Goal: Contribute content: Add original content to the website for others to see

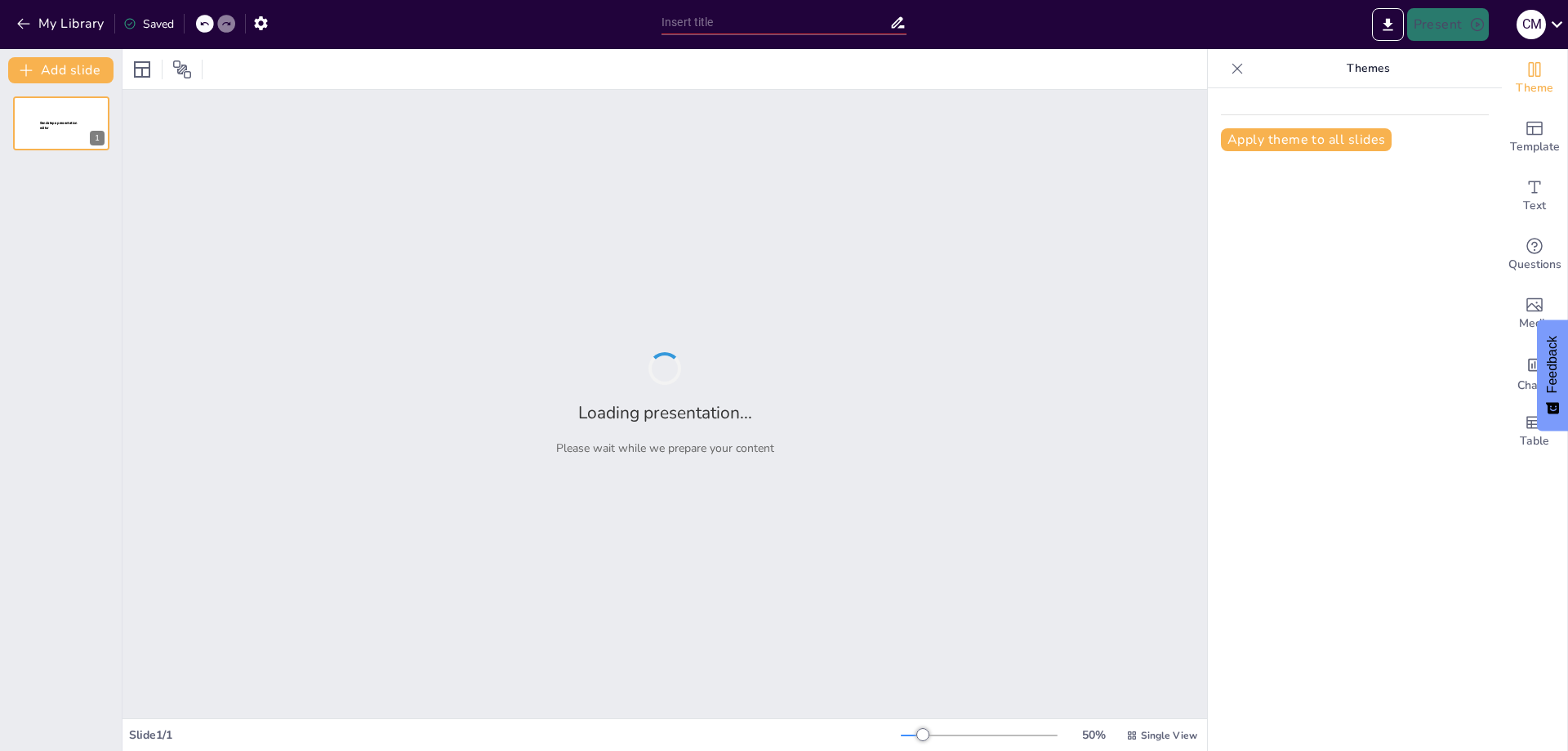
type input "Understanding Homeostasis: The Role of Vital Signs in Physiological Regulation"
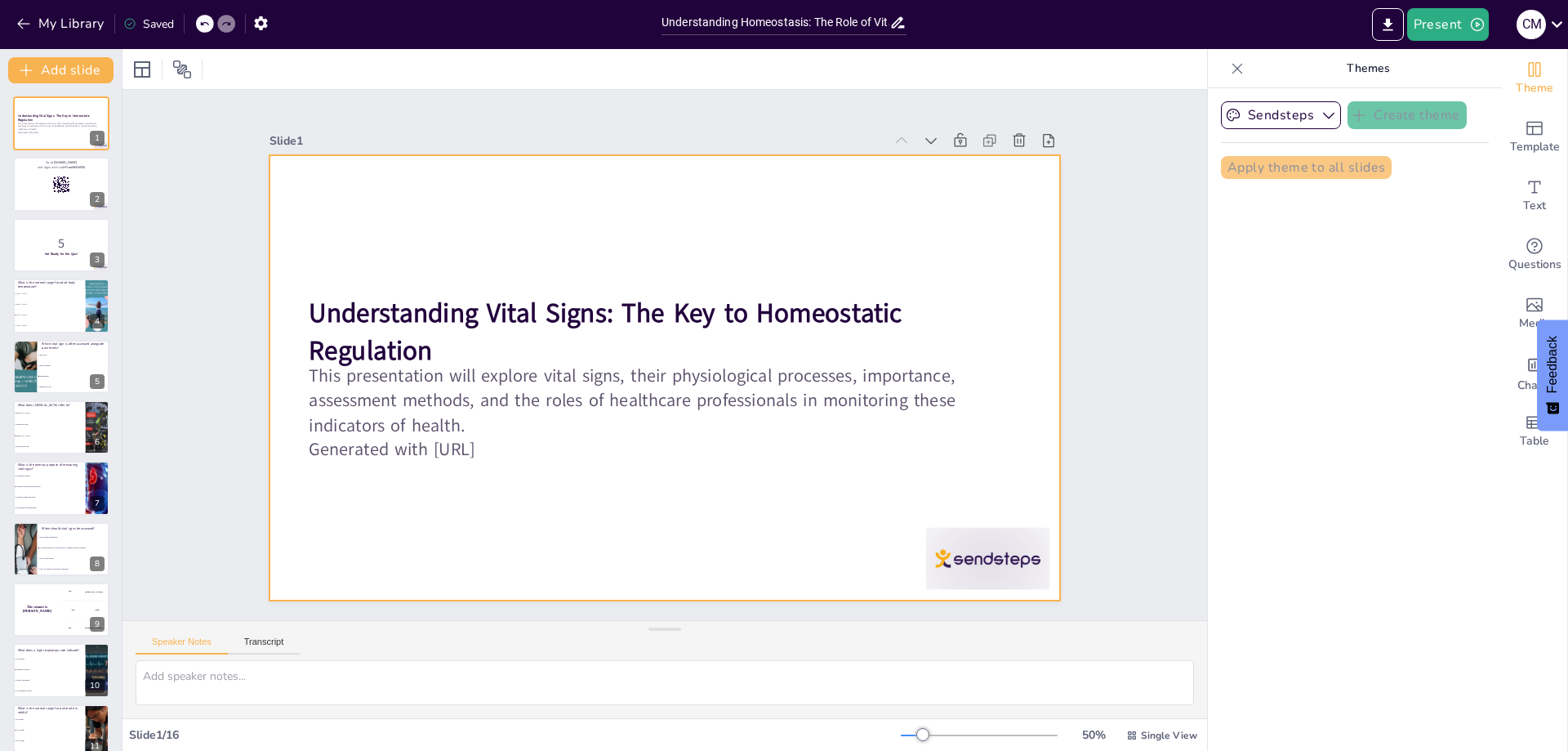
checkbox input "true"
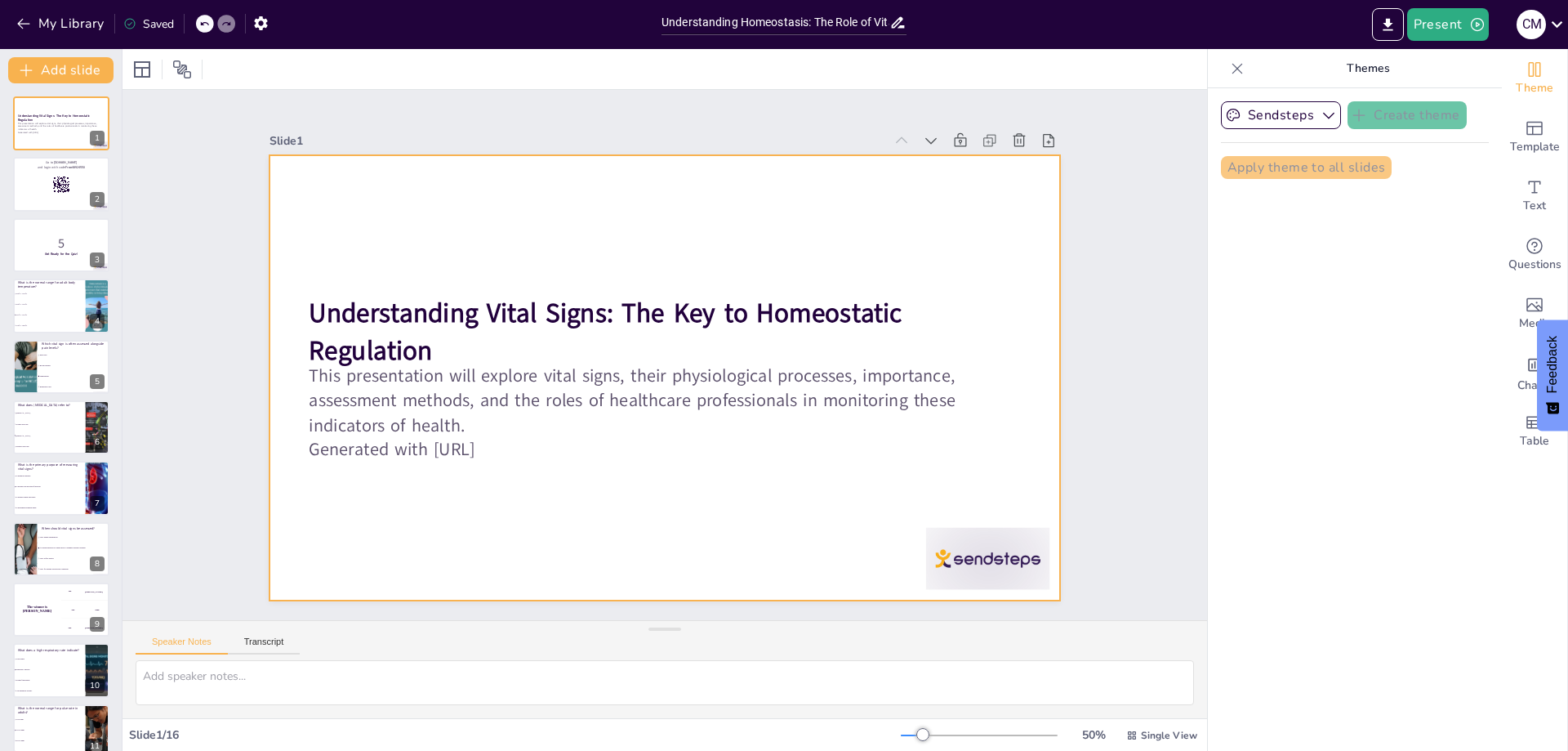
checkbox input "true"
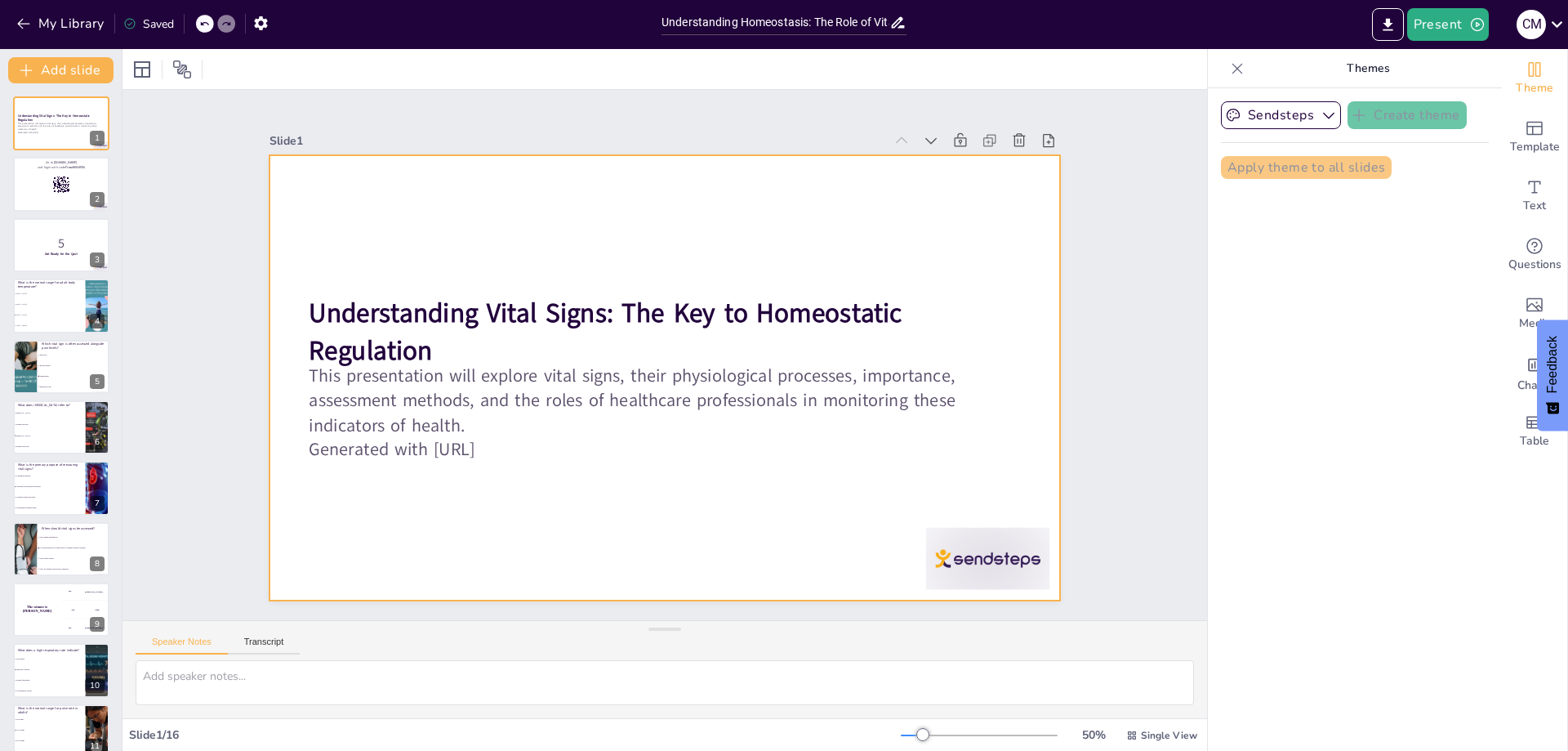
checkbox input "true"
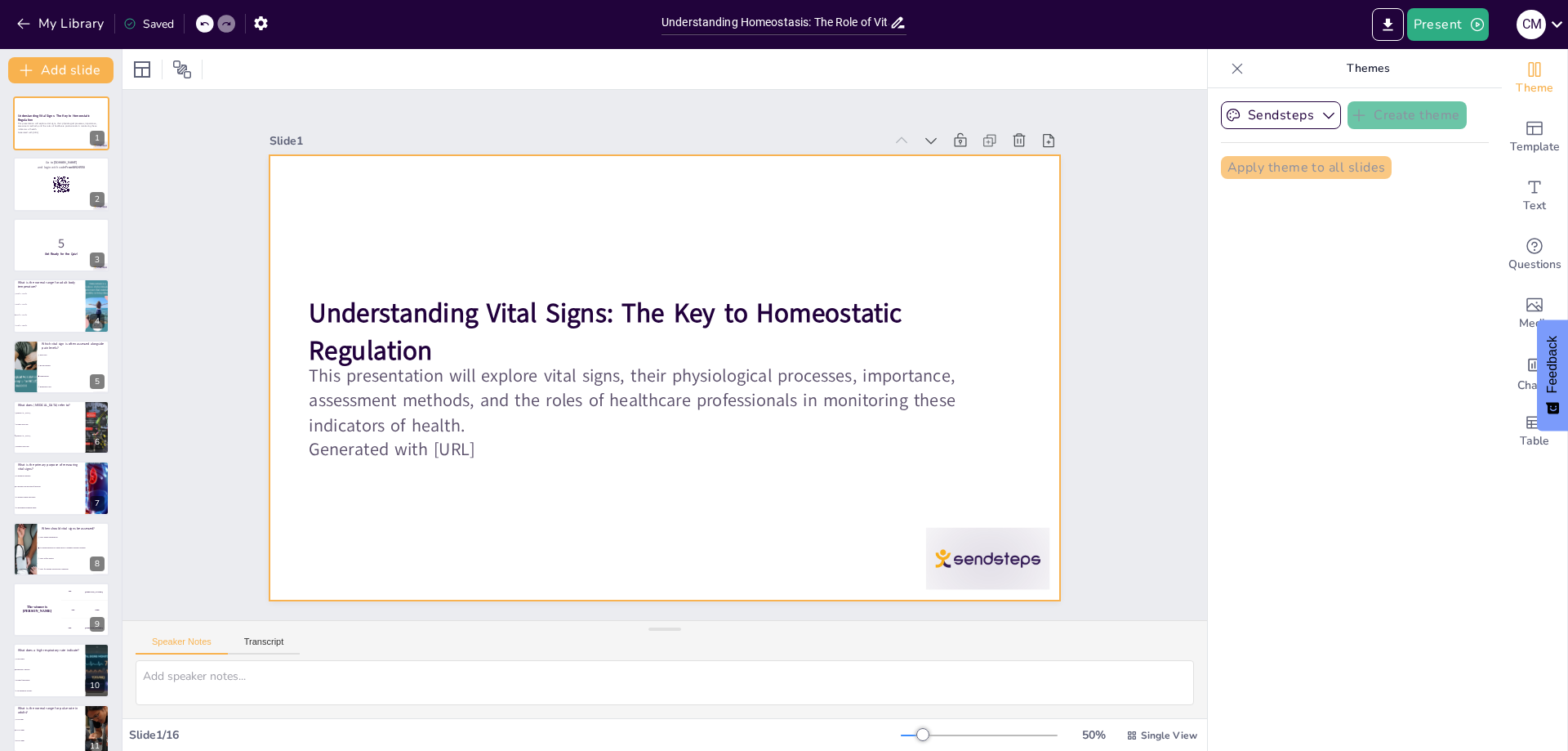
checkbox input "true"
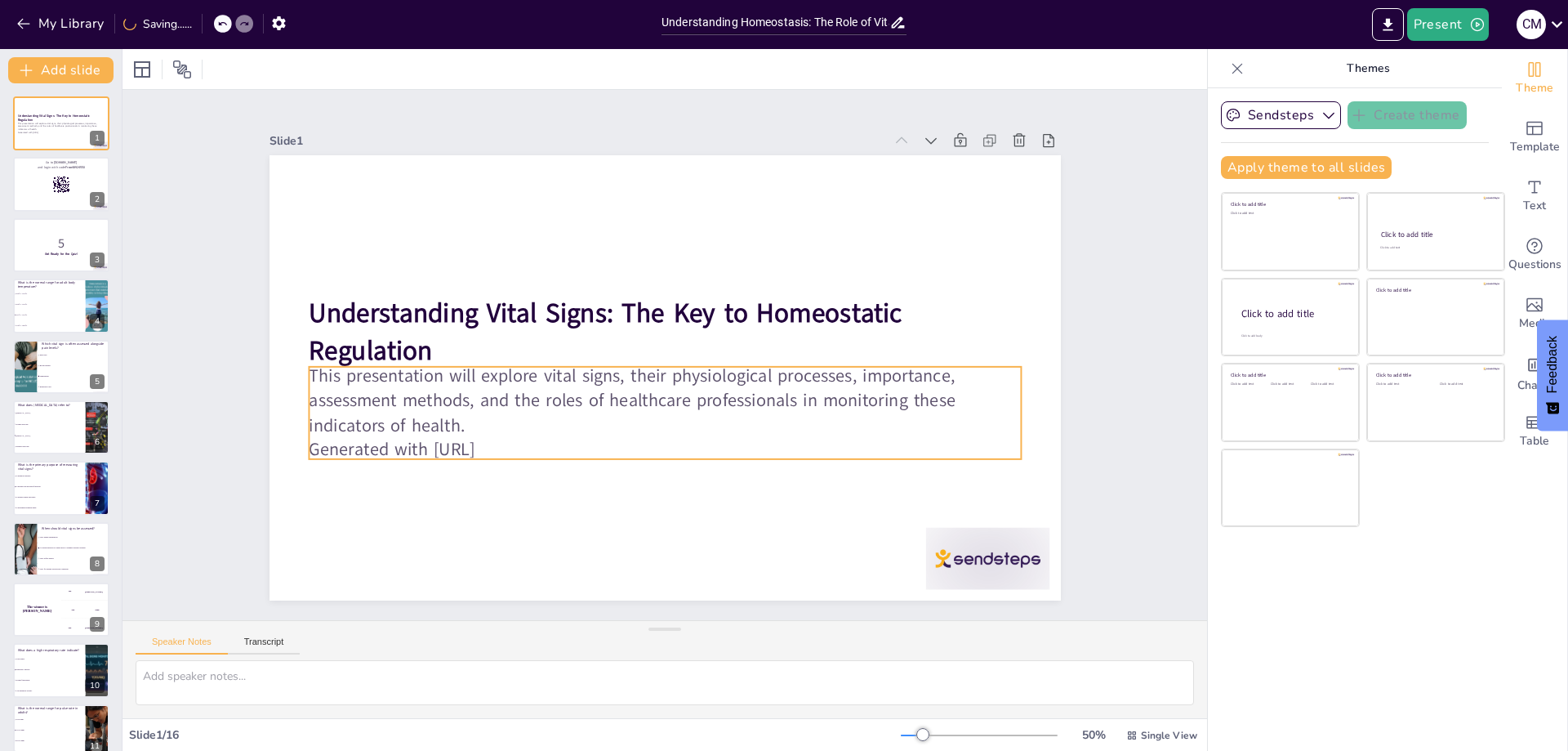
checkbox input "true"
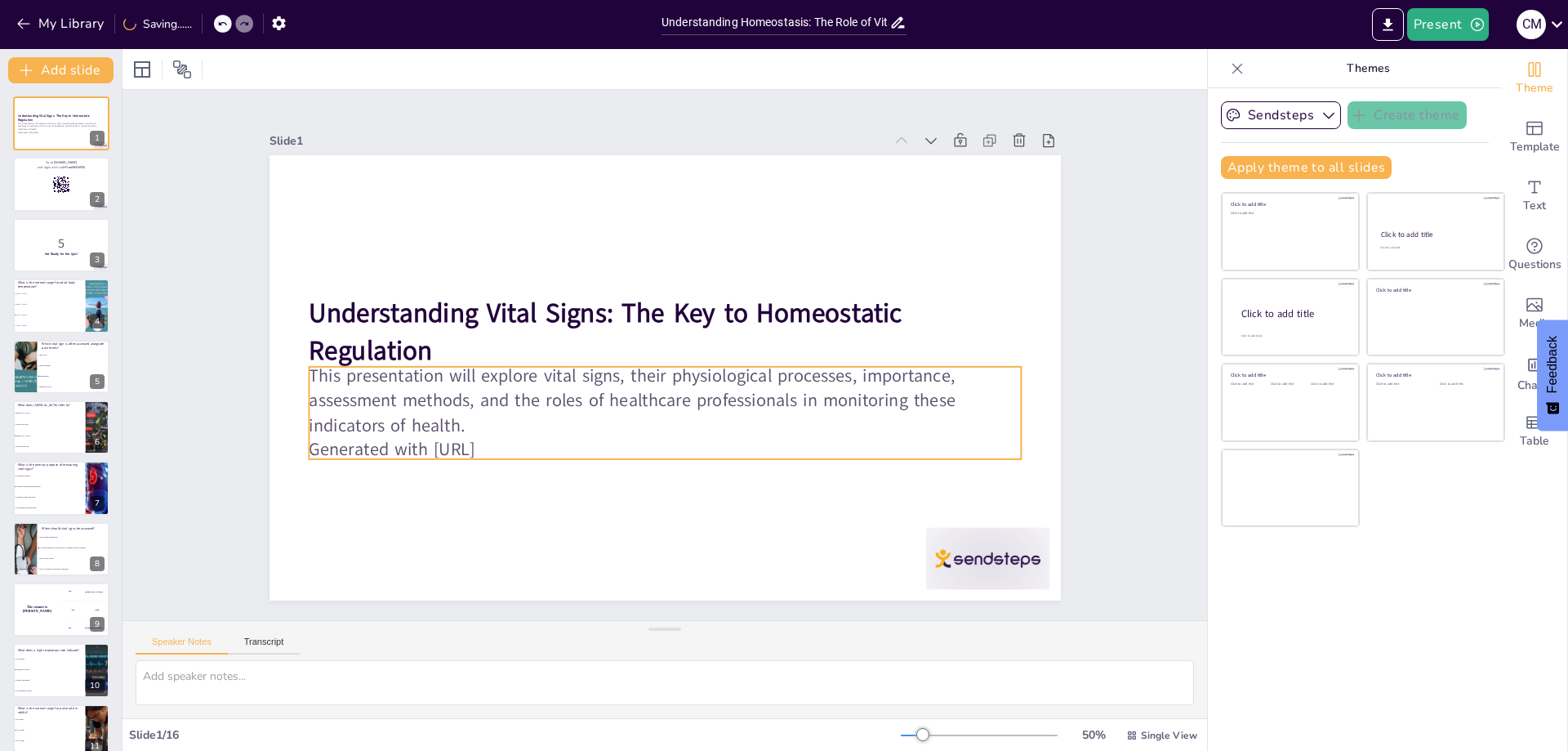
checkbox input "true"
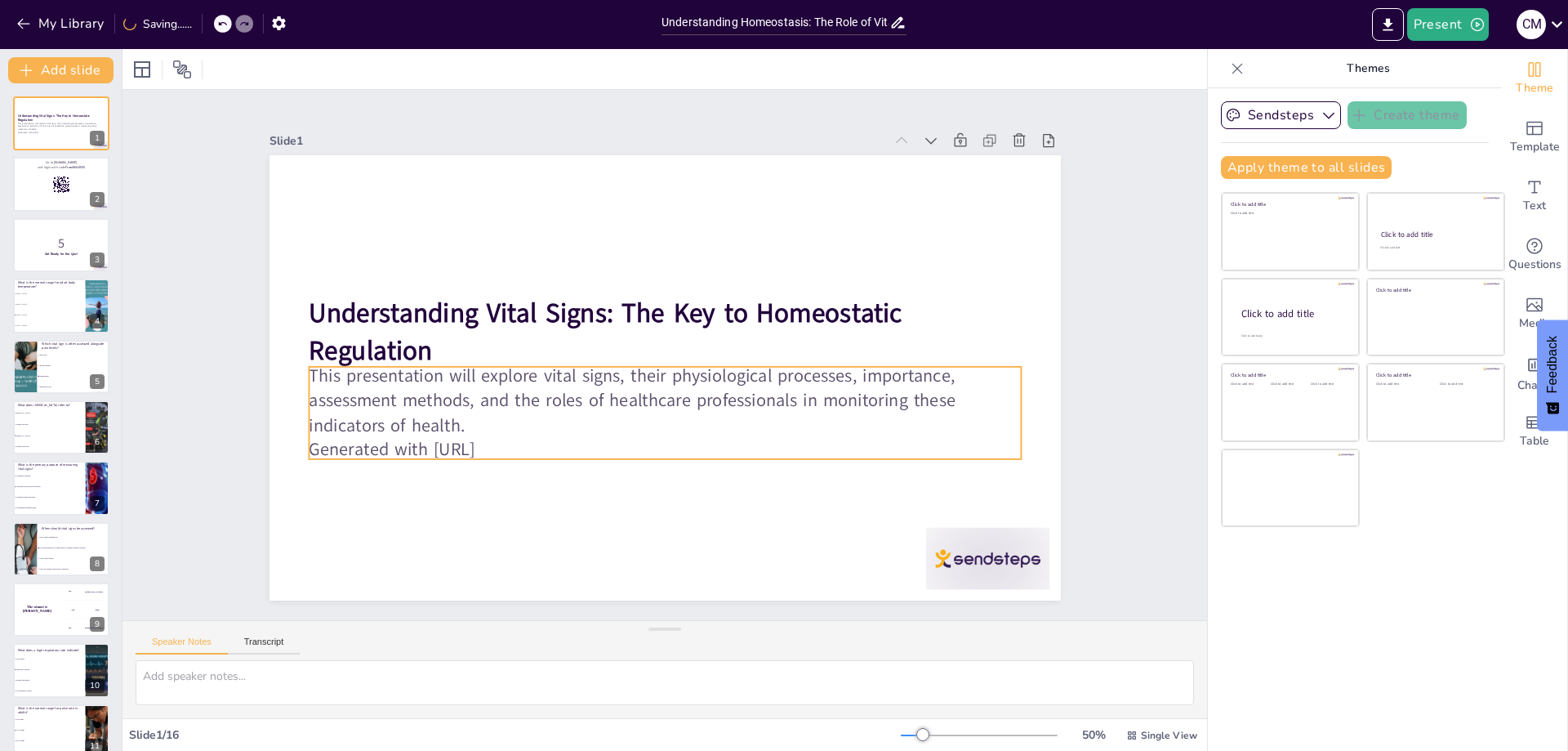
checkbox input "true"
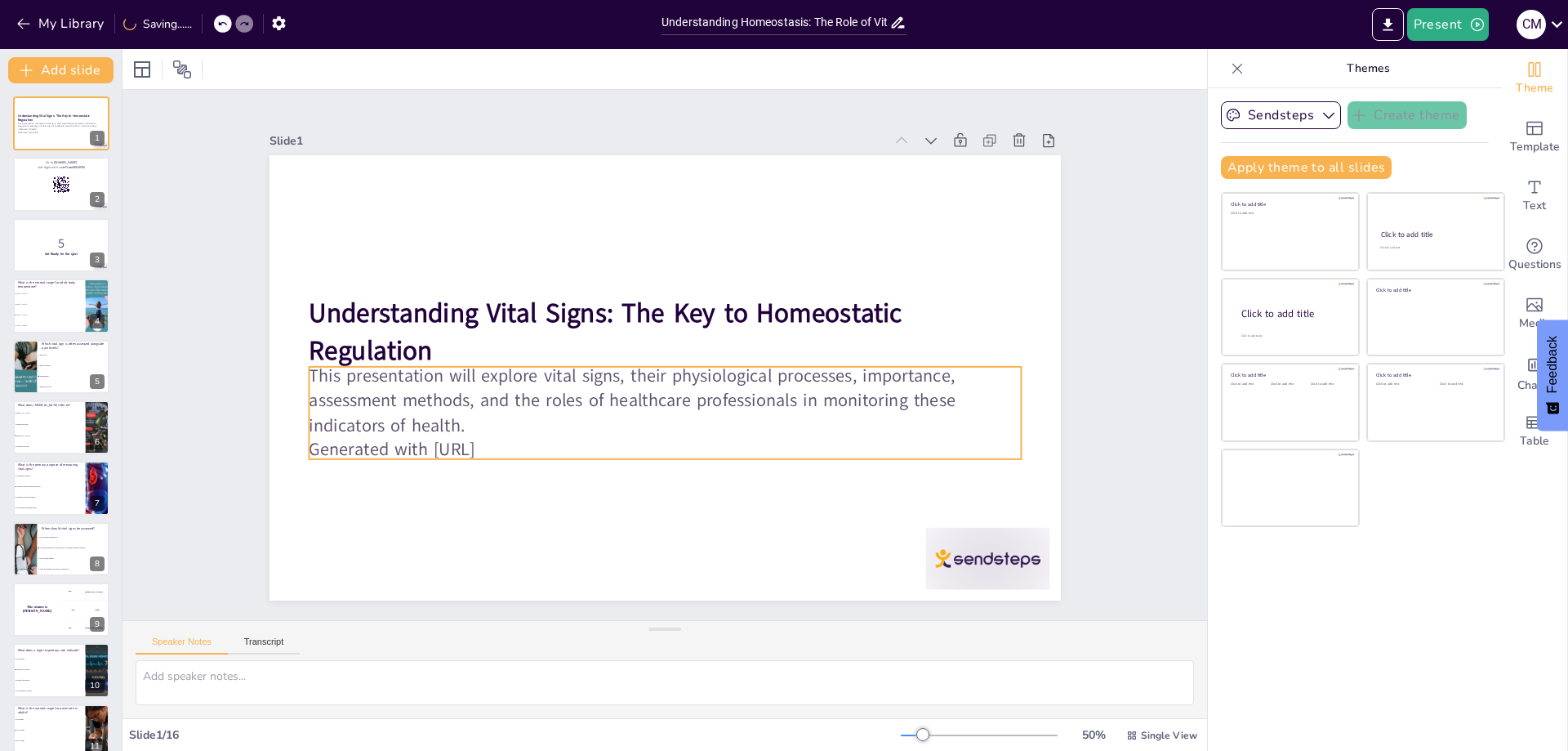
checkbox input "true"
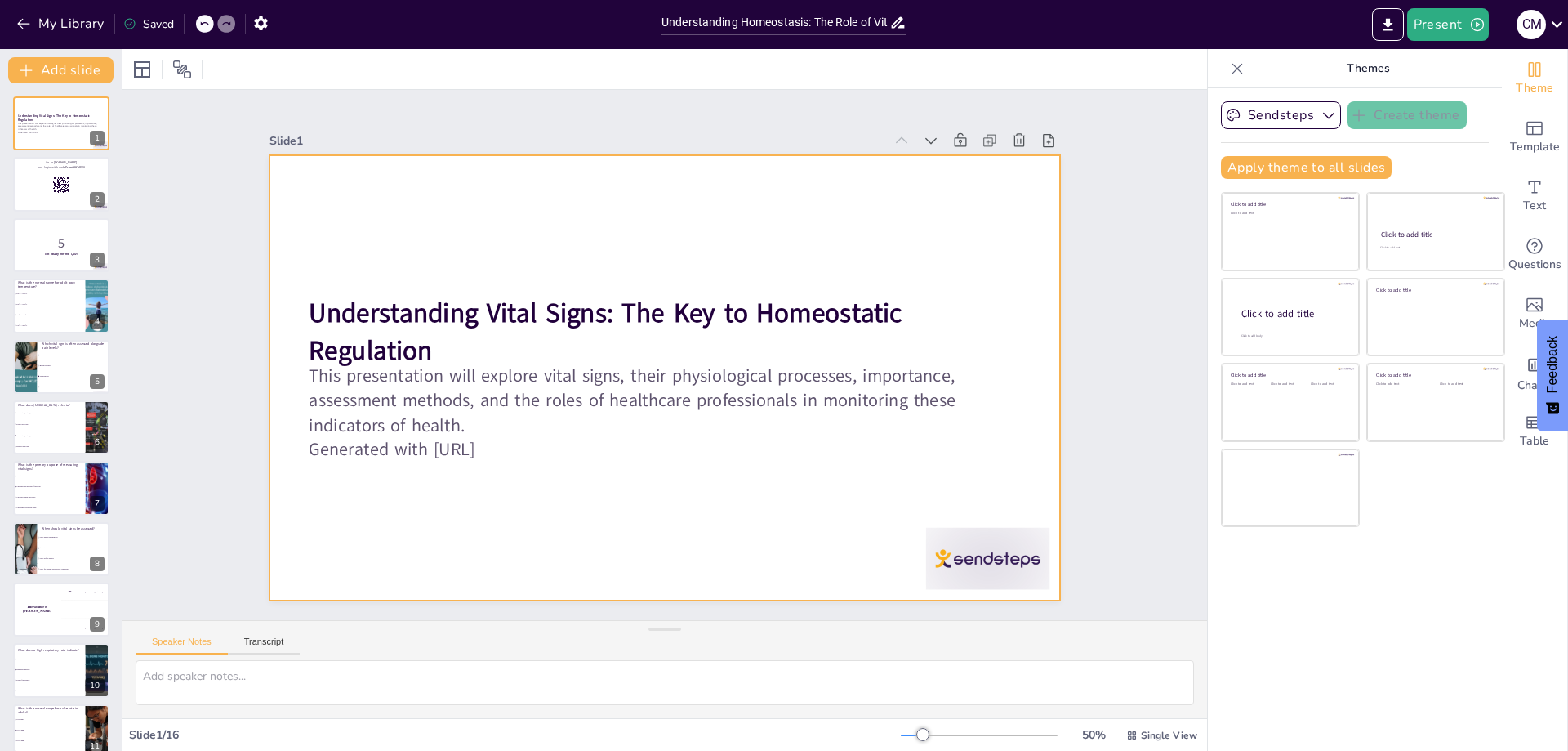
checkbox input "true"
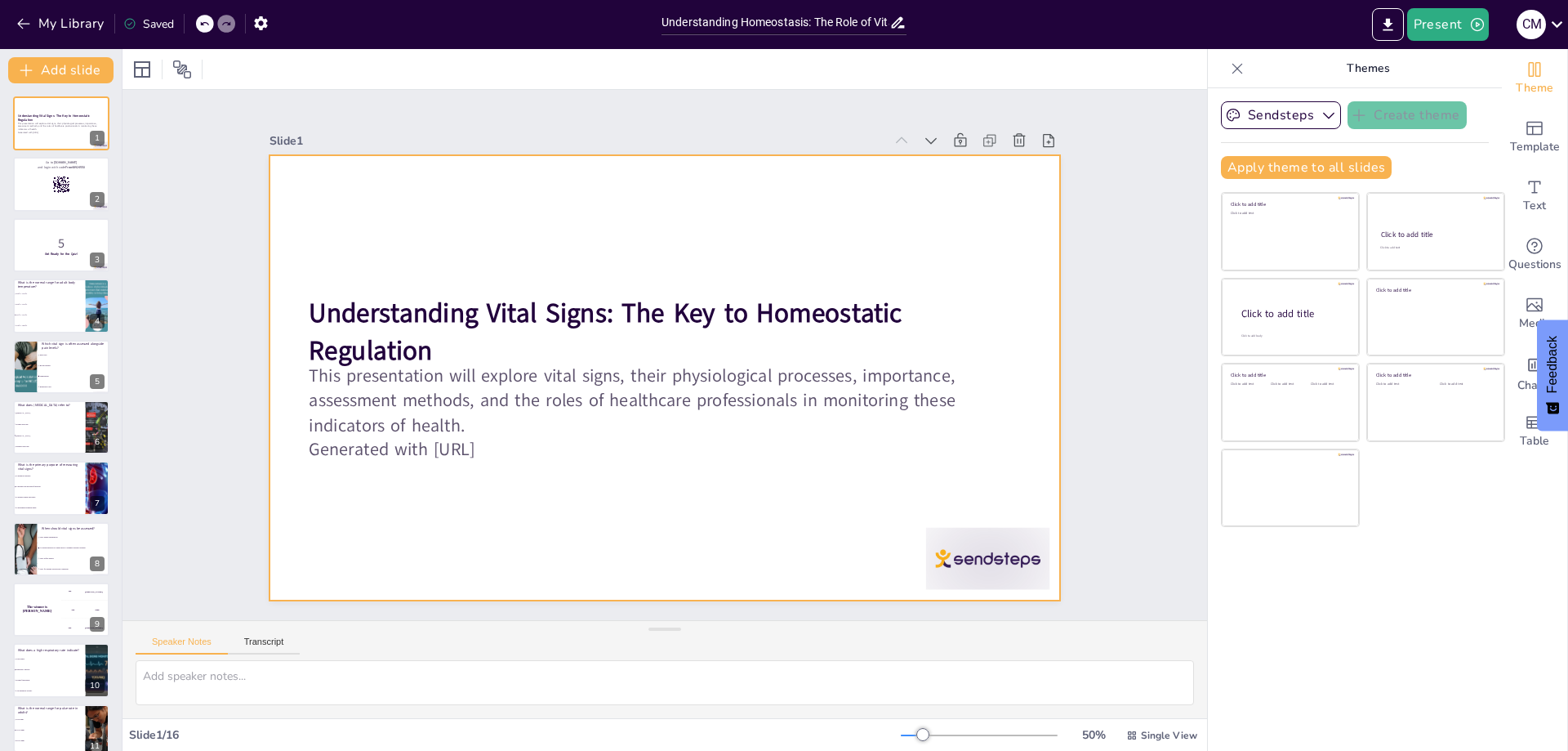
checkbox input "true"
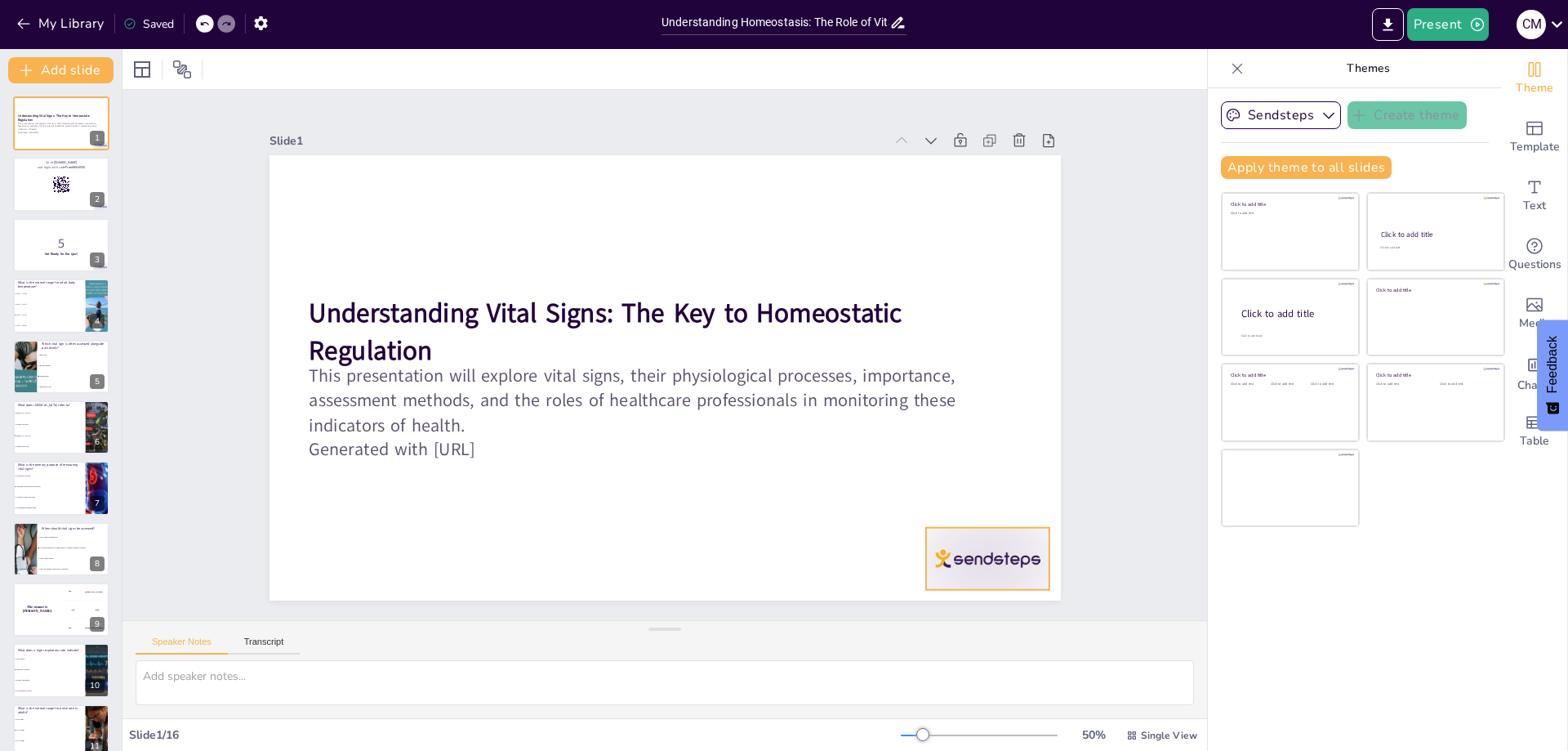
checkbox input "true"
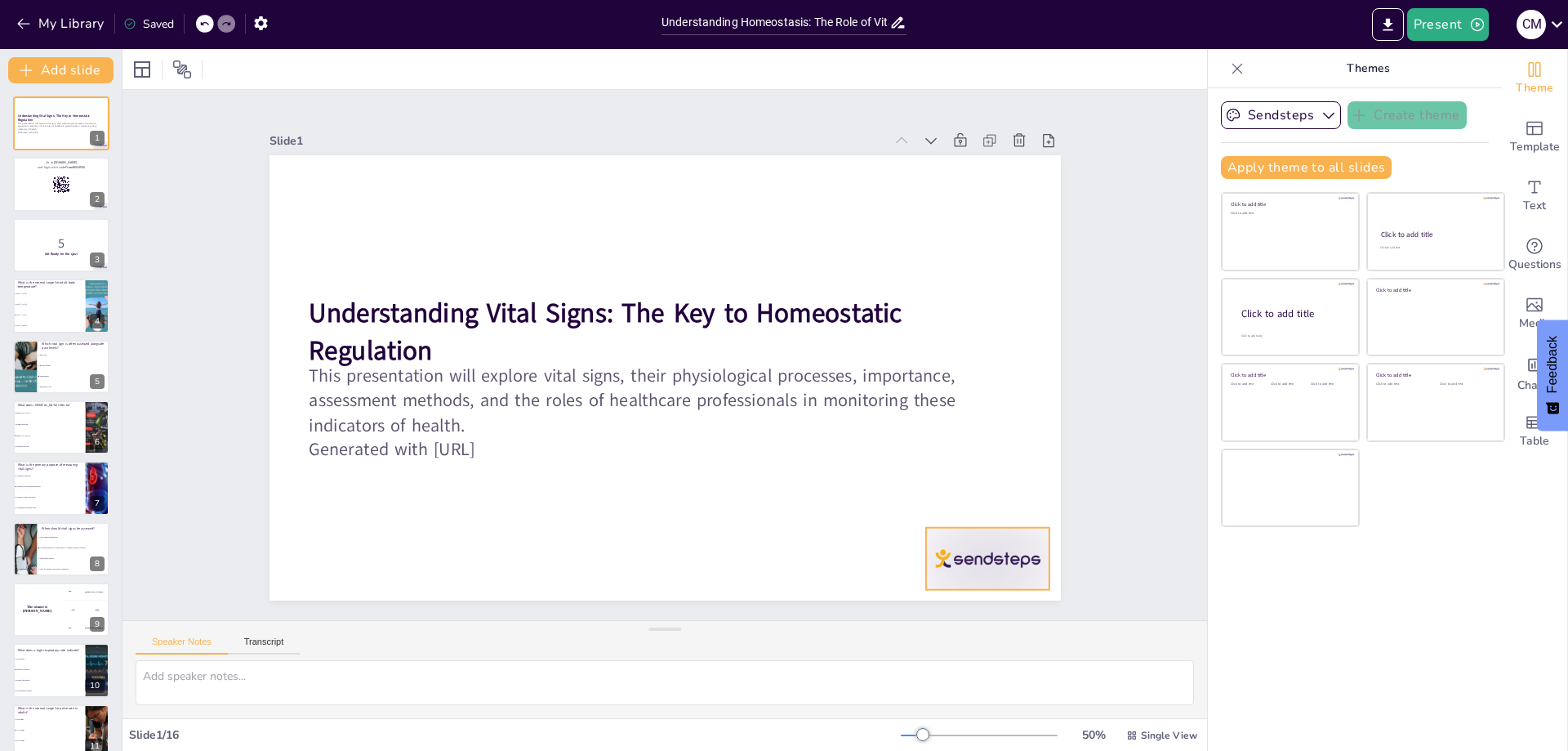
checkbox input "true"
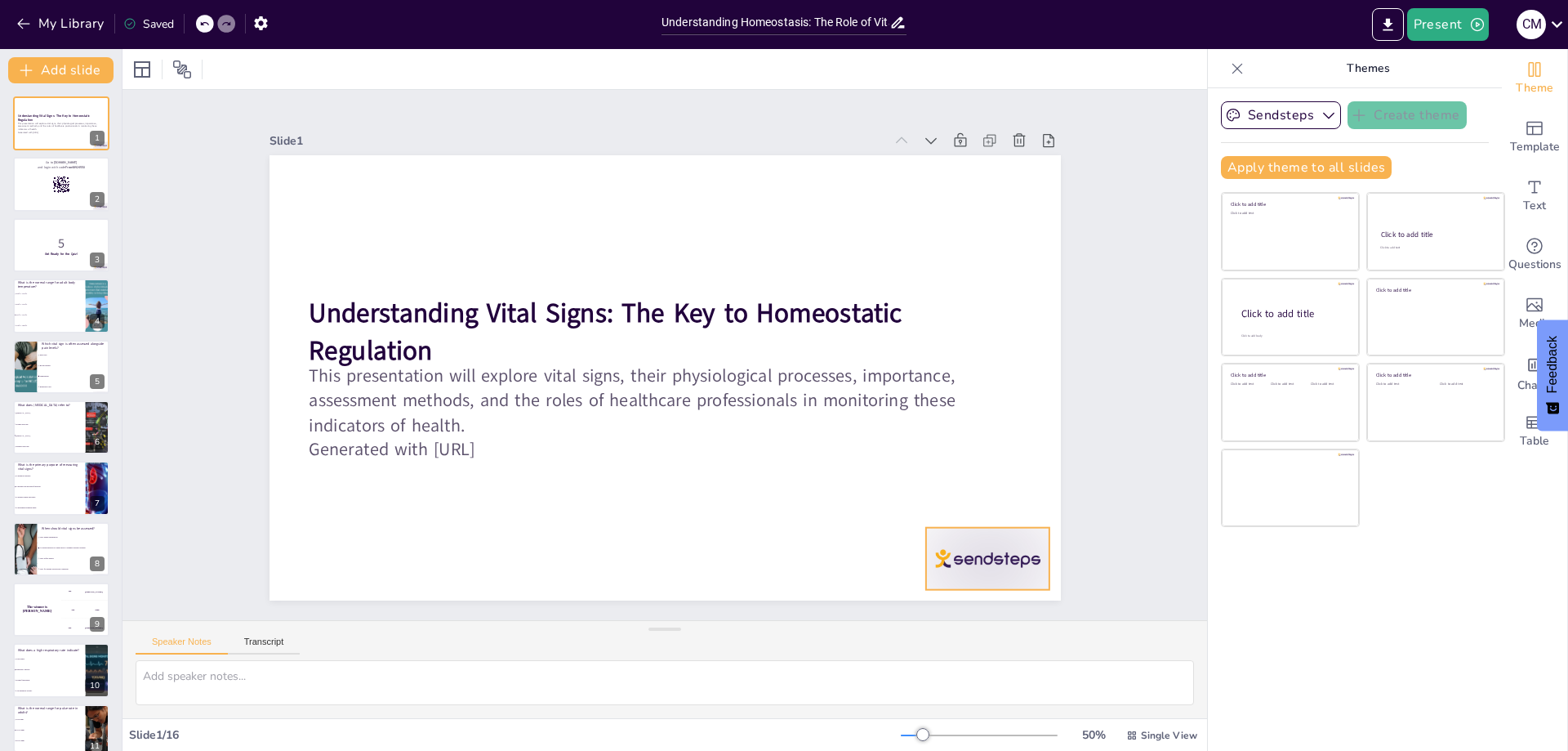
checkbox input "true"
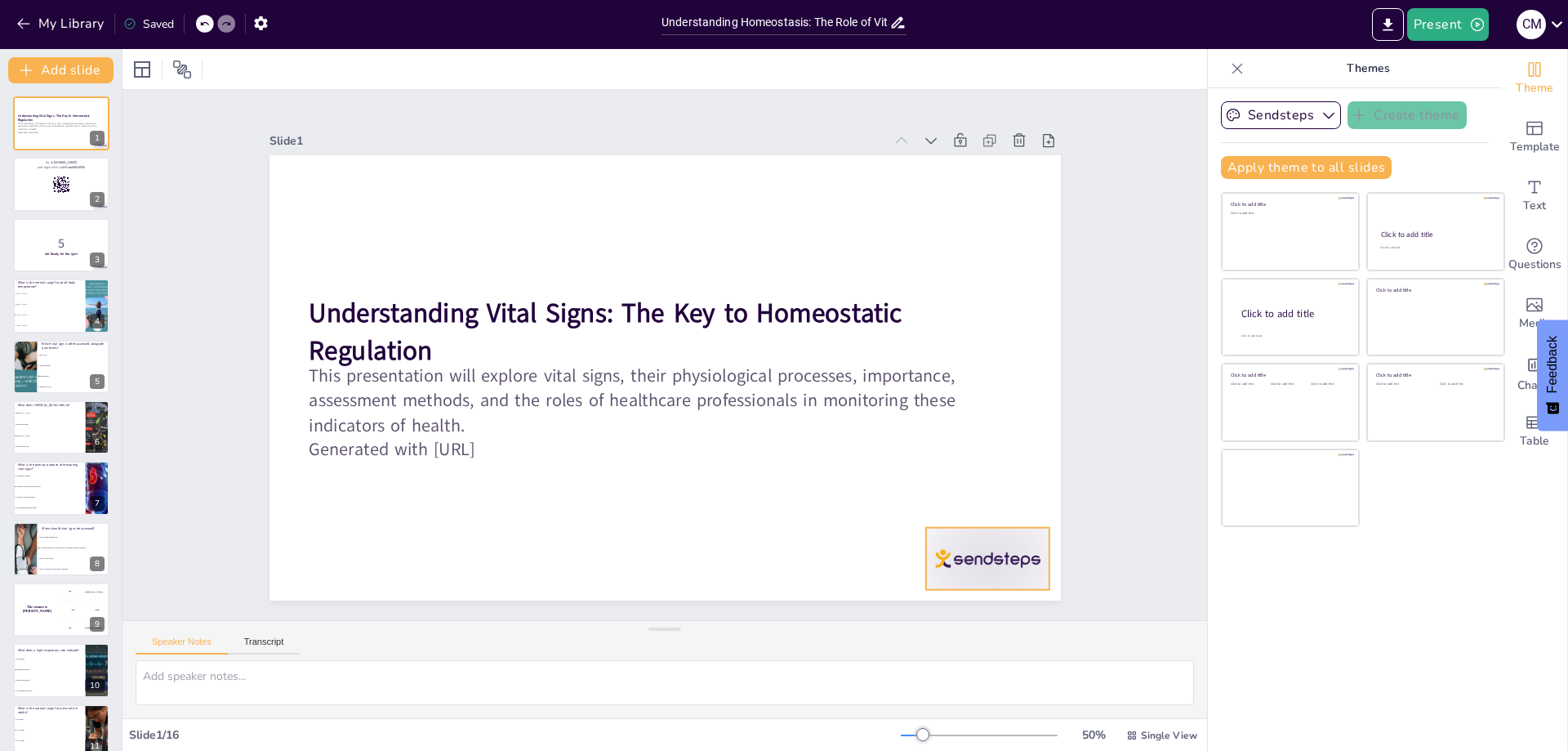
checkbox input "true"
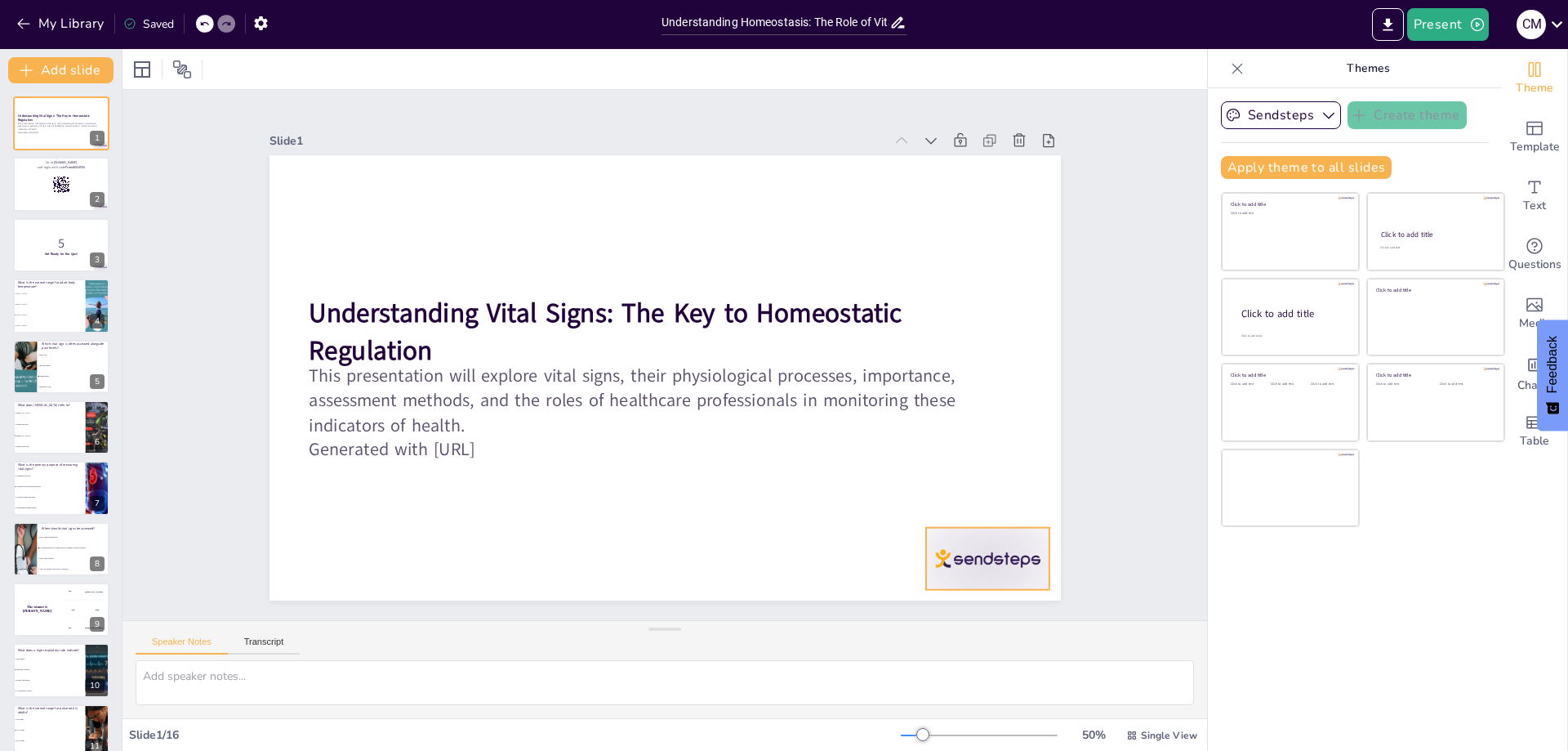
checkbox input "true"
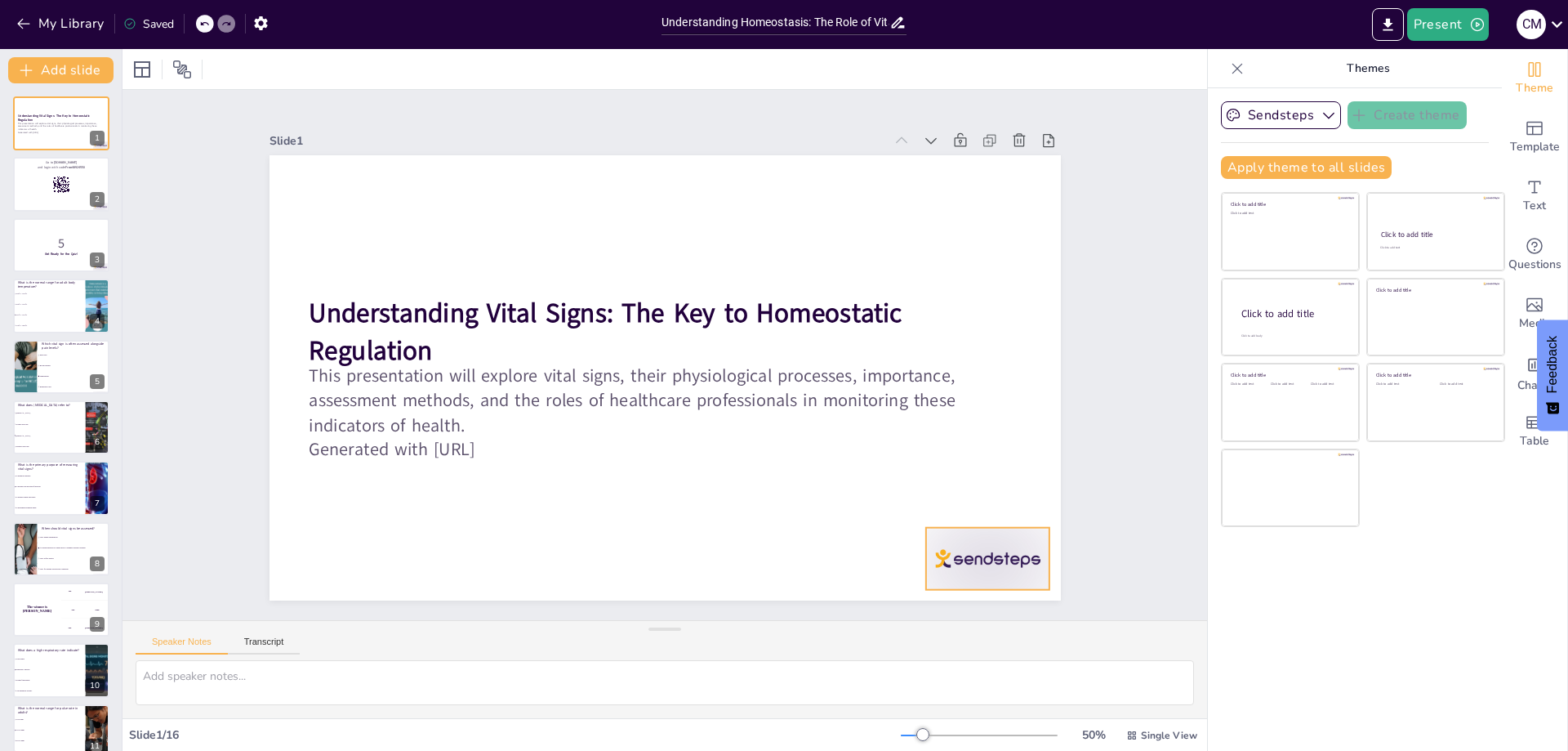
checkbox input "true"
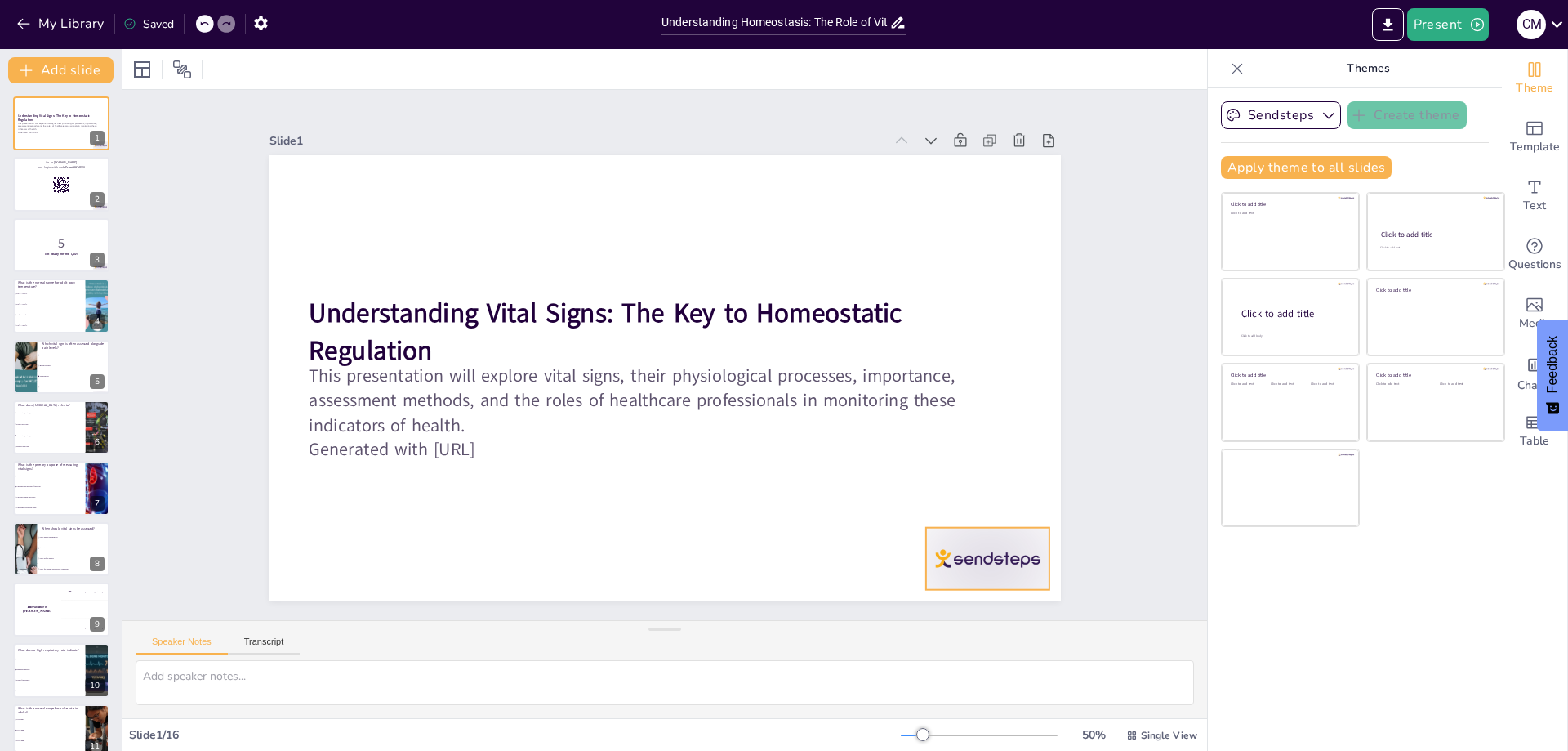
checkbox input "true"
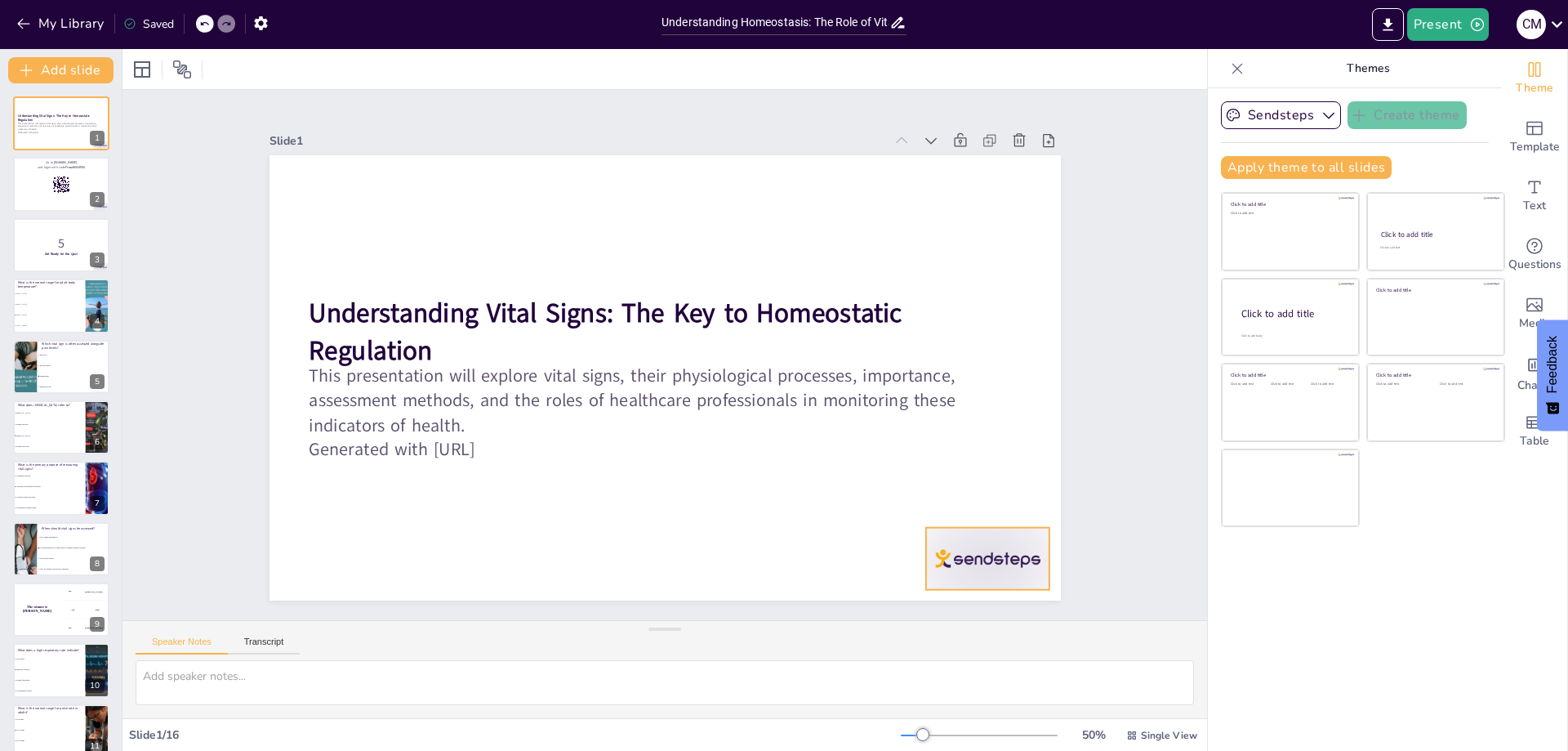
checkbox input "true"
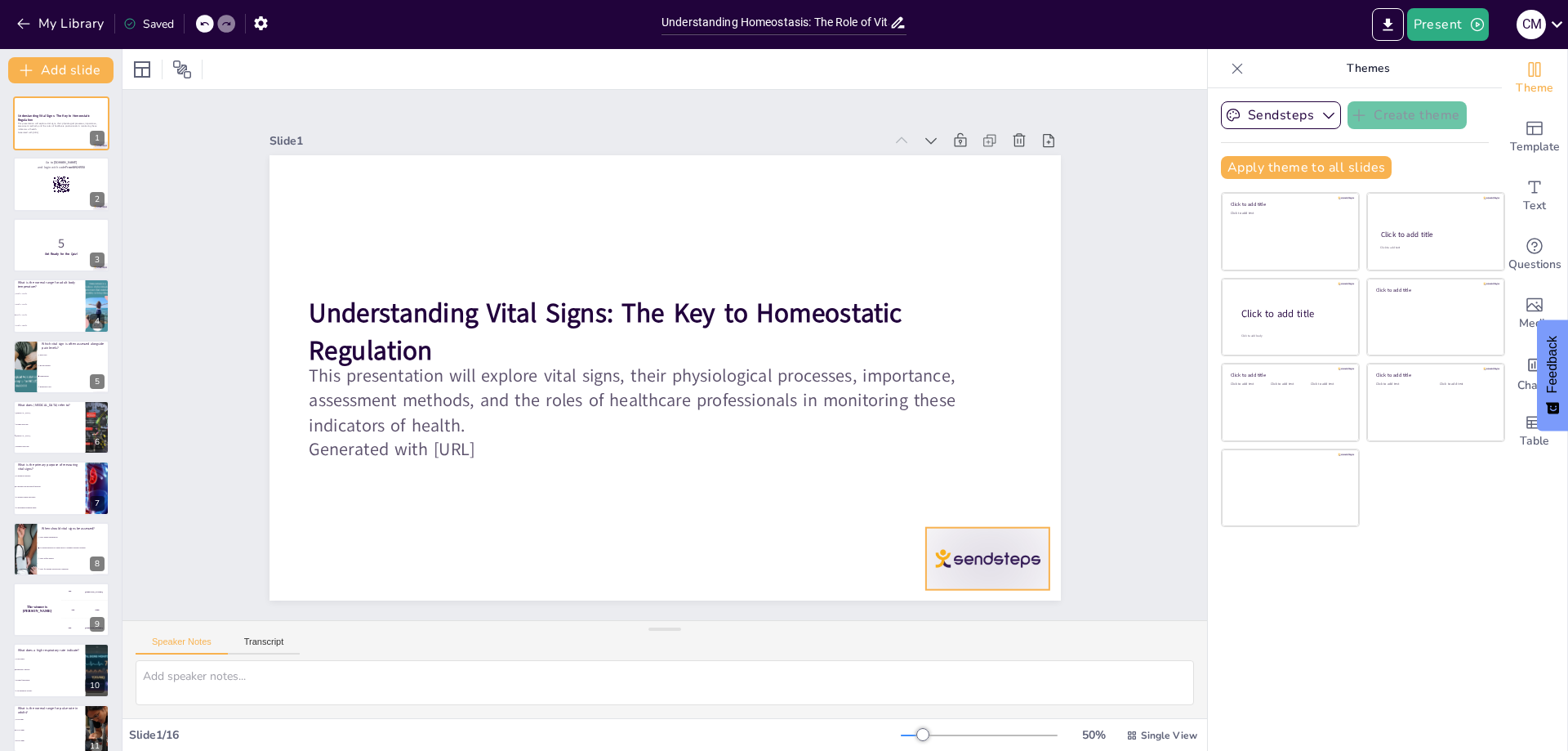
checkbox input "true"
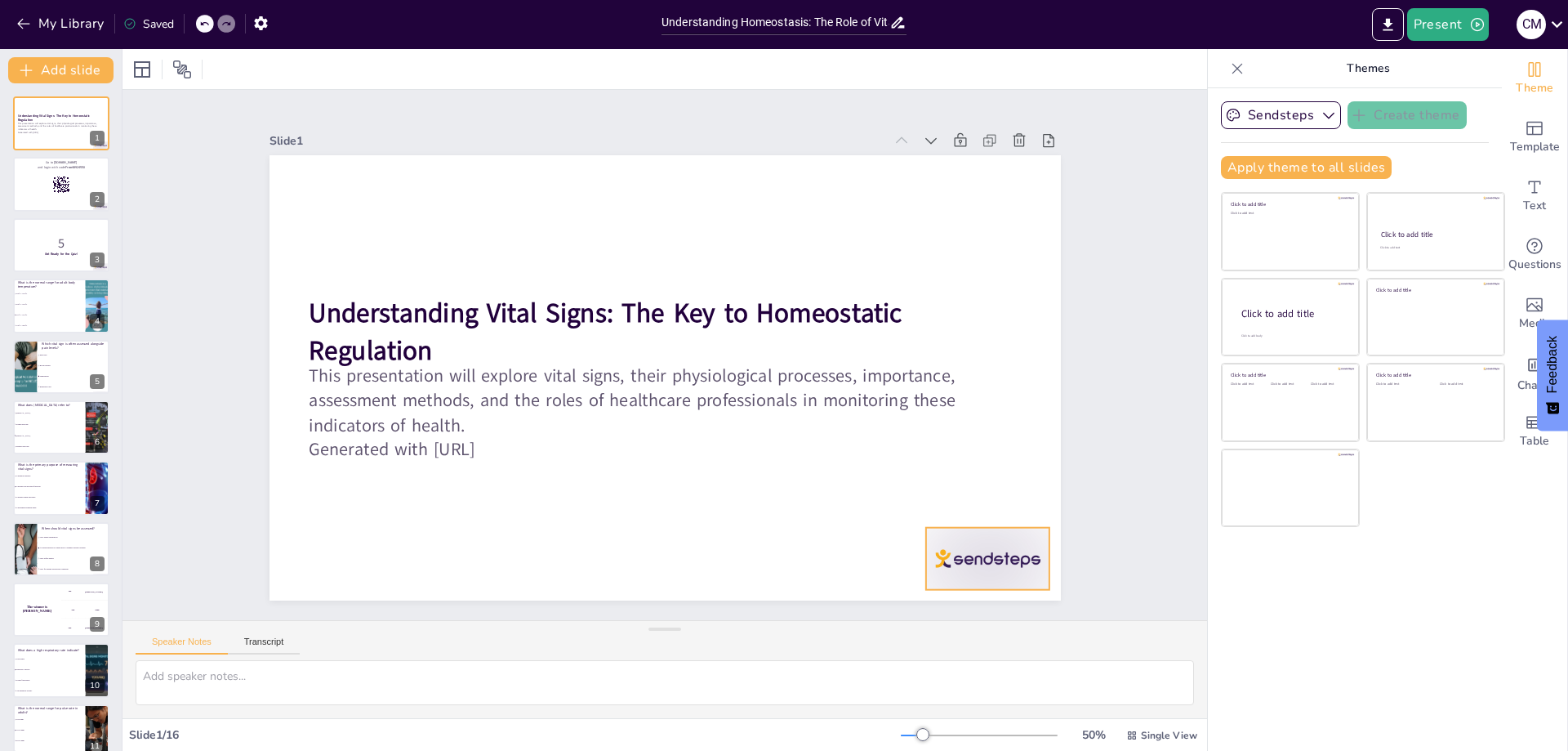
checkbox input "true"
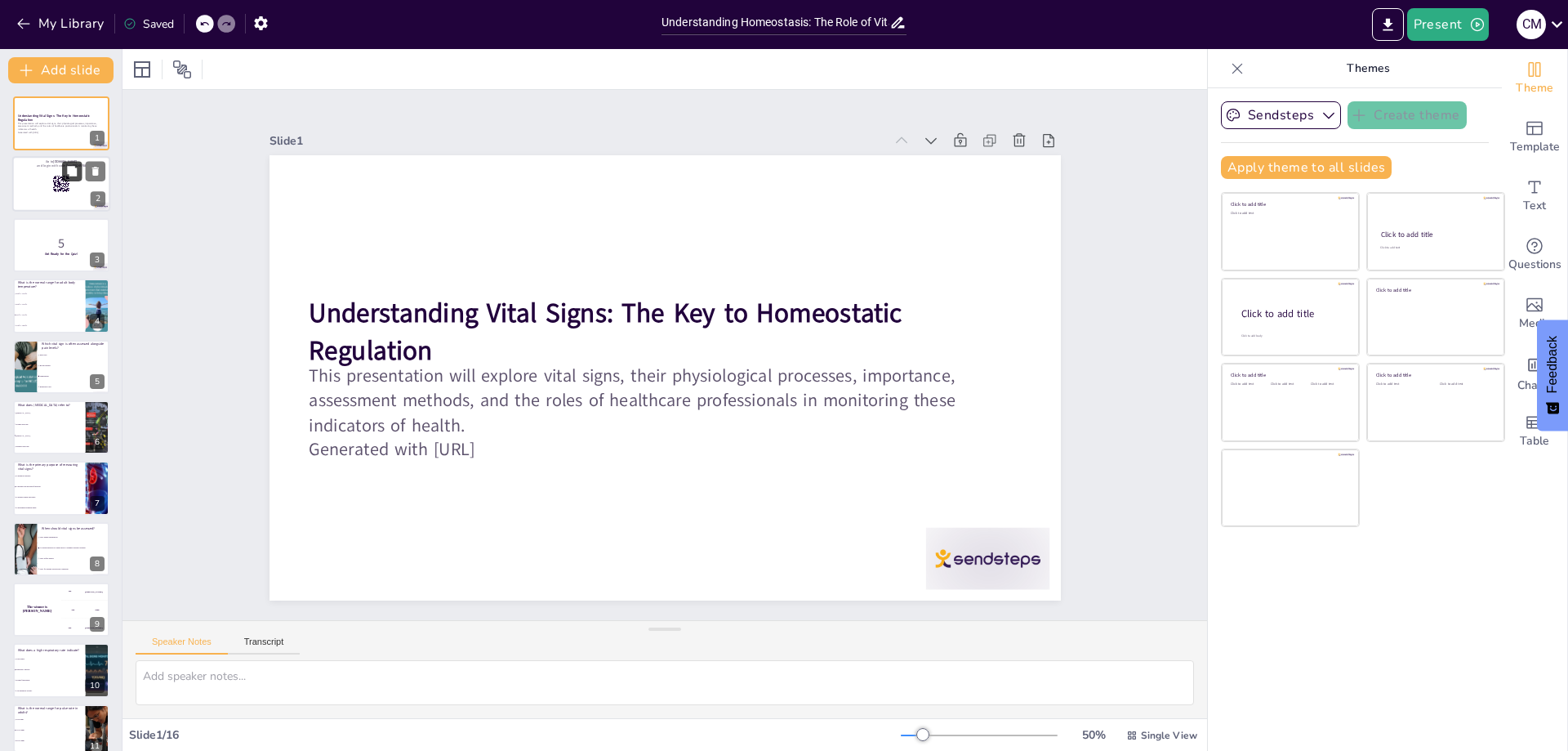
click at [70, 176] on icon at bounding box center [72, 172] width 12 height 12
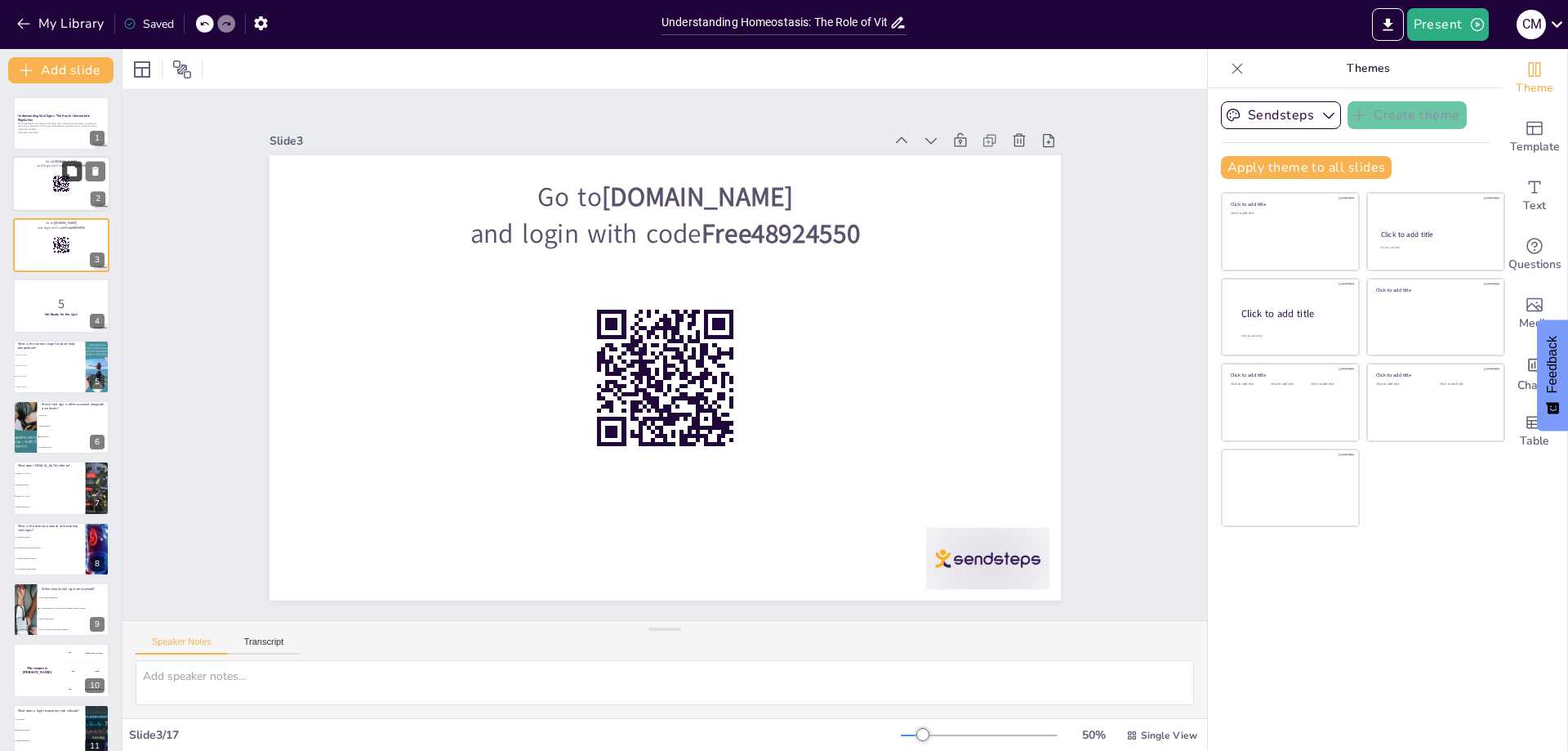
checkbox input "true"
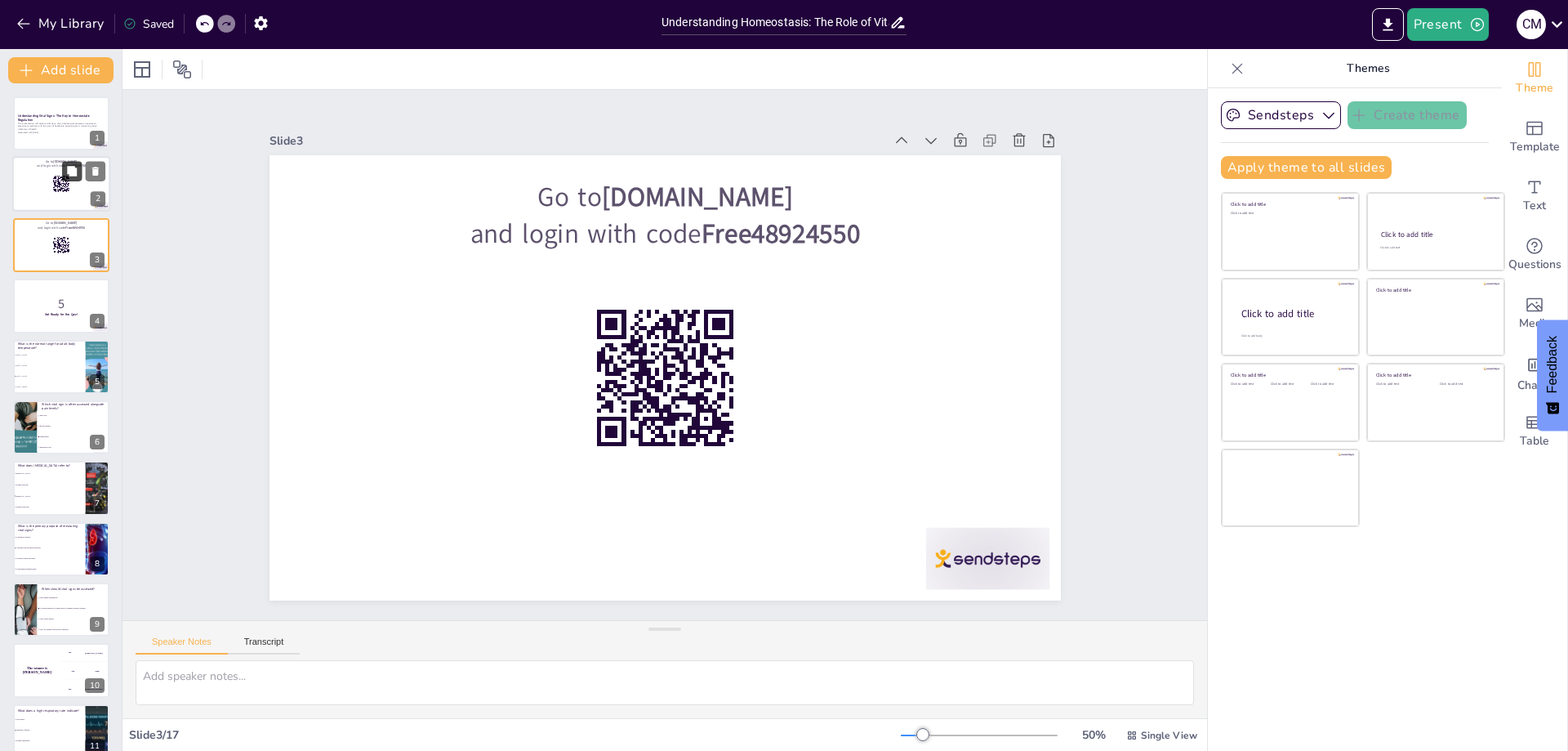
checkbox input "true"
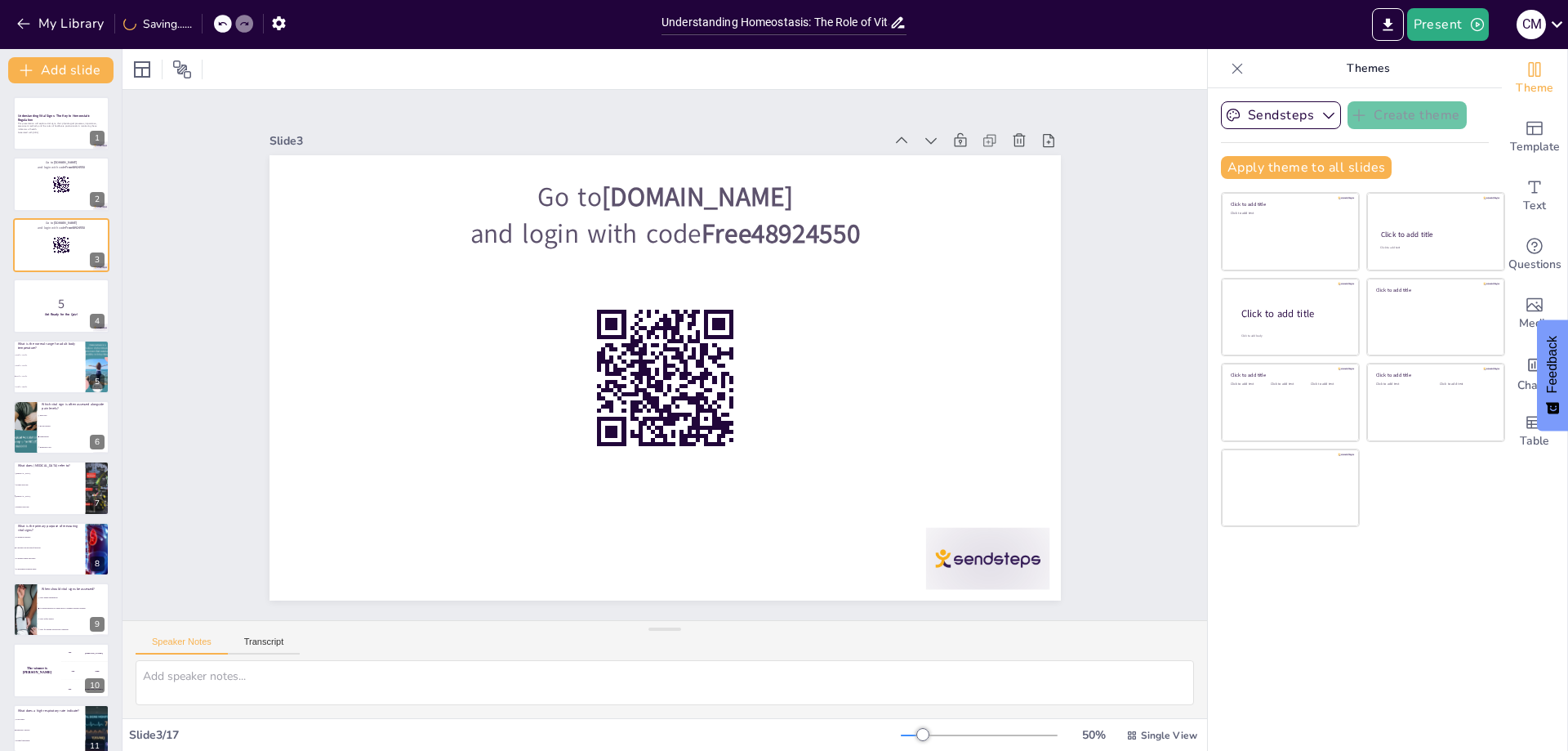
checkbox input "true"
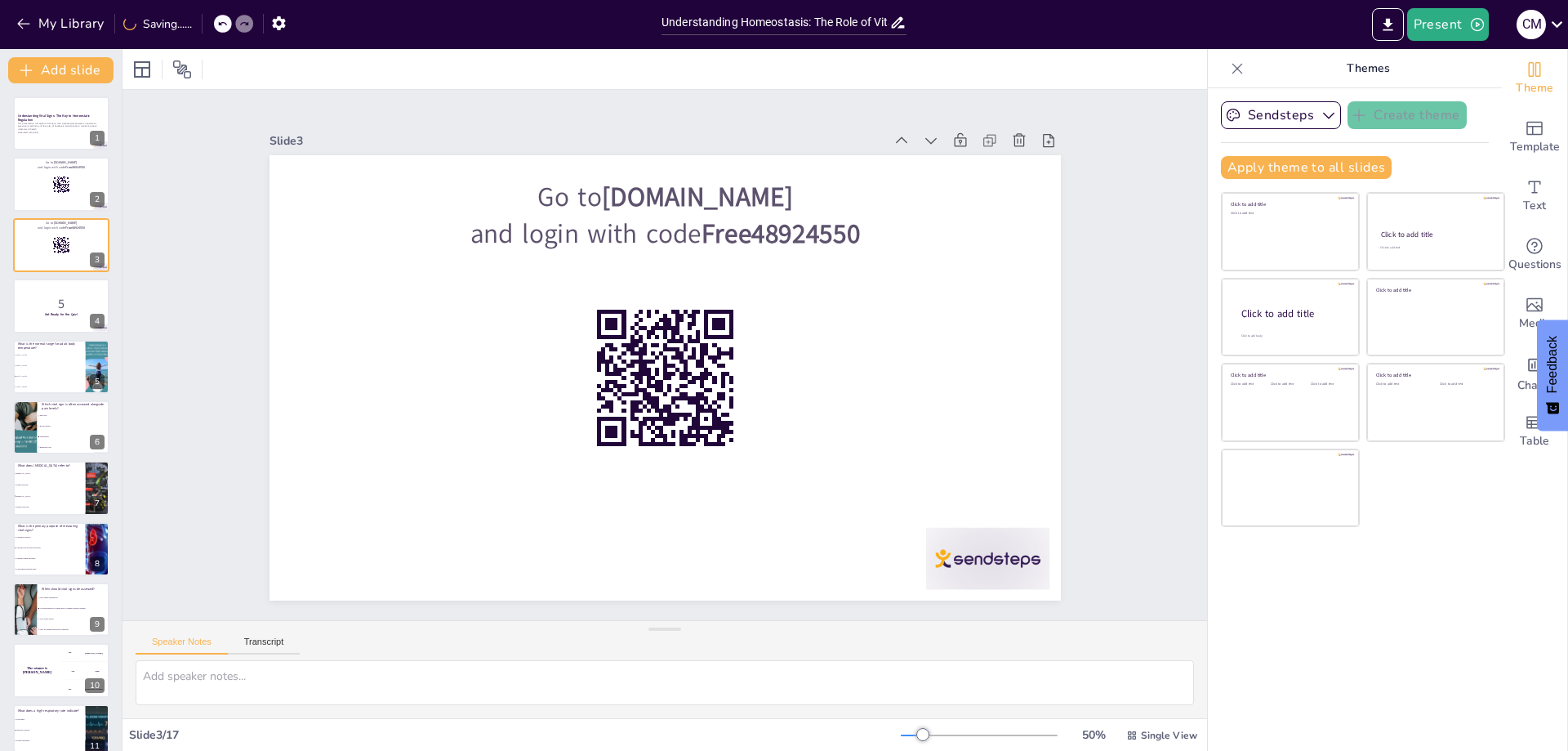
checkbox input "true"
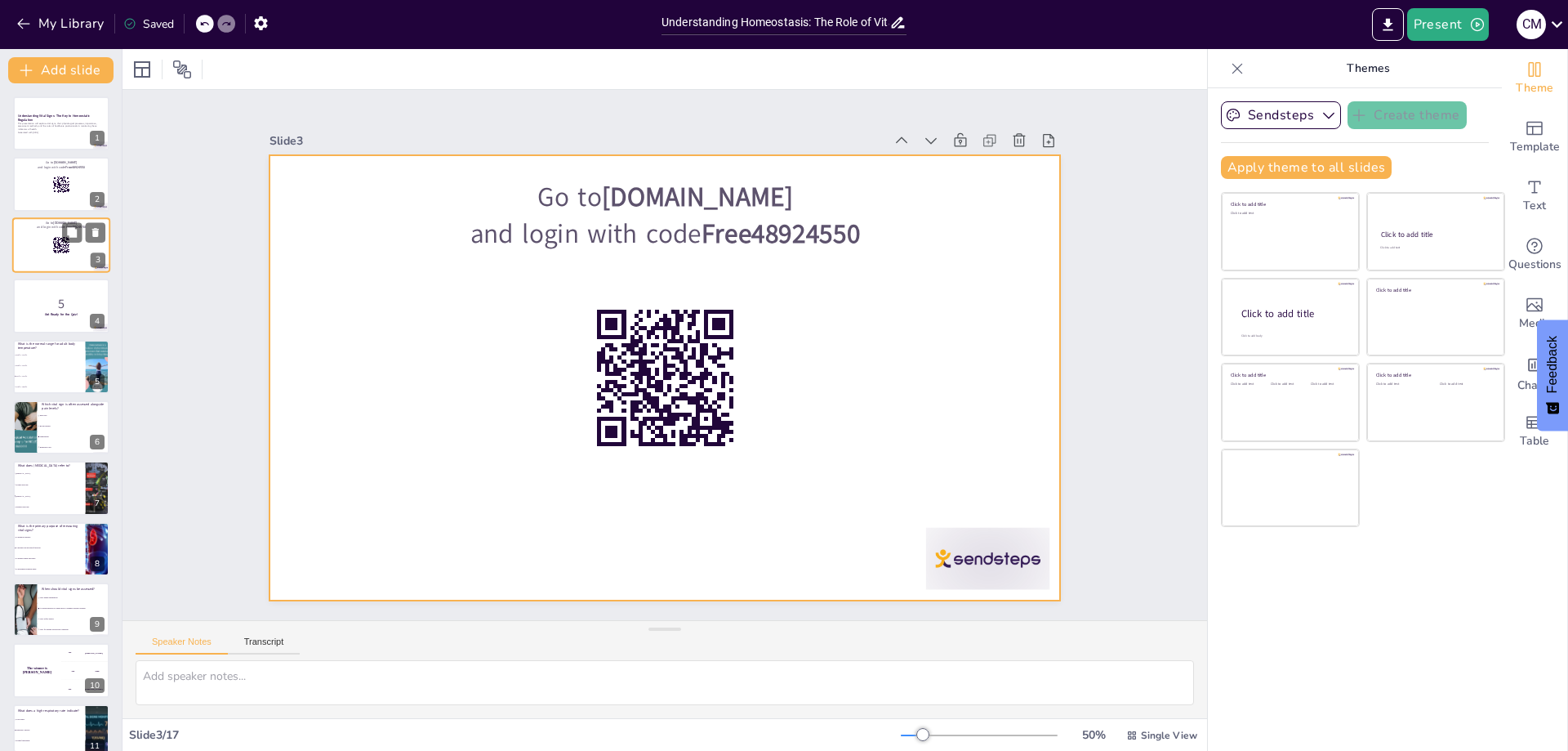
checkbox input "true"
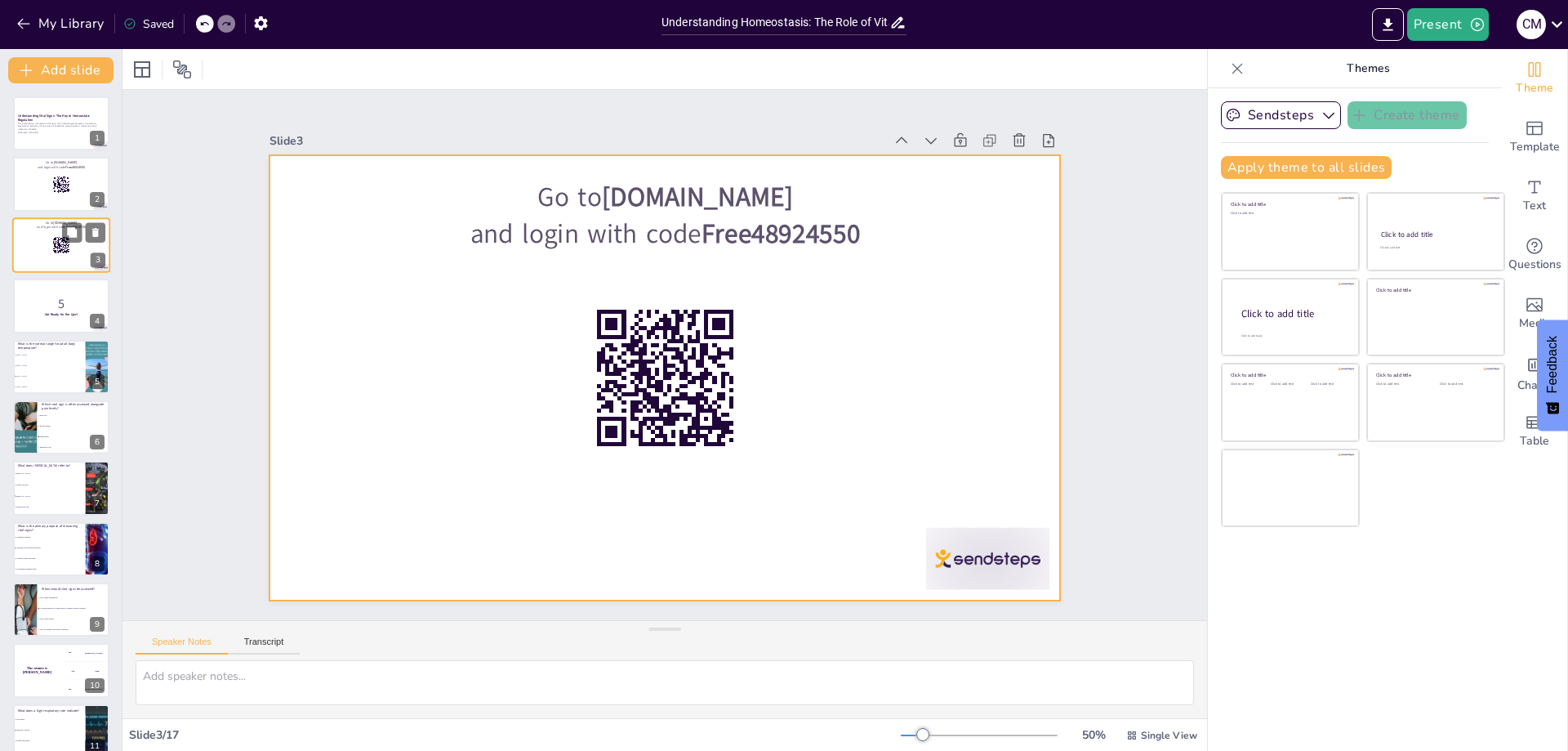
checkbox input "true"
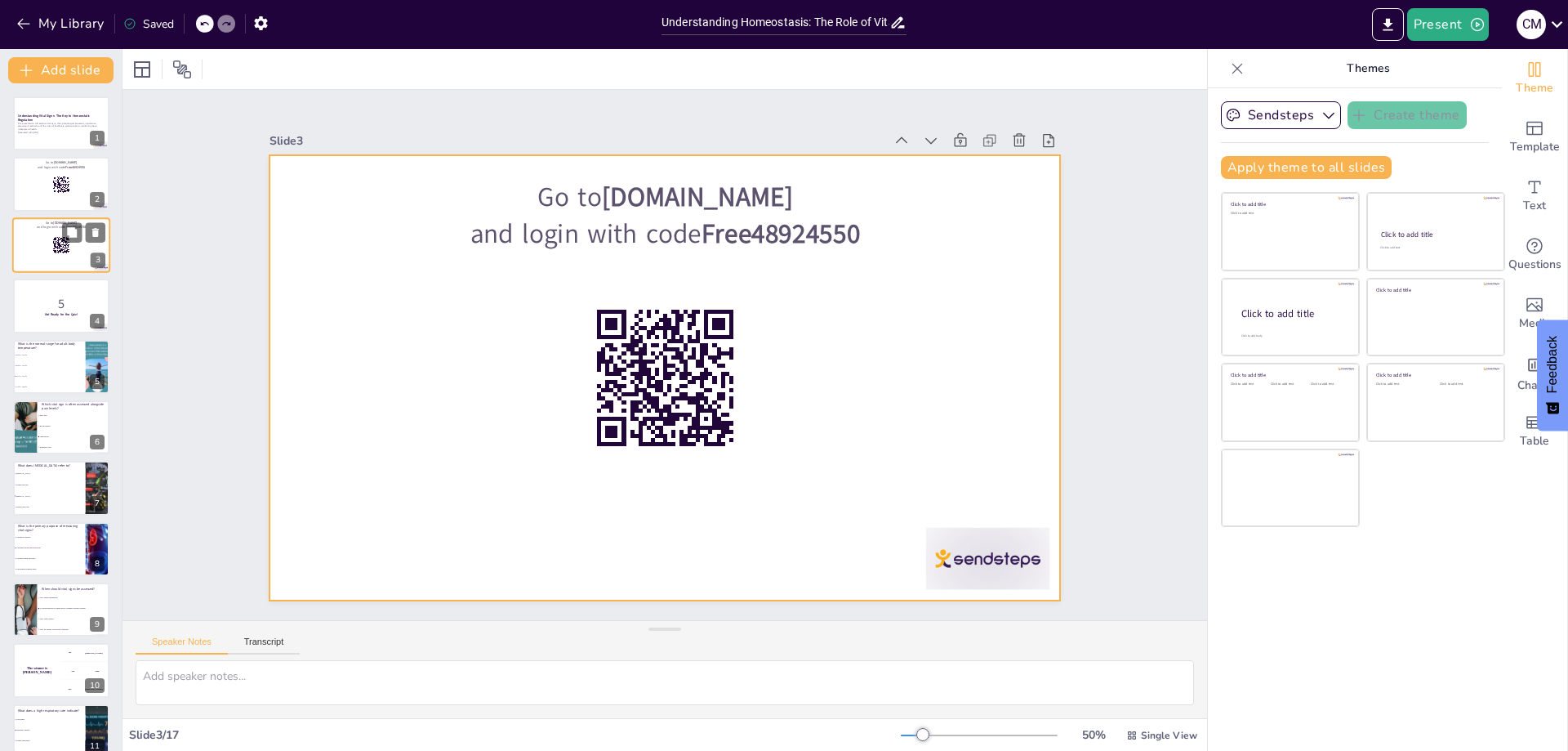
checkbox input "true"
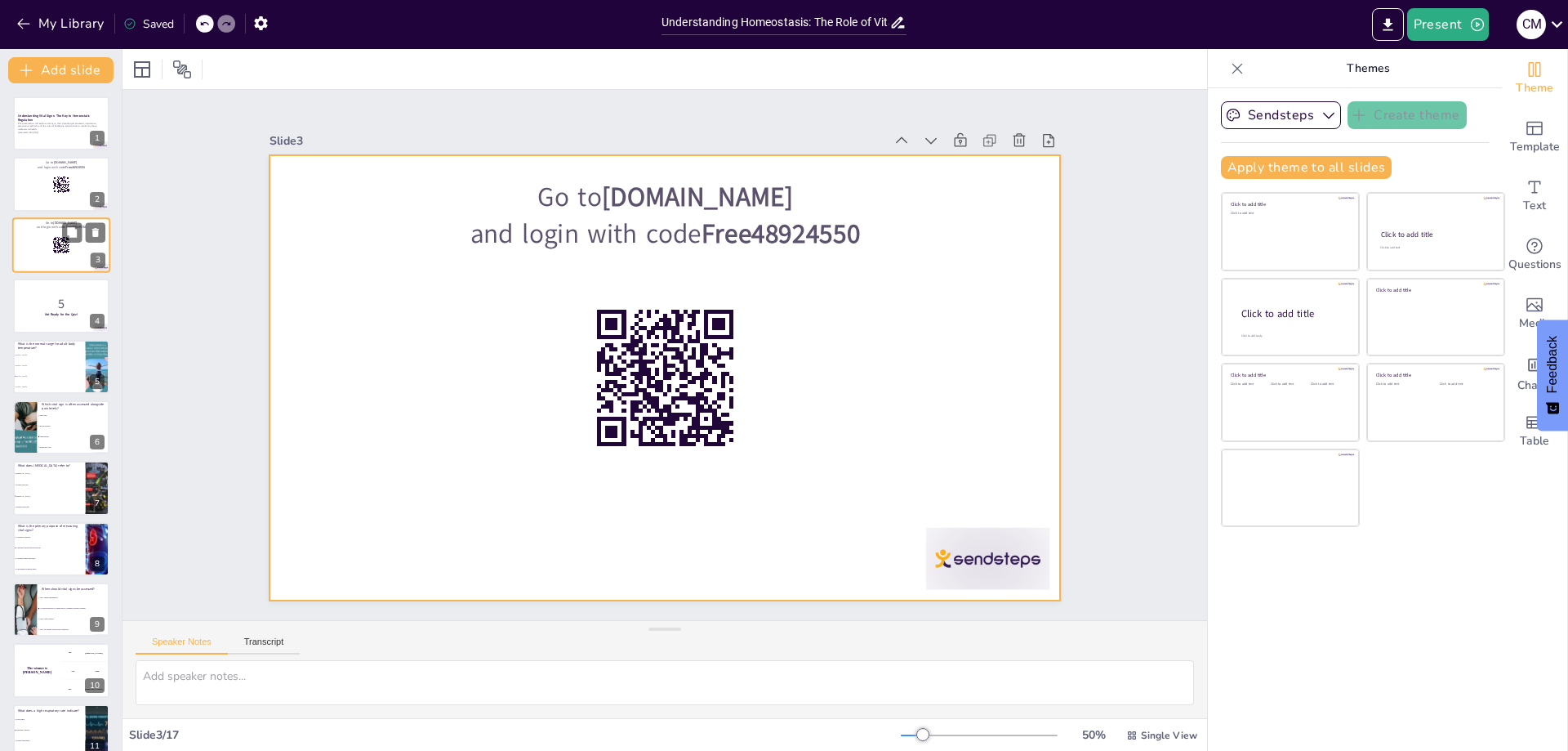
checkbox input "true"
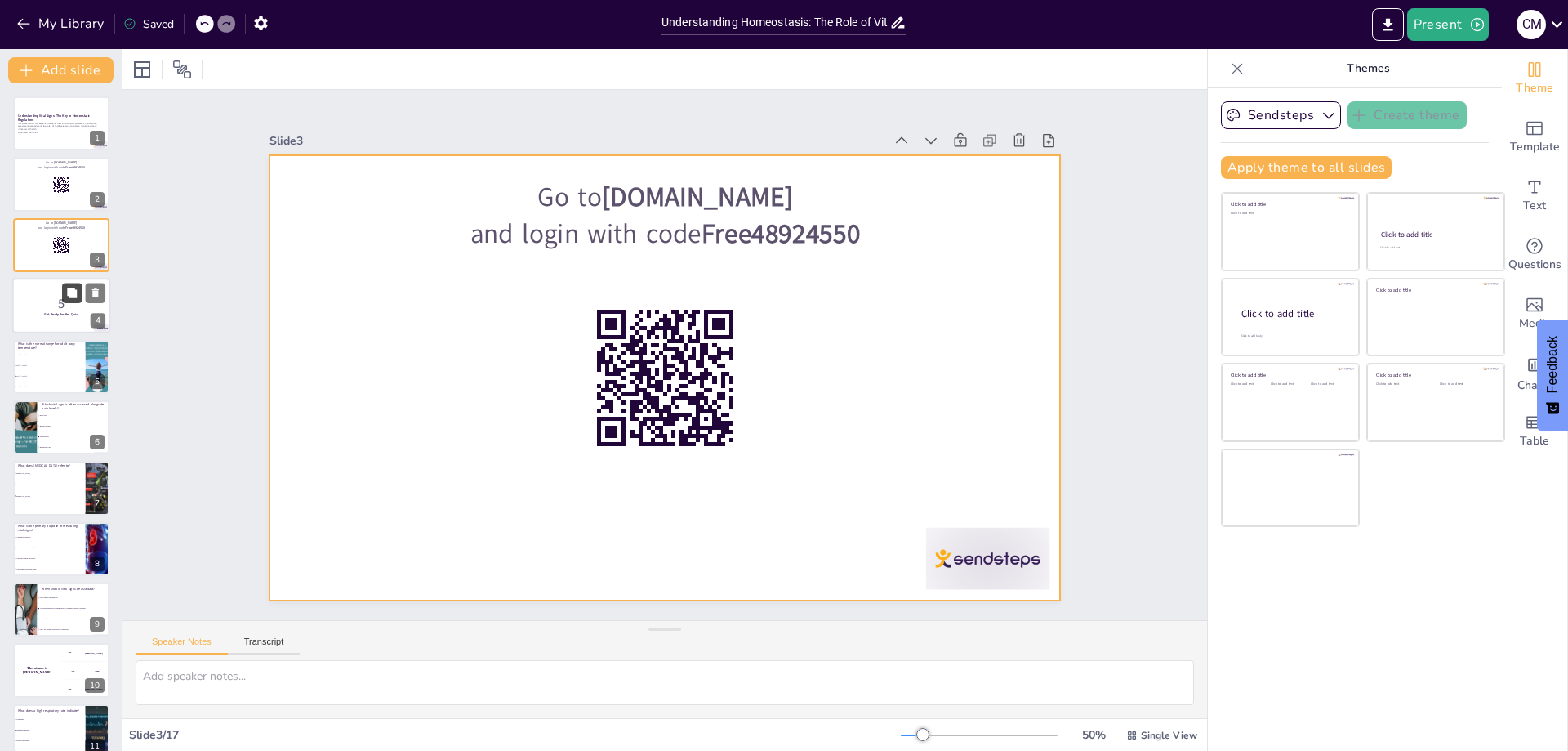
checkbox input "true"
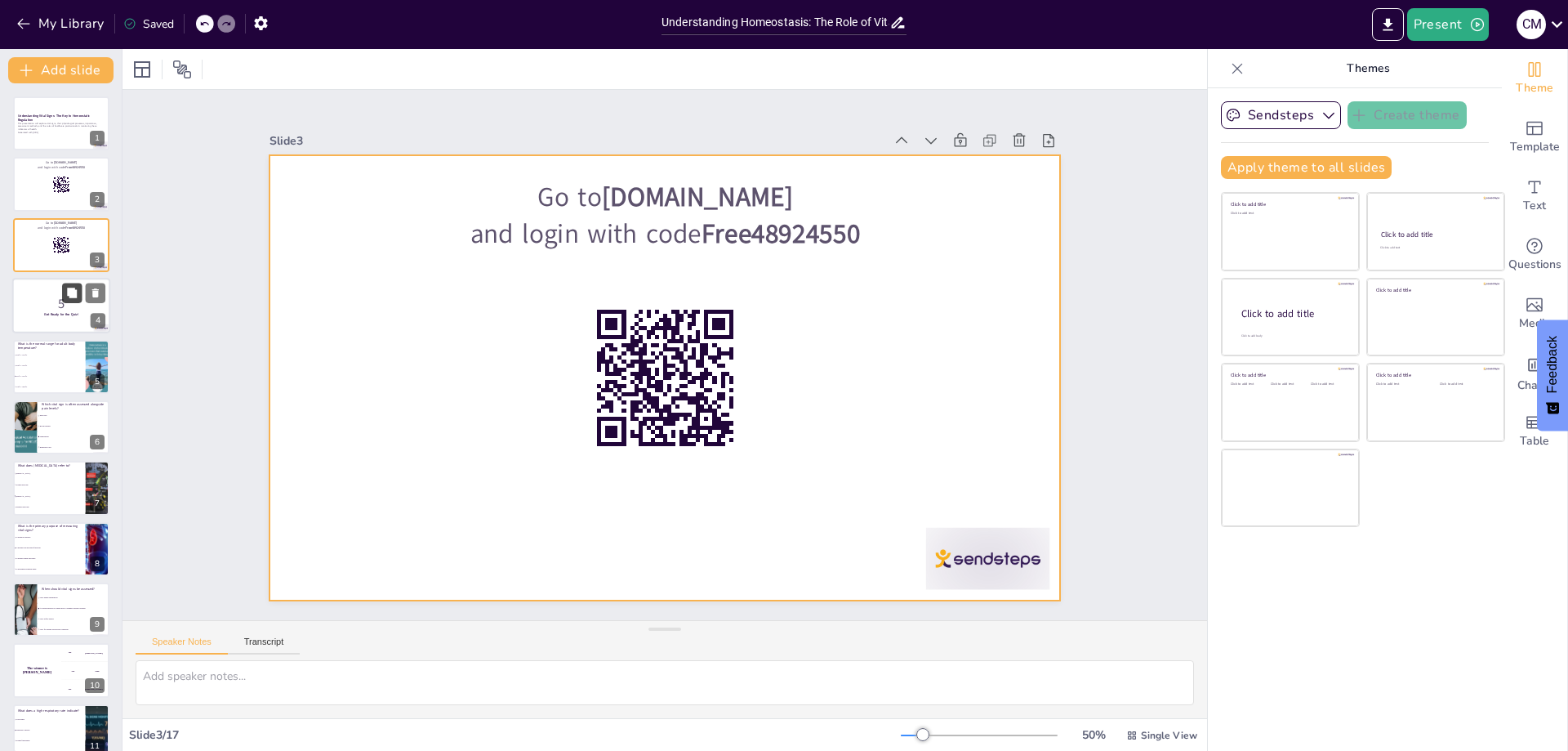
checkbox input "true"
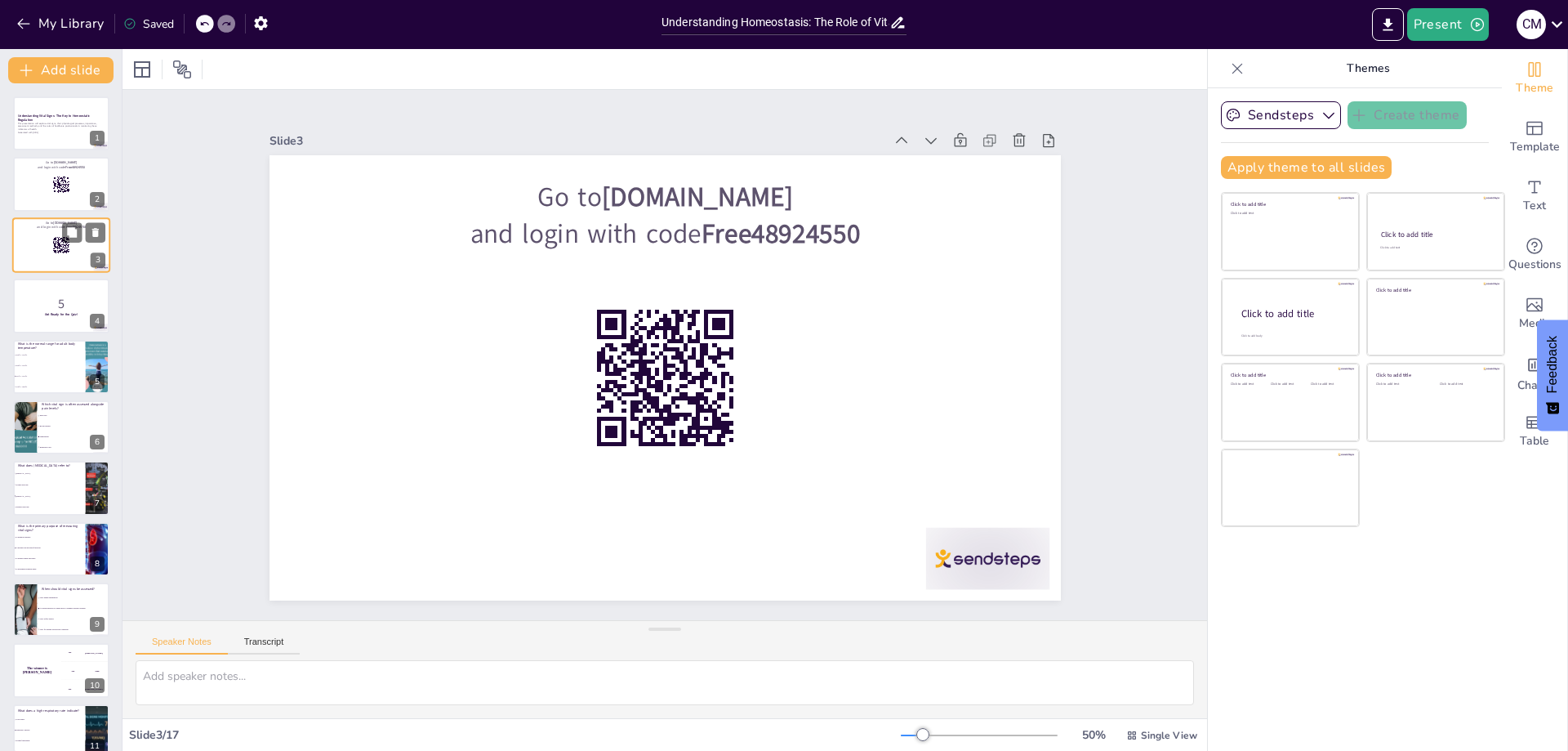
checkbox input "true"
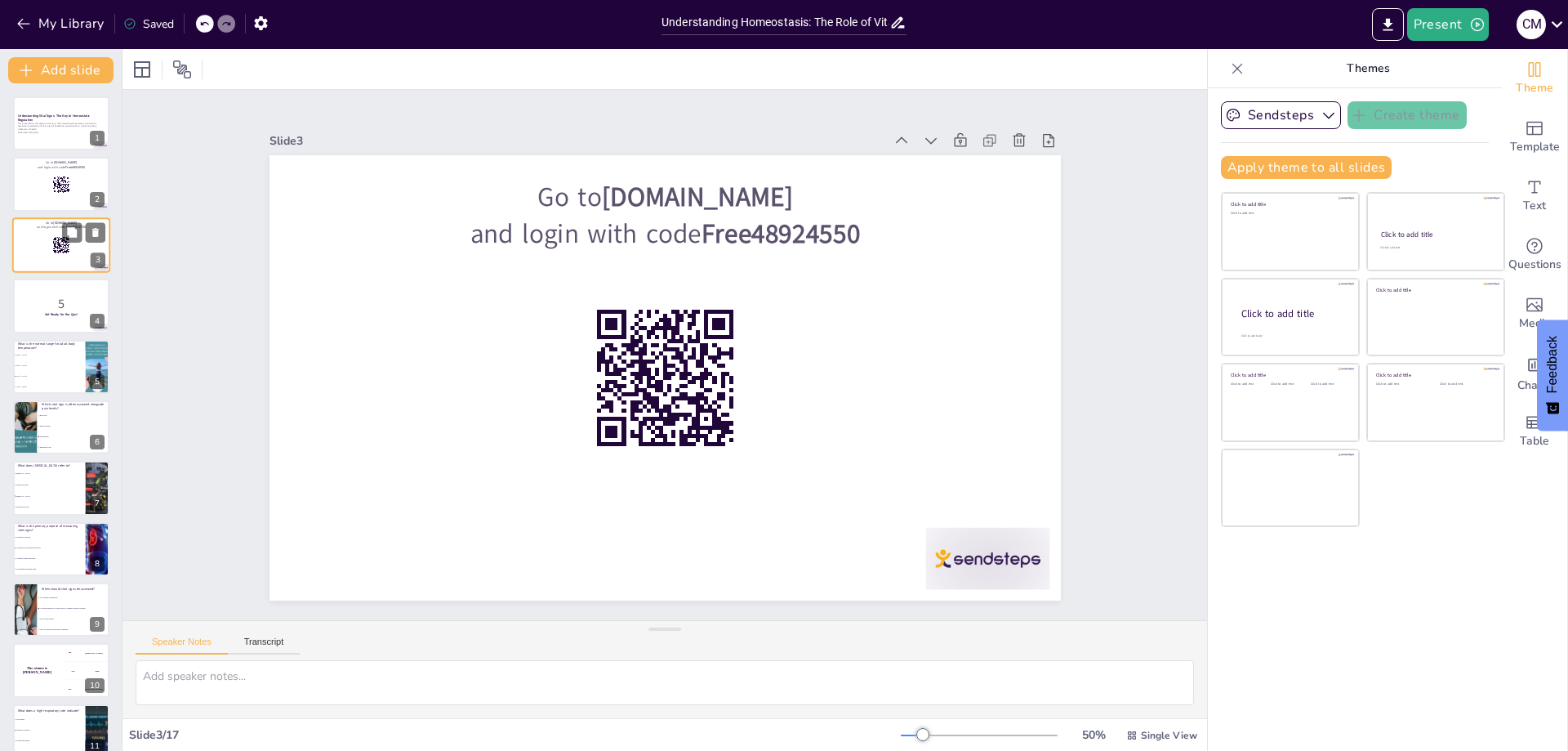
checkbox input "true"
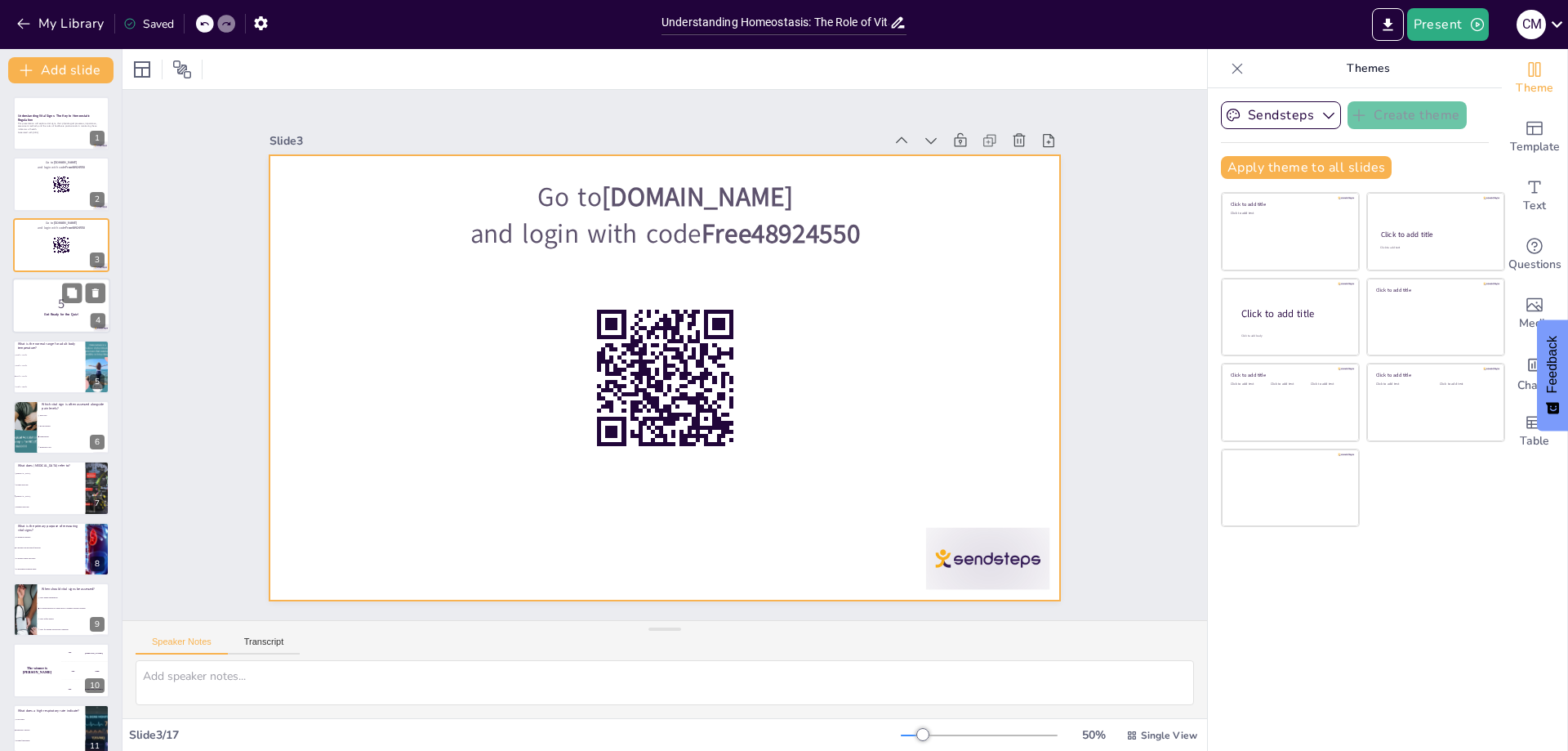
checkbox input "true"
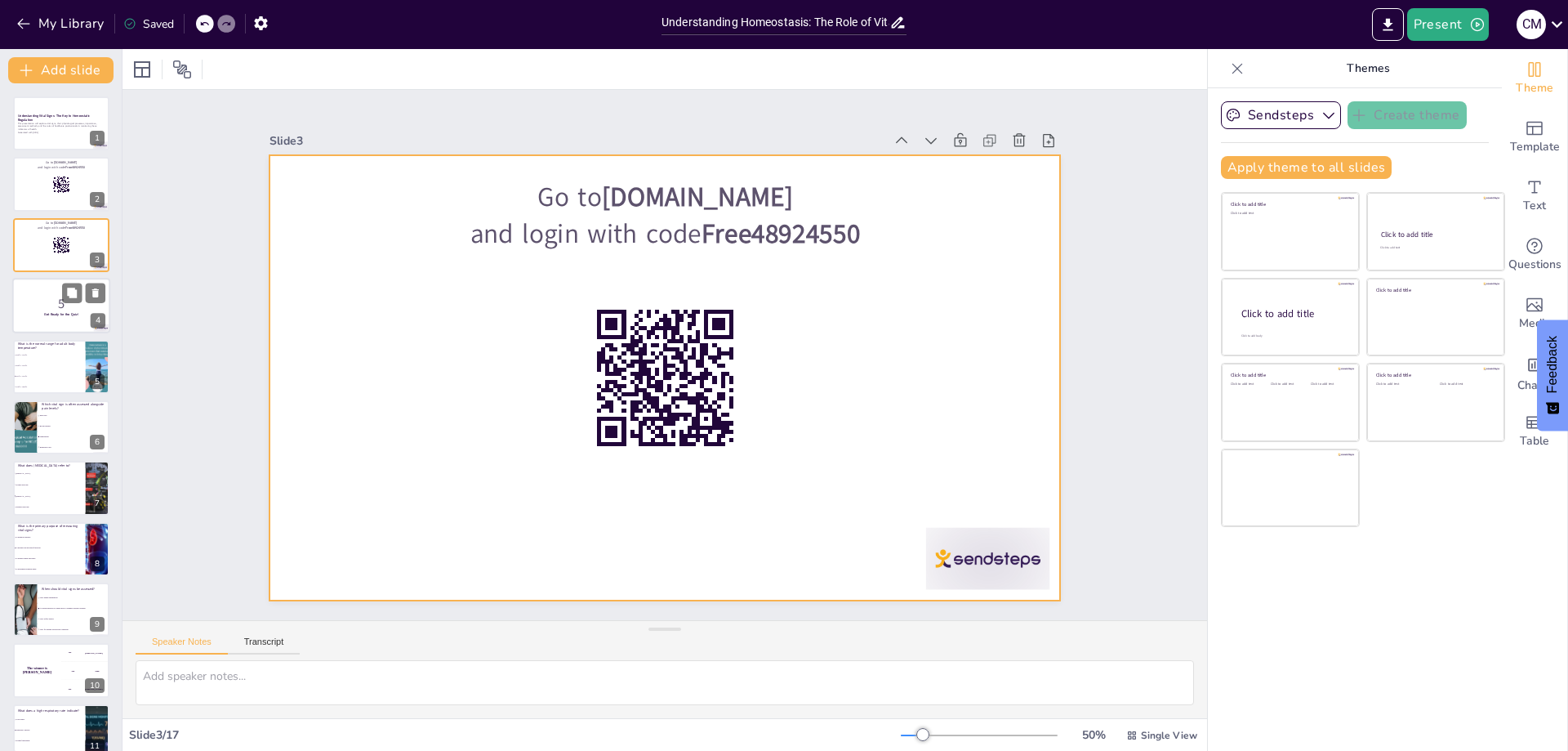
checkbox input "true"
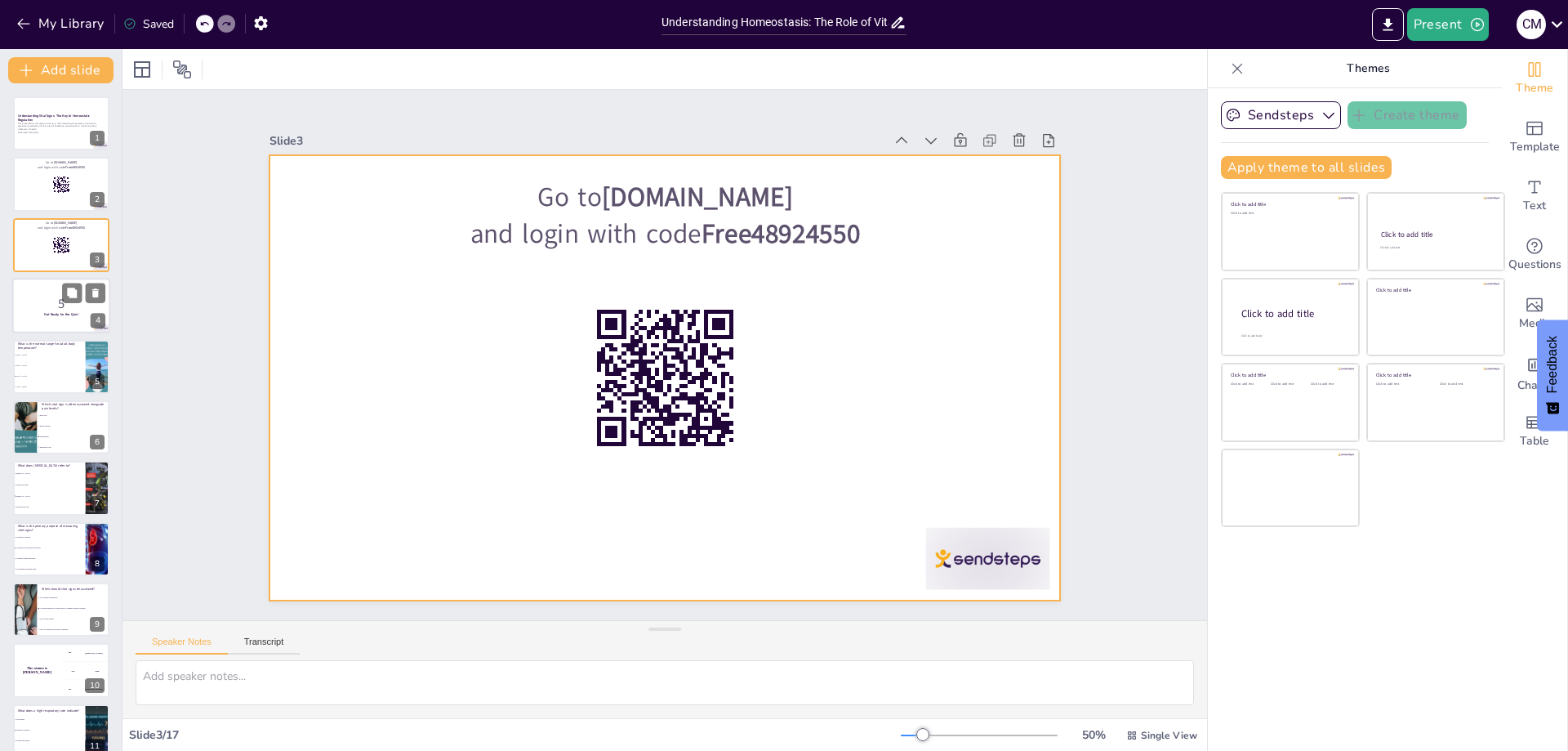
checkbox input "true"
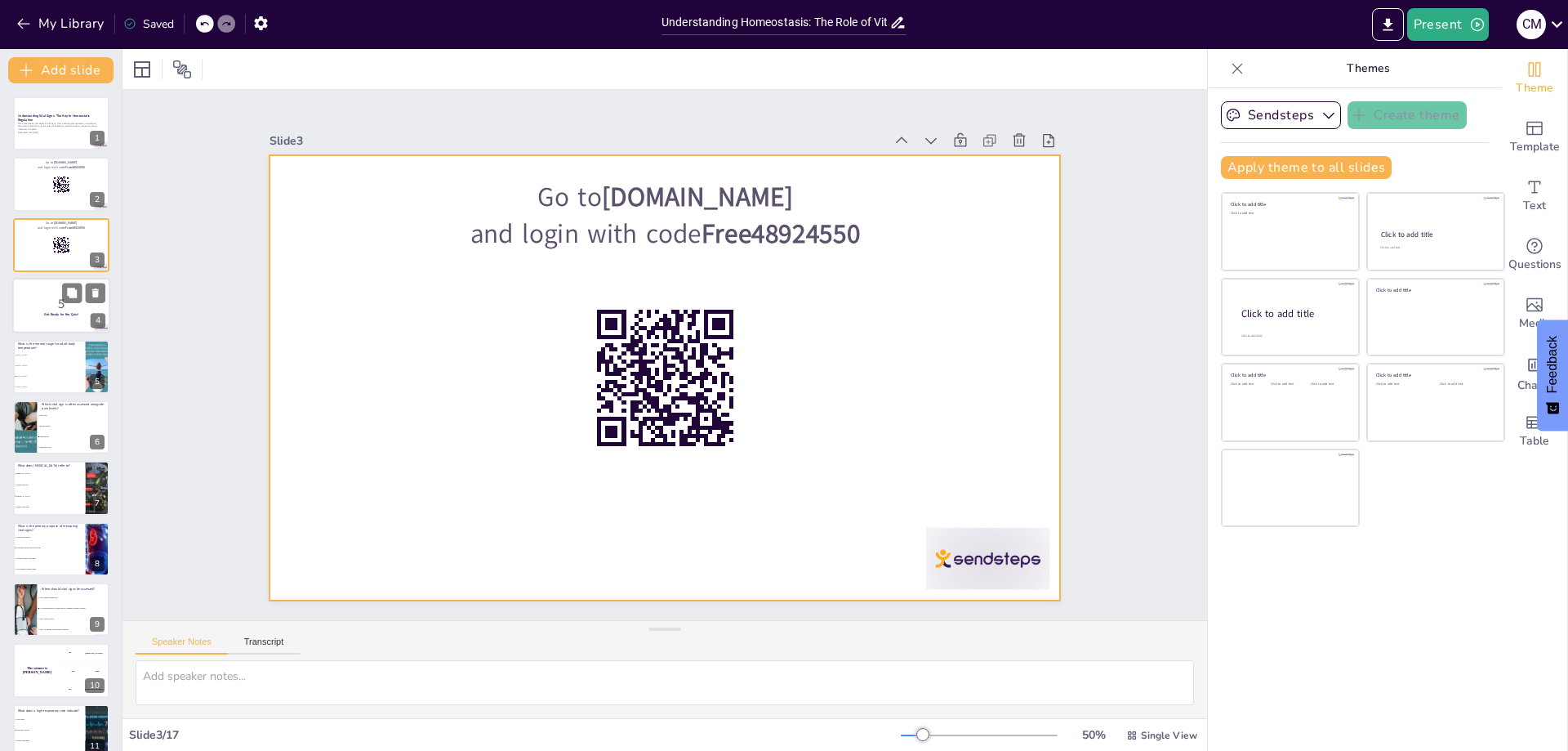
checkbox input "true"
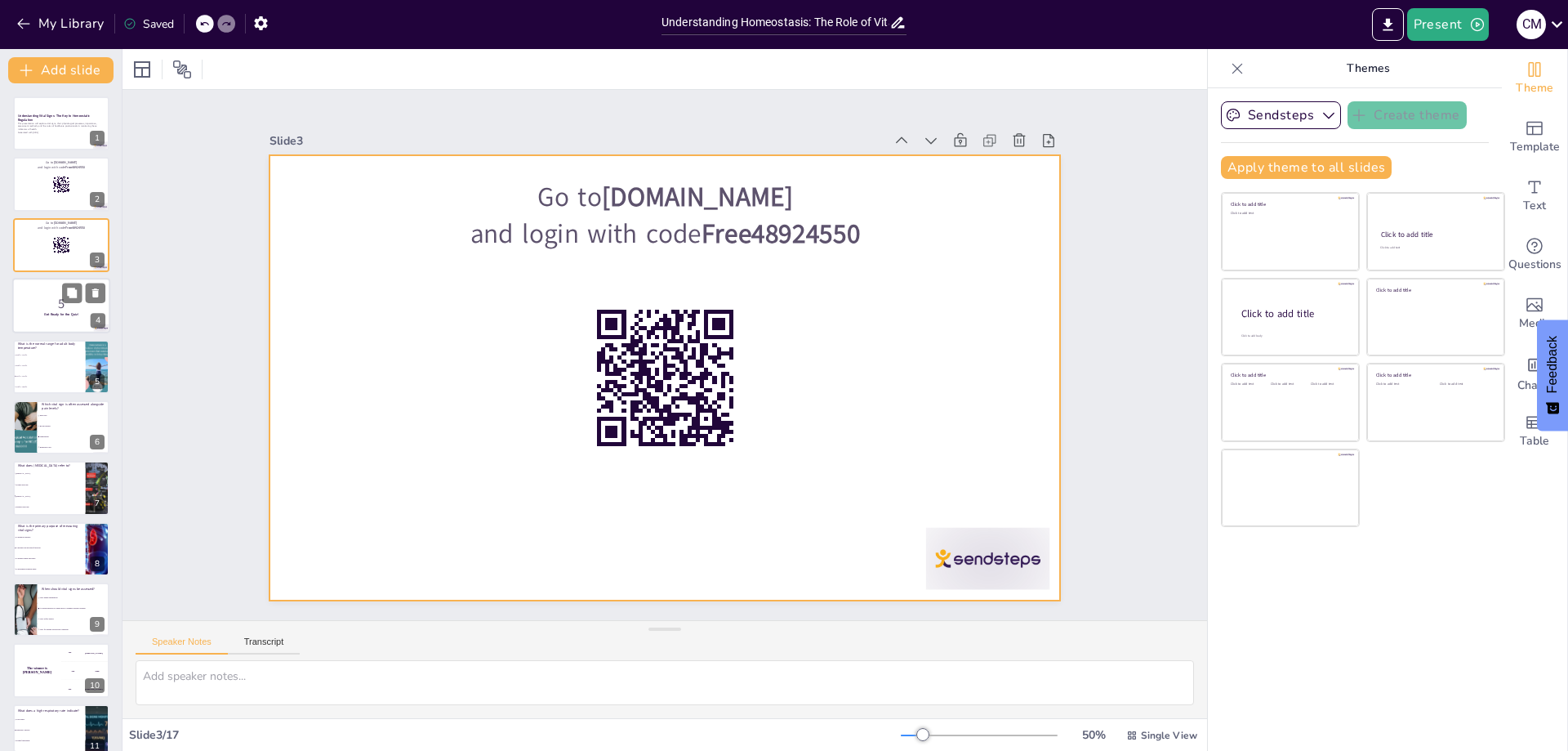
checkbox input "true"
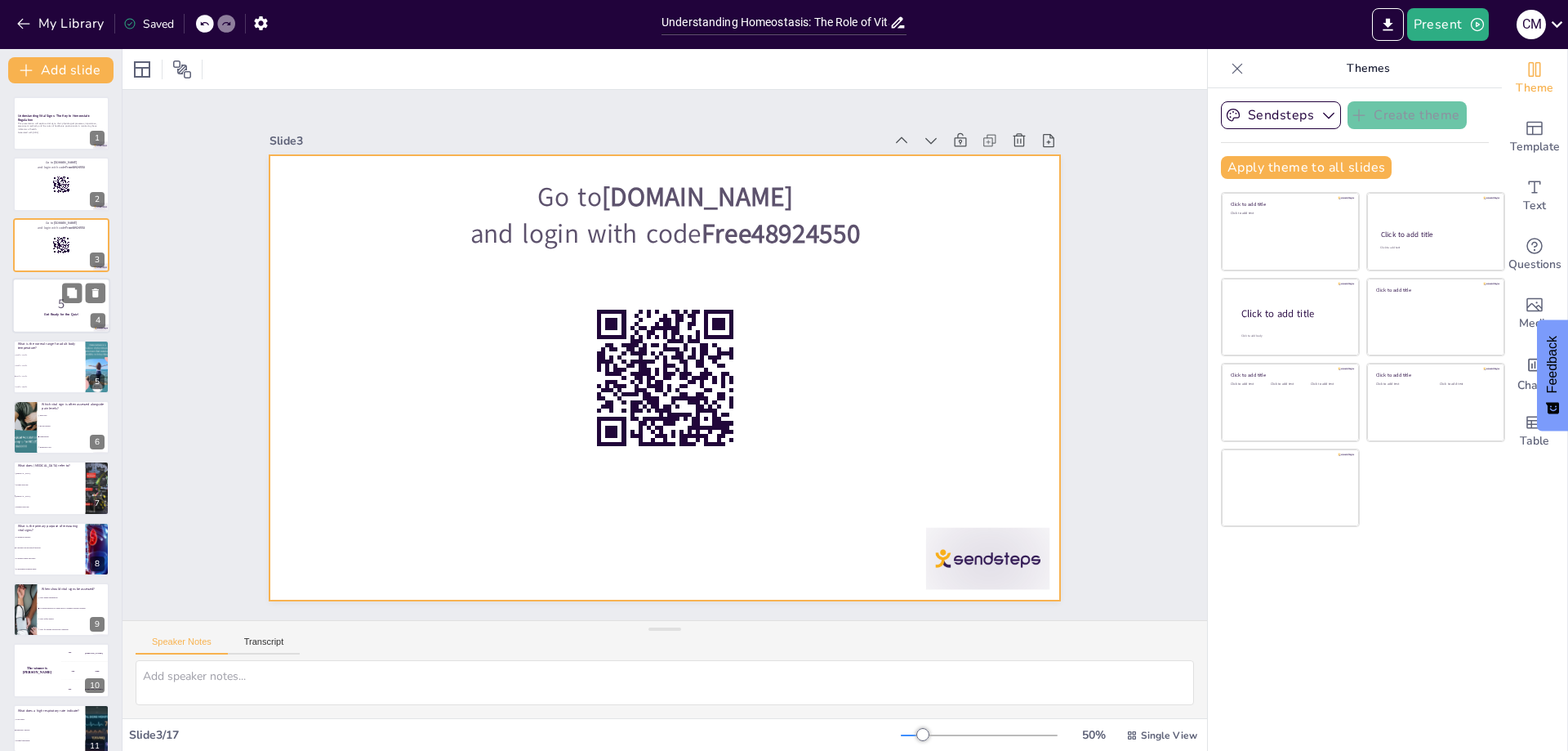
checkbox input "true"
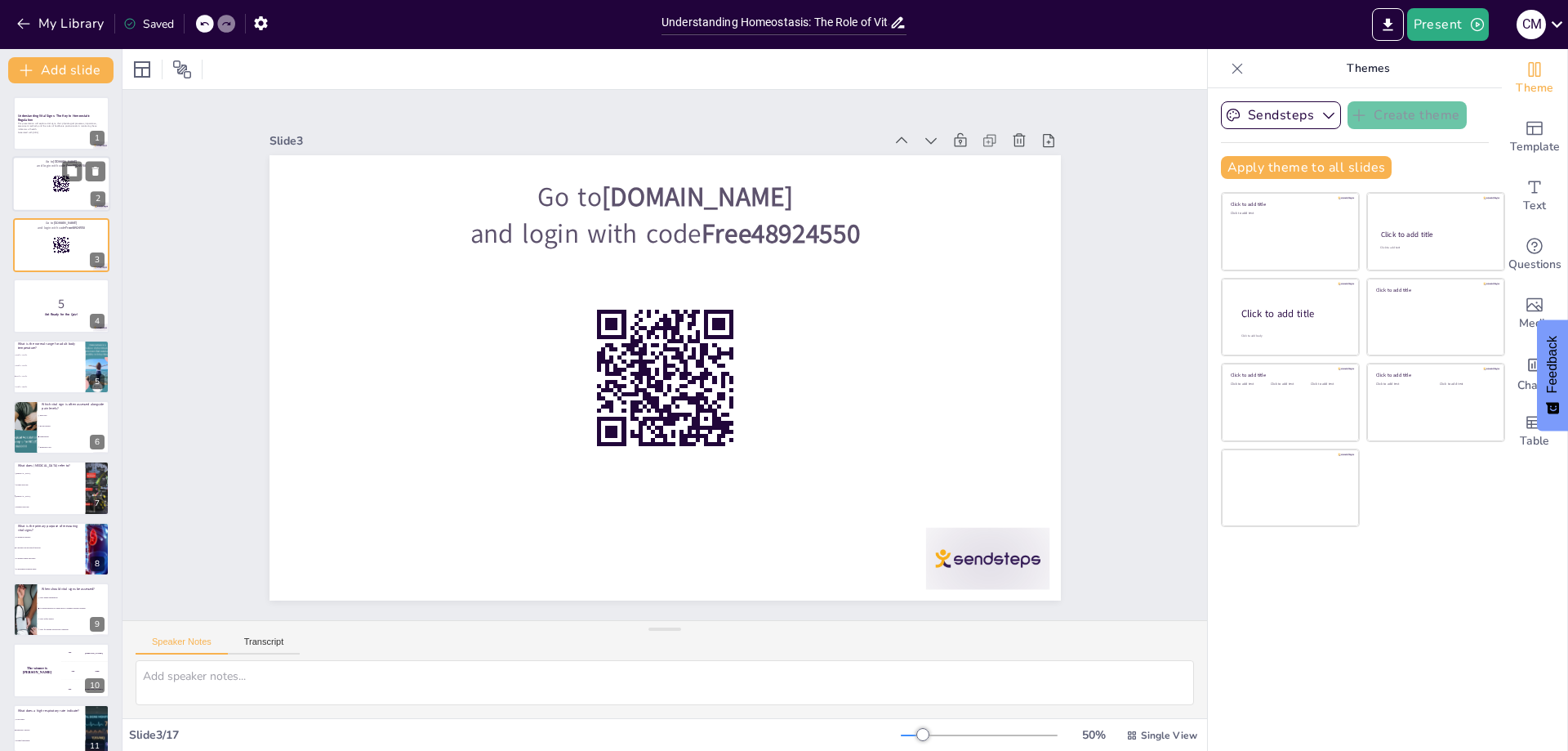
checkbox input "true"
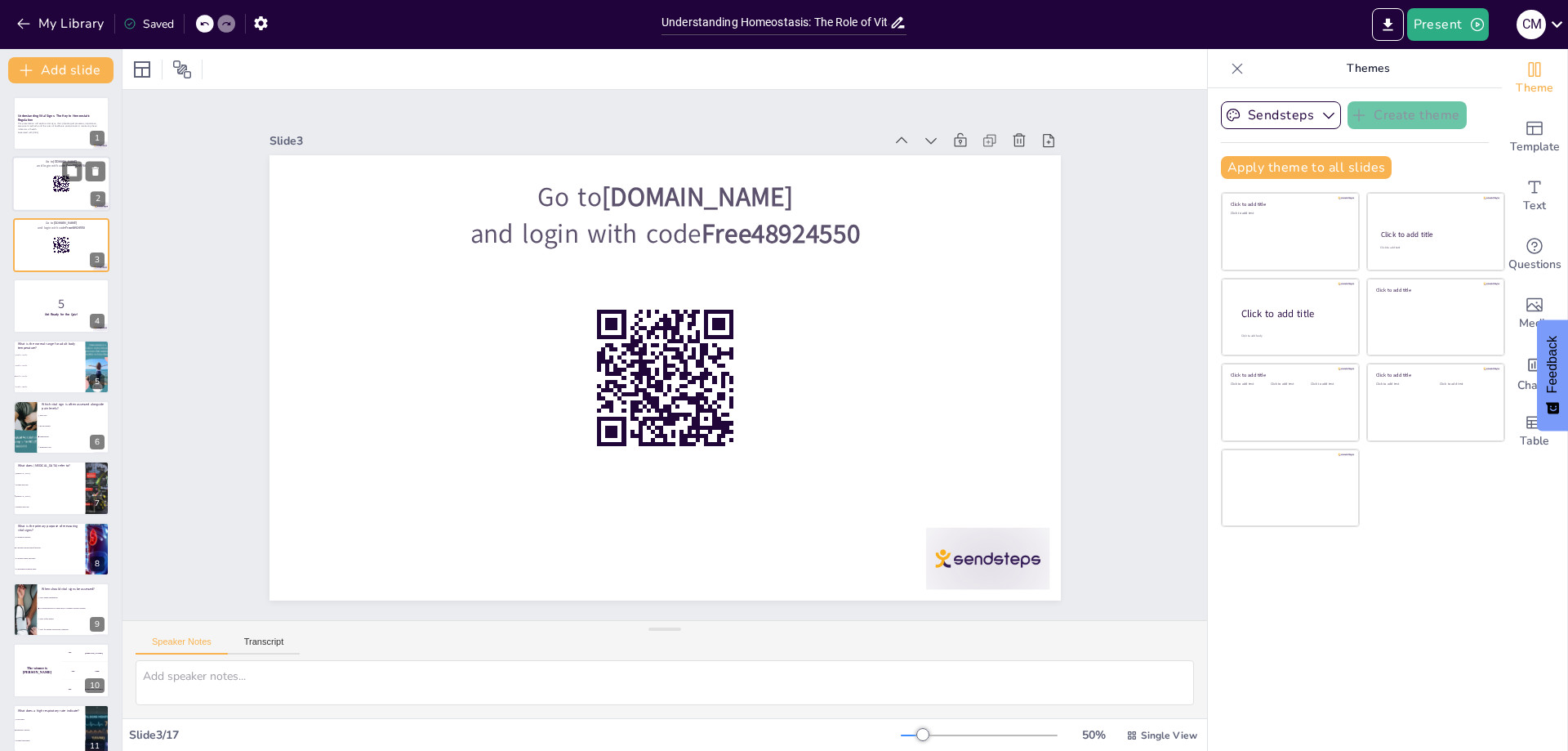
checkbox input "true"
click at [50, 188] on div at bounding box center [61, 185] width 98 height 56
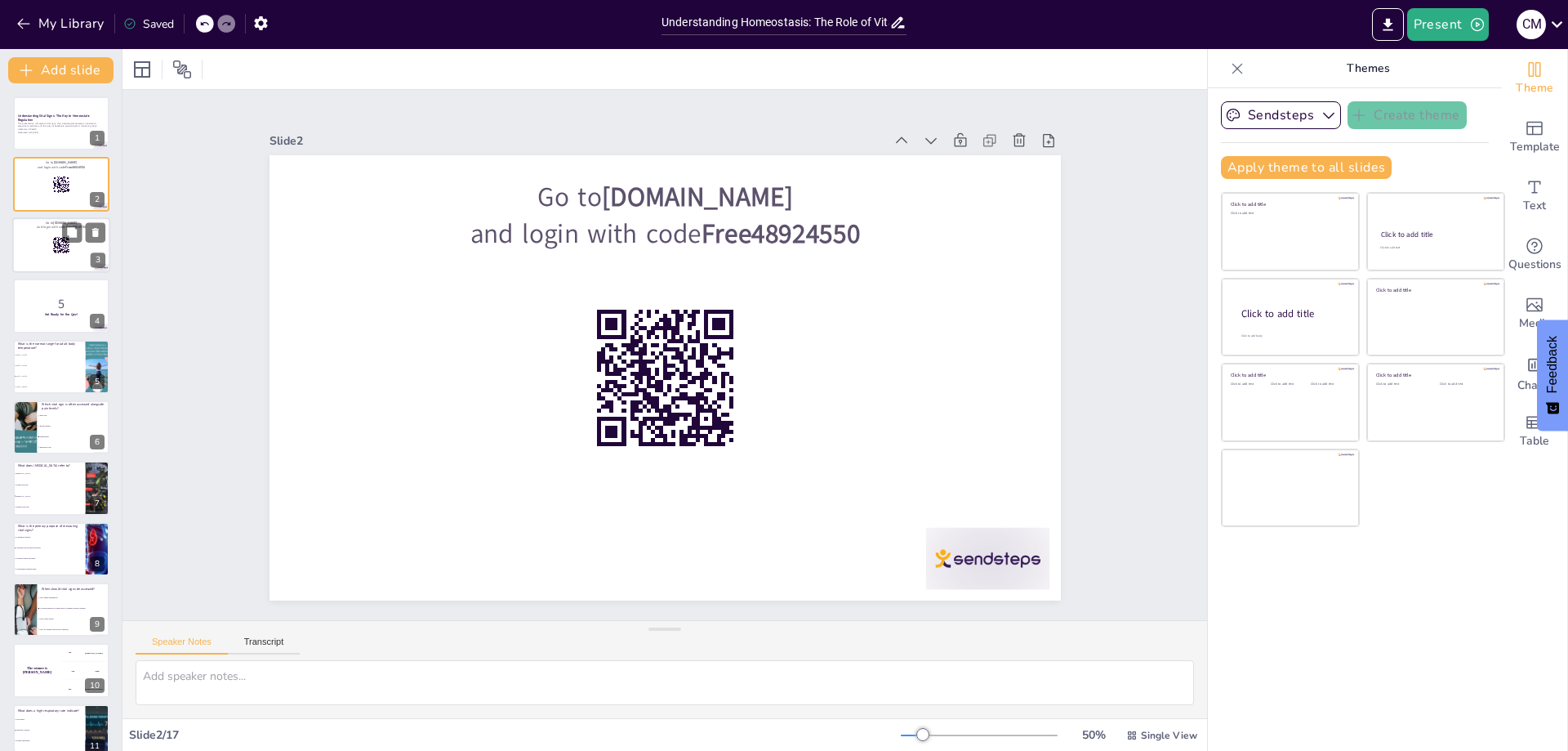
click at [55, 233] on div at bounding box center [61, 246] width 98 height 56
click at [65, 302] on button at bounding box center [71, 293] width 19 height 19
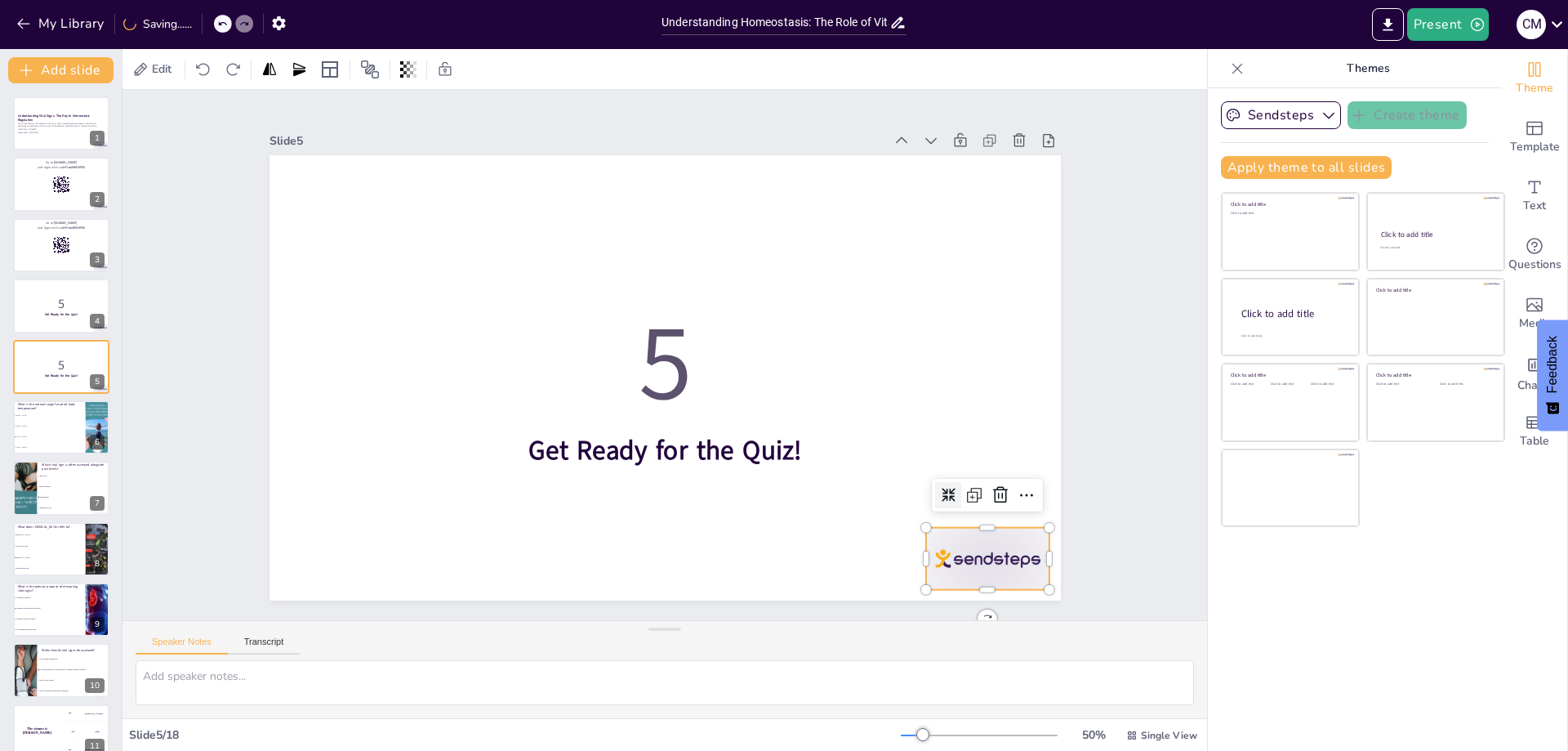
click at [387, 224] on div at bounding box center [322, 187] width 129 height 75
click at [1094, 242] on div "Slide 1 Understanding Vital Signs: The Key to Homeostatic Regulation This prese…" at bounding box center [664, 355] width 1066 height 1190
click at [40, 303] on p "5" at bounding box center [61, 303] width 88 height 18
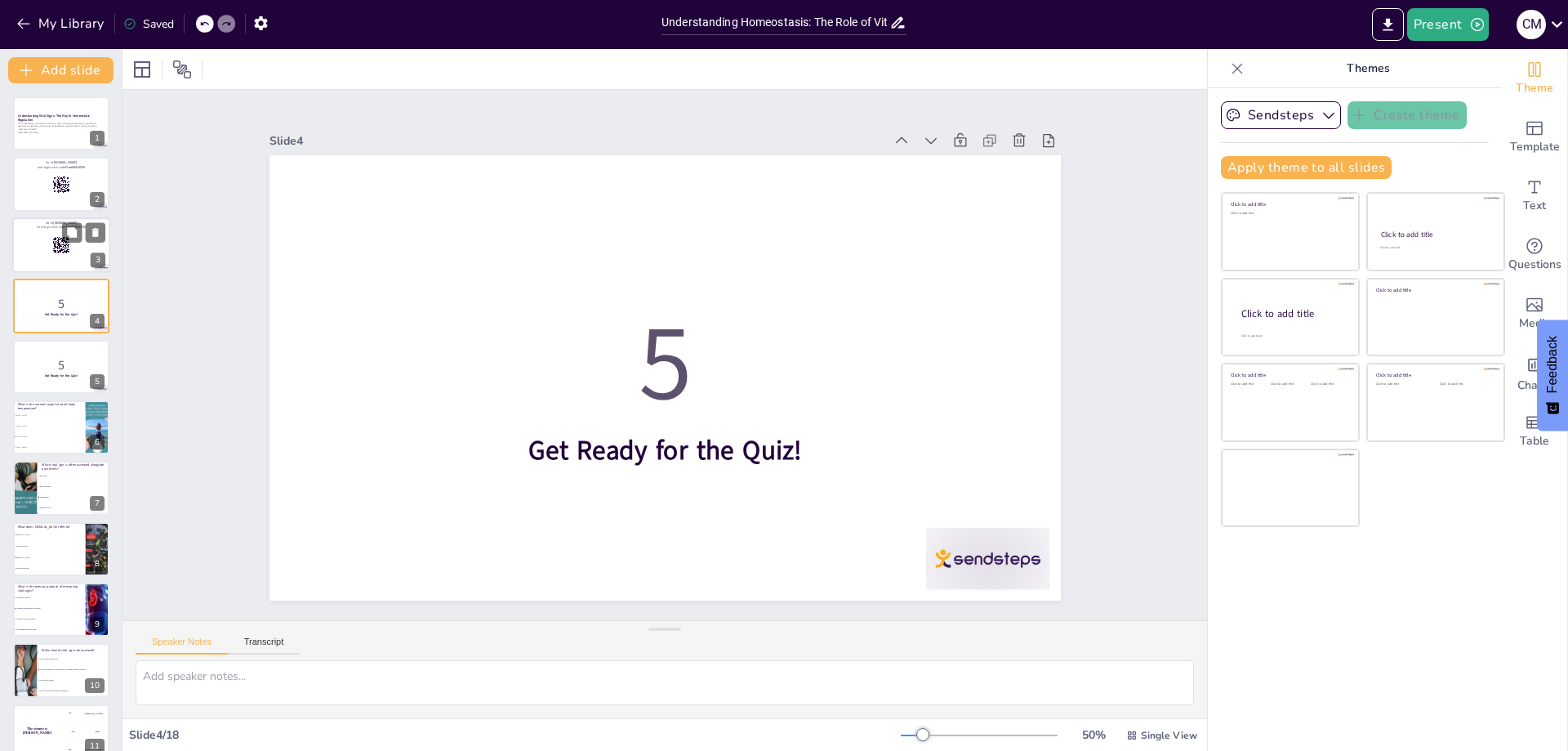
click at [40, 245] on div at bounding box center [61, 246] width 98 height 56
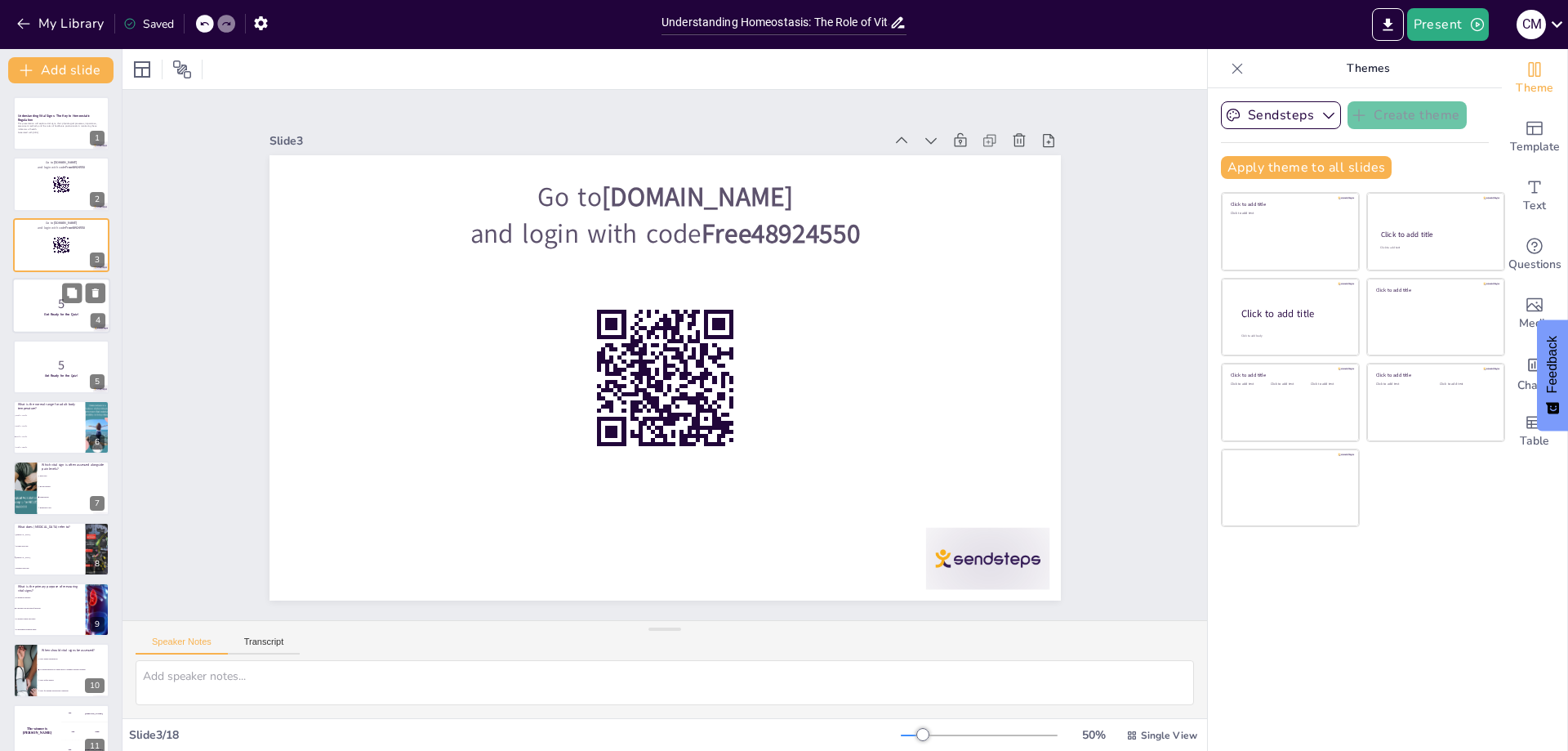
click at [43, 305] on p "5" at bounding box center [61, 303] width 88 height 18
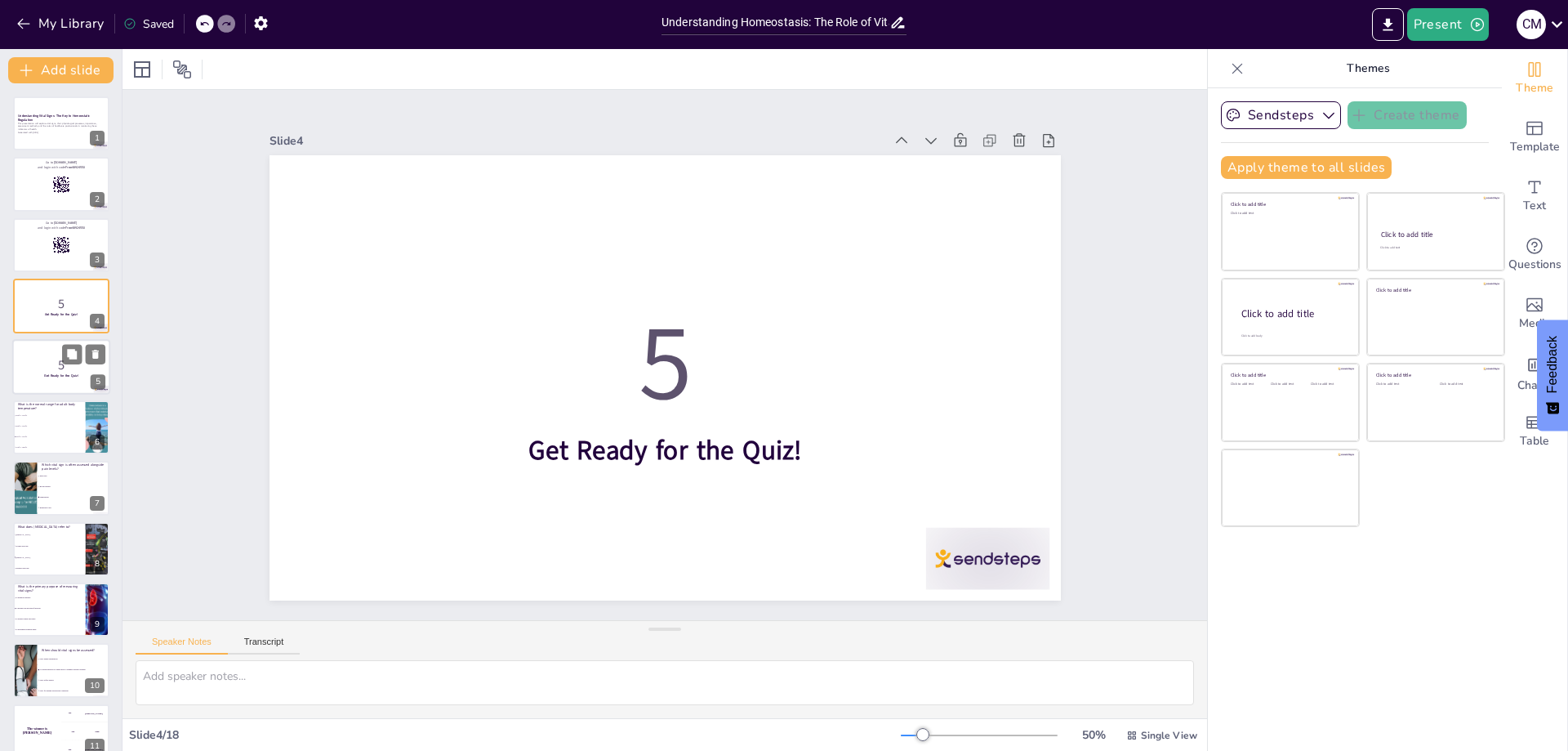
click at [37, 366] on p "5" at bounding box center [61, 364] width 88 height 18
click at [43, 316] on p "Get Ready for the Quiz!" at bounding box center [61, 316] width 88 height 5
click at [33, 242] on div at bounding box center [61, 246] width 98 height 56
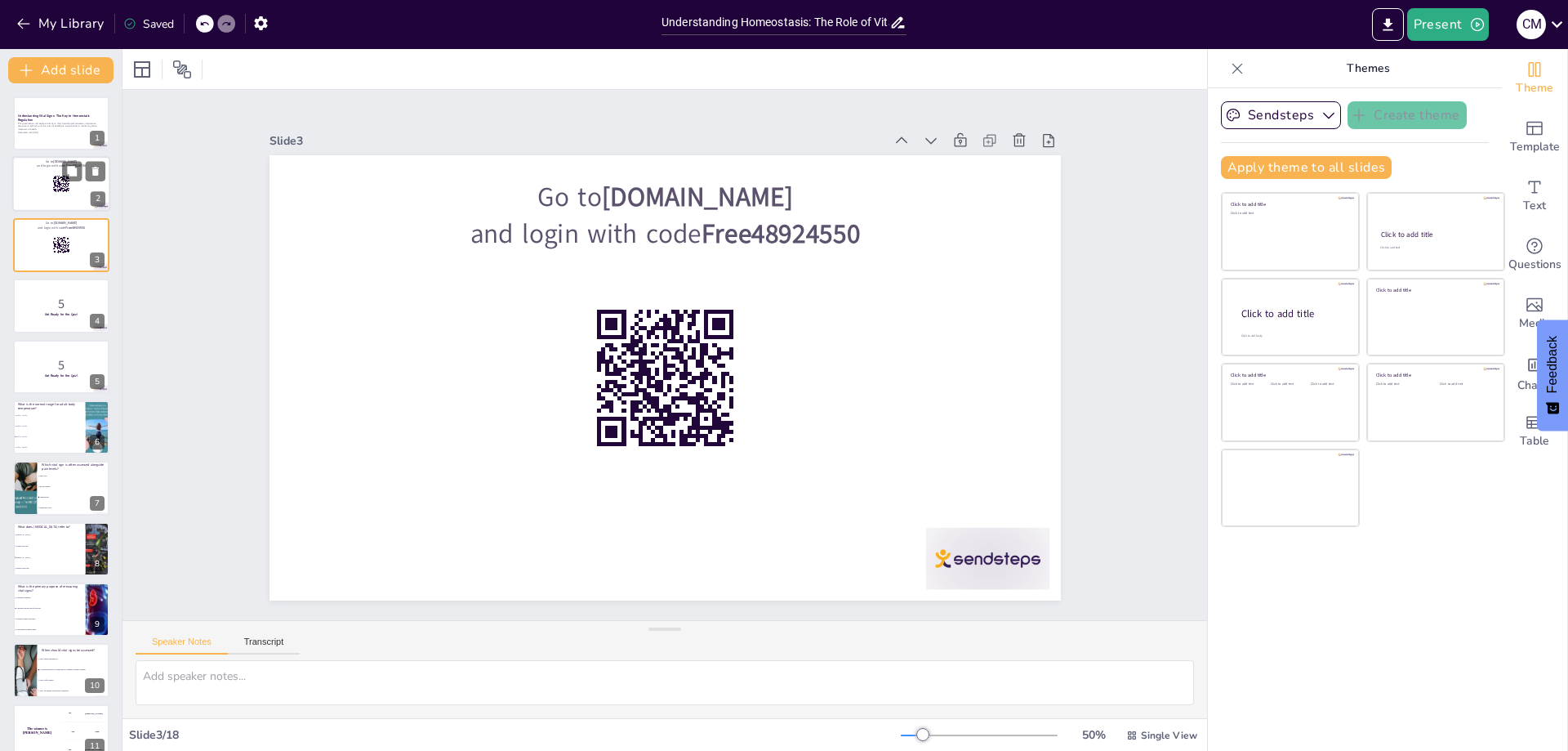
click at [30, 180] on div at bounding box center [61, 185] width 98 height 56
click at [28, 243] on div at bounding box center [61, 246] width 98 height 56
click at [49, 307] on p "5" at bounding box center [61, 303] width 88 height 18
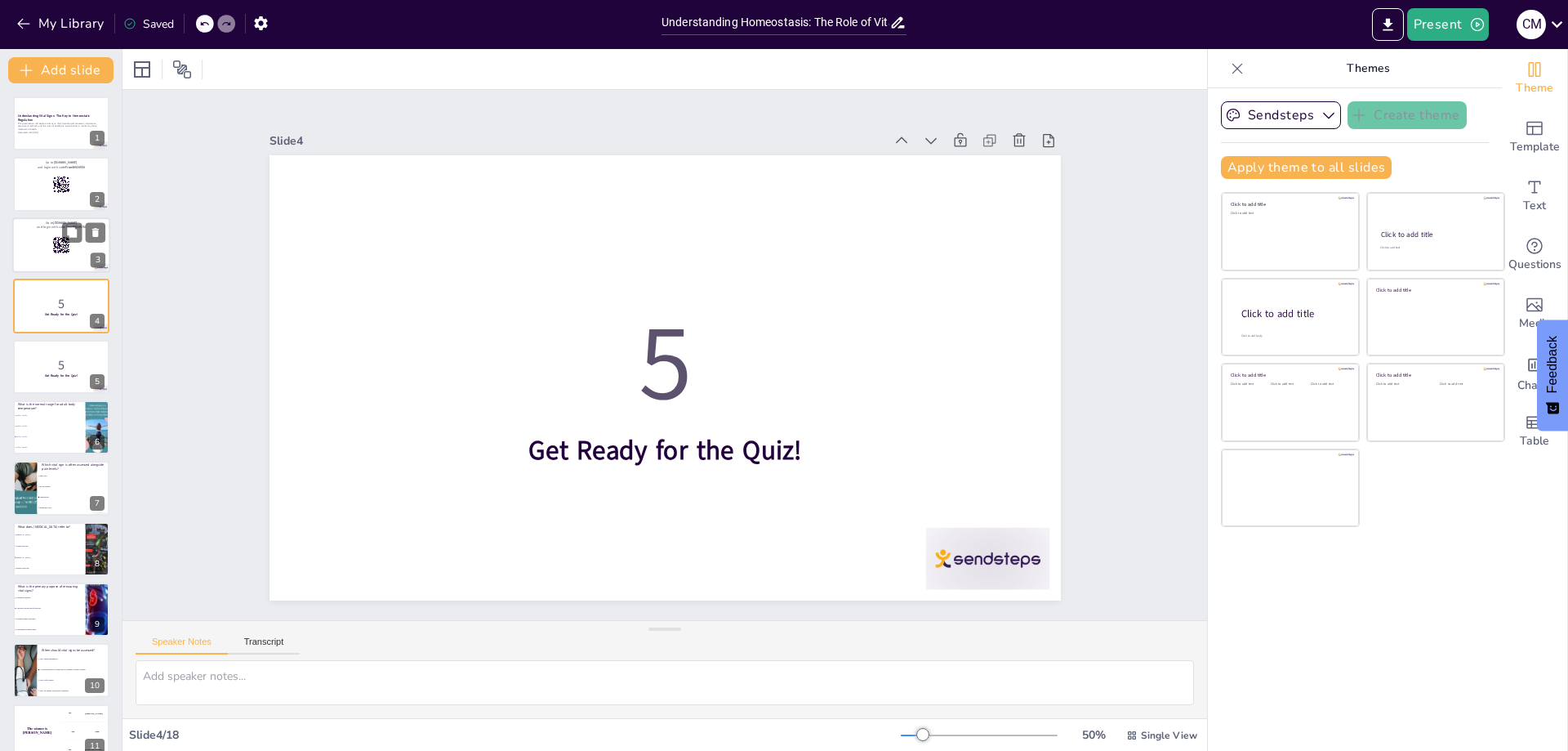
click at [62, 258] on div at bounding box center [61, 246] width 98 height 56
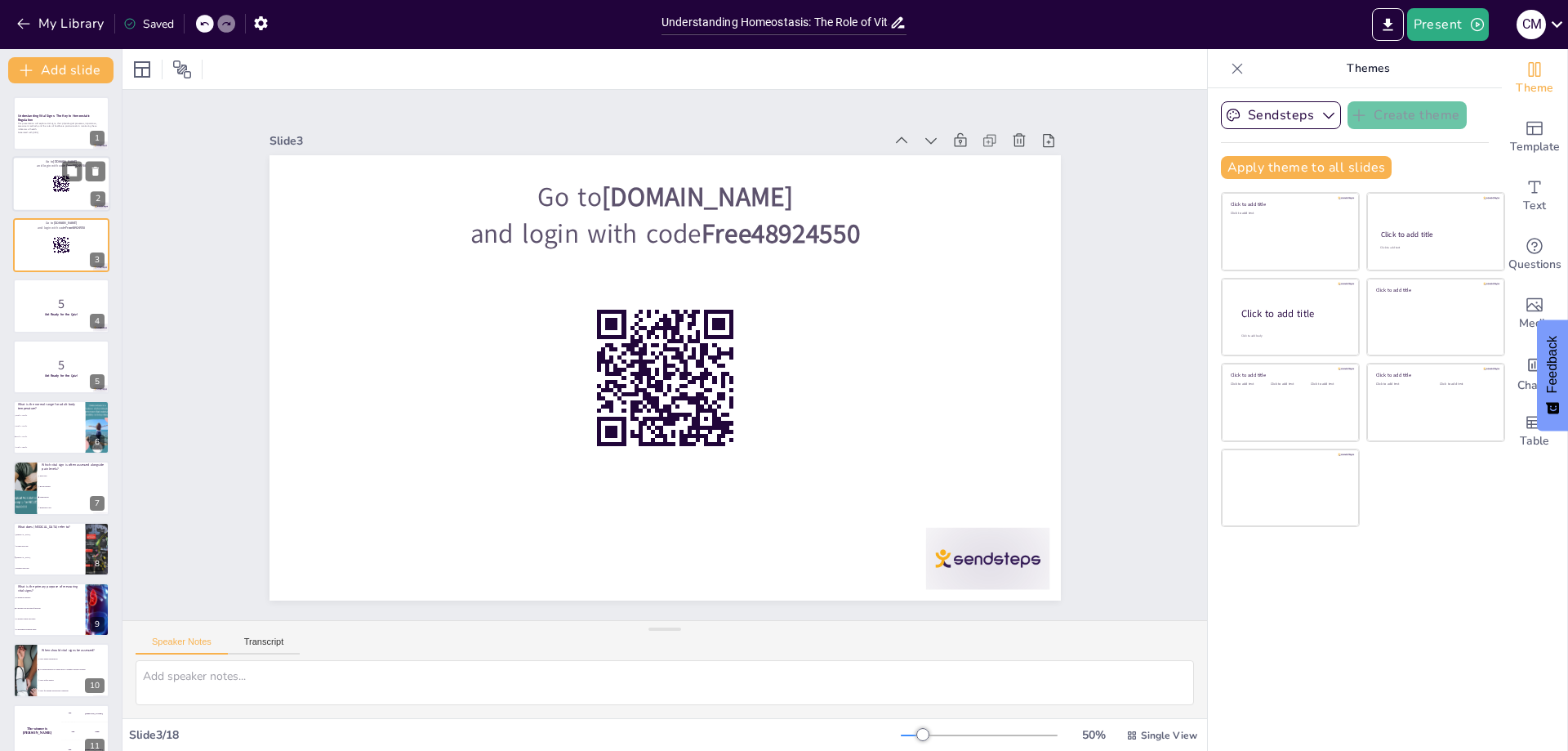
click at [61, 165] on p "and login with code Free48924550" at bounding box center [61, 167] width 88 height 5
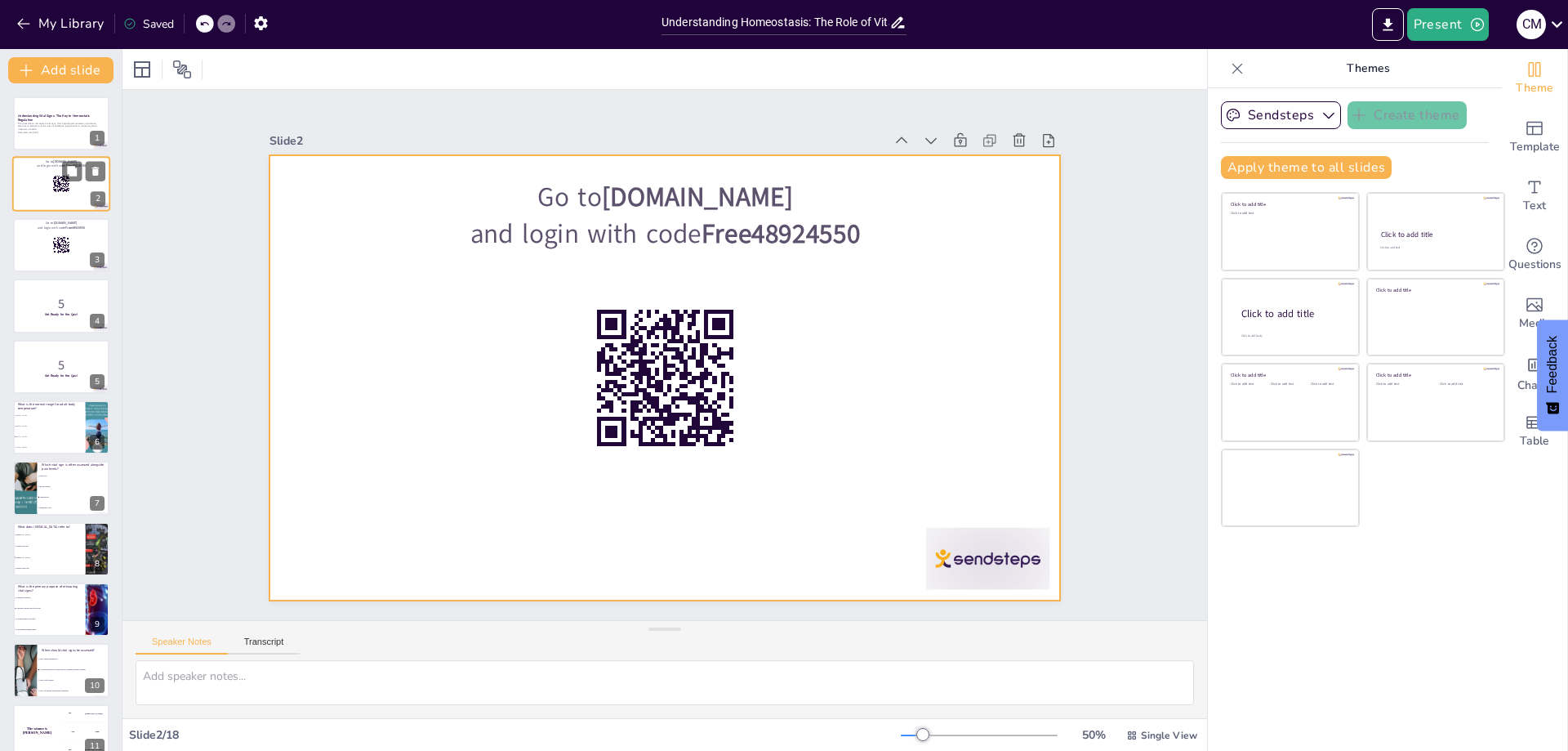
click at [35, 180] on div at bounding box center [61, 185] width 98 height 56
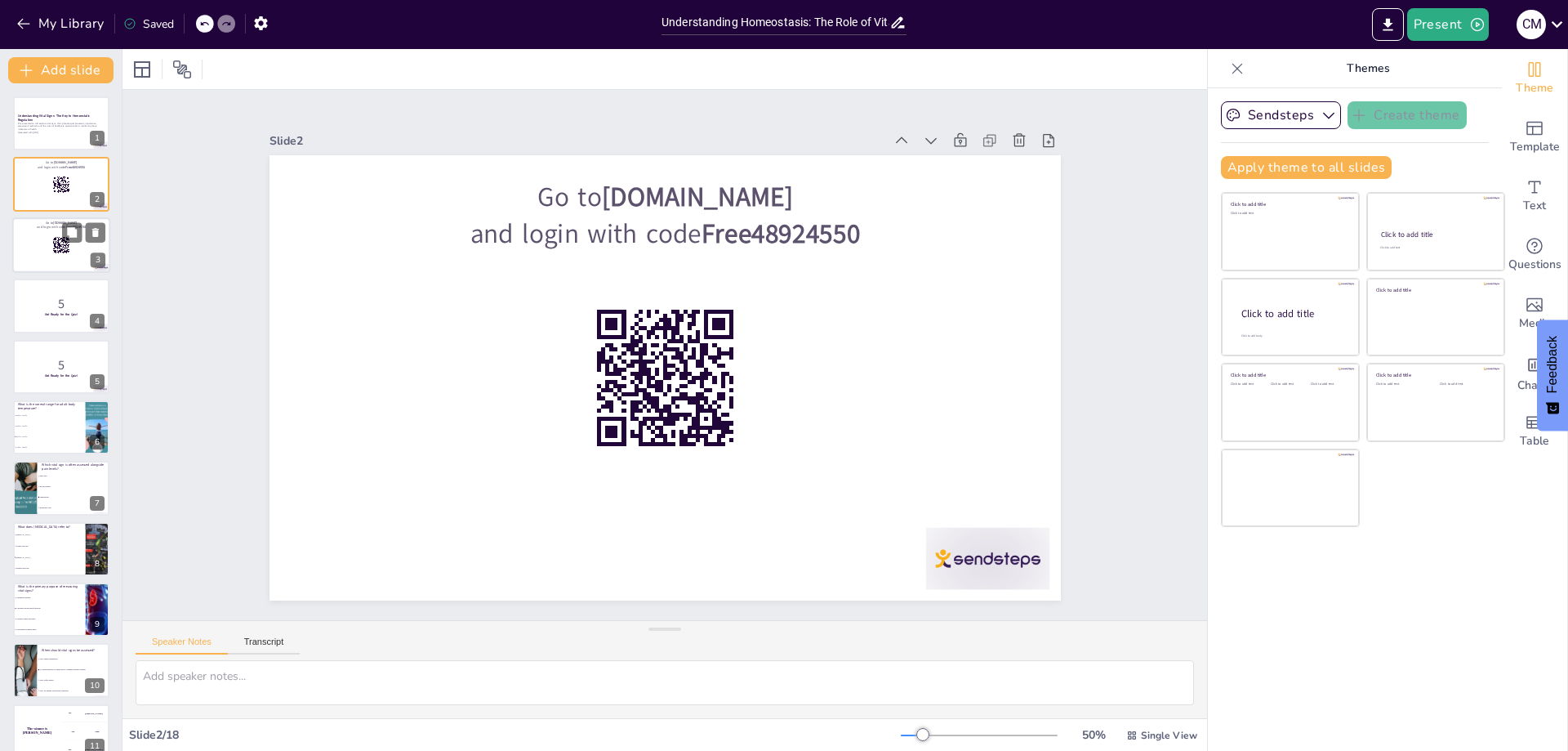
click at [37, 223] on p "Go to sendsteps.me" at bounding box center [61, 224] width 88 height 5
click at [47, 306] on p "5" at bounding box center [61, 303] width 88 height 18
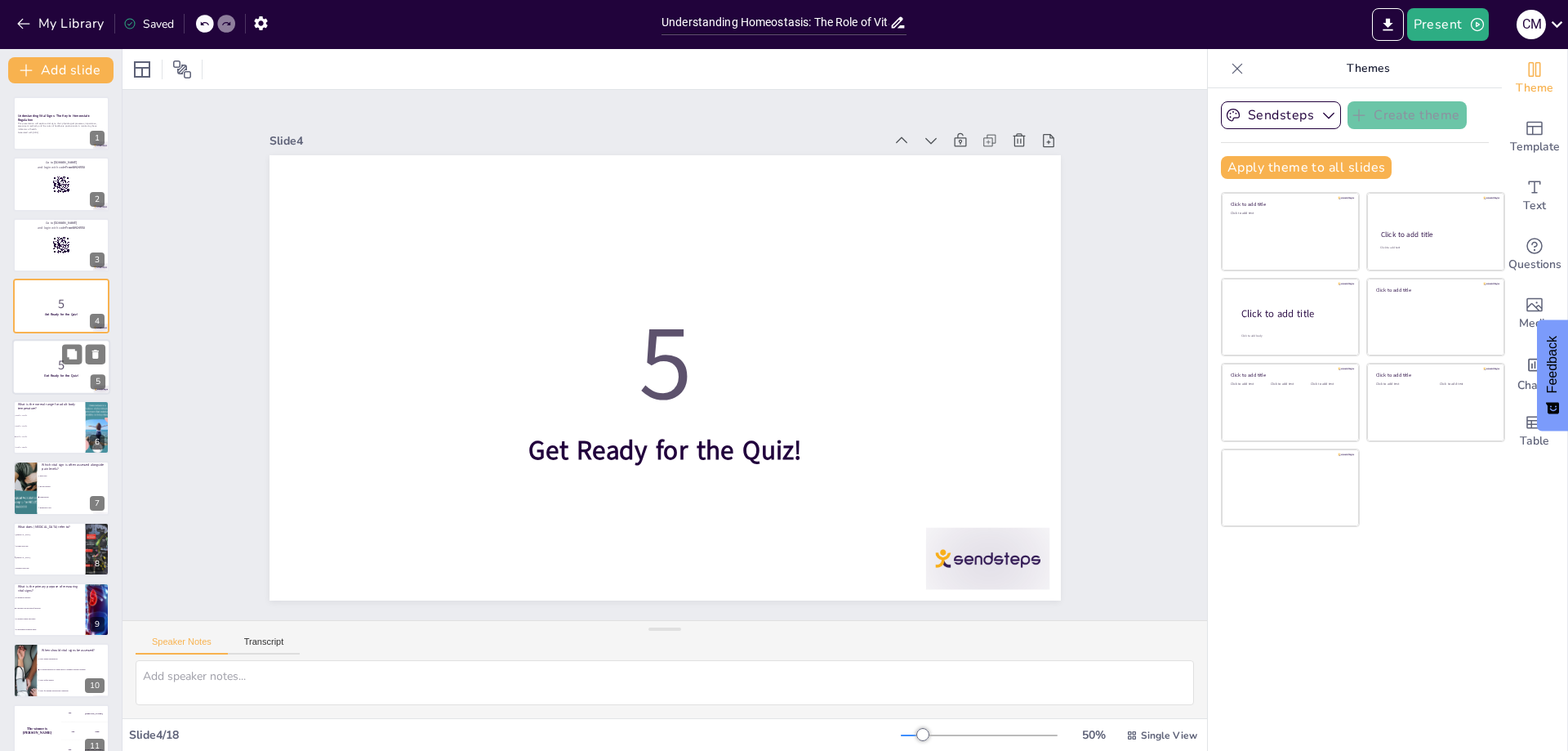
click at [38, 364] on p "5" at bounding box center [61, 364] width 88 height 18
click at [39, 409] on p "What is the normal range for adult body temperature?" at bounding box center [48, 406] width 63 height 9
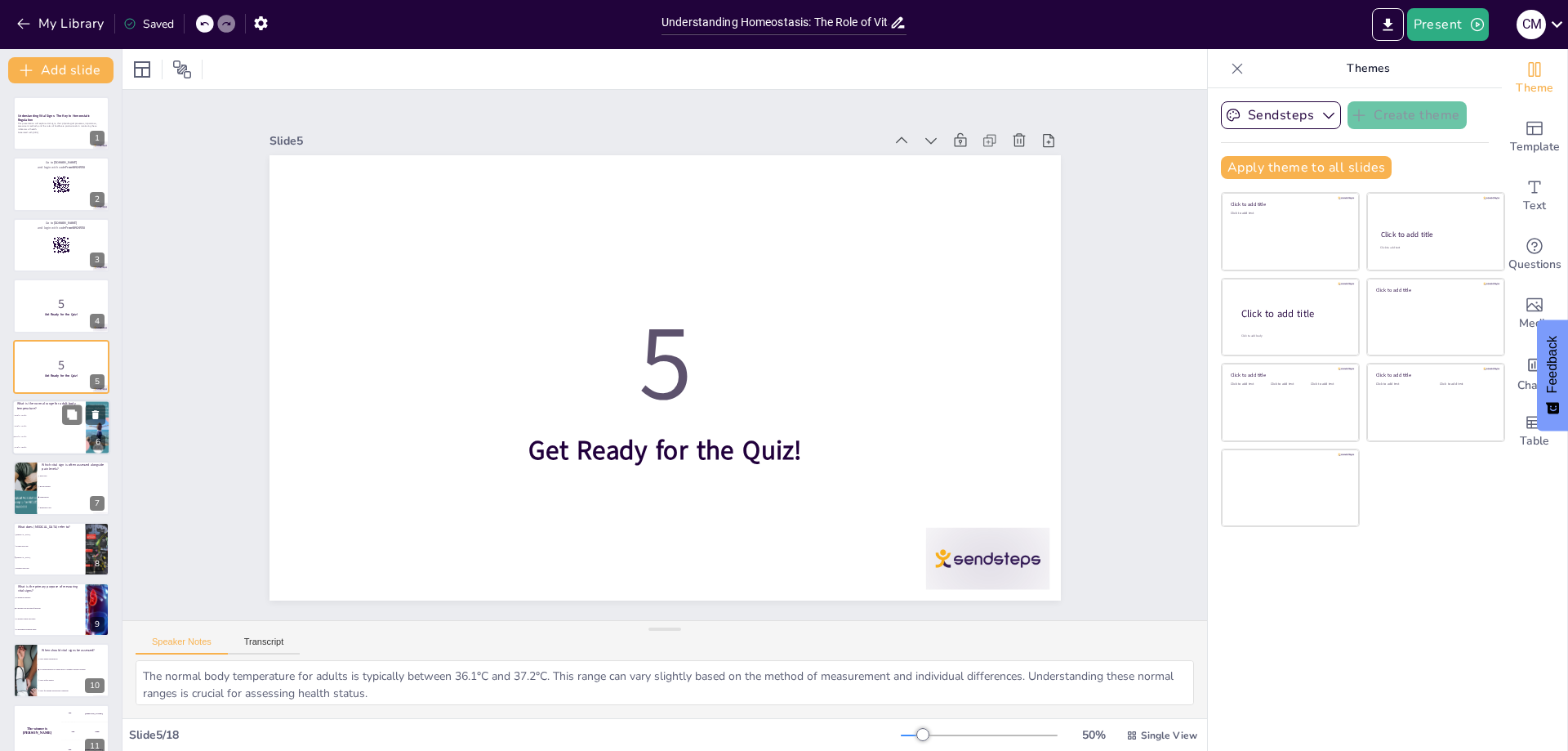
scroll to position [11, 0]
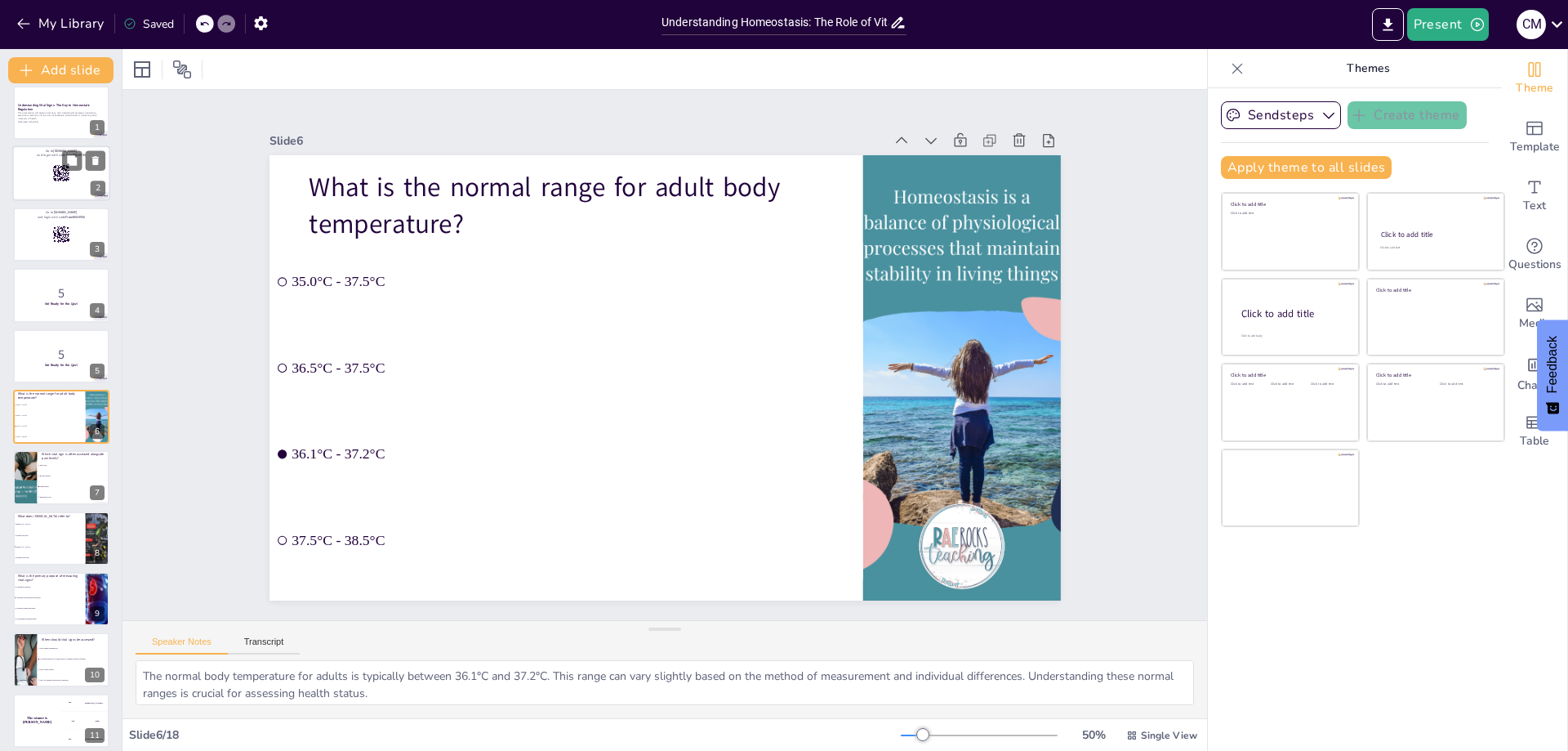
click at [47, 184] on div at bounding box center [61, 174] width 98 height 56
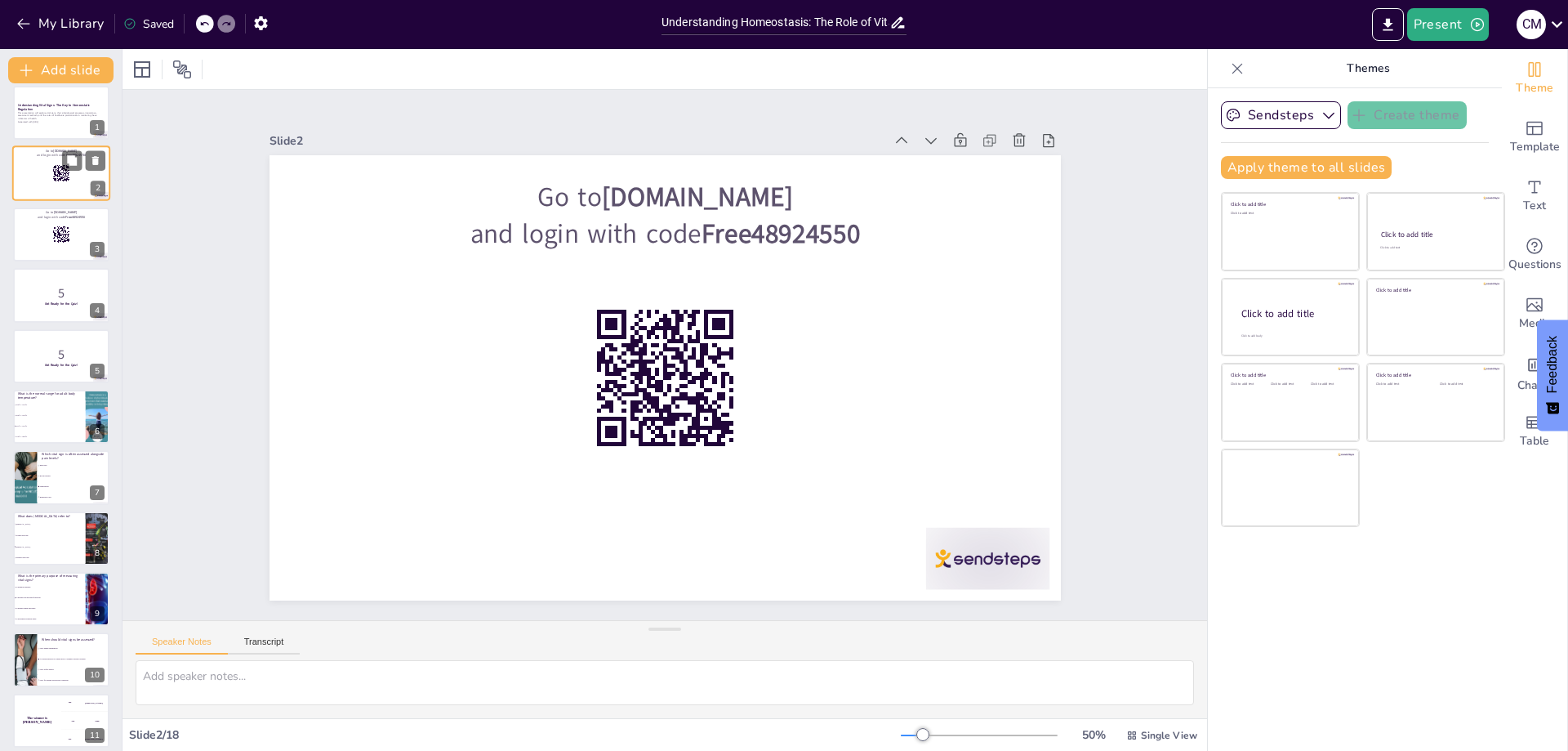
scroll to position [0, 0]
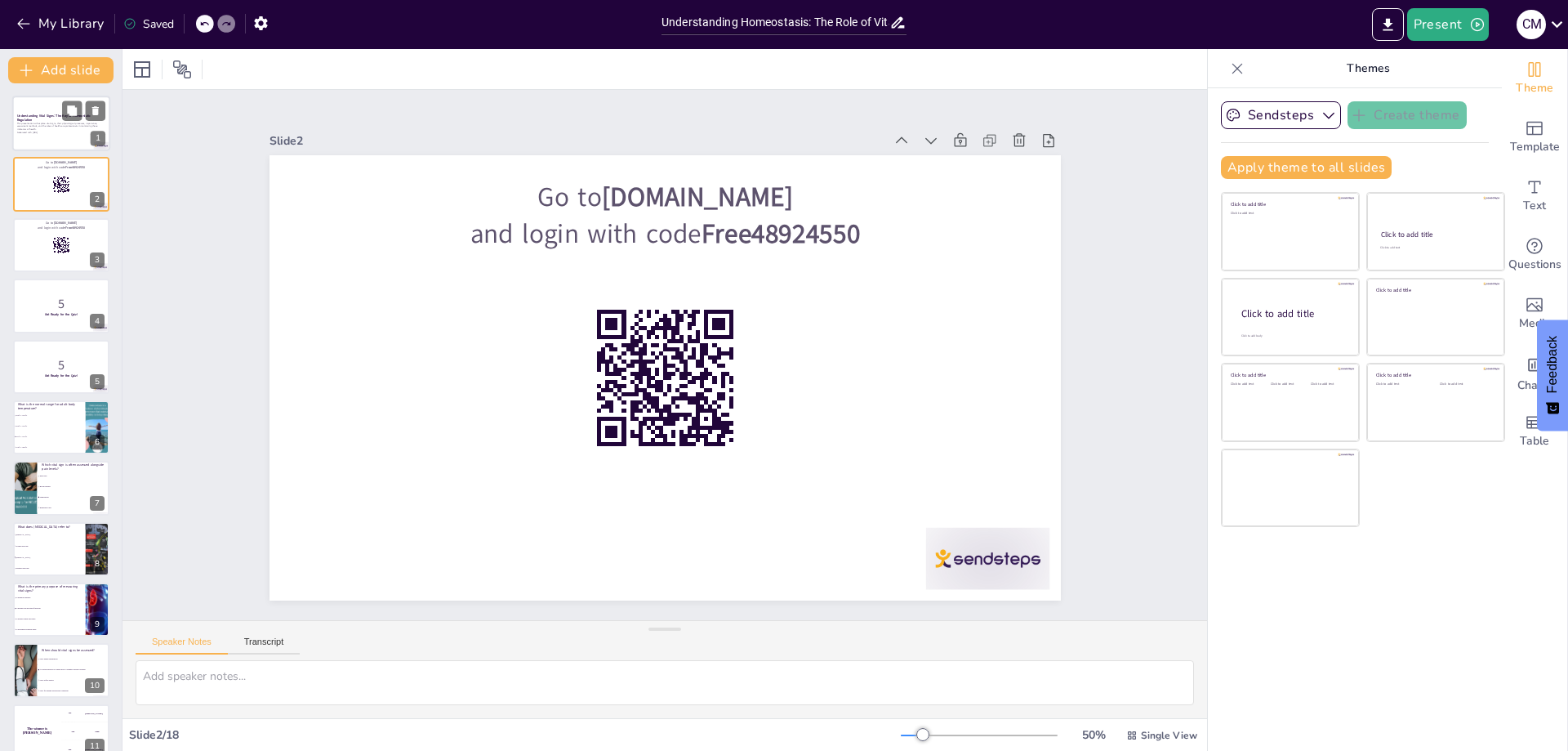
click at [49, 128] on p "This presentation will explore vital signs, their physiological processes, impo…" at bounding box center [61, 126] width 88 height 9
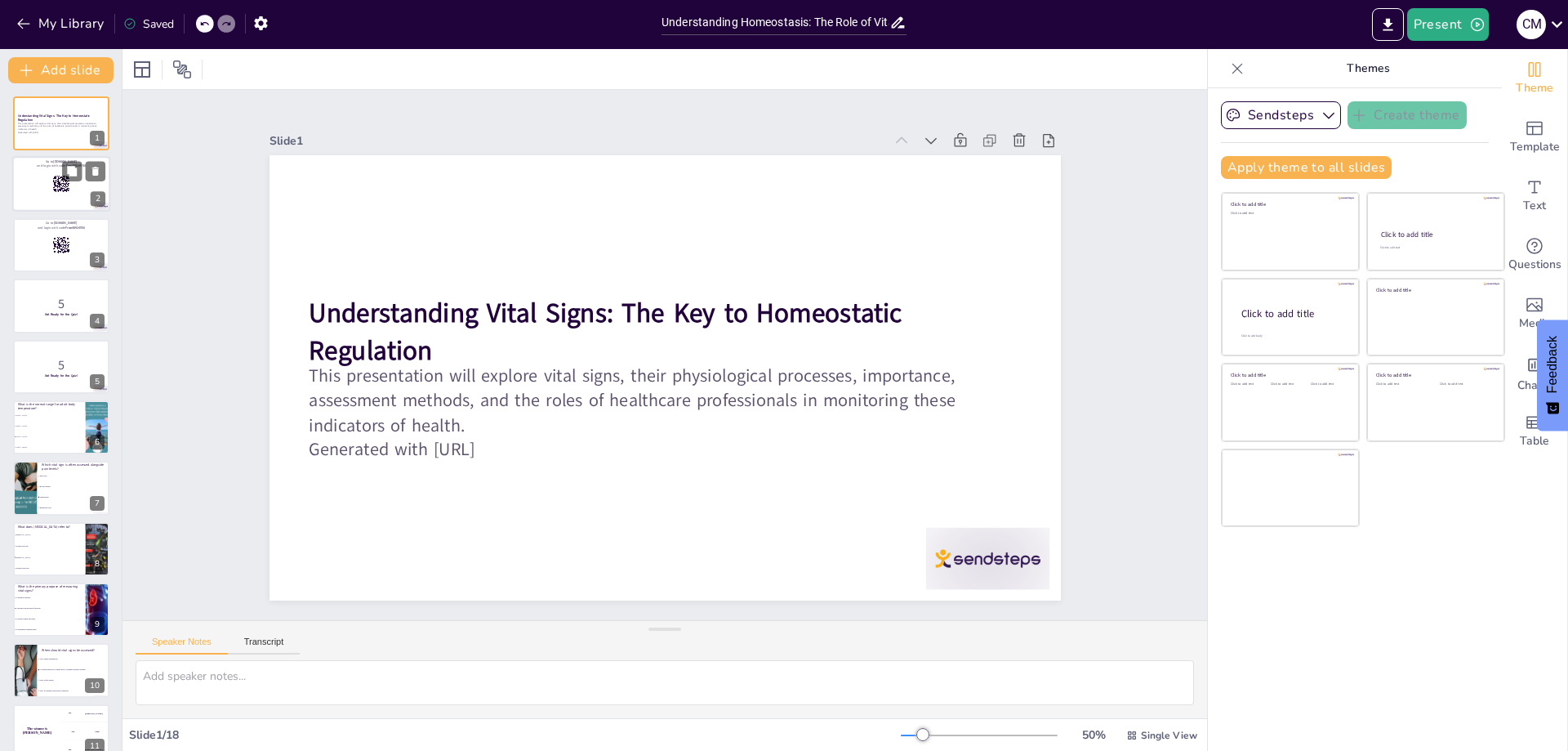
click at [42, 202] on div at bounding box center [61, 185] width 98 height 56
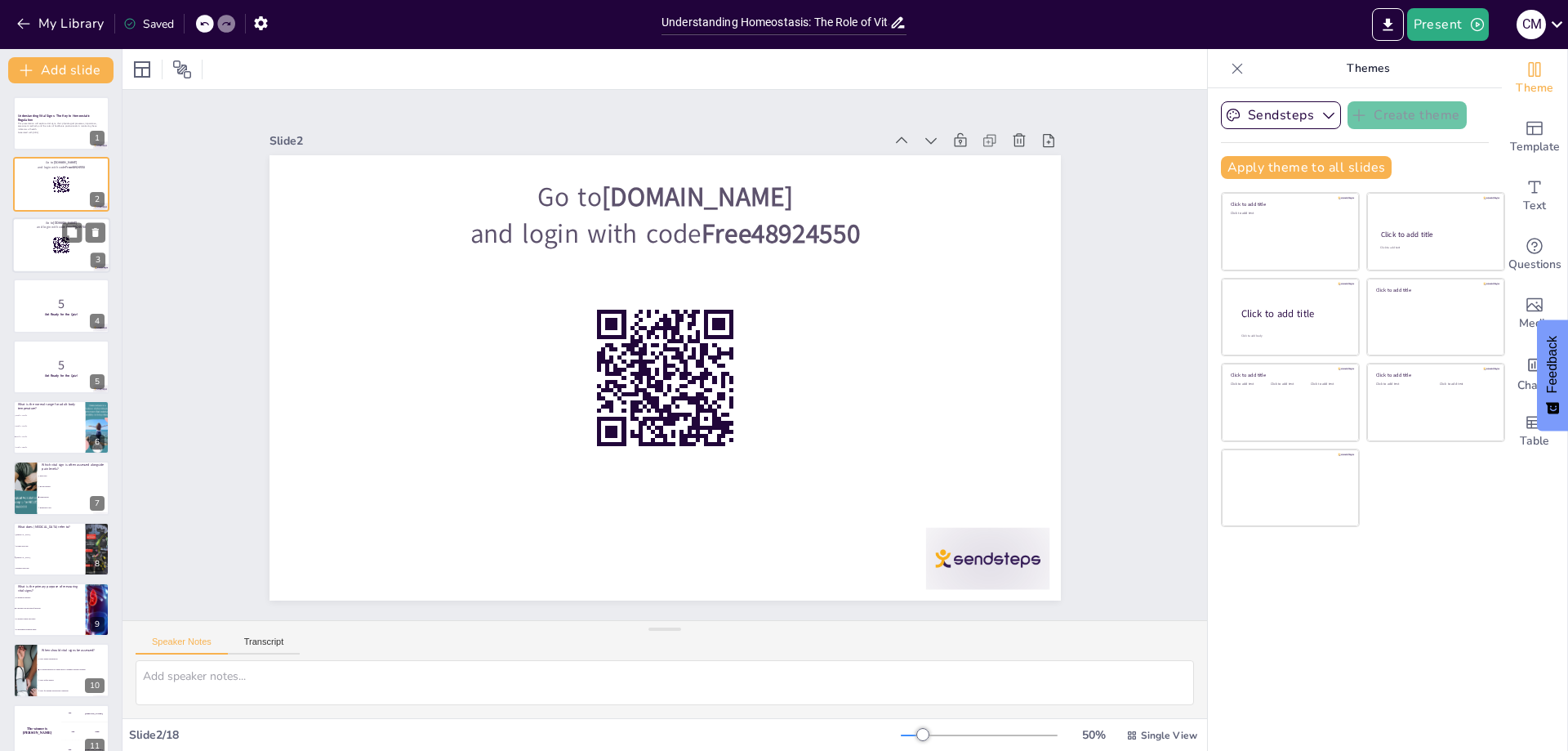
click at [41, 248] on div at bounding box center [61, 246] width 98 height 56
click at [58, 318] on div at bounding box center [61, 306] width 98 height 56
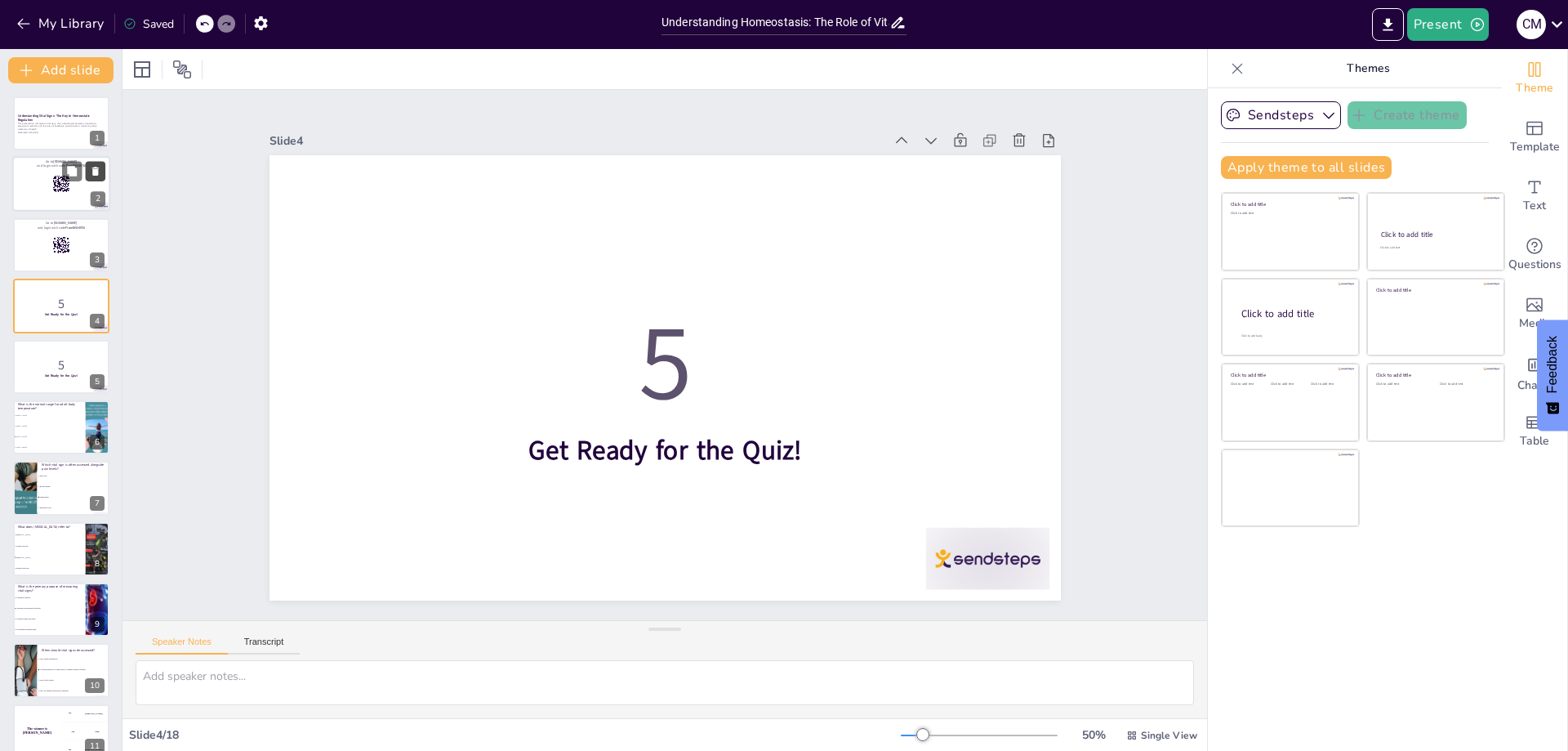
click at [93, 173] on icon at bounding box center [96, 172] width 7 height 9
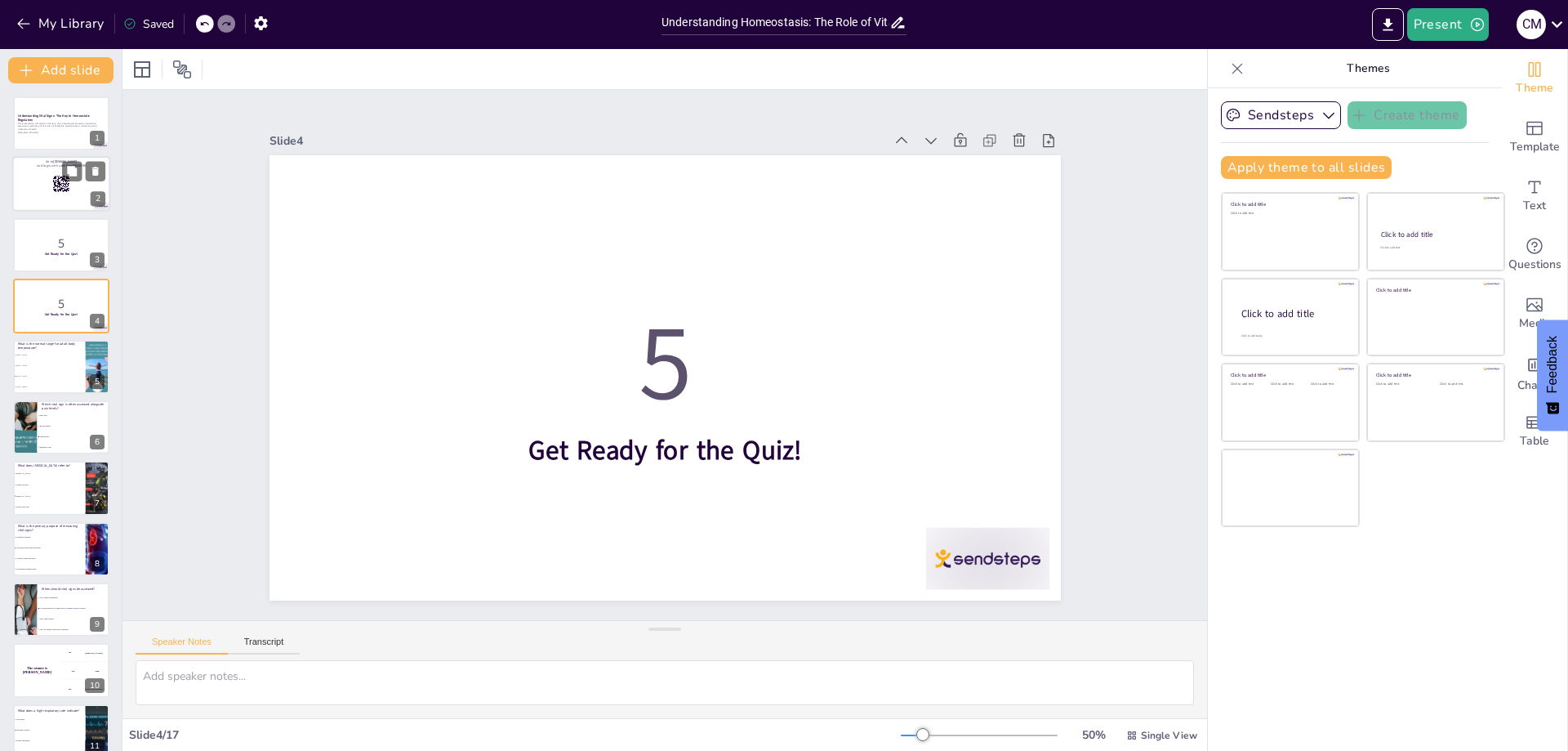
click at [31, 195] on div at bounding box center [61, 185] width 98 height 56
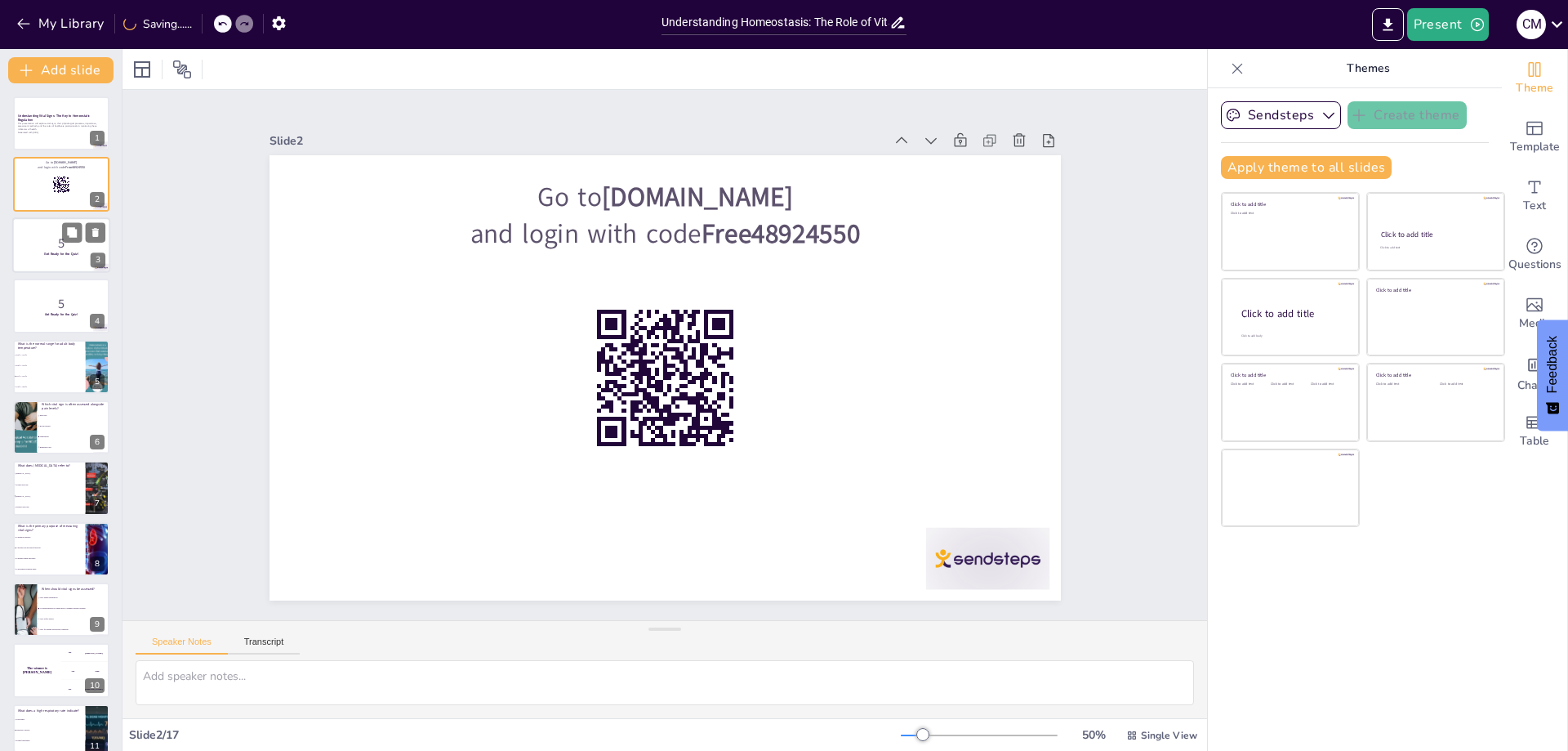
click at [43, 239] on p "5" at bounding box center [61, 242] width 88 height 18
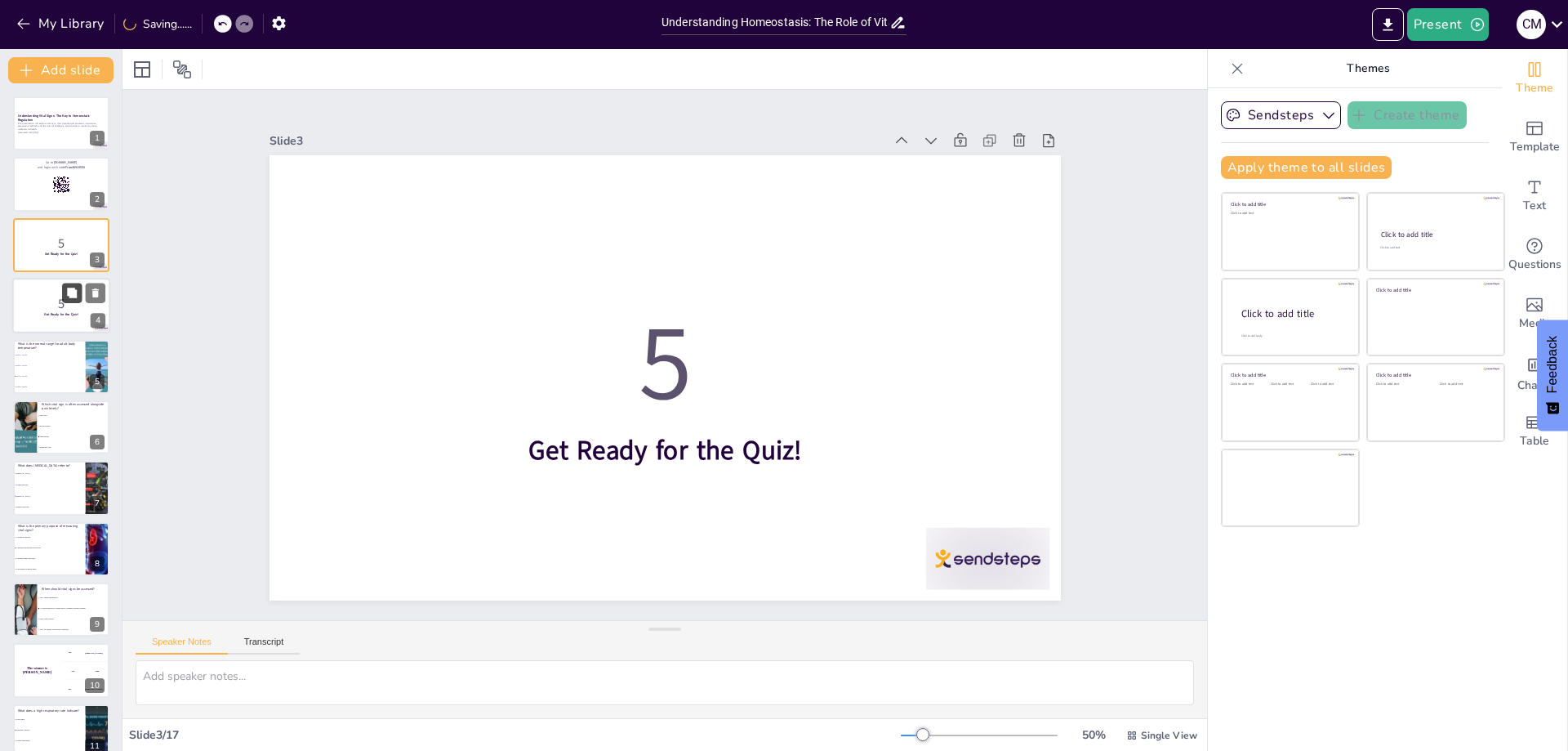
click at [70, 299] on button at bounding box center [71, 293] width 19 height 19
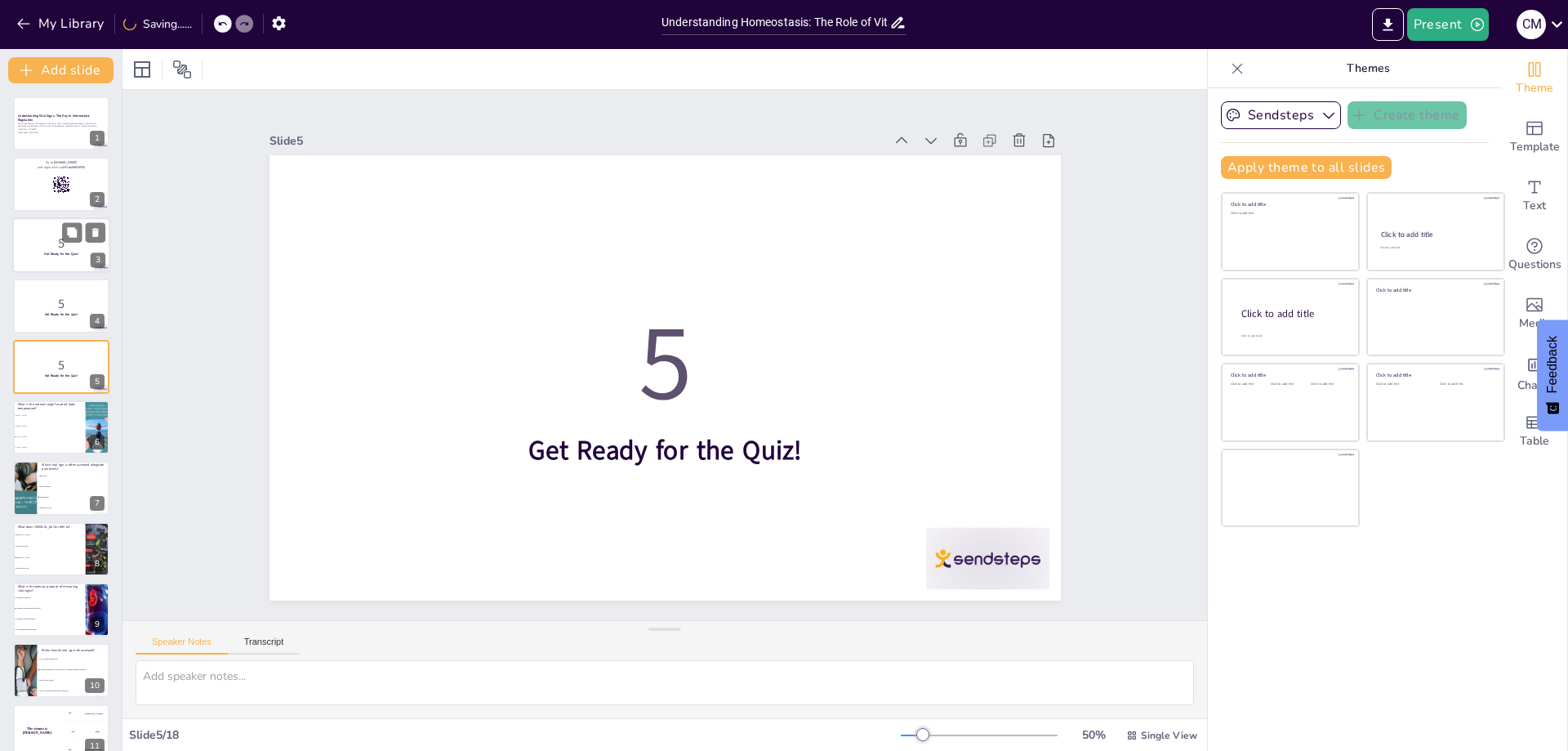
click at [40, 236] on p "5" at bounding box center [61, 242] width 88 height 18
click at [73, 229] on icon at bounding box center [72, 232] width 10 height 10
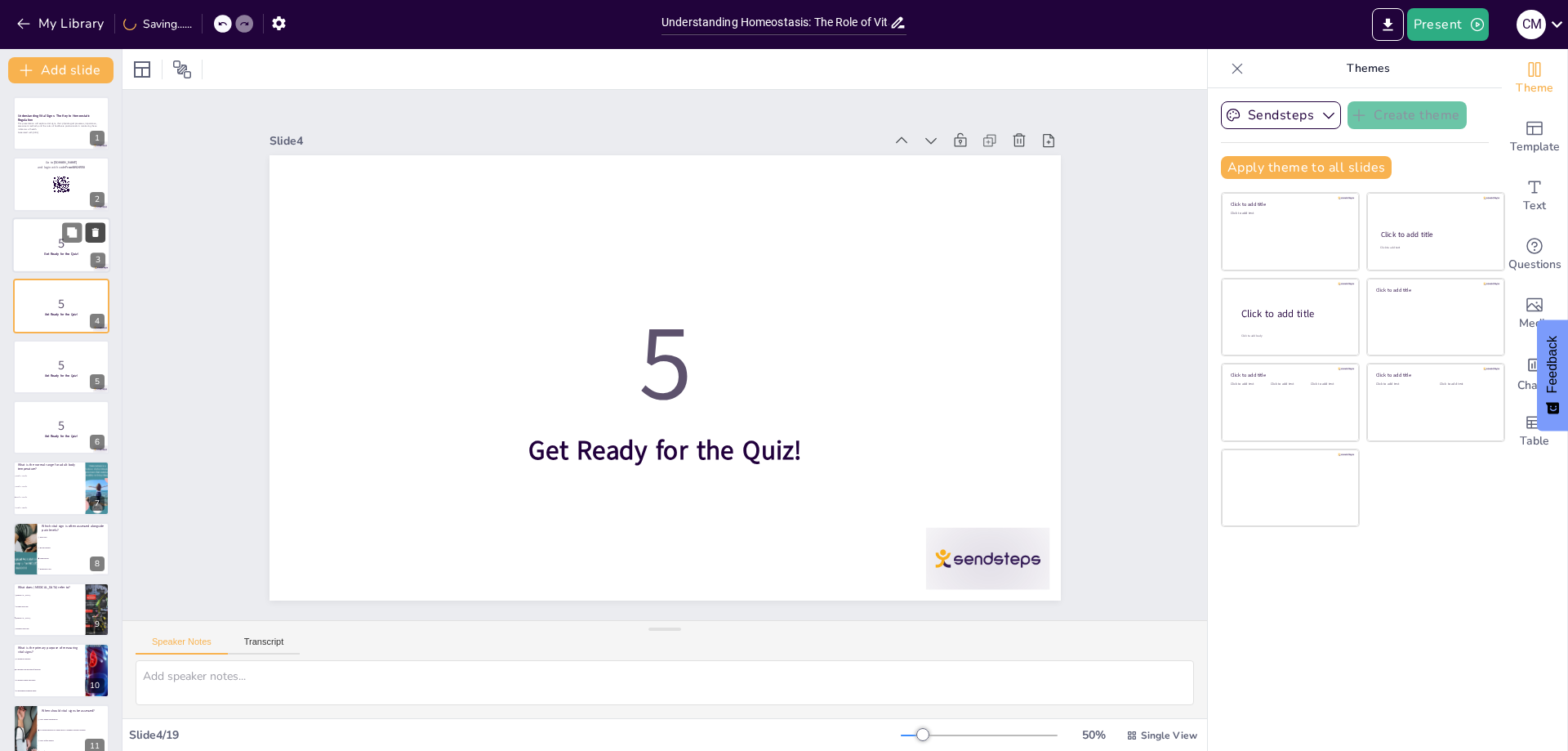
click at [99, 231] on icon at bounding box center [96, 232] width 12 height 12
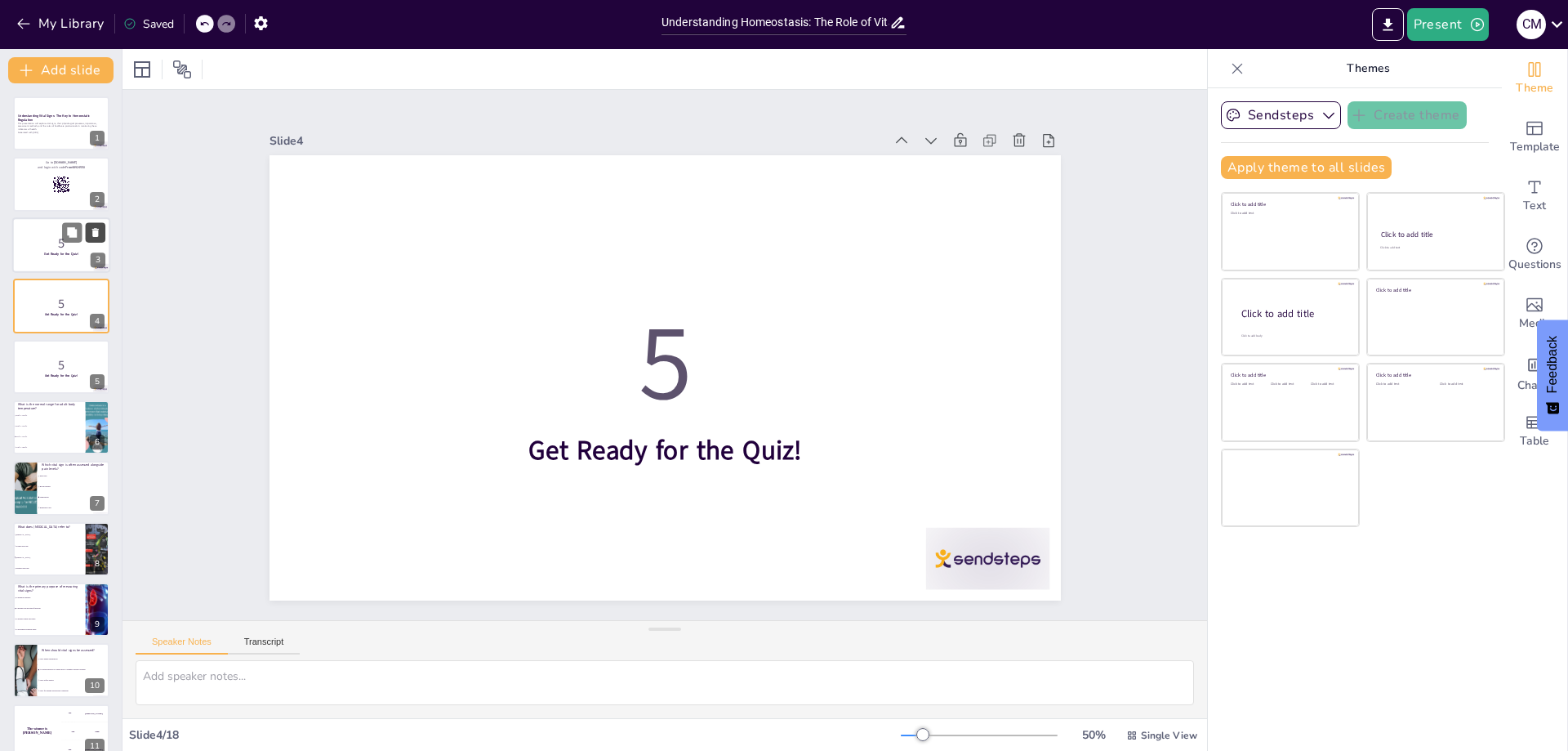
click at [99, 231] on icon at bounding box center [96, 232] width 12 height 12
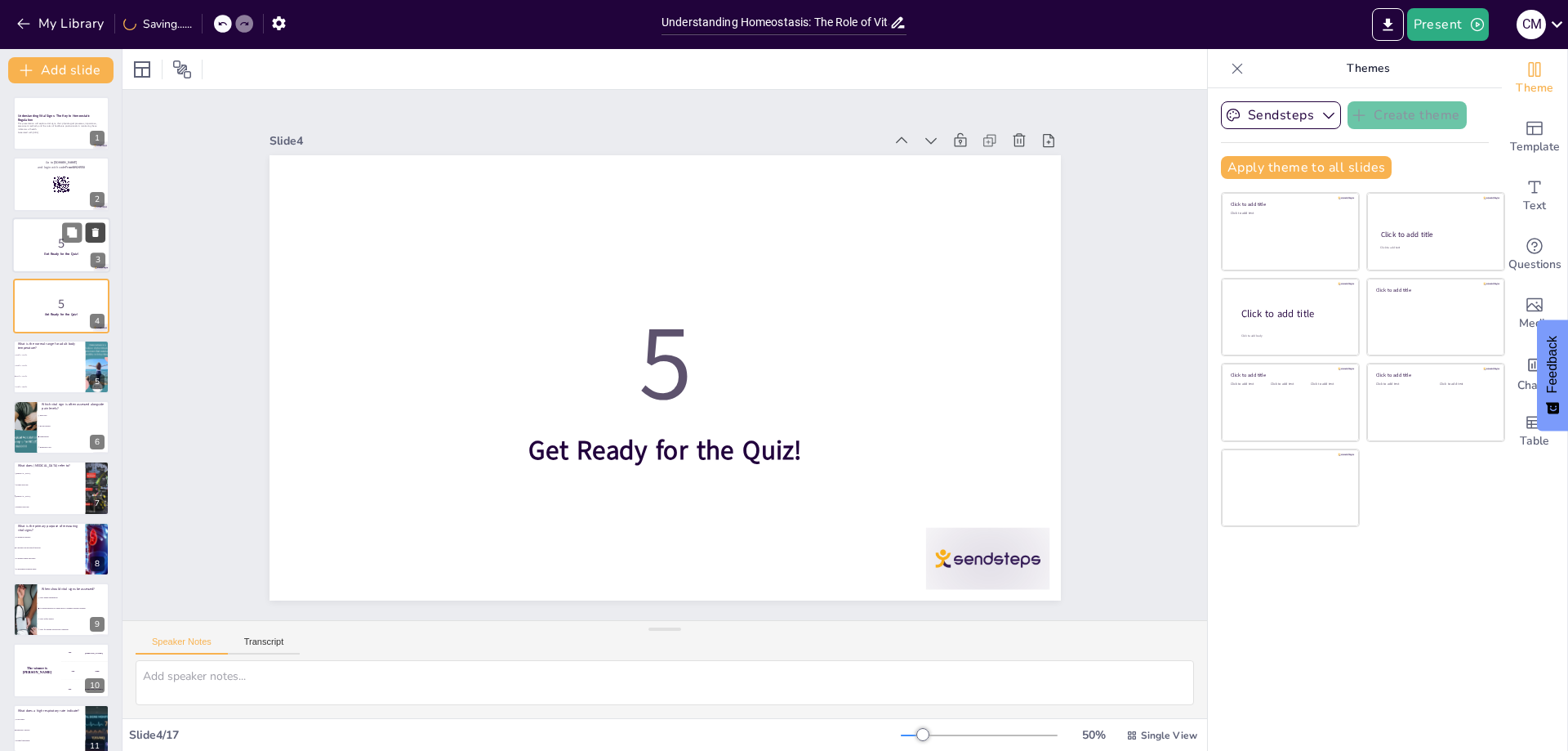
click at [99, 231] on icon at bounding box center [96, 232] width 12 height 12
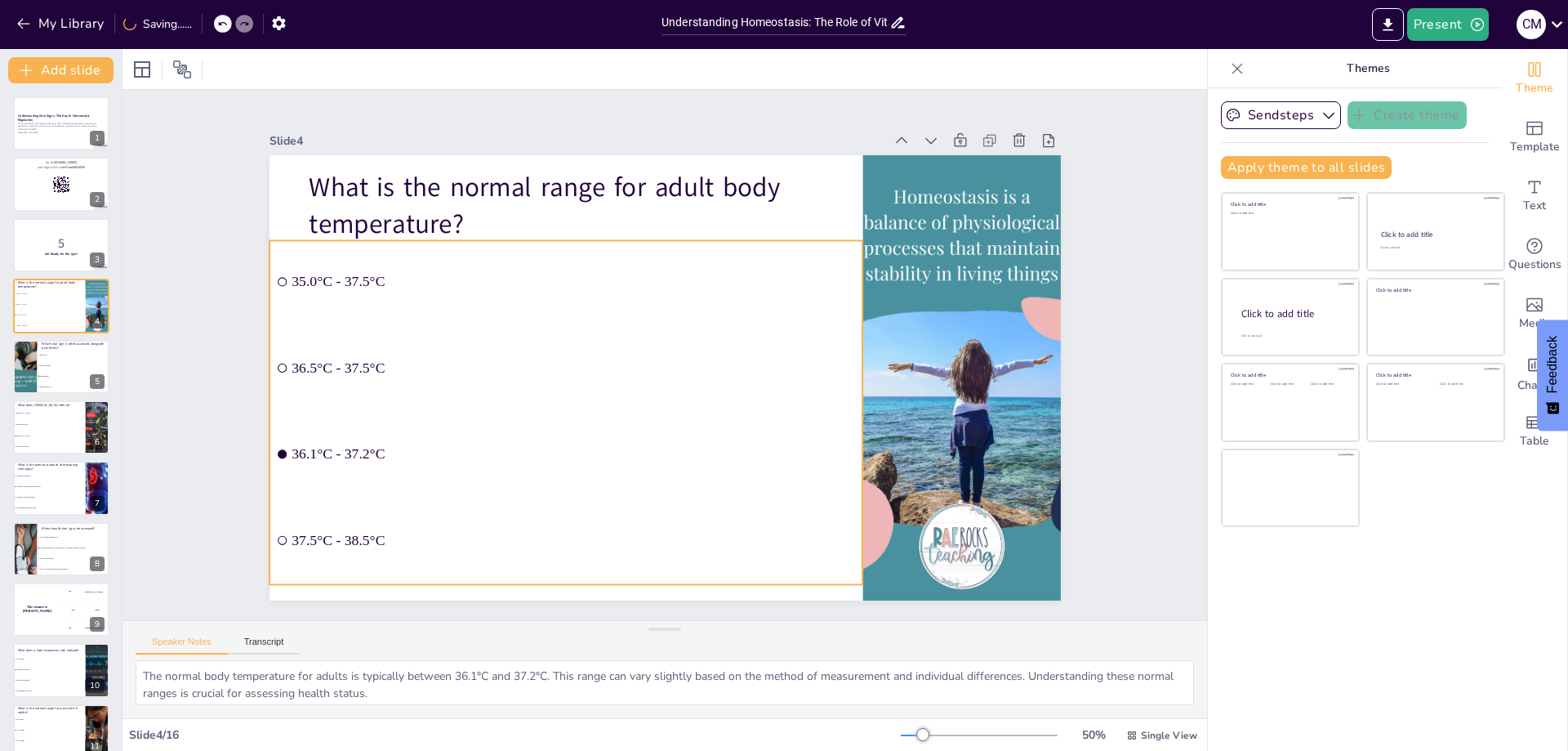
click at [580, 526] on div "What is the normal range for adult body temperature? 35.0°C - 37.5°C 36.5°C - 3…" at bounding box center [746, 538] width 723 height 322
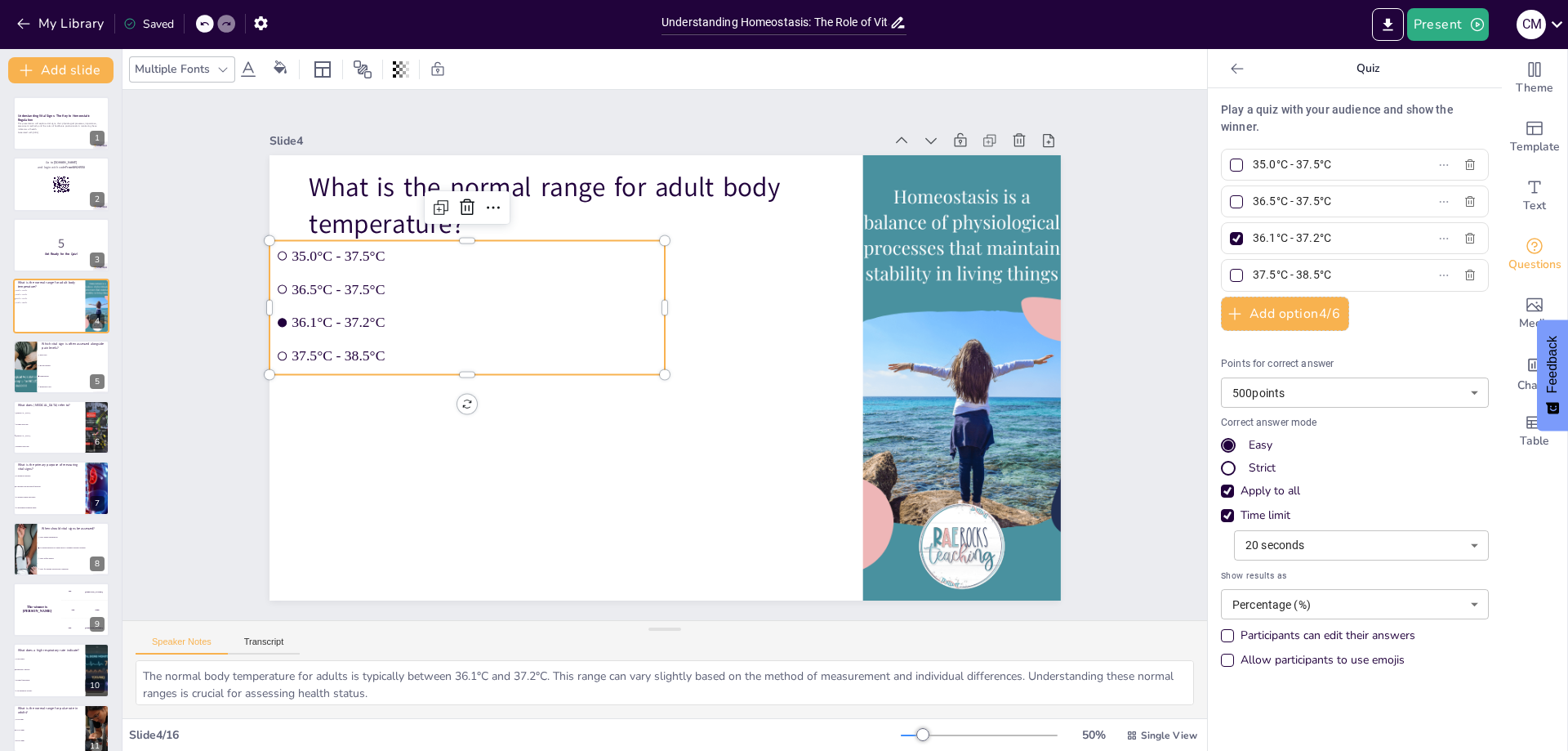
click at [626, 406] on span "36.5°C - 37.5°C" at bounding box center [779, 520] width 306 height 229
click at [580, 411] on li "35.0°C - 37.5°C" at bounding box center [723, 568] width 288 height 314
click at [910, 654] on input "checkbox" at bounding box center [916, 660] width 13 height 13
click at [1230, 67] on icon at bounding box center [1237, 68] width 16 height 16
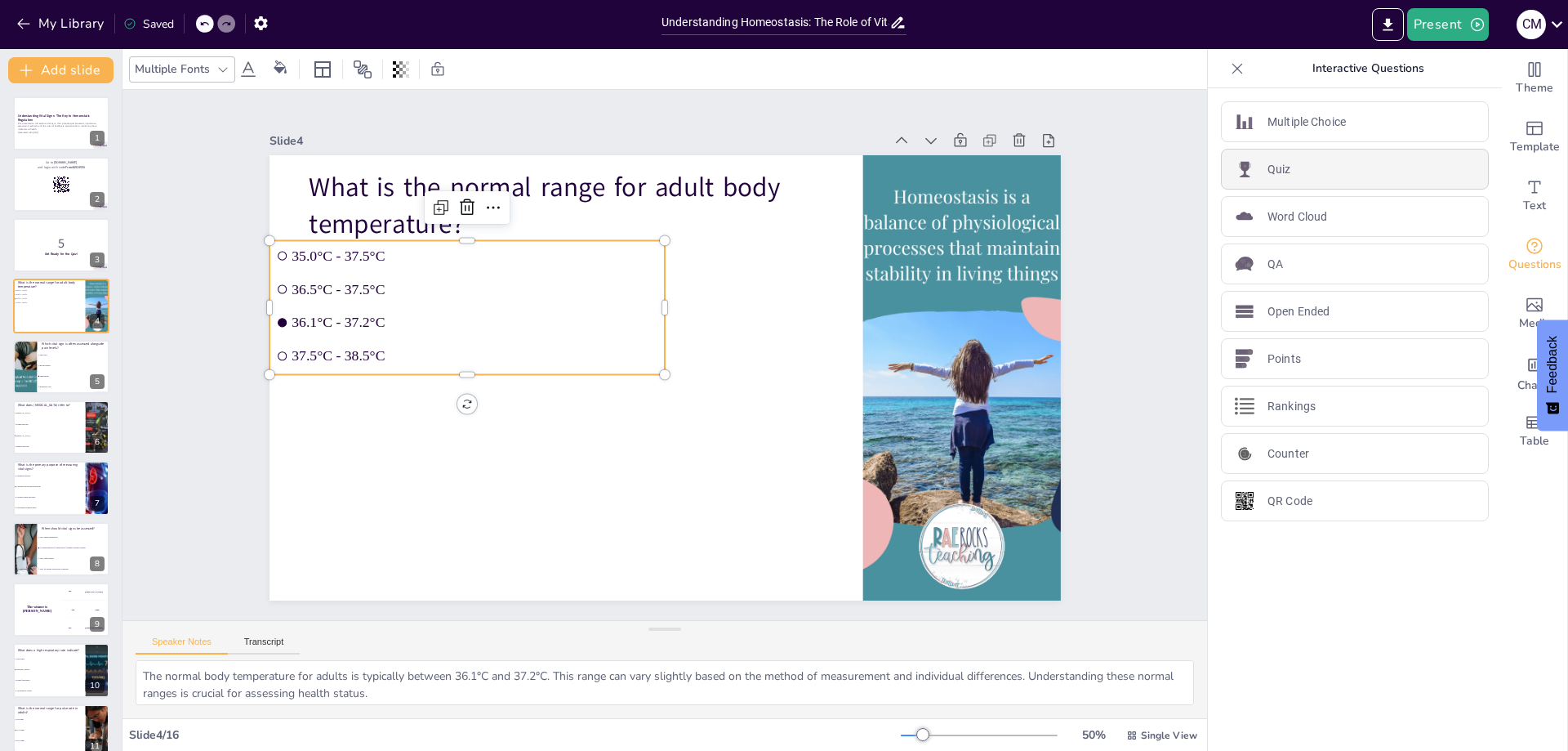
click at [1276, 170] on p "Quiz" at bounding box center [1279, 169] width 24 height 17
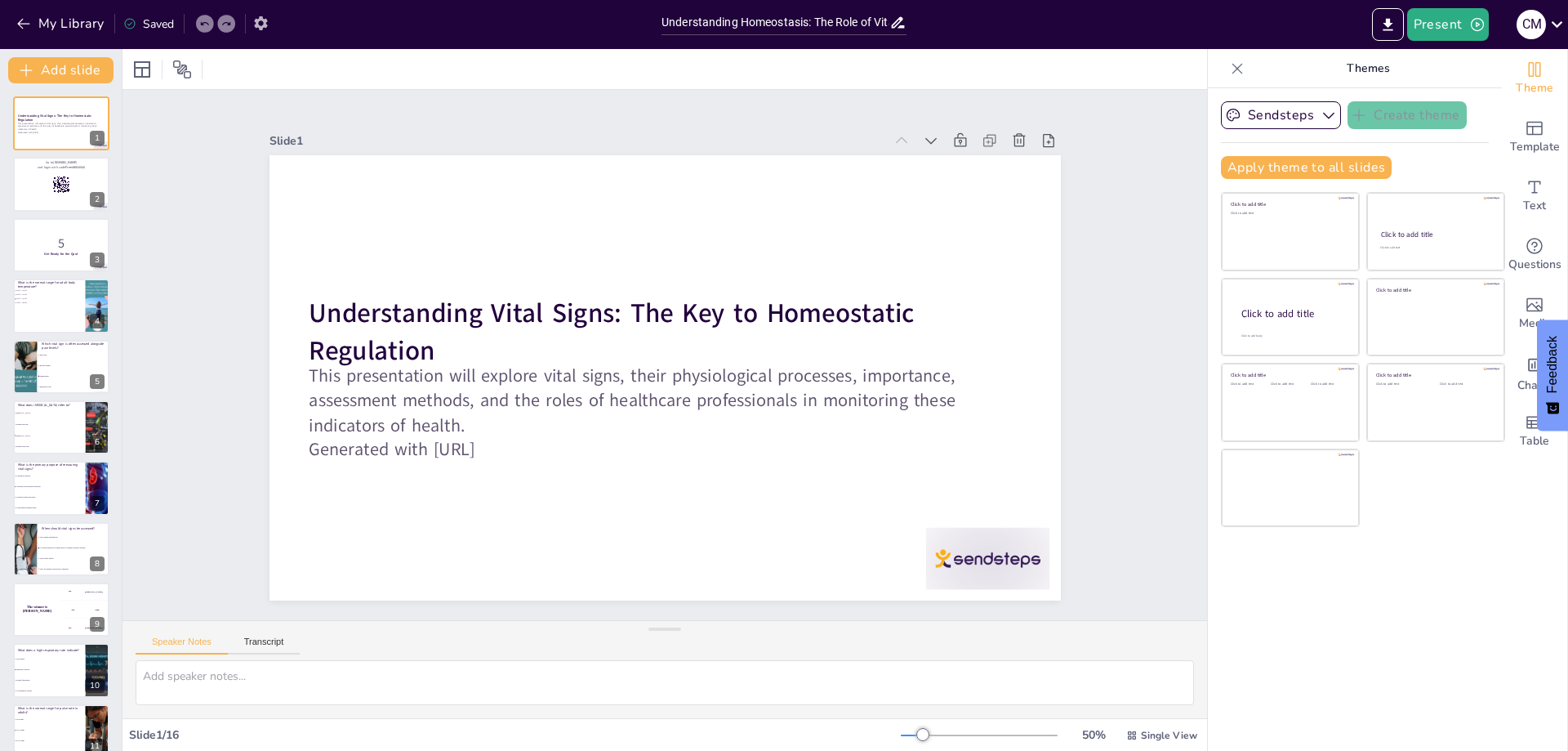
click at [267, 20] on icon "button" at bounding box center [260, 23] width 13 height 14
click at [262, 21] on icon "button" at bounding box center [261, 23] width 17 height 17
click at [1433, 21] on button "Present" at bounding box center [1448, 25] width 82 height 33
click at [1451, 98] on li "Play presentation" at bounding box center [1473, 100] width 129 height 26
click at [1474, 20] on icon "button" at bounding box center [1477, 24] width 16 height 16
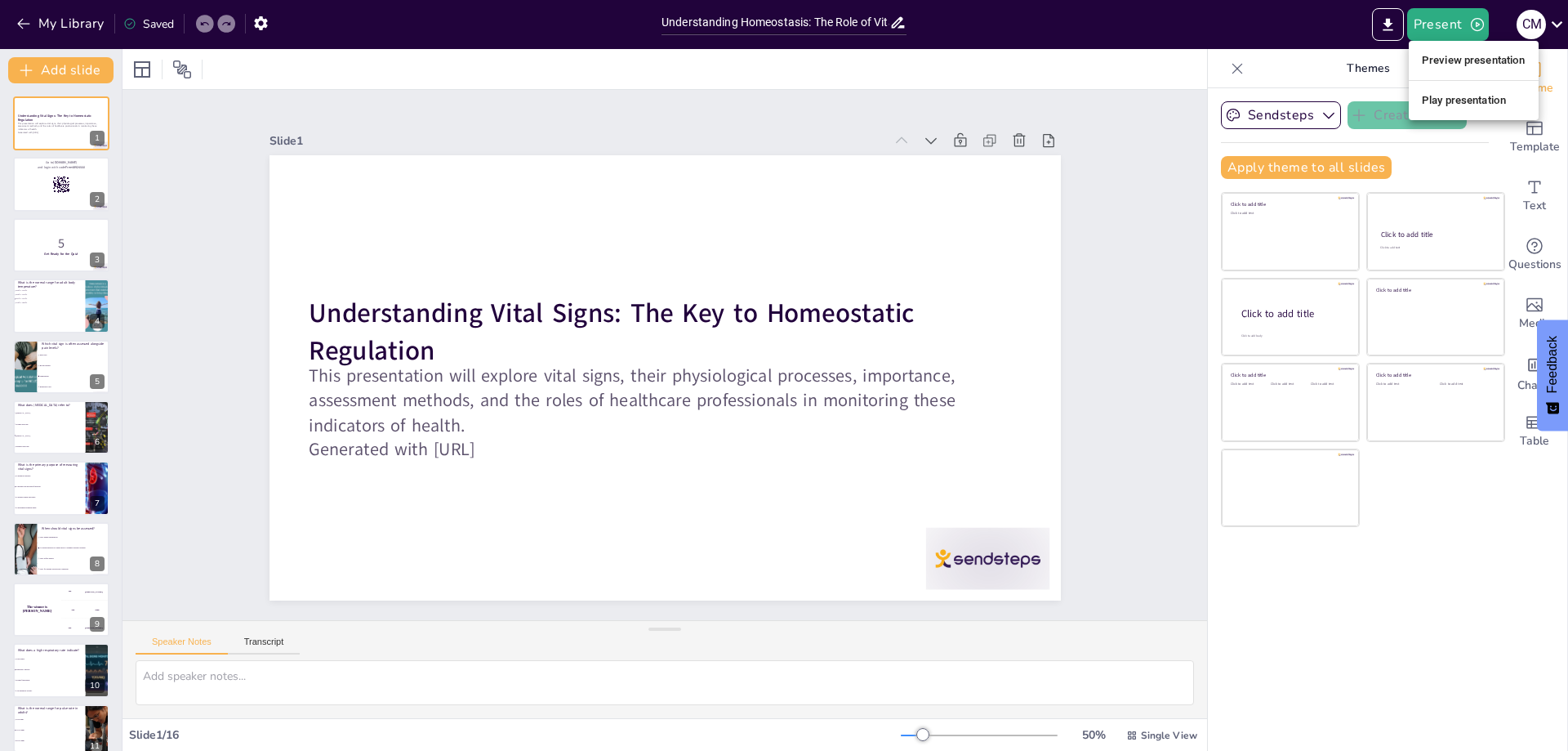
click at [1444, 102] on li "Play presentation" at bounding box center [1473, 100] width 129 height 26
click at [44, 183] on div at bounding box center [61, 185] width 98 height 56
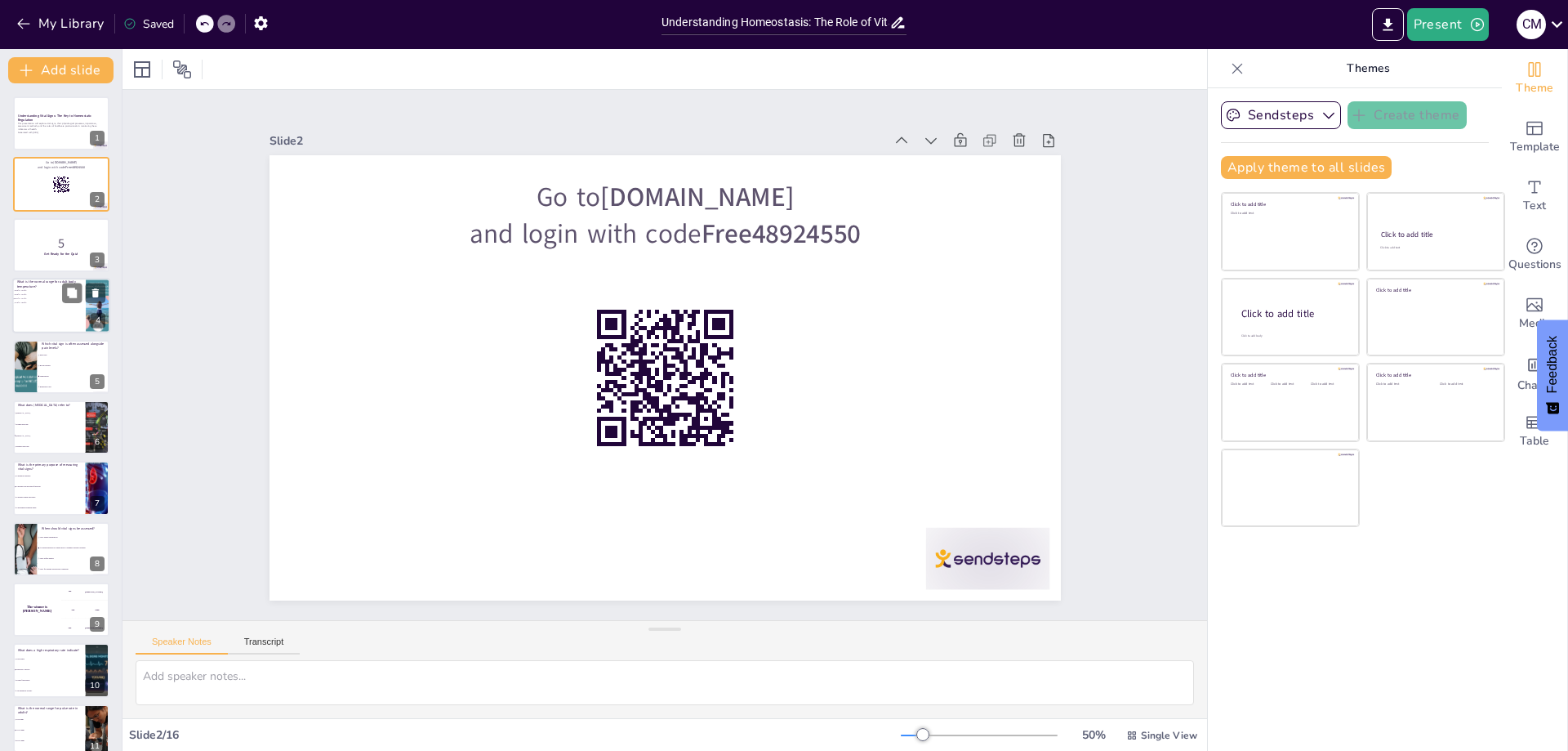
click at [41, 314] on div at bounding box center [61, 306] width 98 height 56
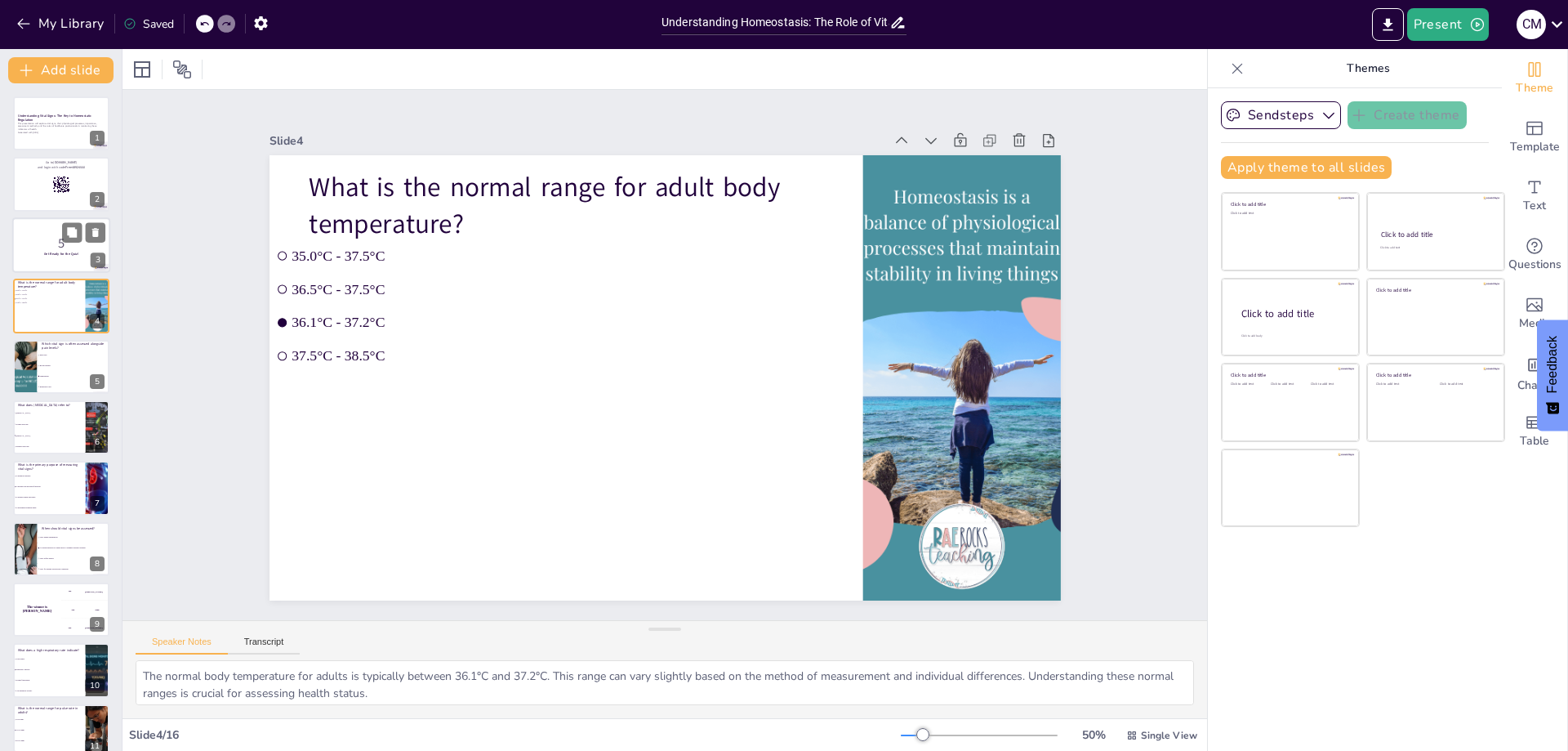
click at [41, 239] on p "5" at bounding box center [61, 242] width 88 height 18
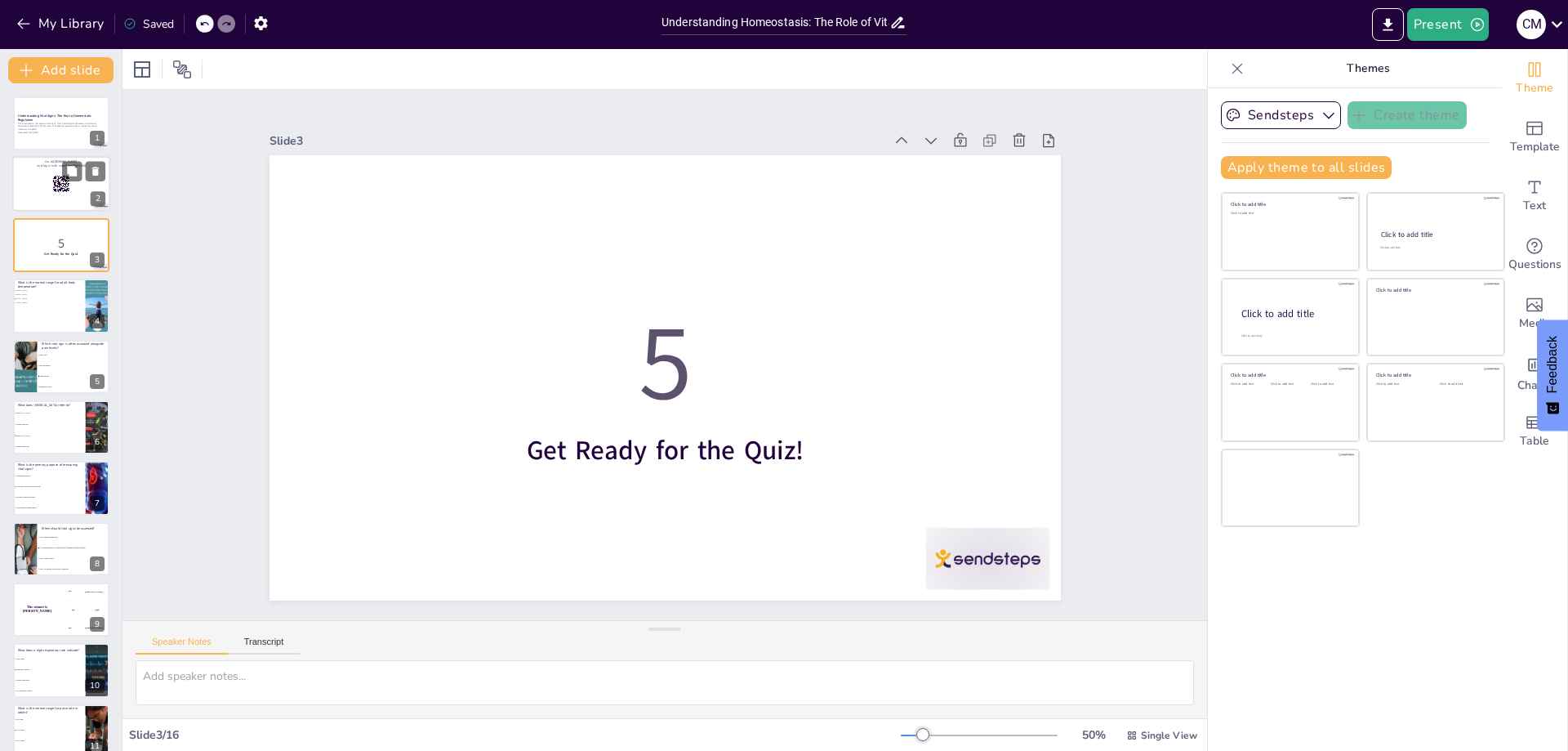
click at [27, 177] on div at bounding box center [61, 185] width 98 height 56
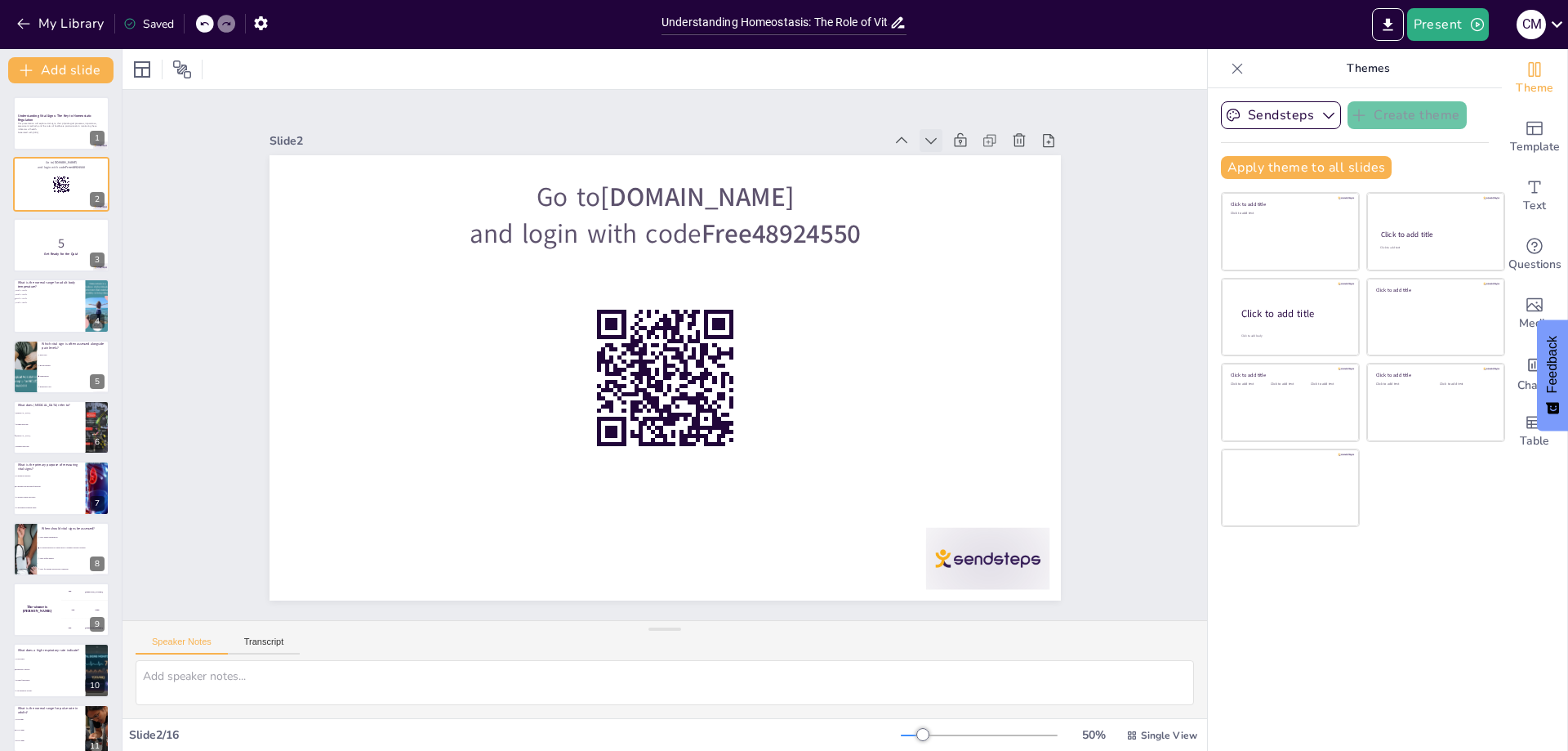
click at [923, 137] on icon at bounding box center [931, 140] width 16 height 16
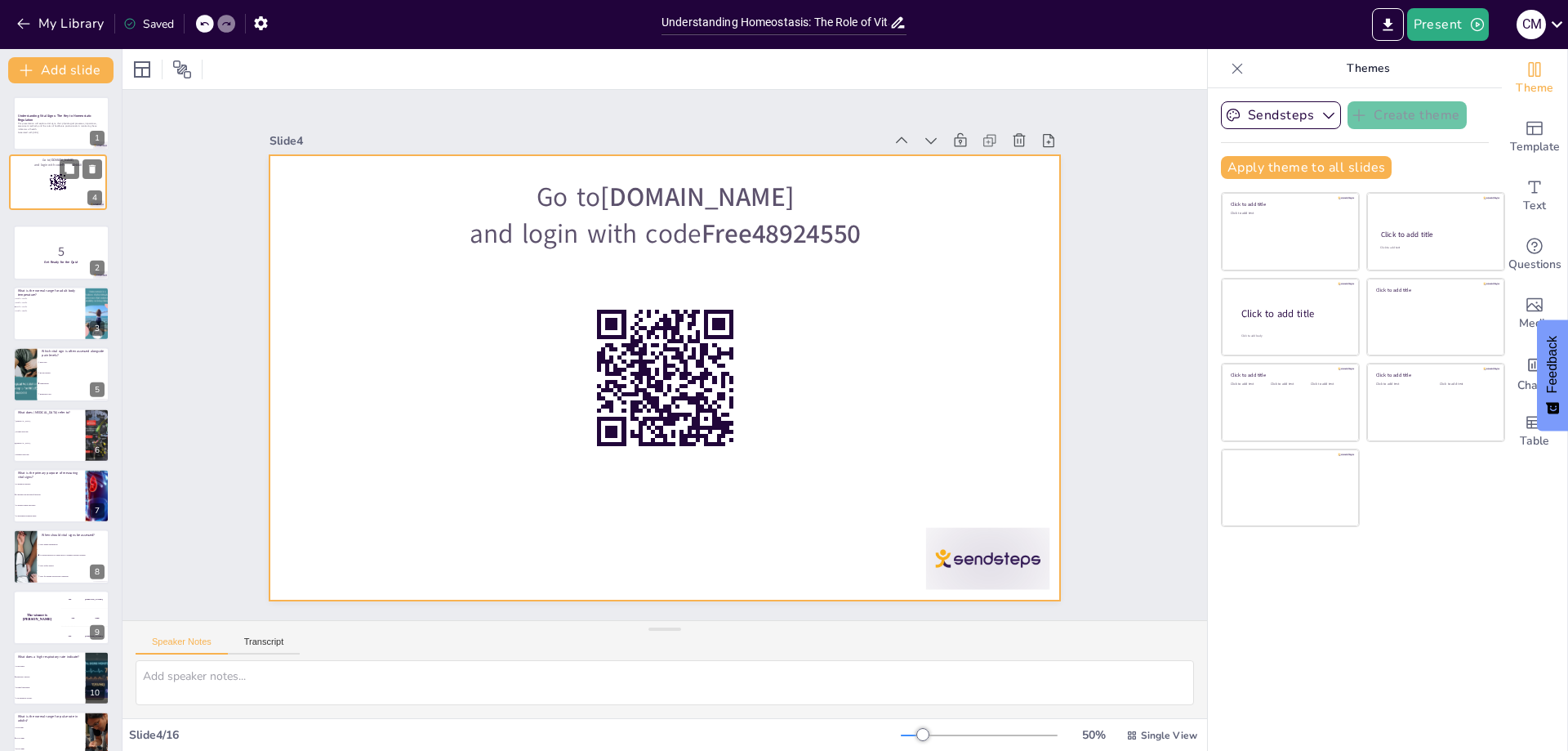
drag, startPoint x: 46, startPoint y: 306, endPoint x: 42, endPoint y: 176, distance: 130.1
click at [42, 176] on div at bounding box center [58, 182] width 96 height 54
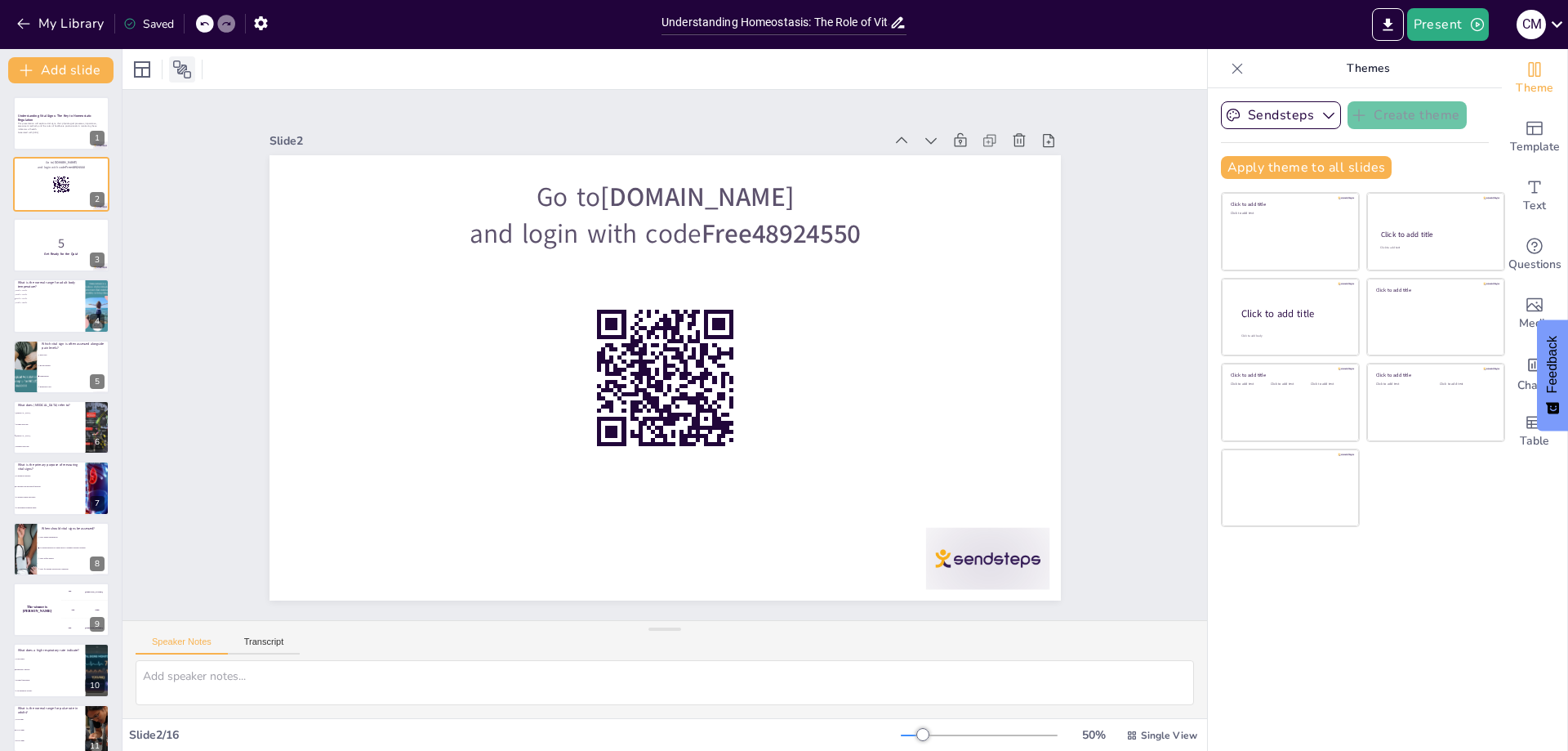
click at [182, 69] on icon at bounding box center [182, 69] width 18 height 18
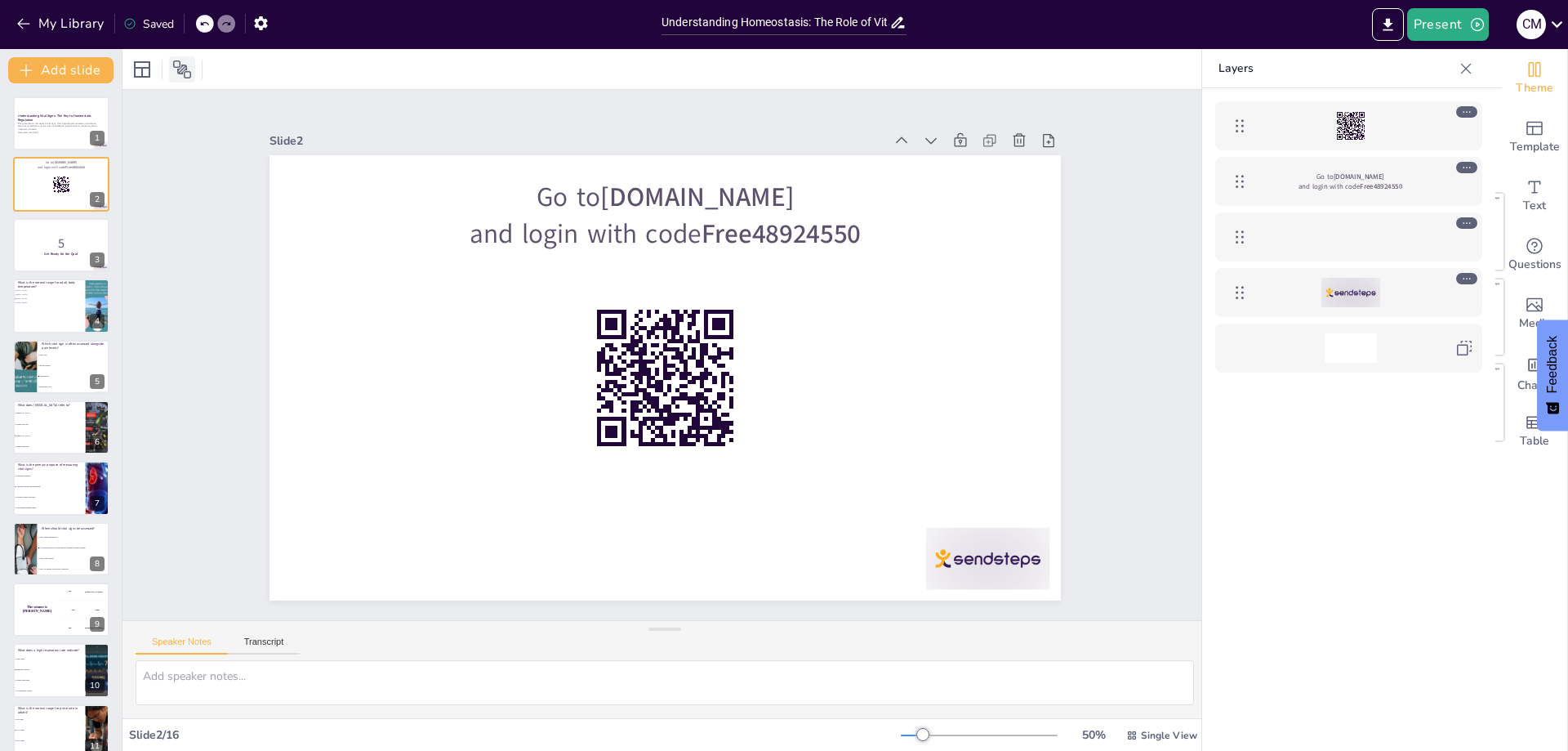
click at [179, 73] on icon at bounding box center [182, 69] width 18 height 18
click at [184, 68] on icon at bounding box center [182, 69] width 18 height 18
click at [52, 242] on p "5" at bounding box center [61, 242] width 88 height 18
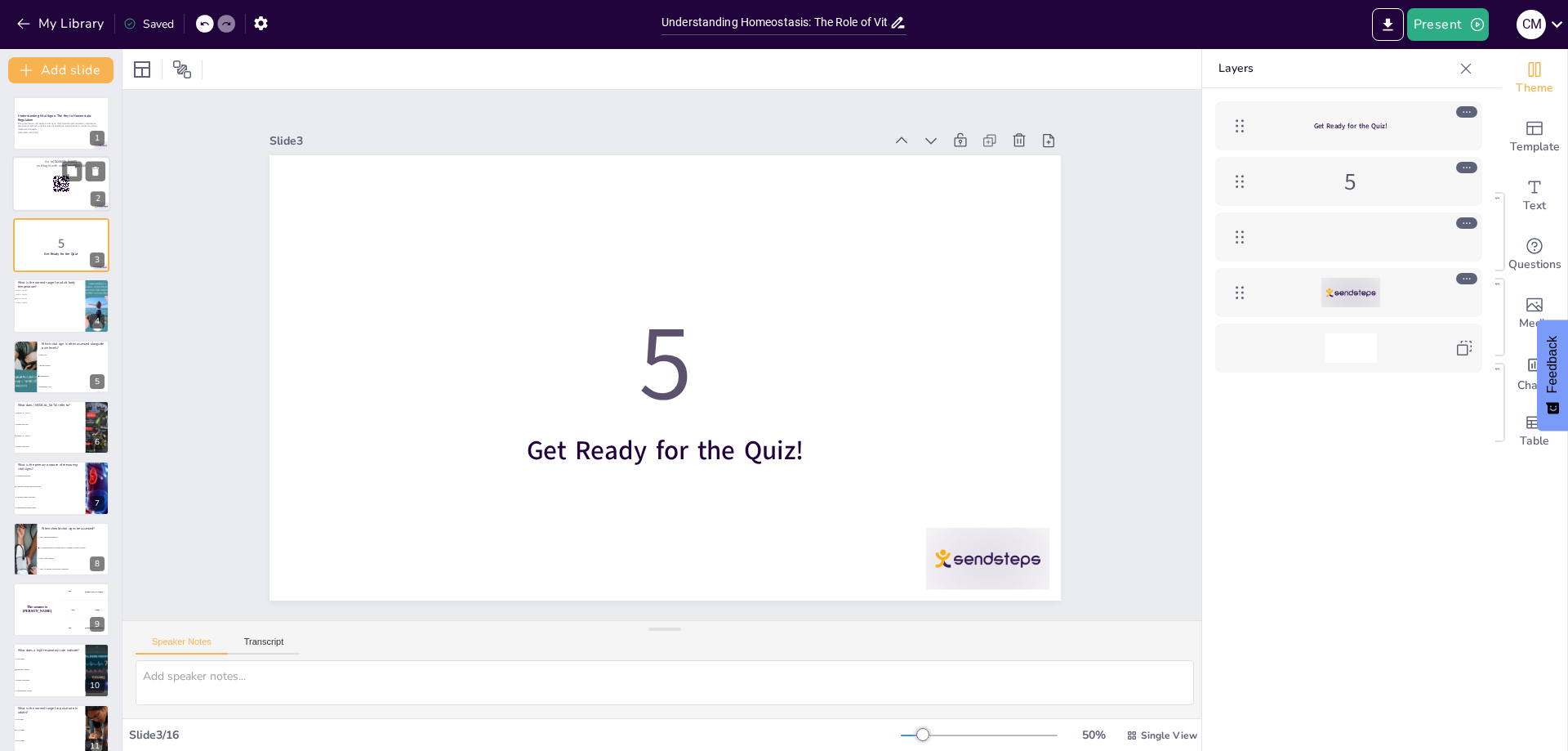
click at [35, 195] on div at bounding box center [61, 185] width 98 height 56
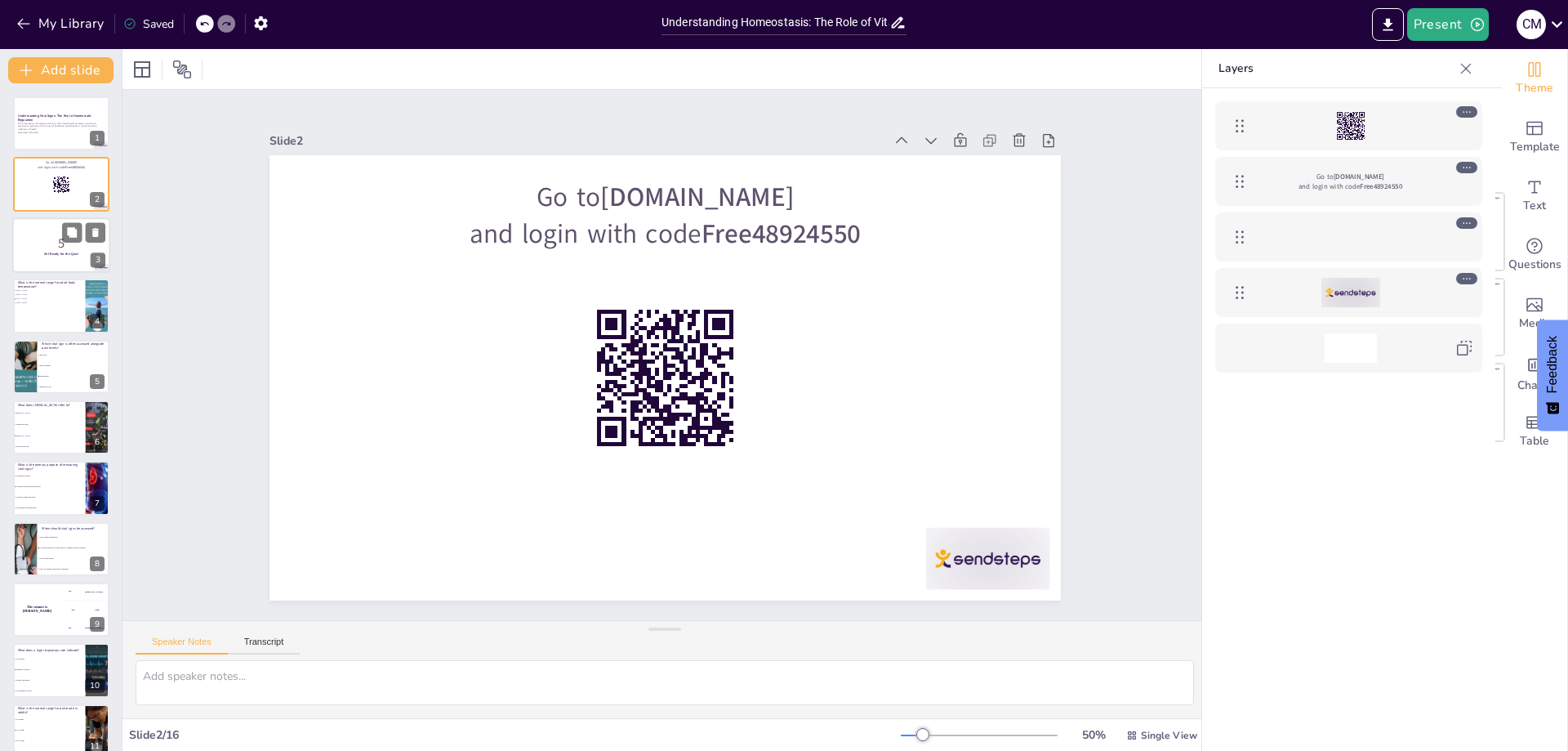
click at [30, 242] on p "5" at bounding box center [61, 242] width 88 height 18
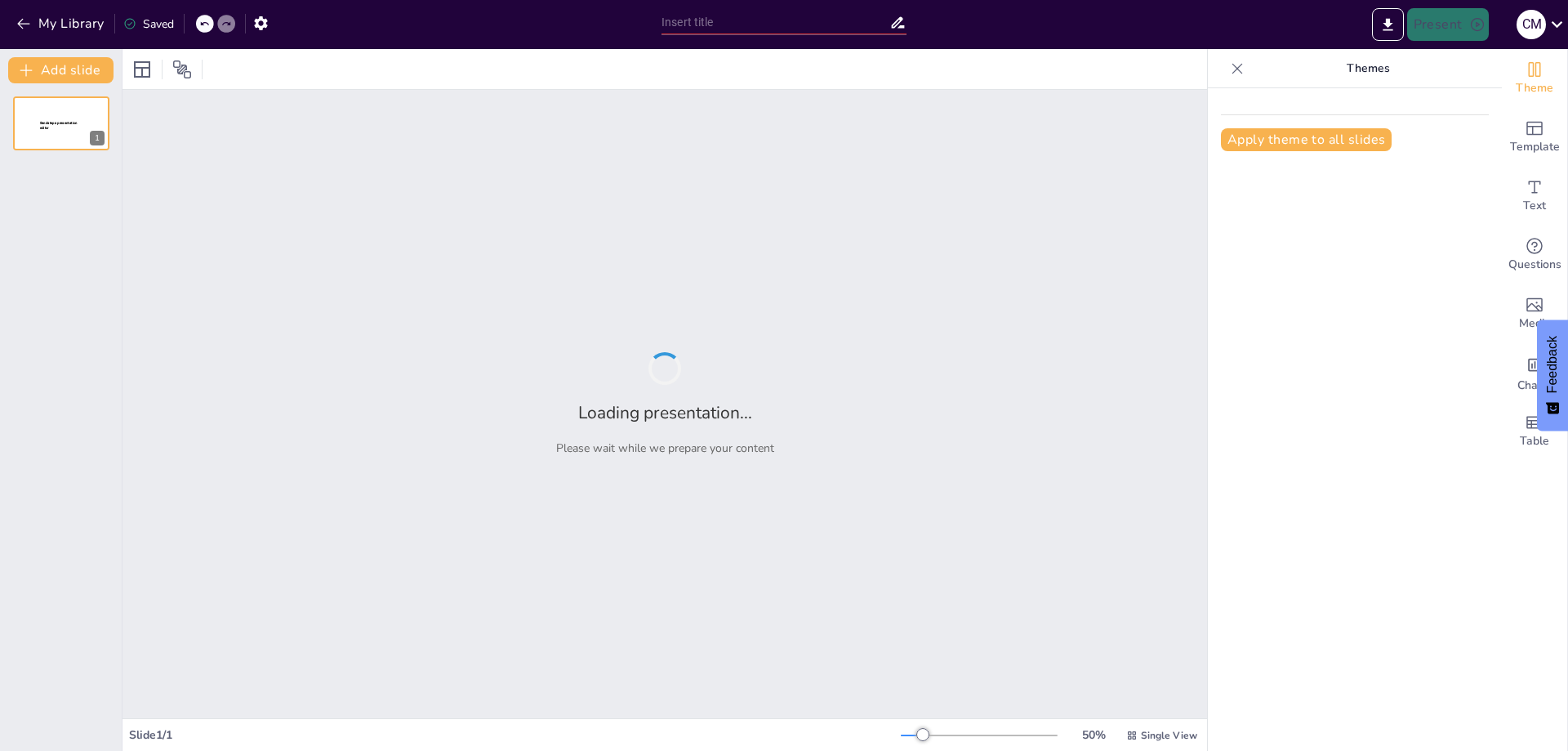
type input "Understanding Homeostasis: The Role of Vital Signs in Physiological Regulation"
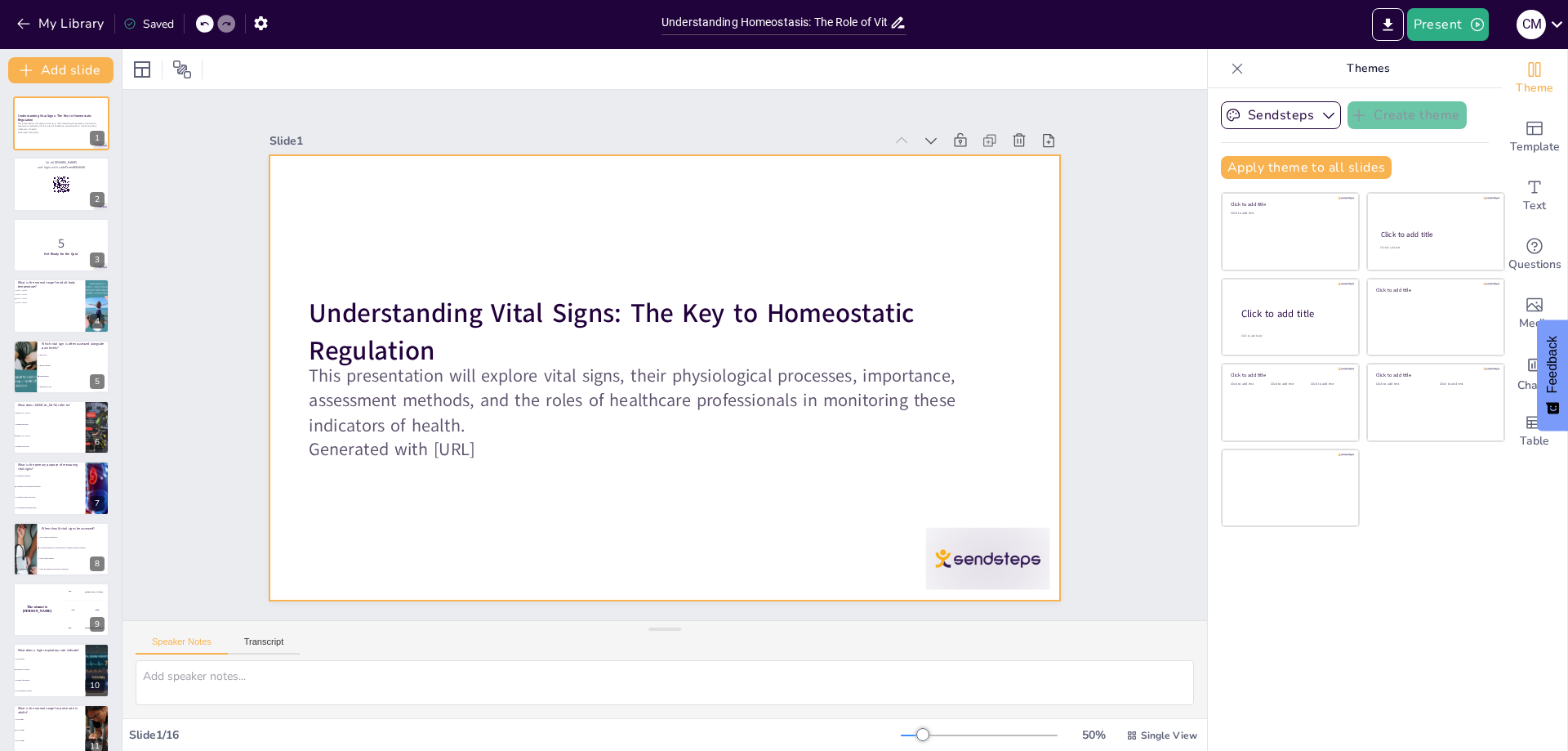
checkbox input "true"
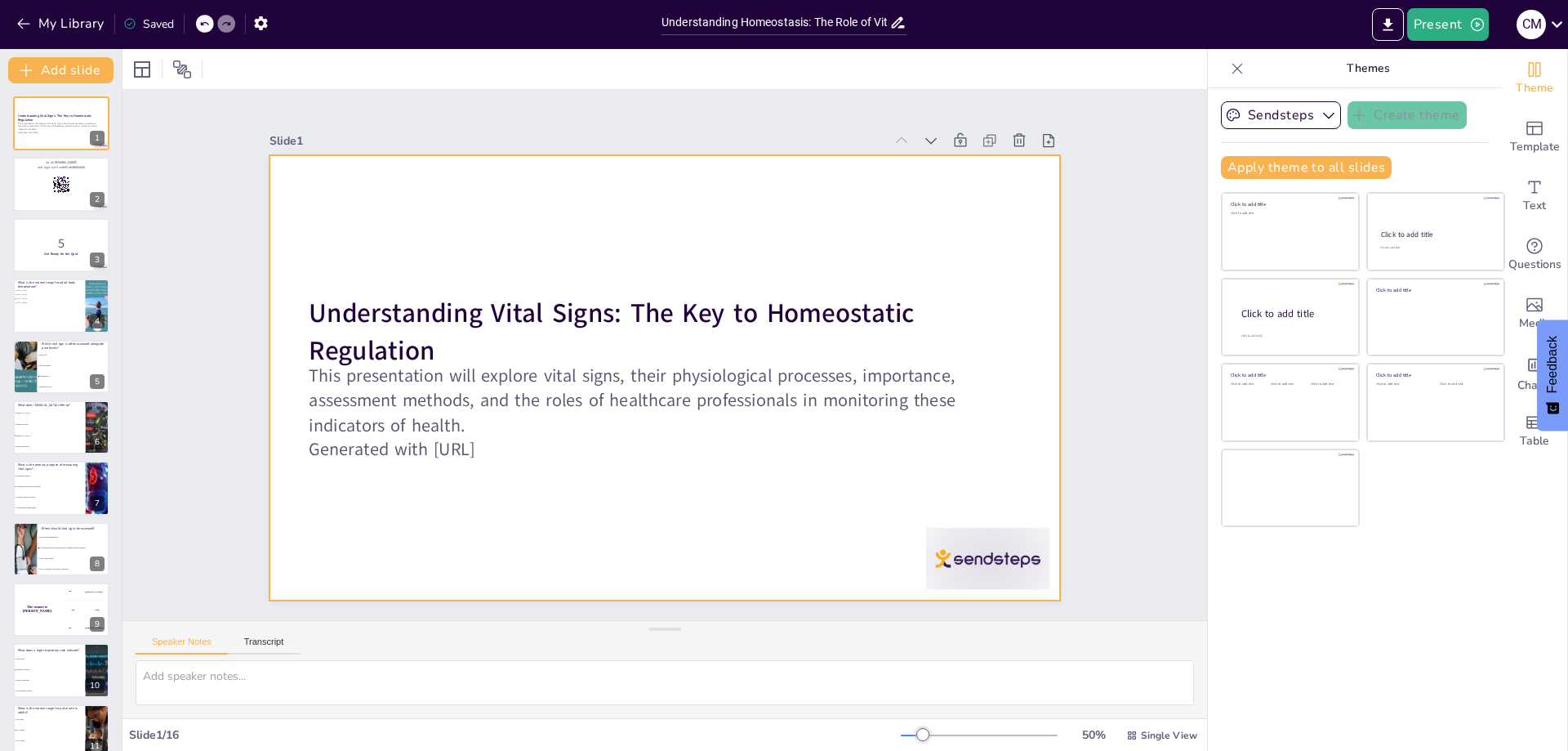
checkbox input "true"
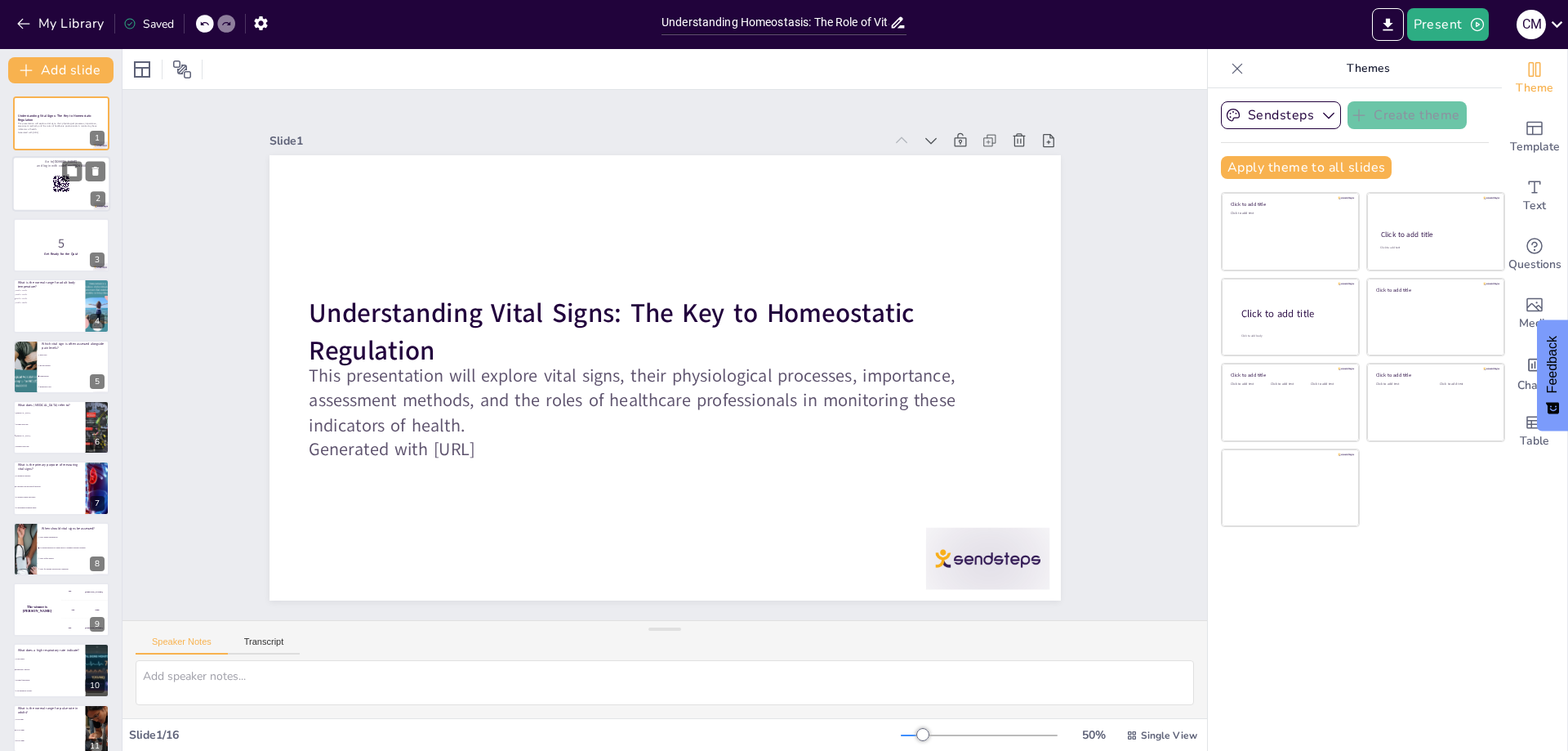
checkbox input "true"
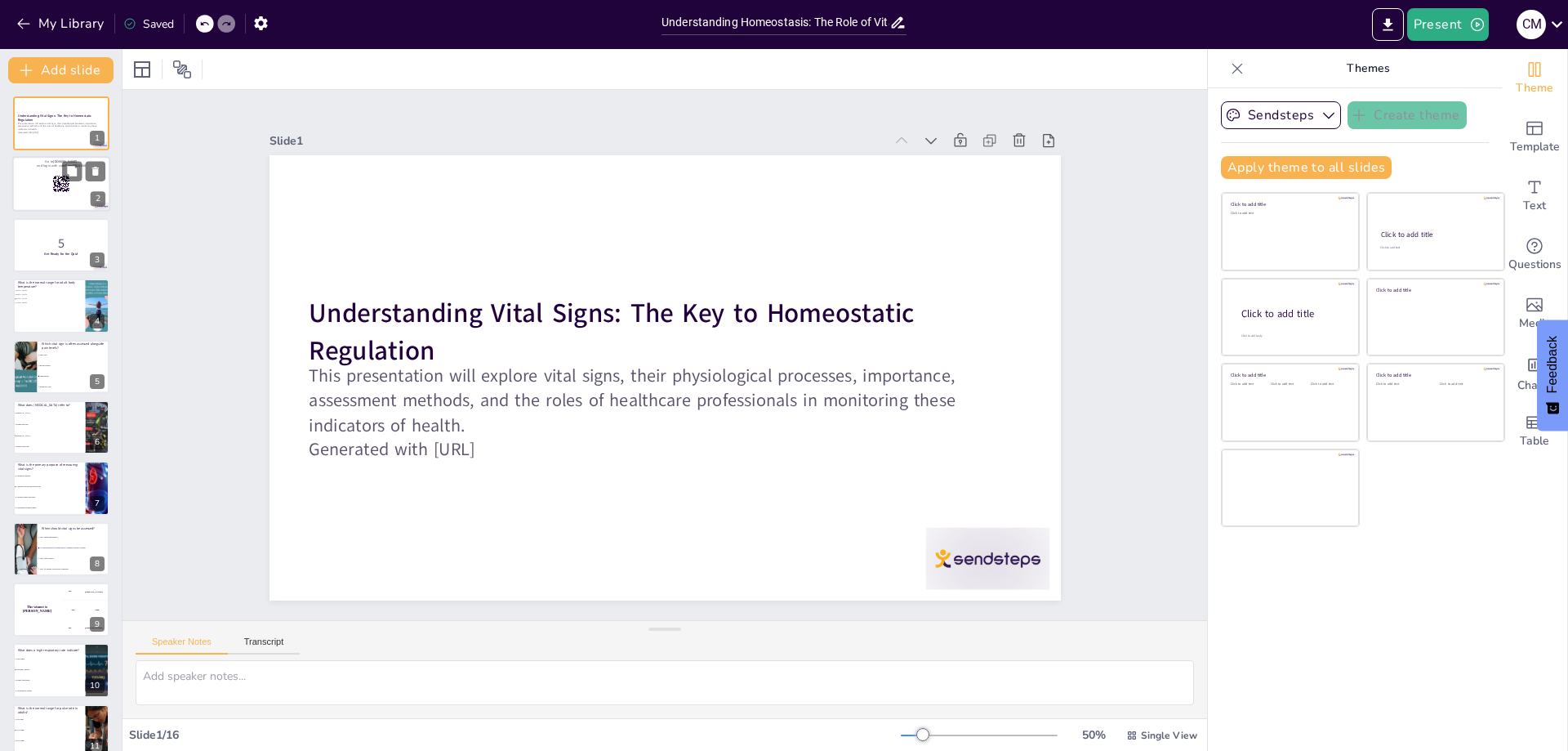
checkbox input "true"
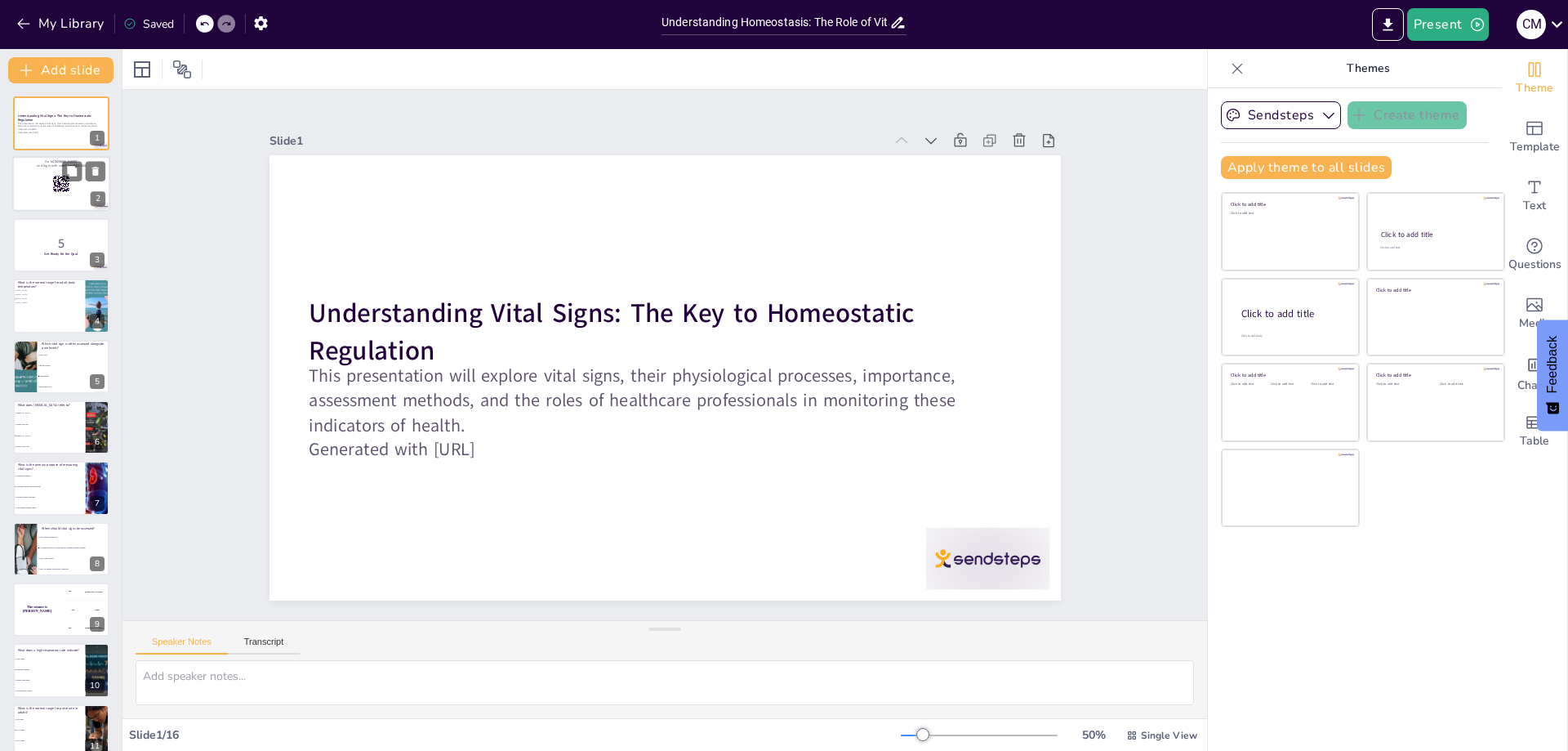
checkbox input "true"
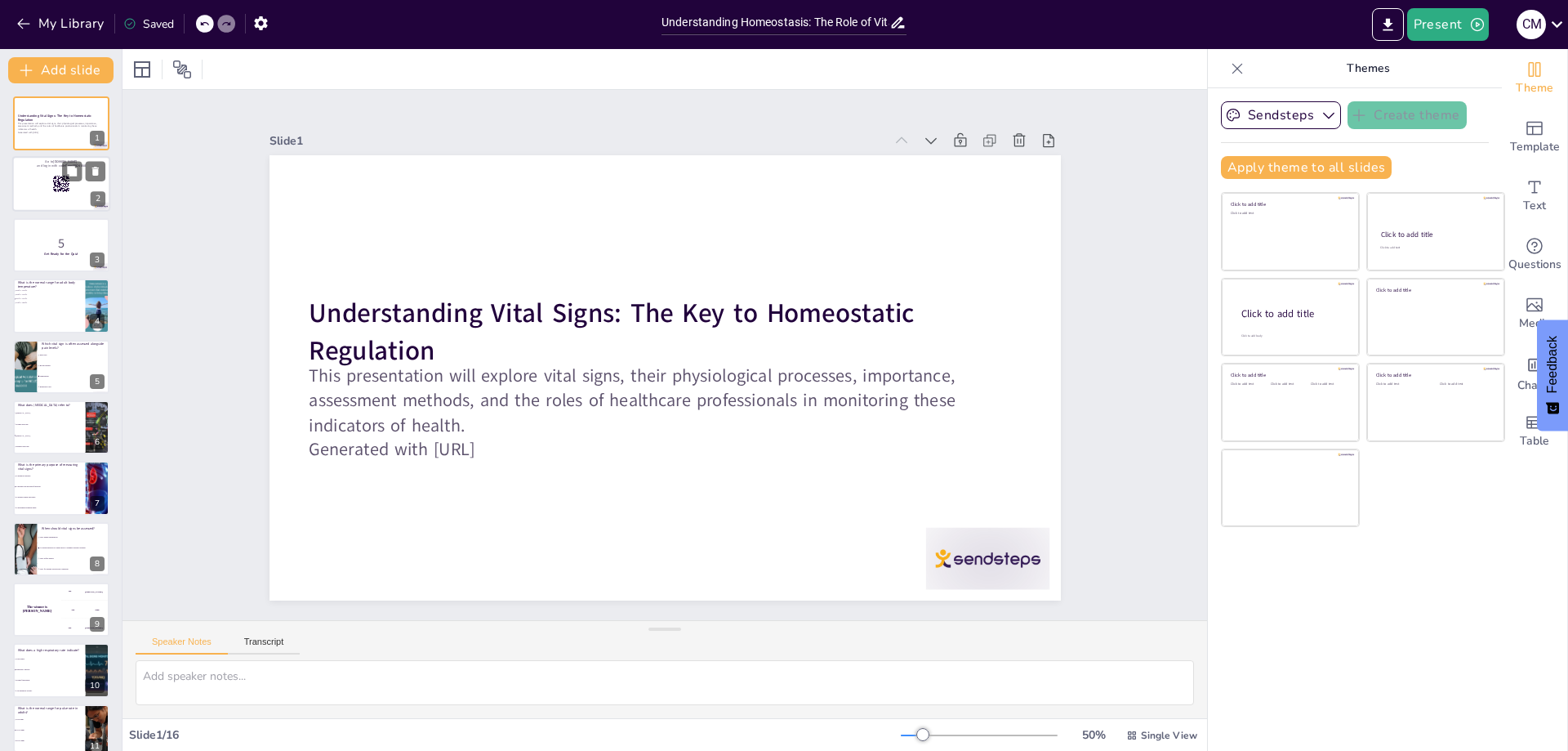
checkbox input "true"
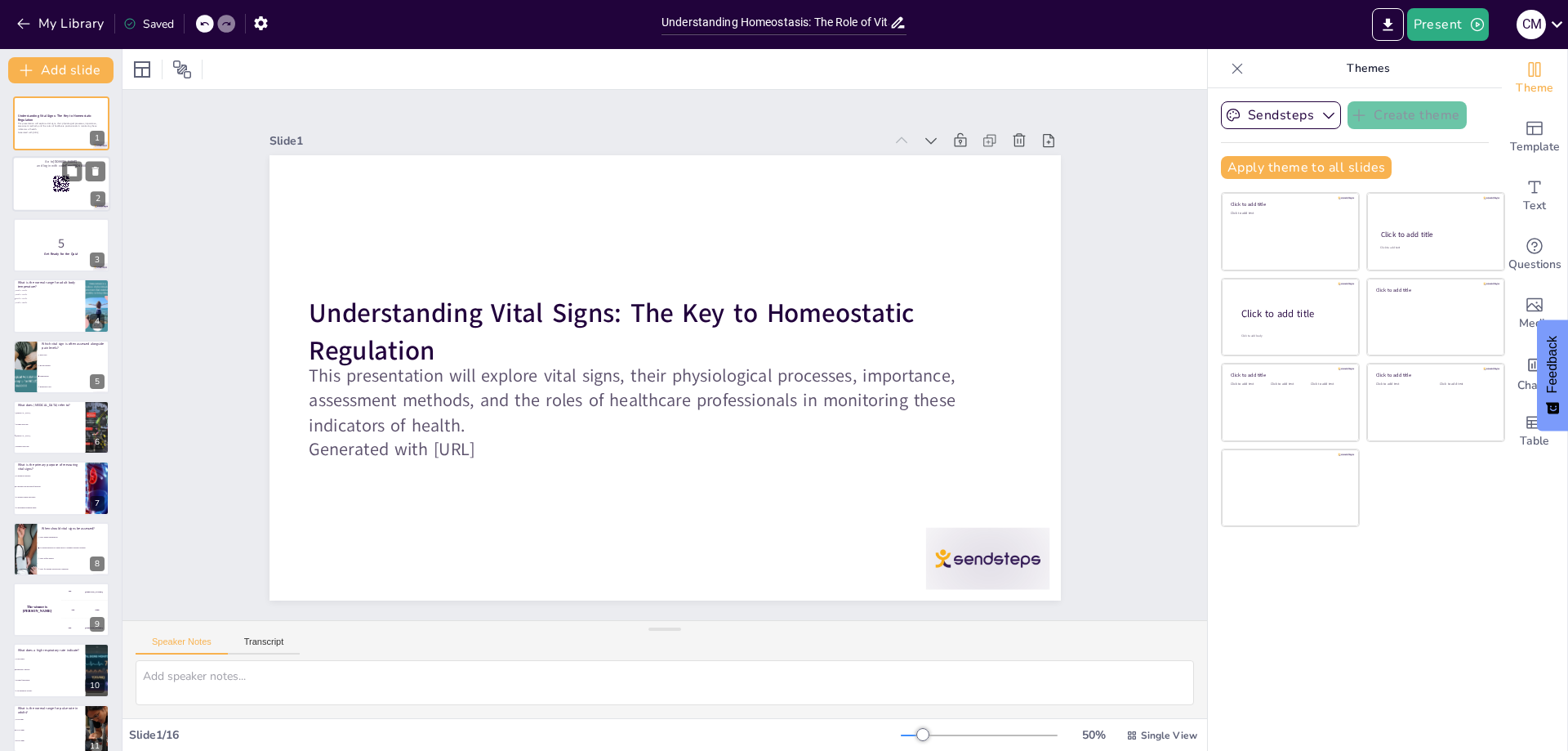
checkbox input "true"
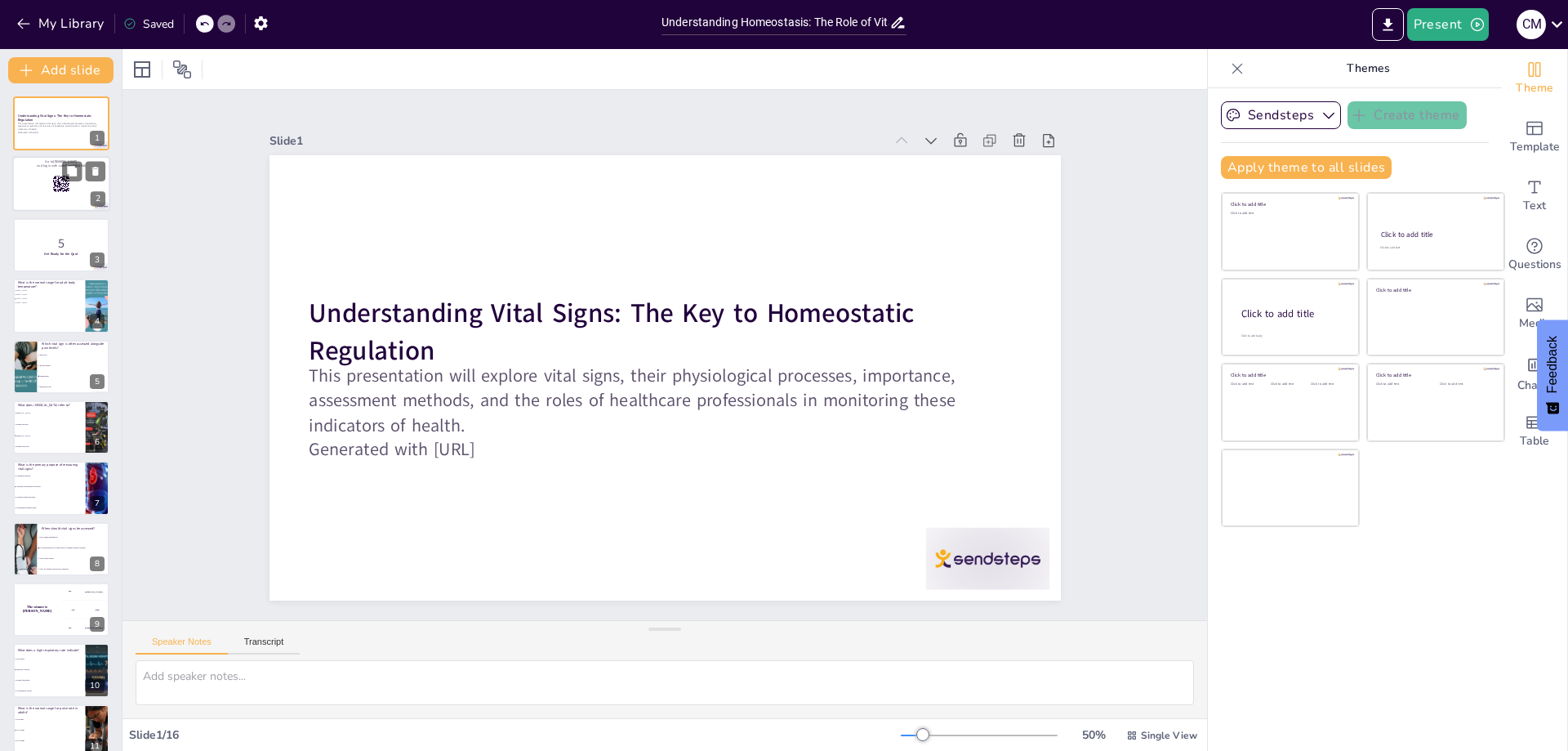
checkbox input "true"
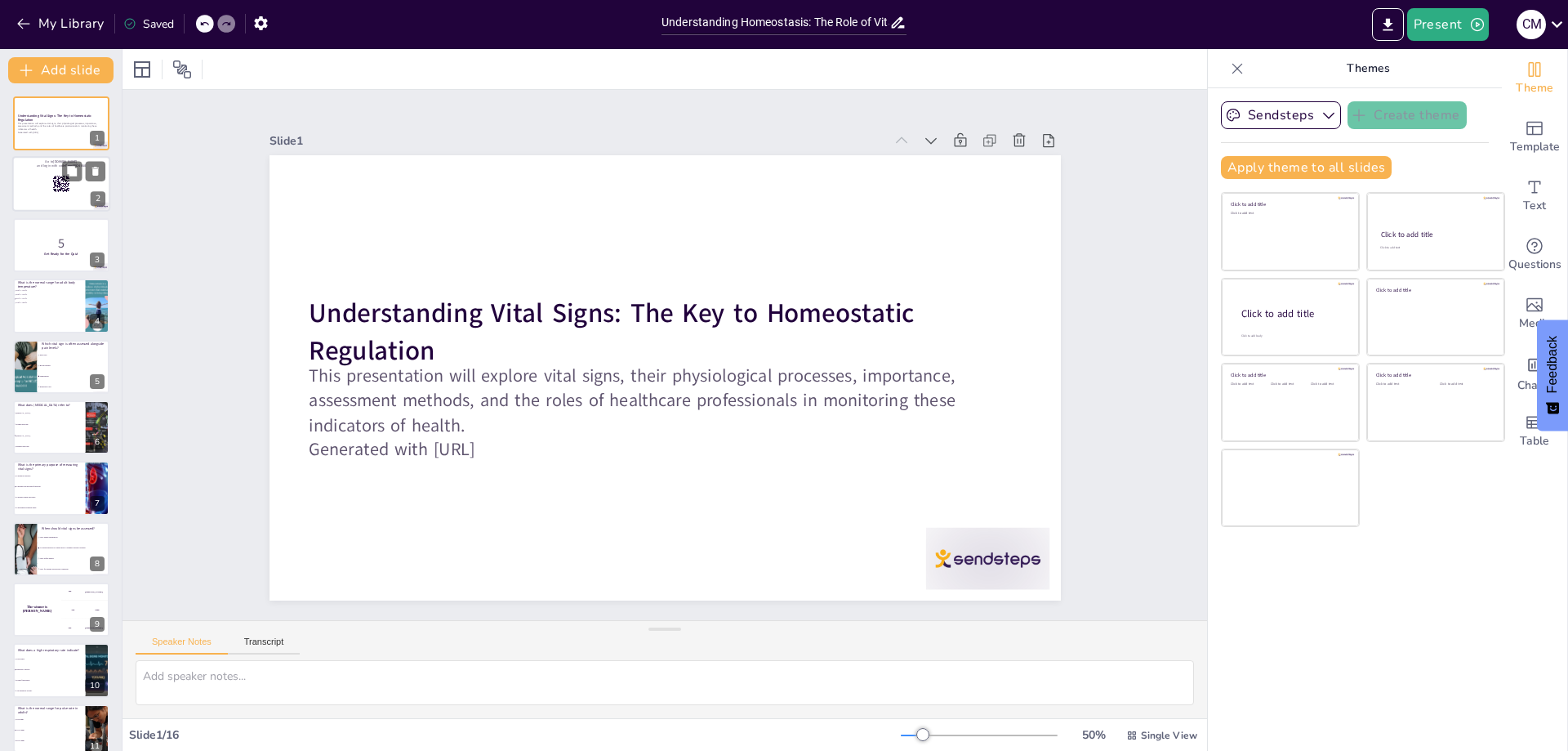
checkbox input "true"
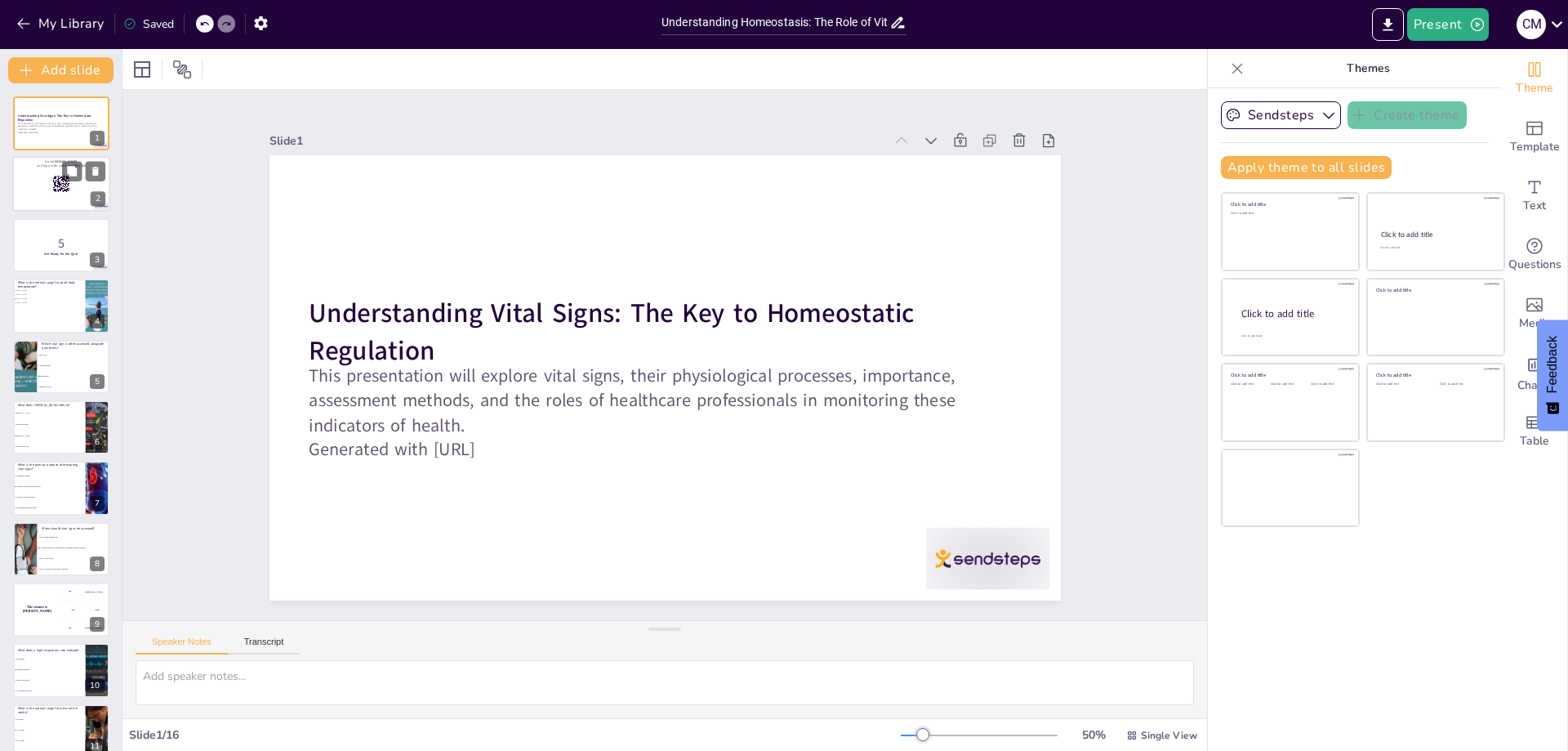
checkbox input "true"
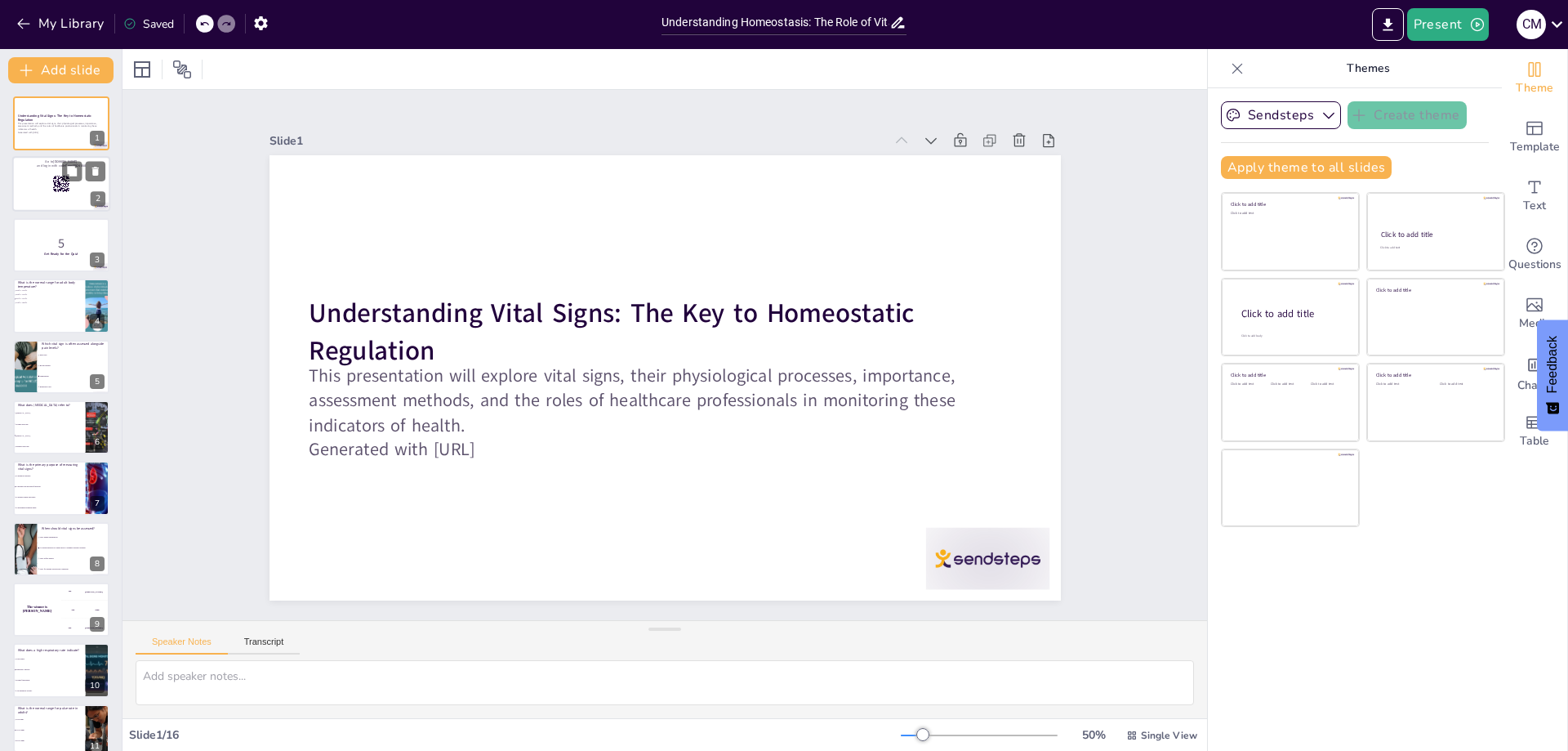
checkbox input "true"
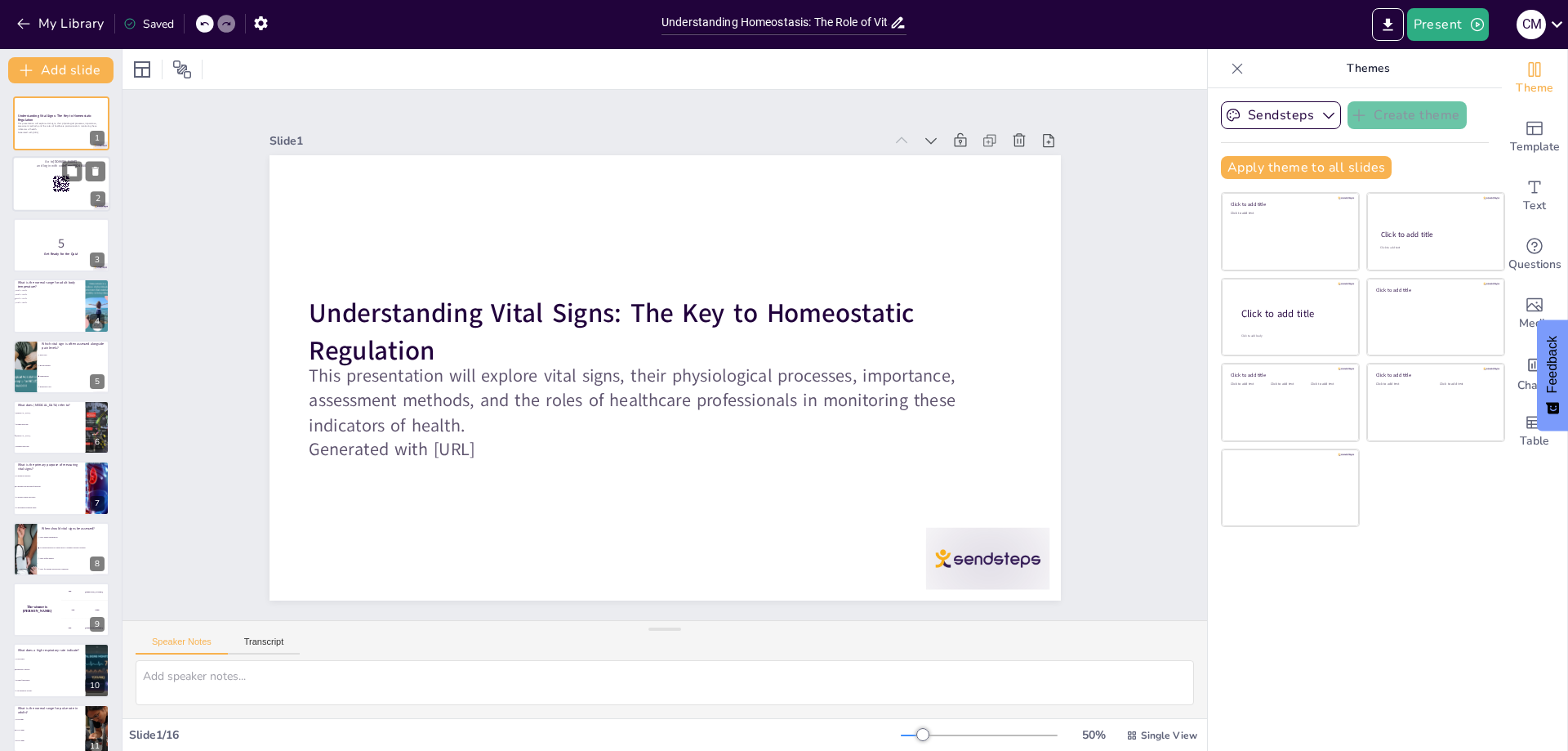
checkbox input "true"
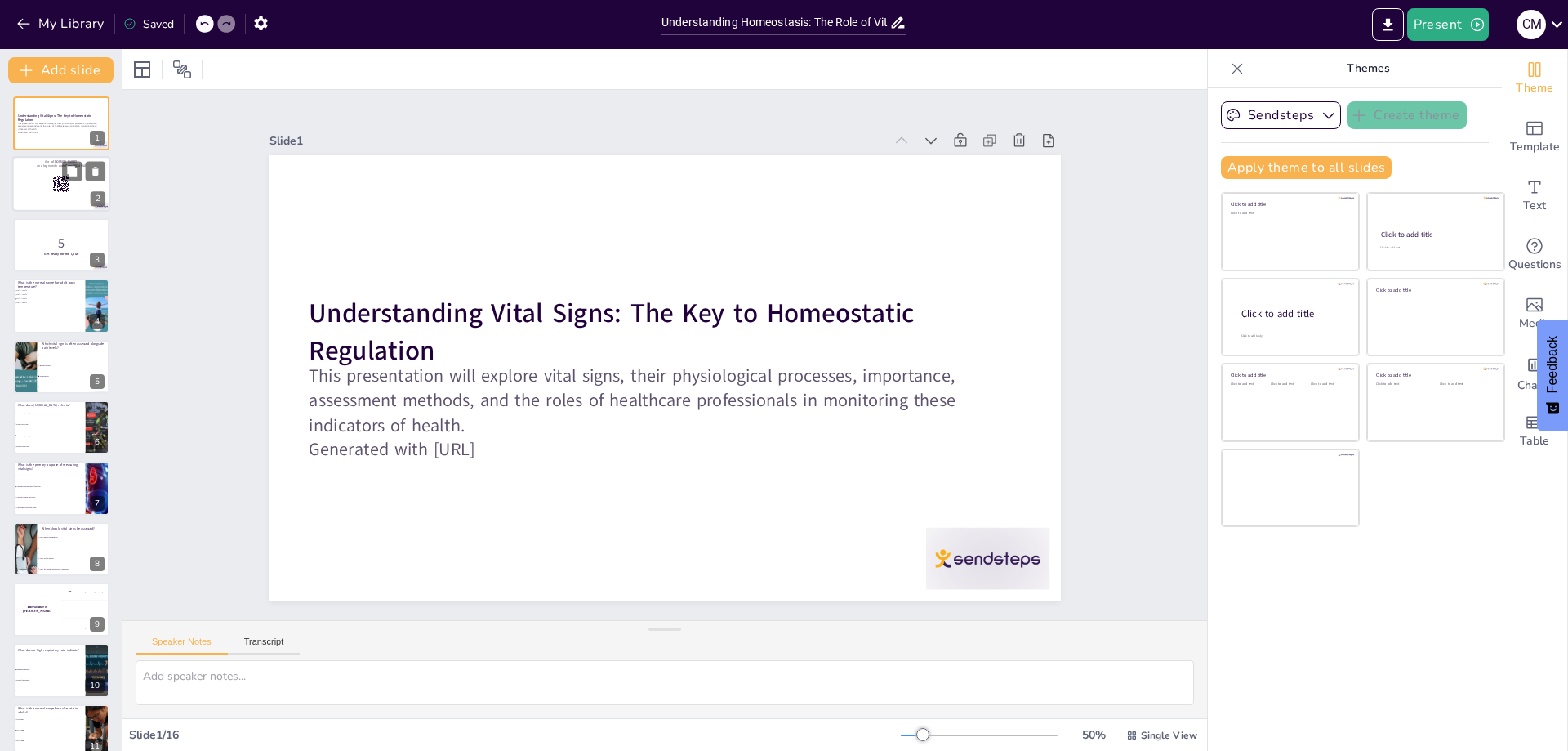
checkbox input "true"
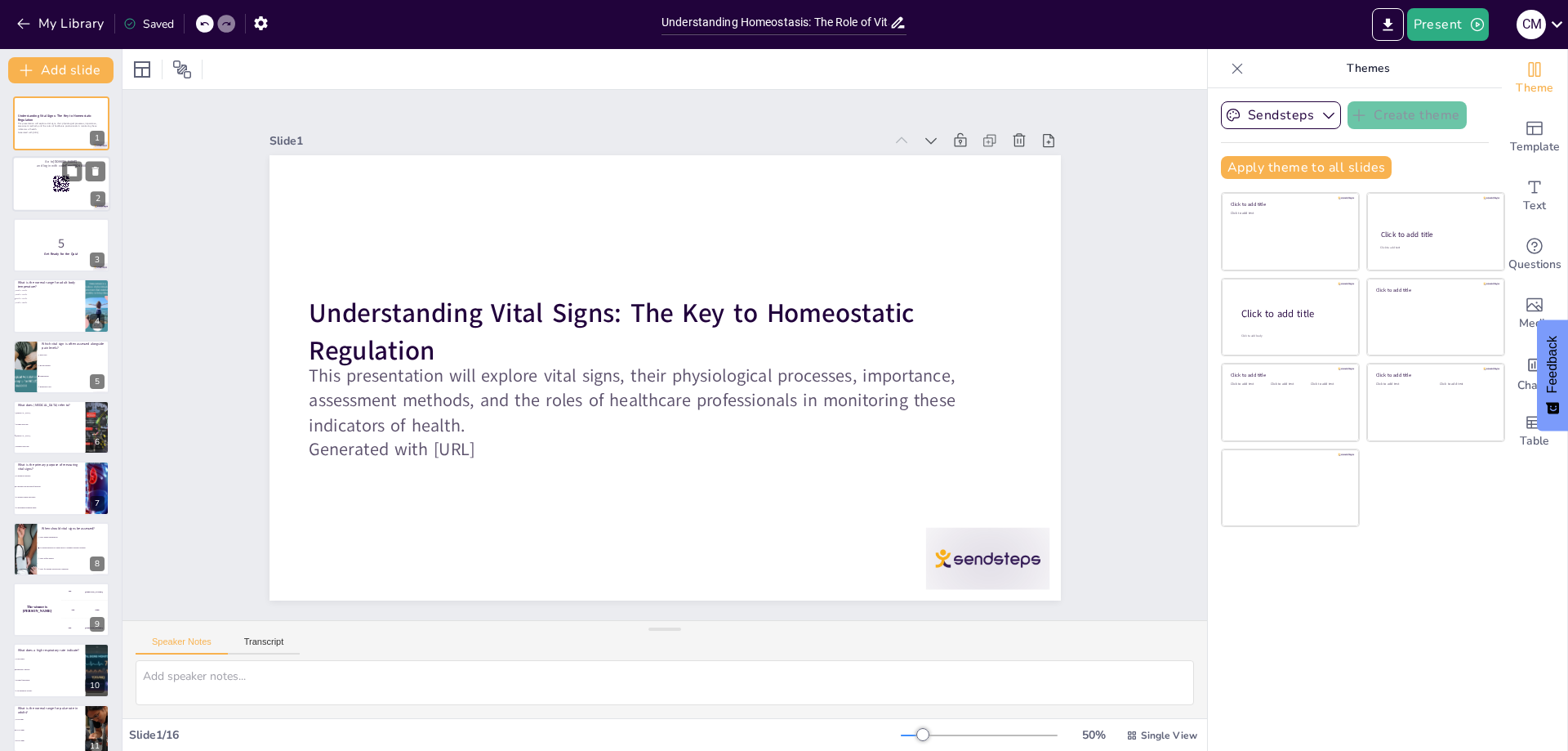
checkbox input "true"
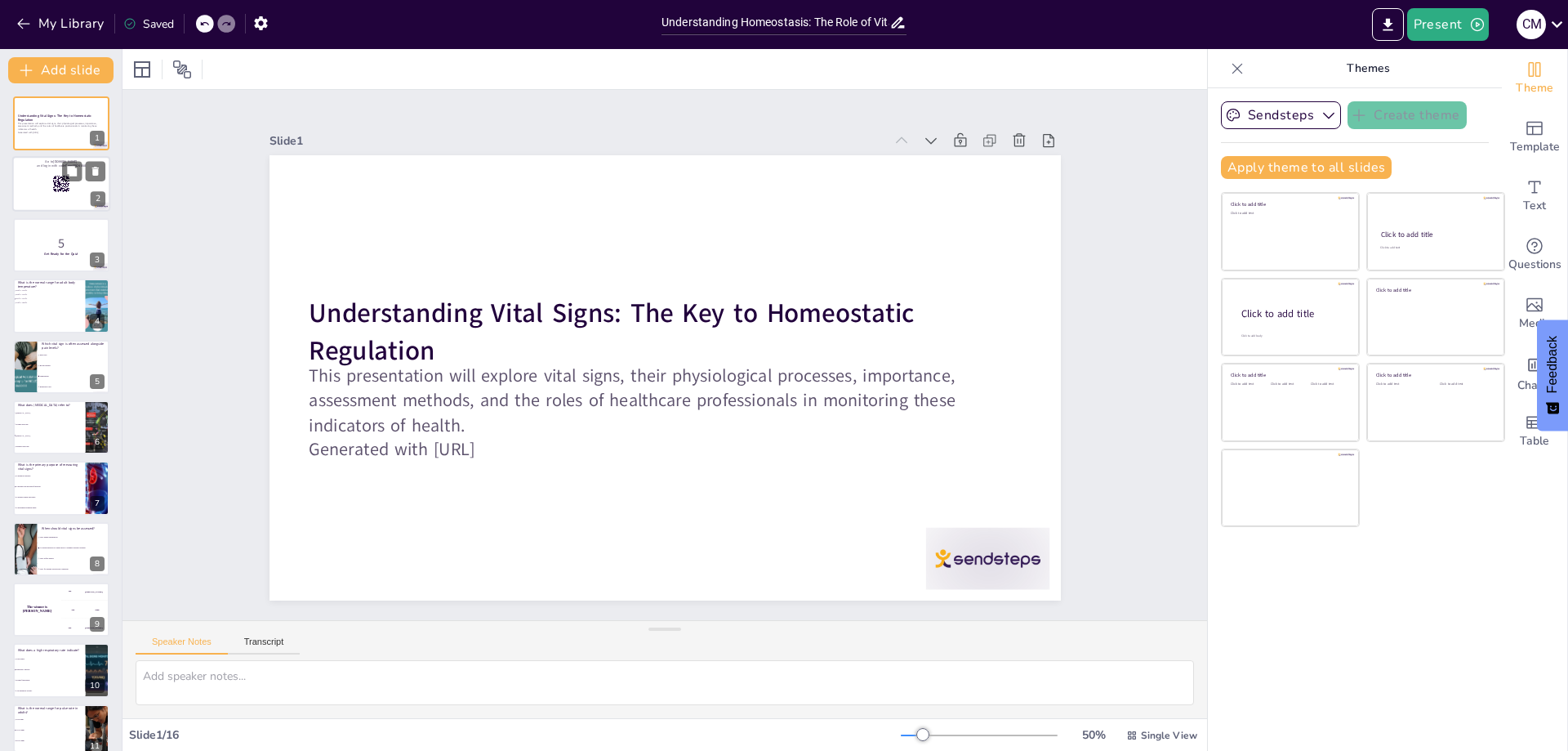
checkbox input "true"
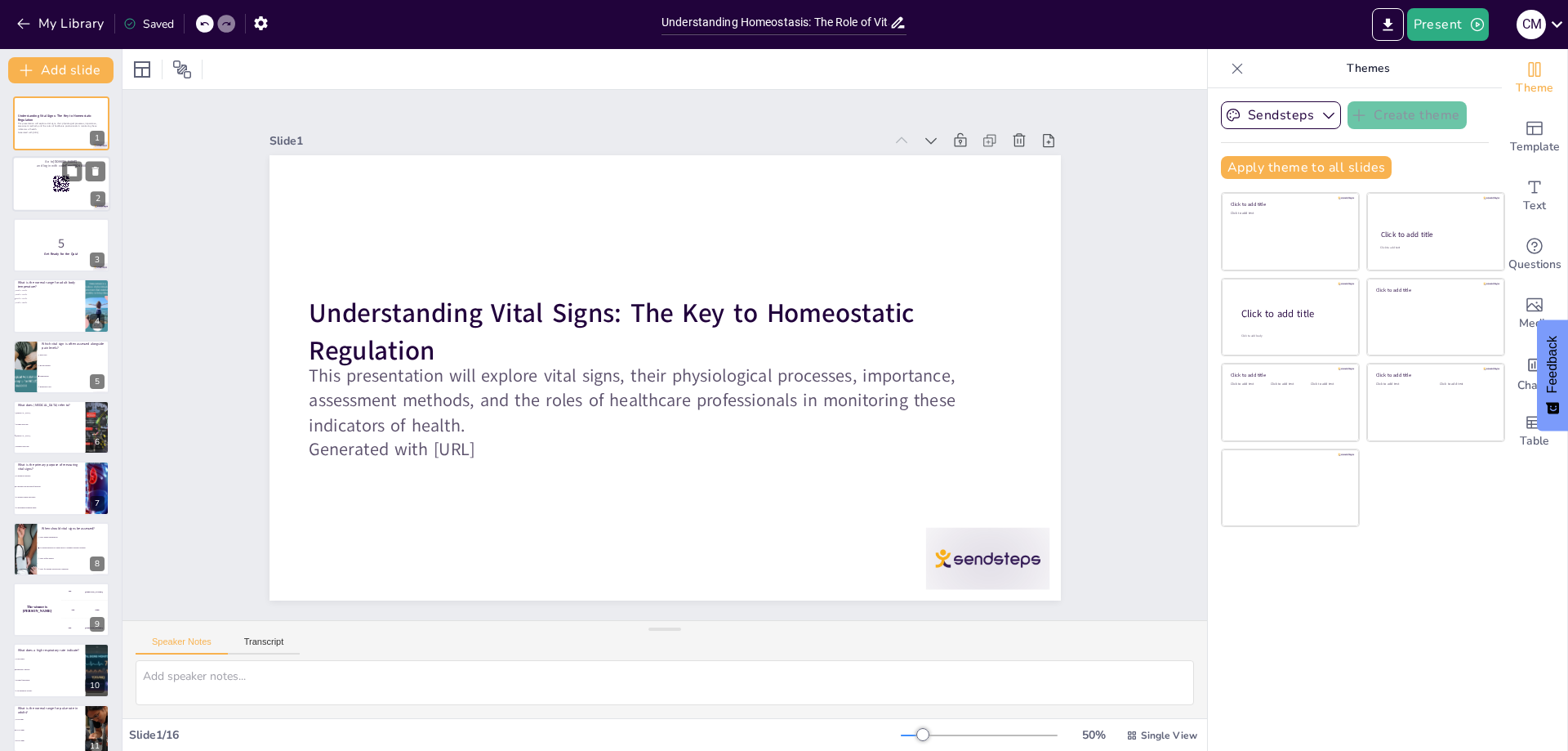
checkbox input "true"
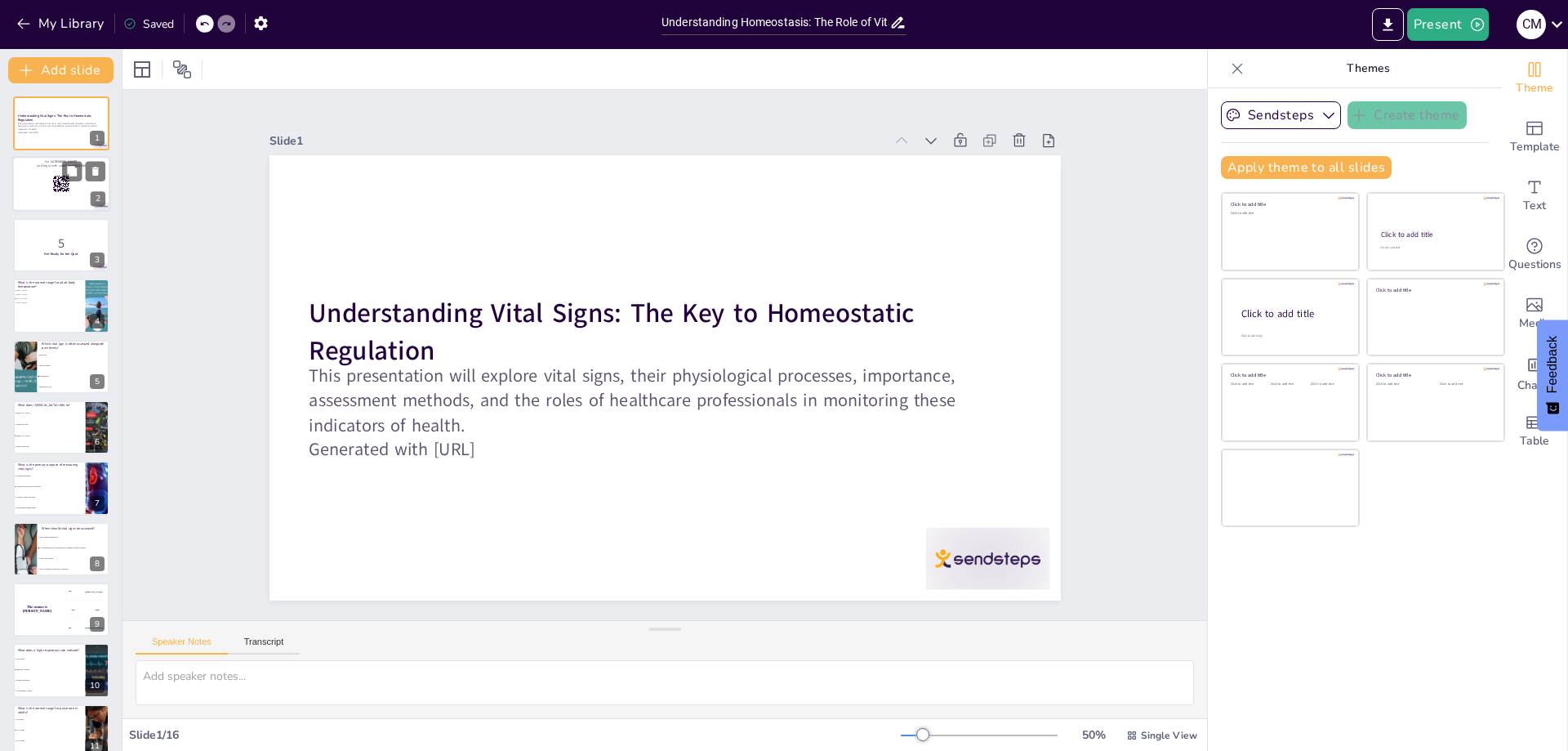
checkbox input "true"
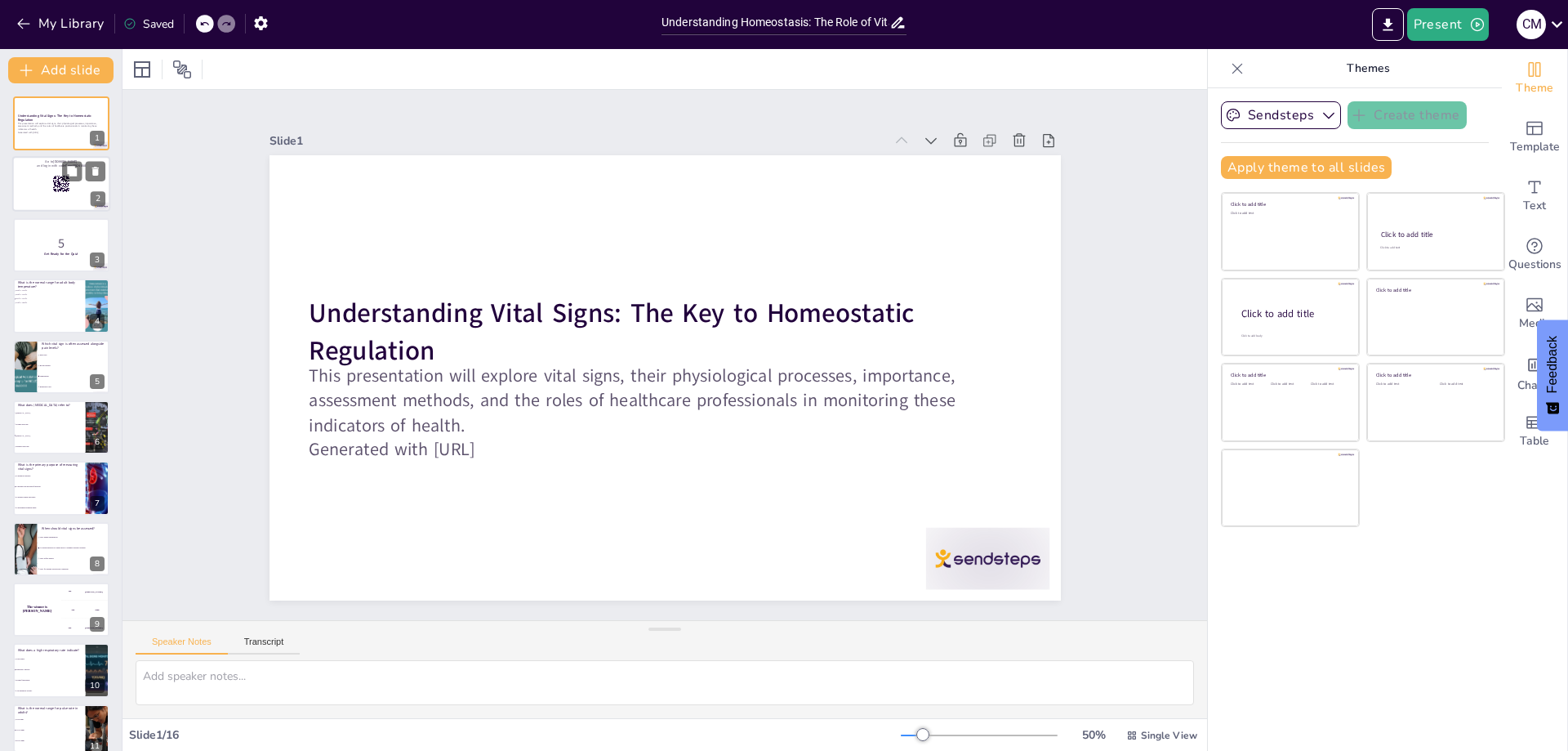
checkbox input "true"
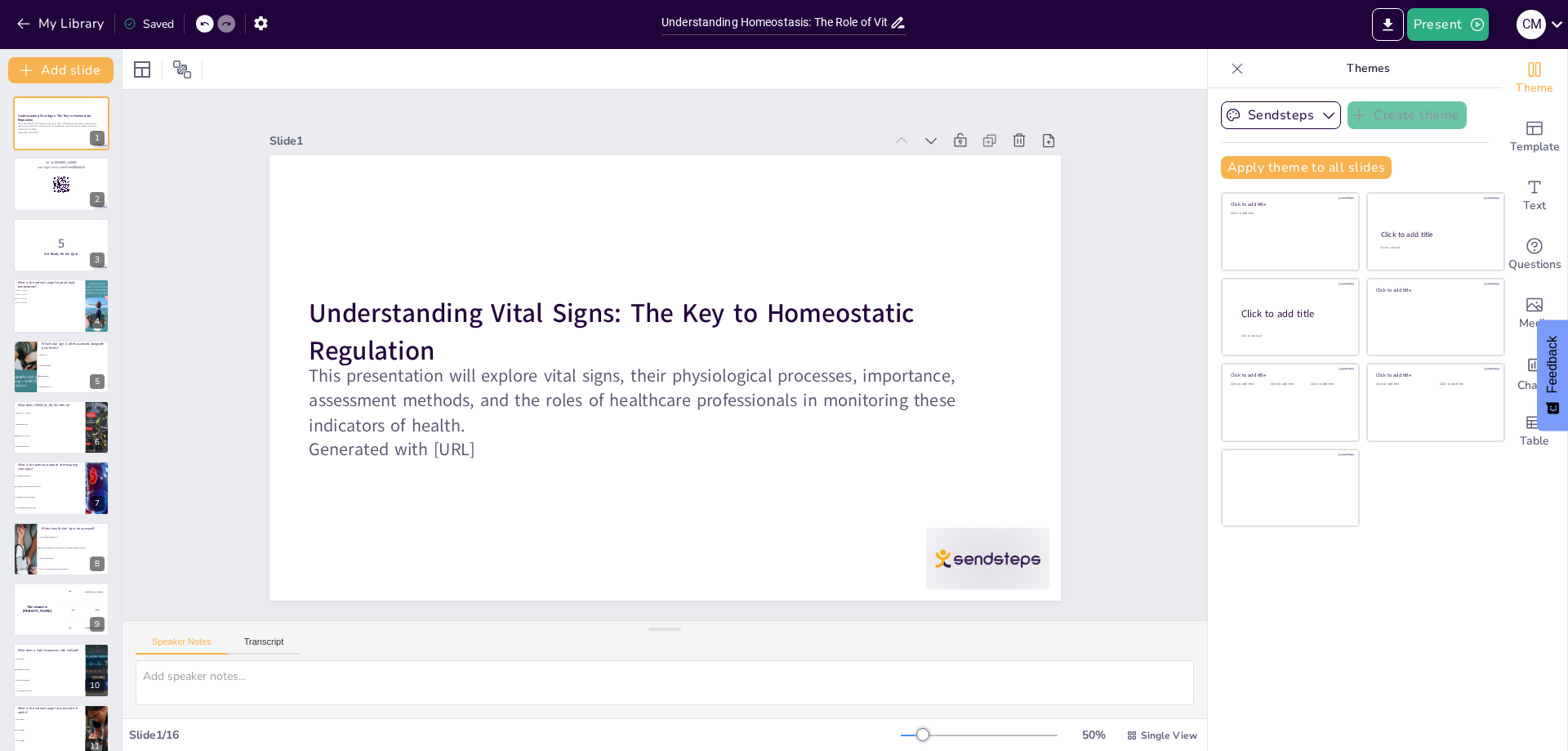
checkbox input "true"
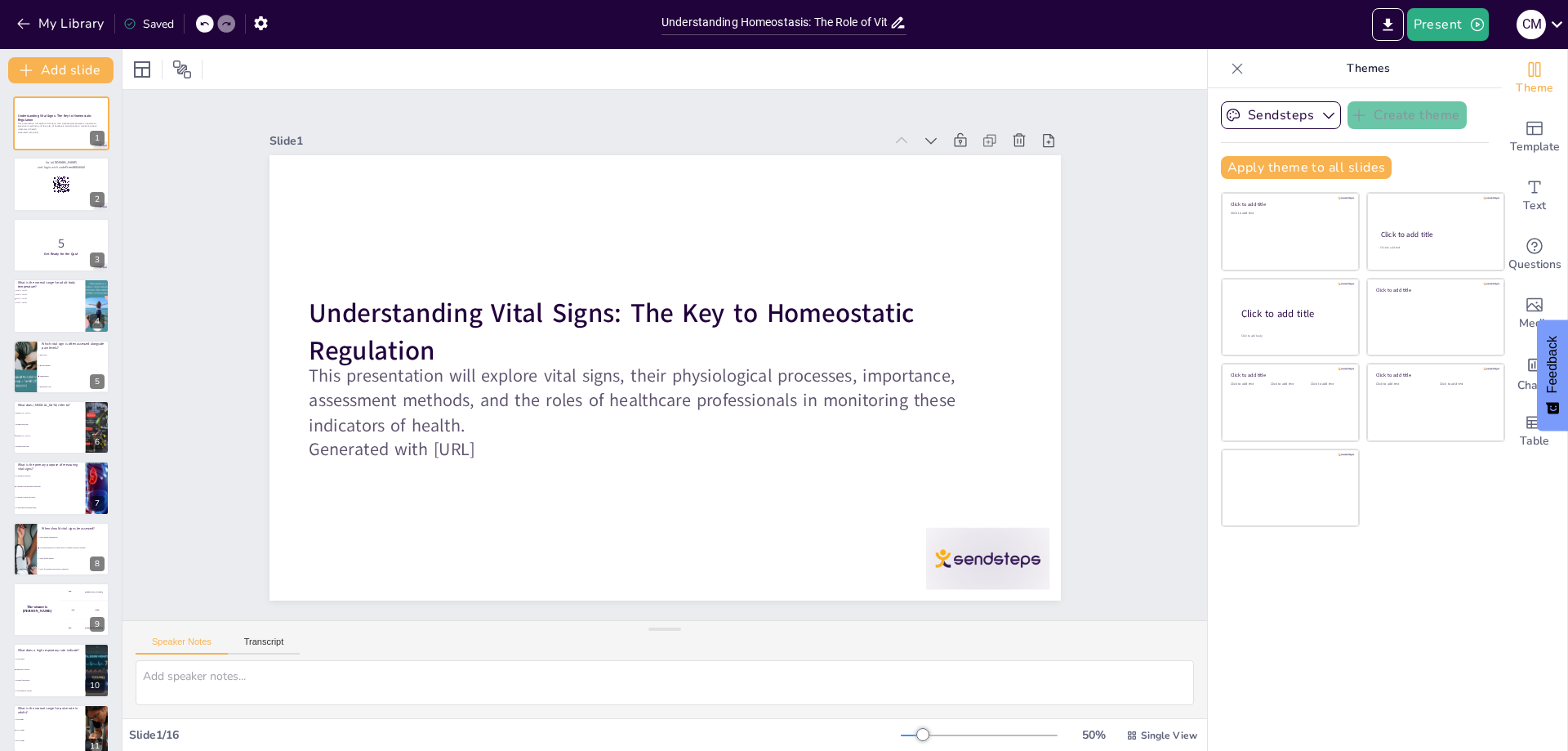
checkbox input "true"
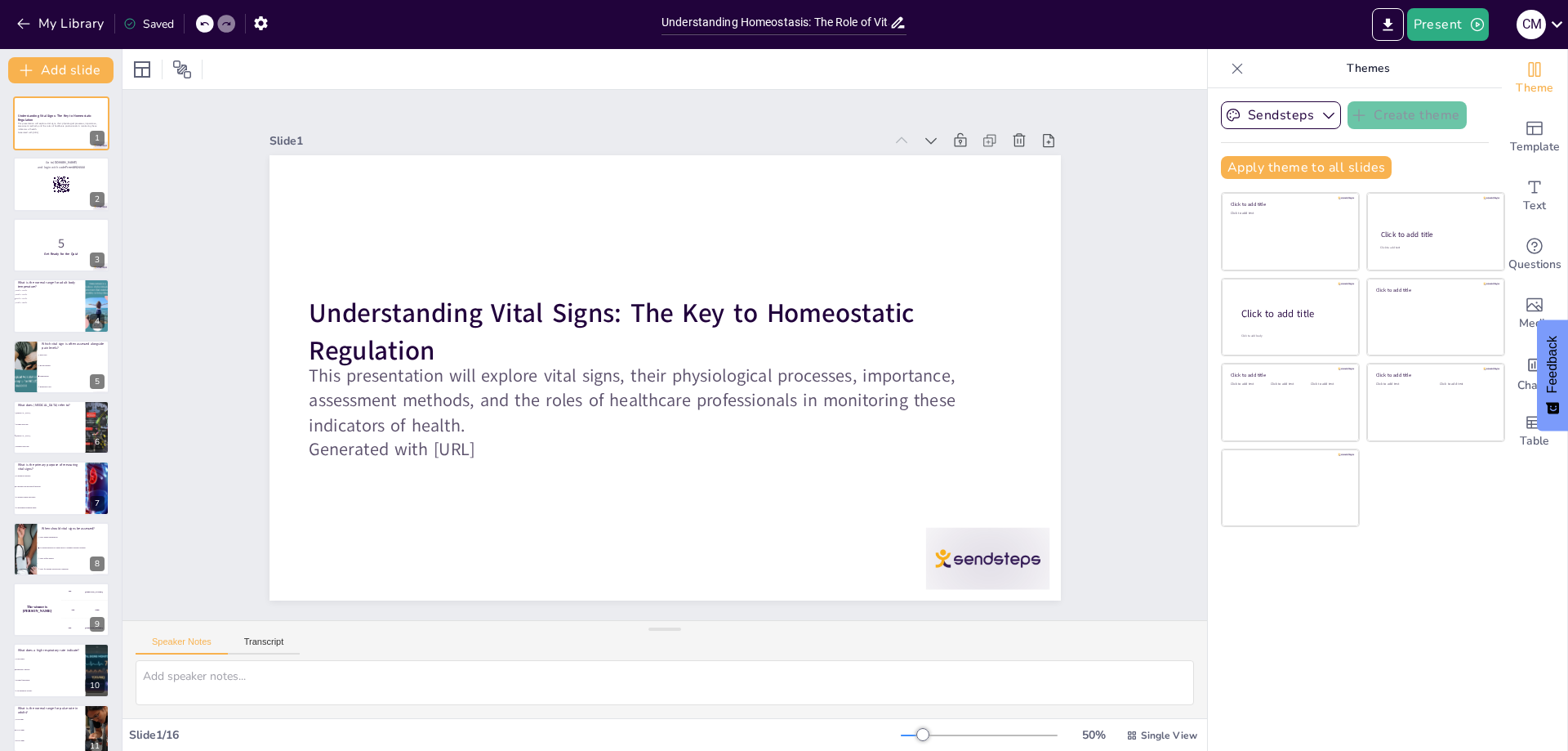
checkbox input "true"
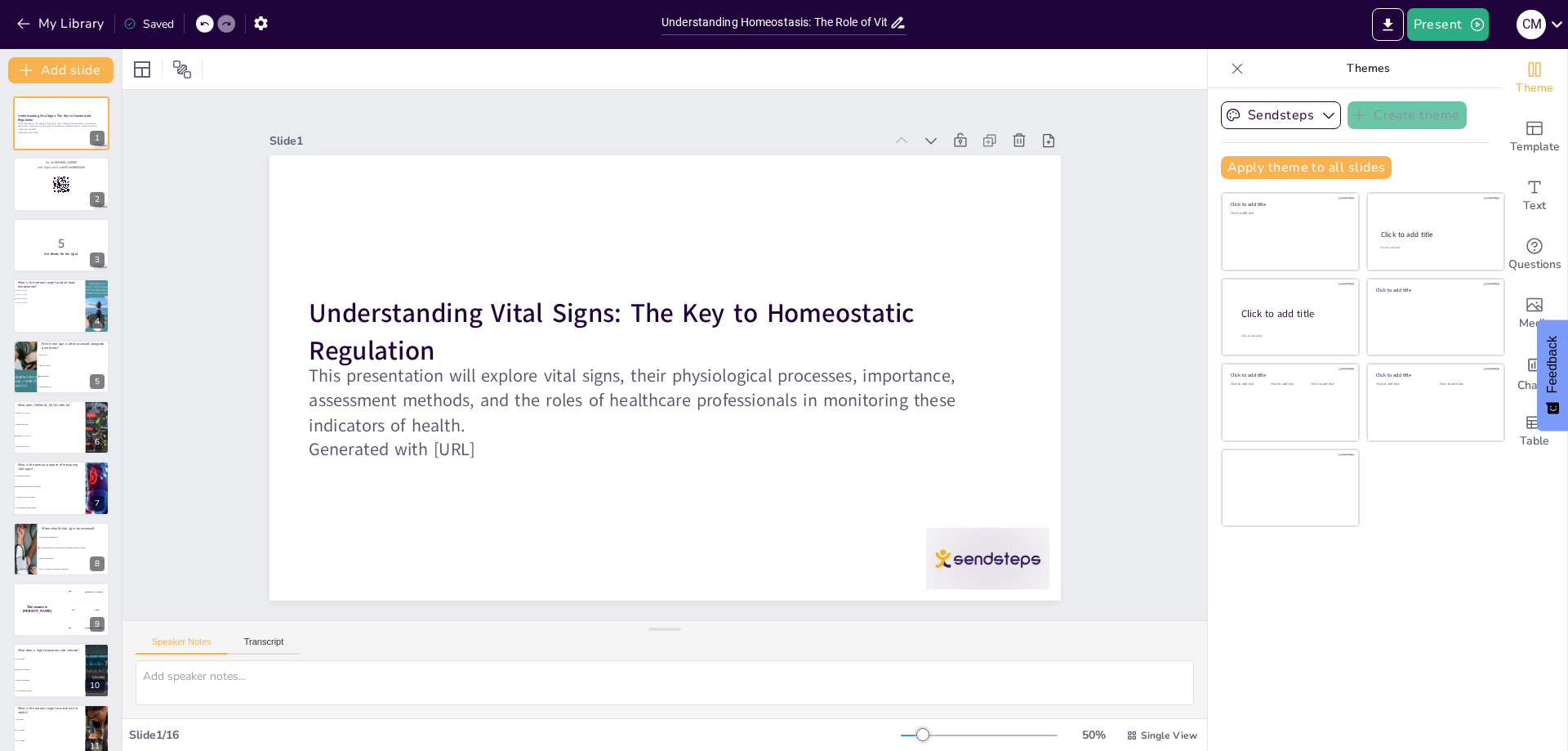
checkbox input "true"
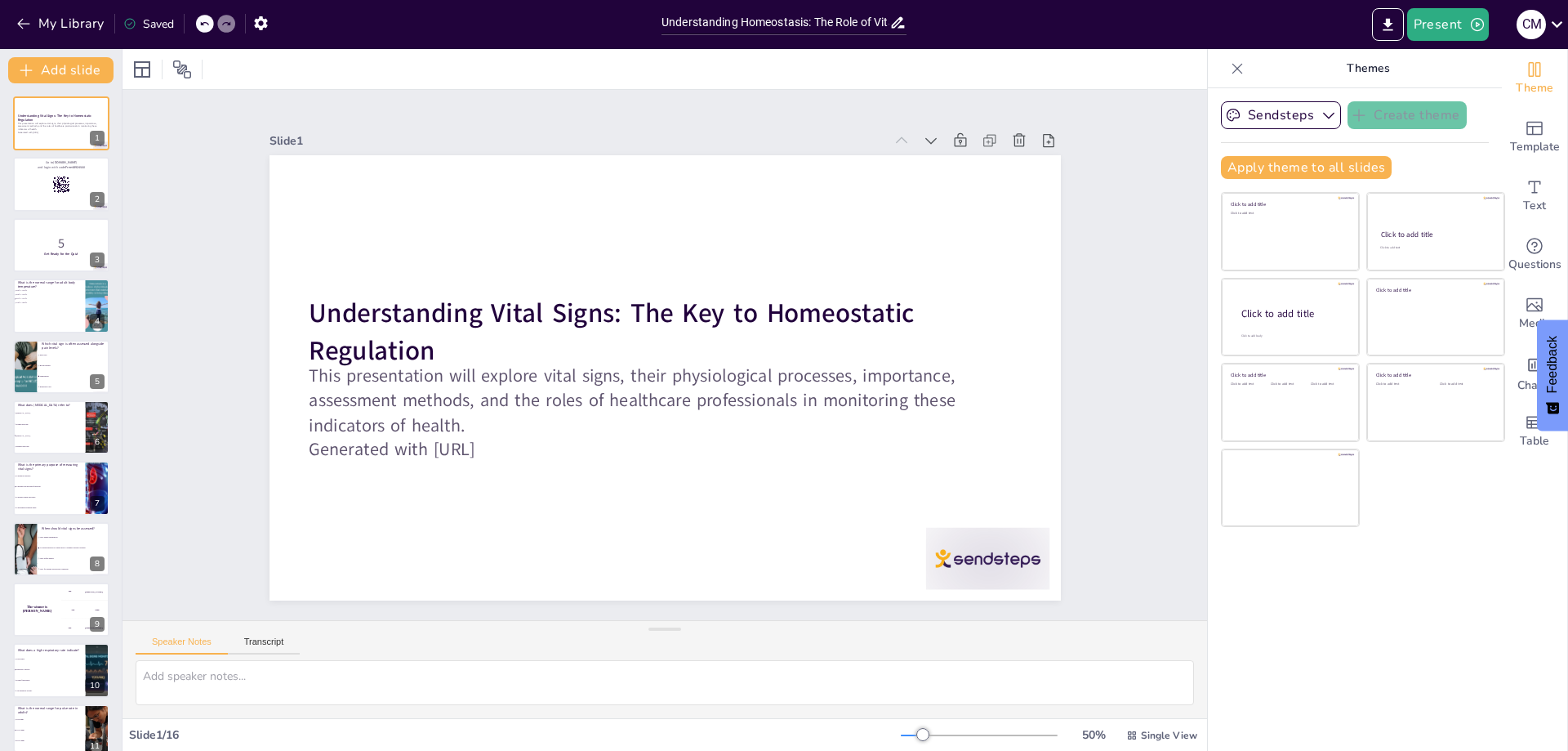
checkbox input "true"
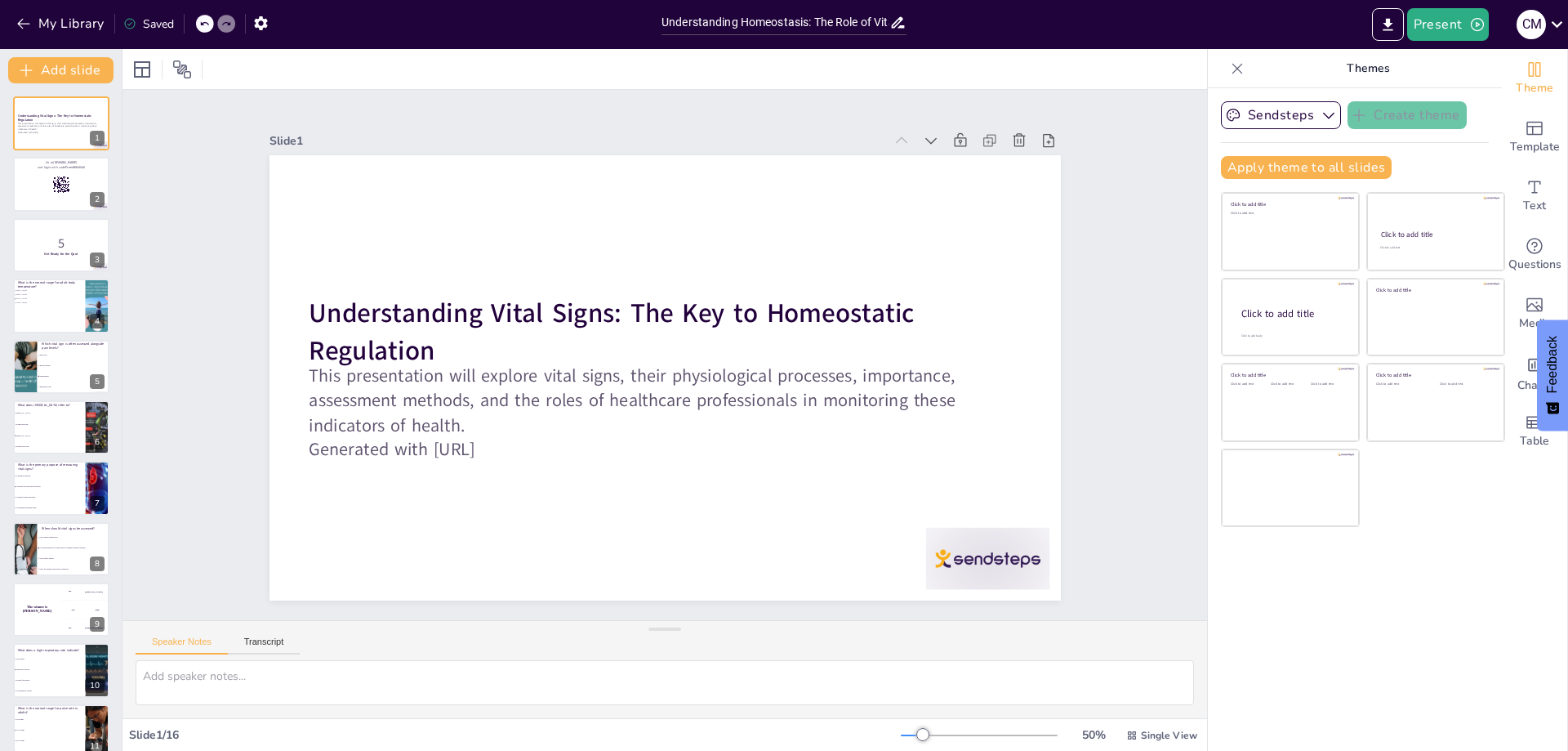
checkbox input "true"
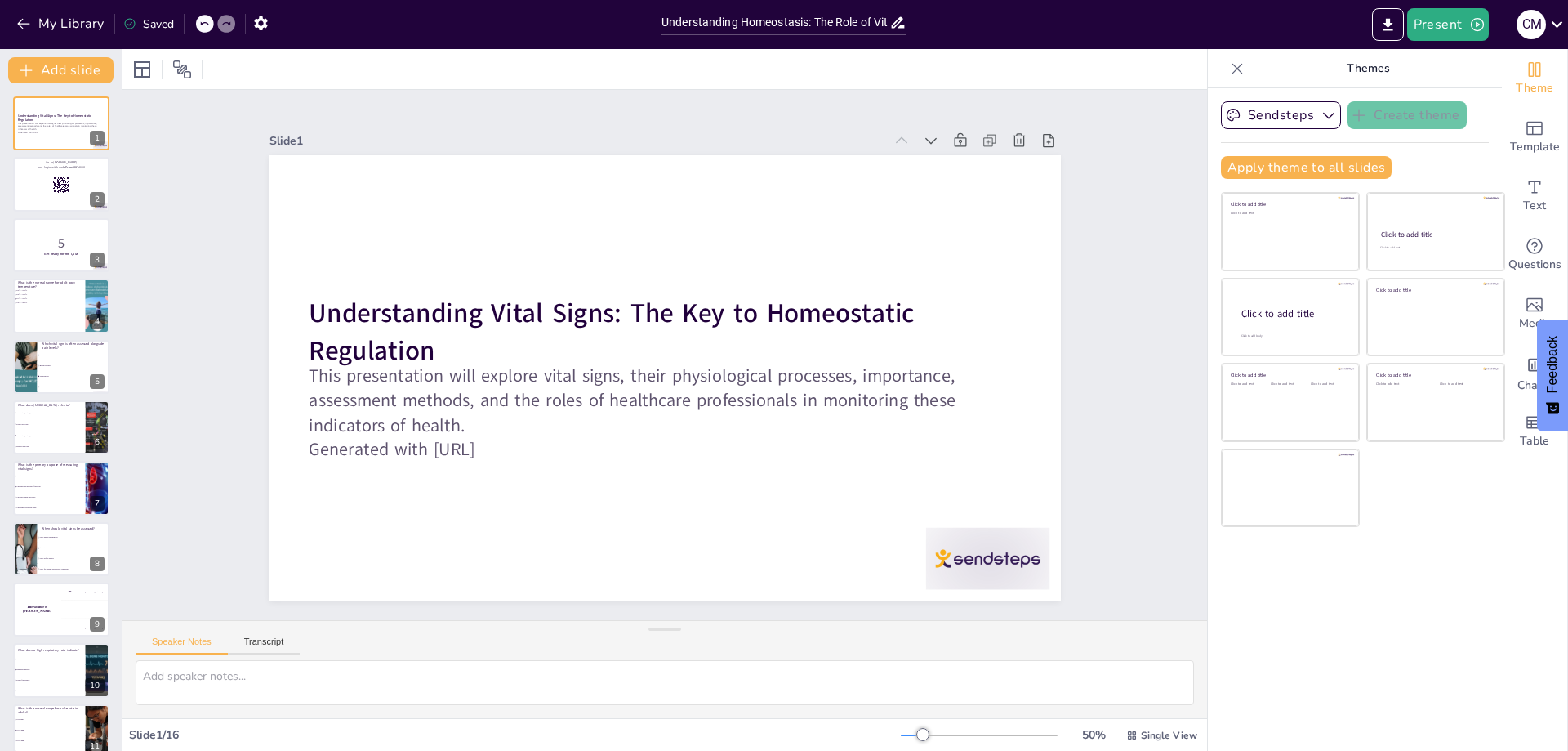
checkbox input "true"
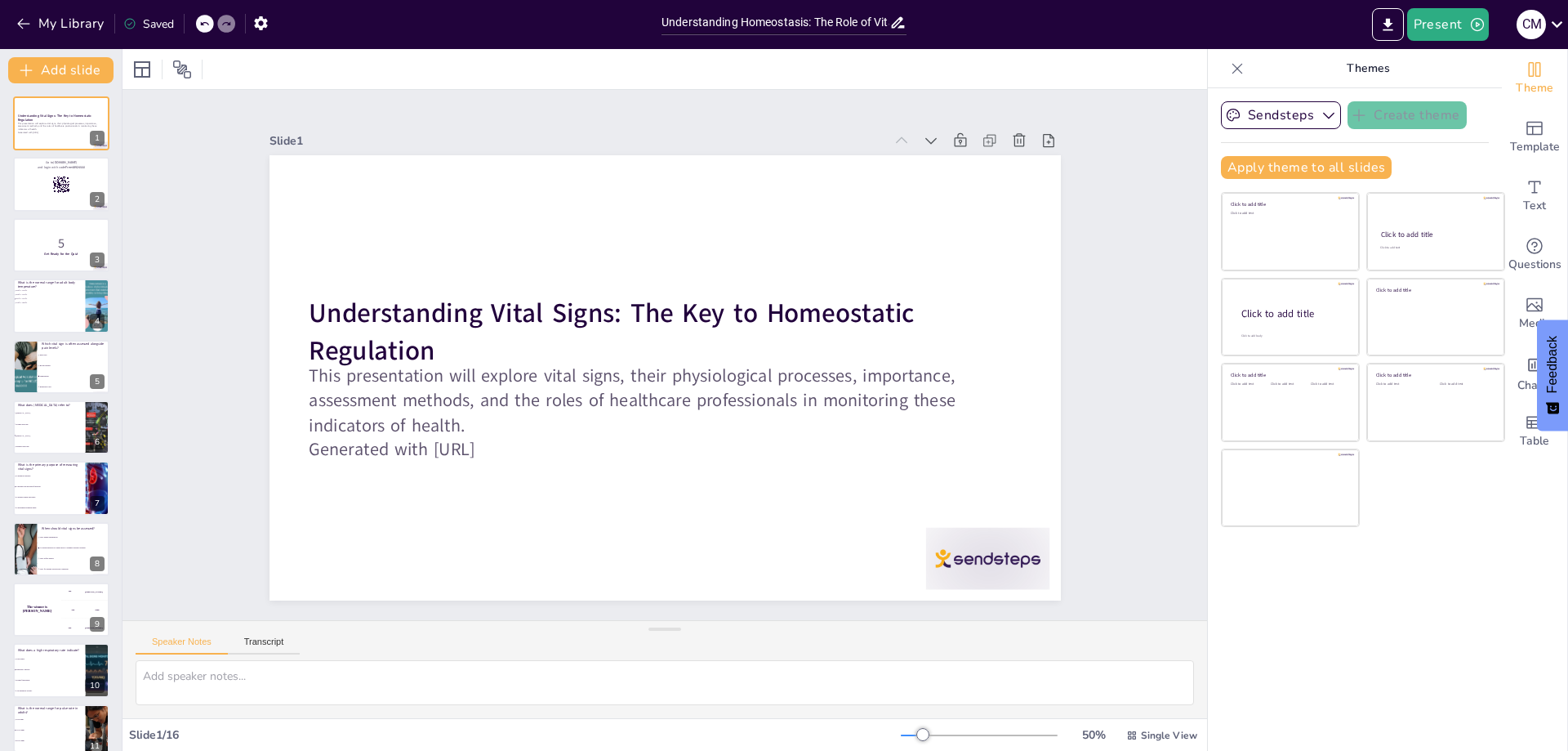
checkbox input "true"
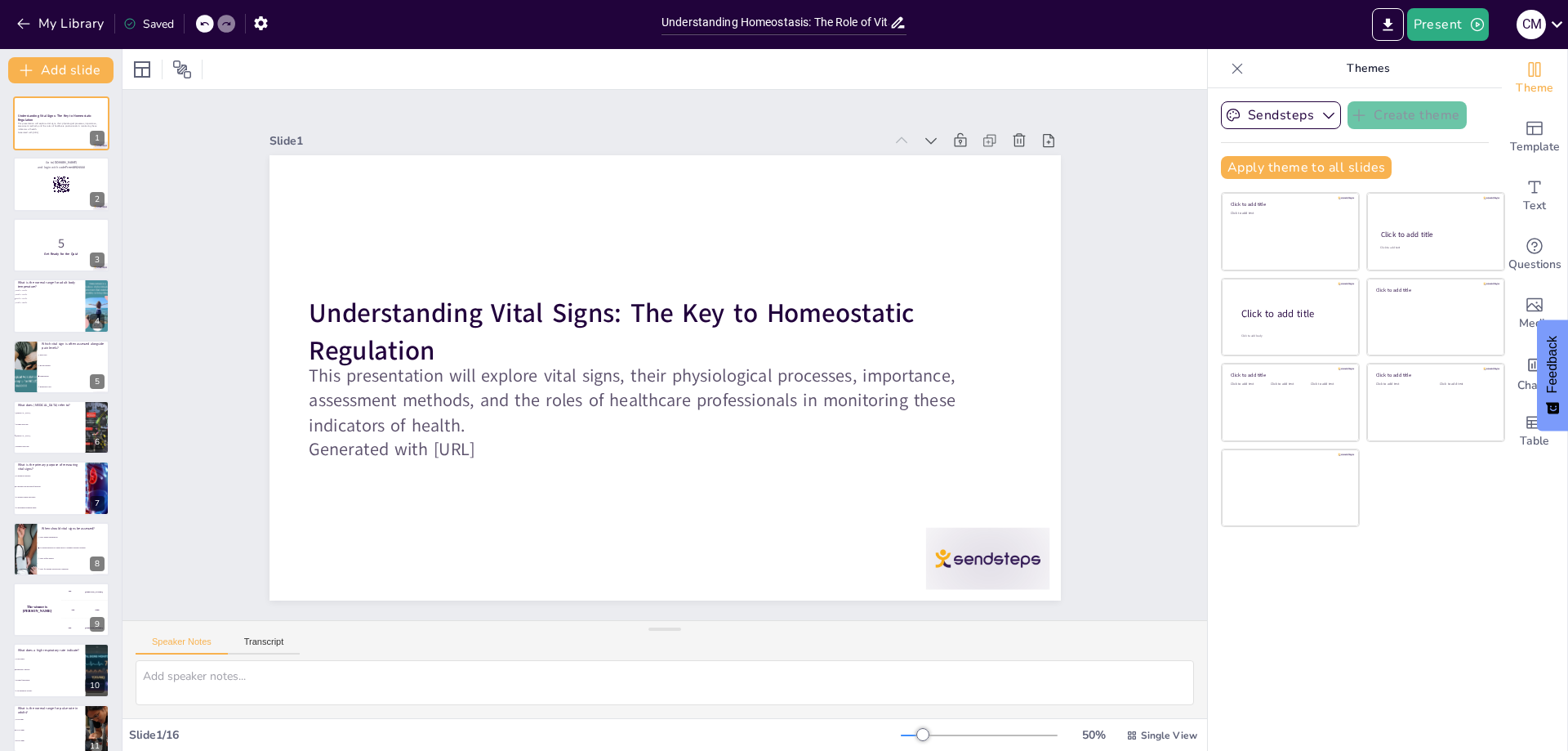
checkbox input "true"
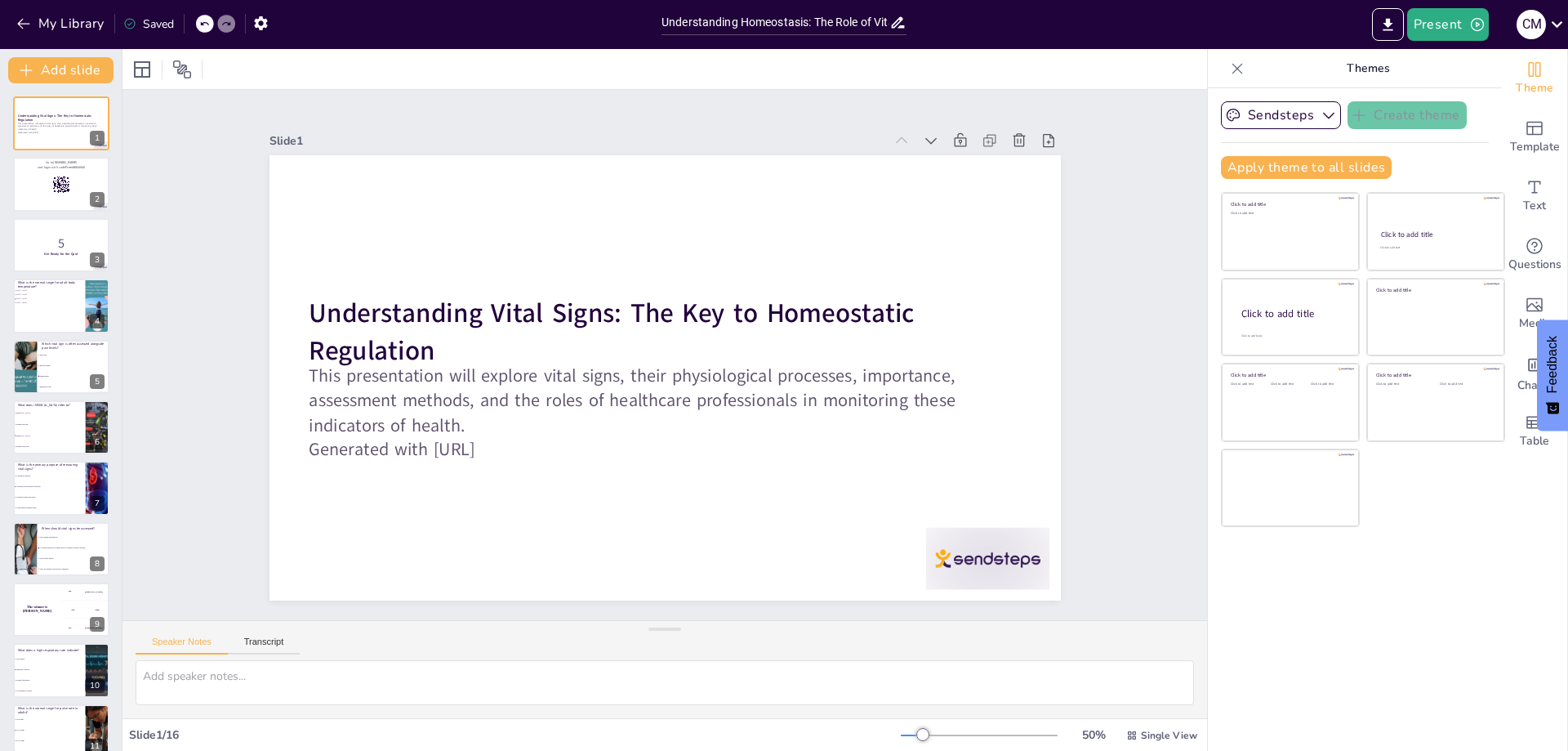
checkbox input "true"
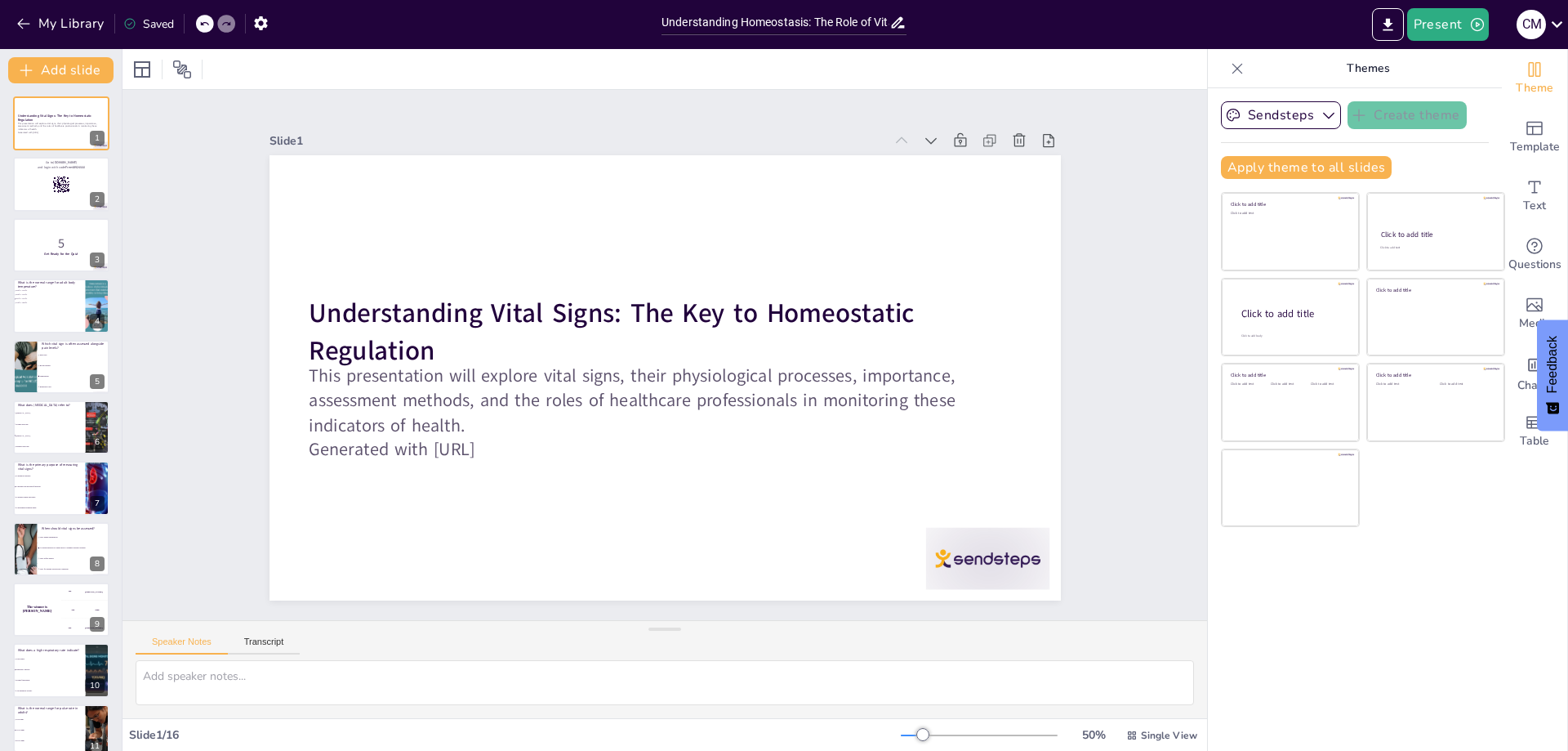
checkbox input "true"
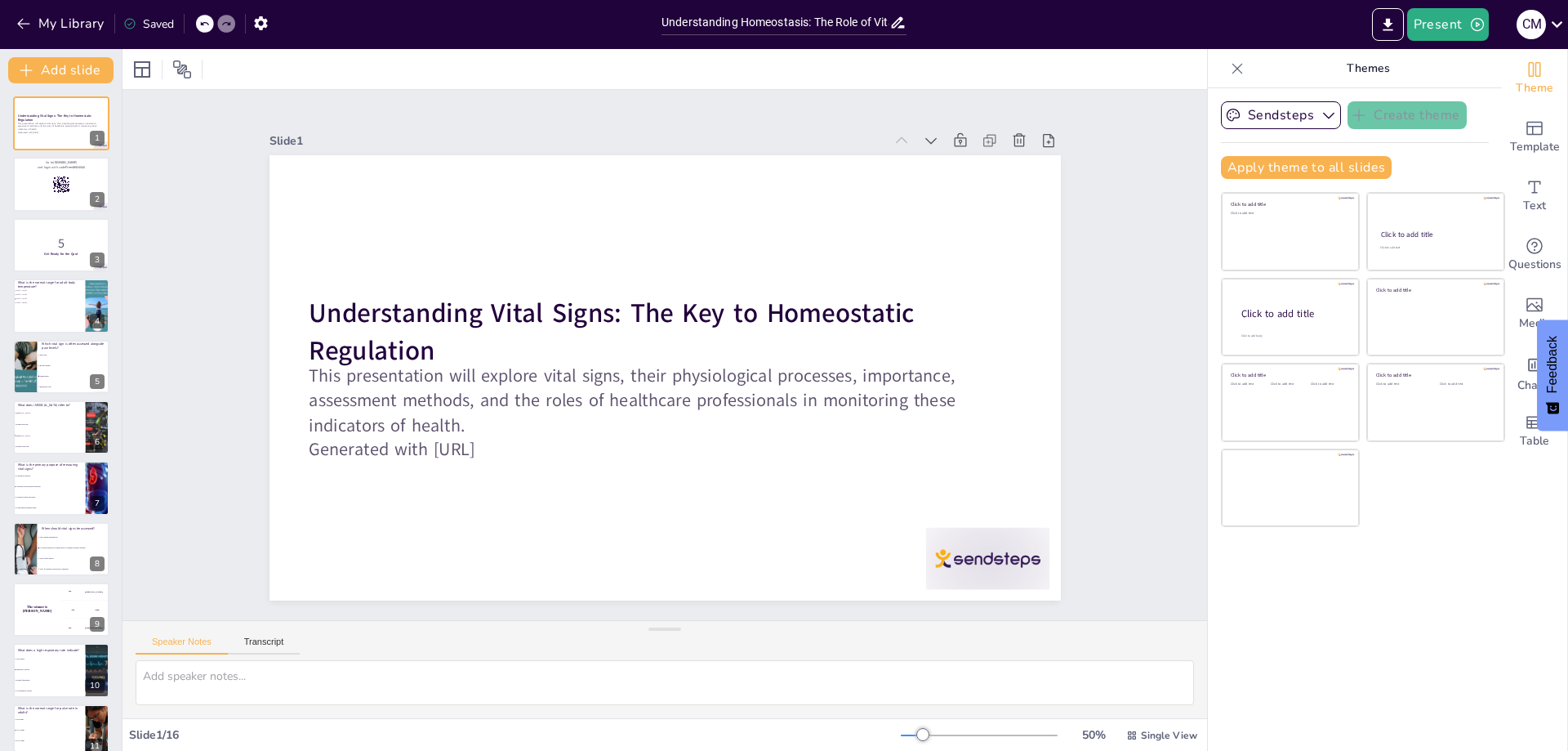
checkbox input "true"
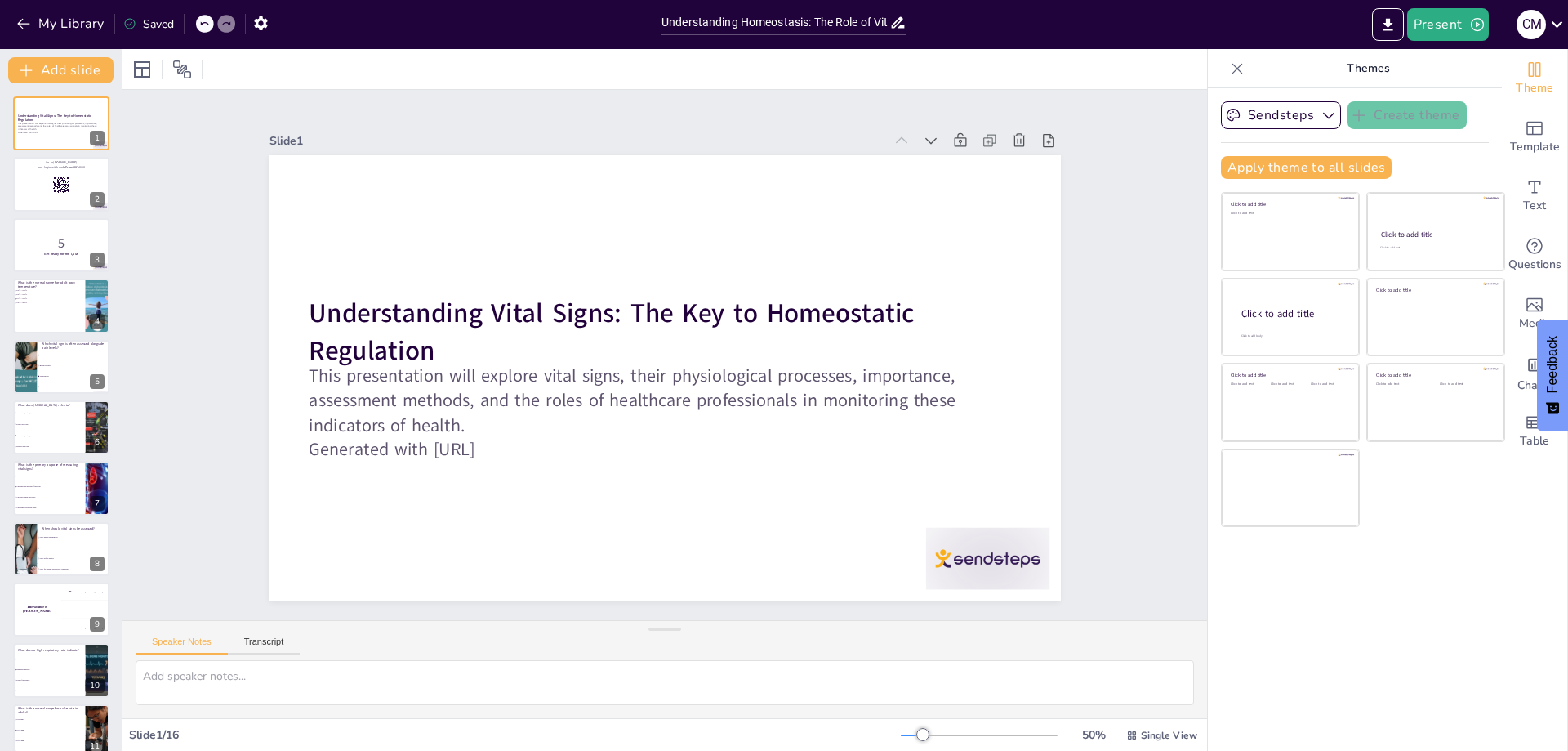
checkbox input "true"
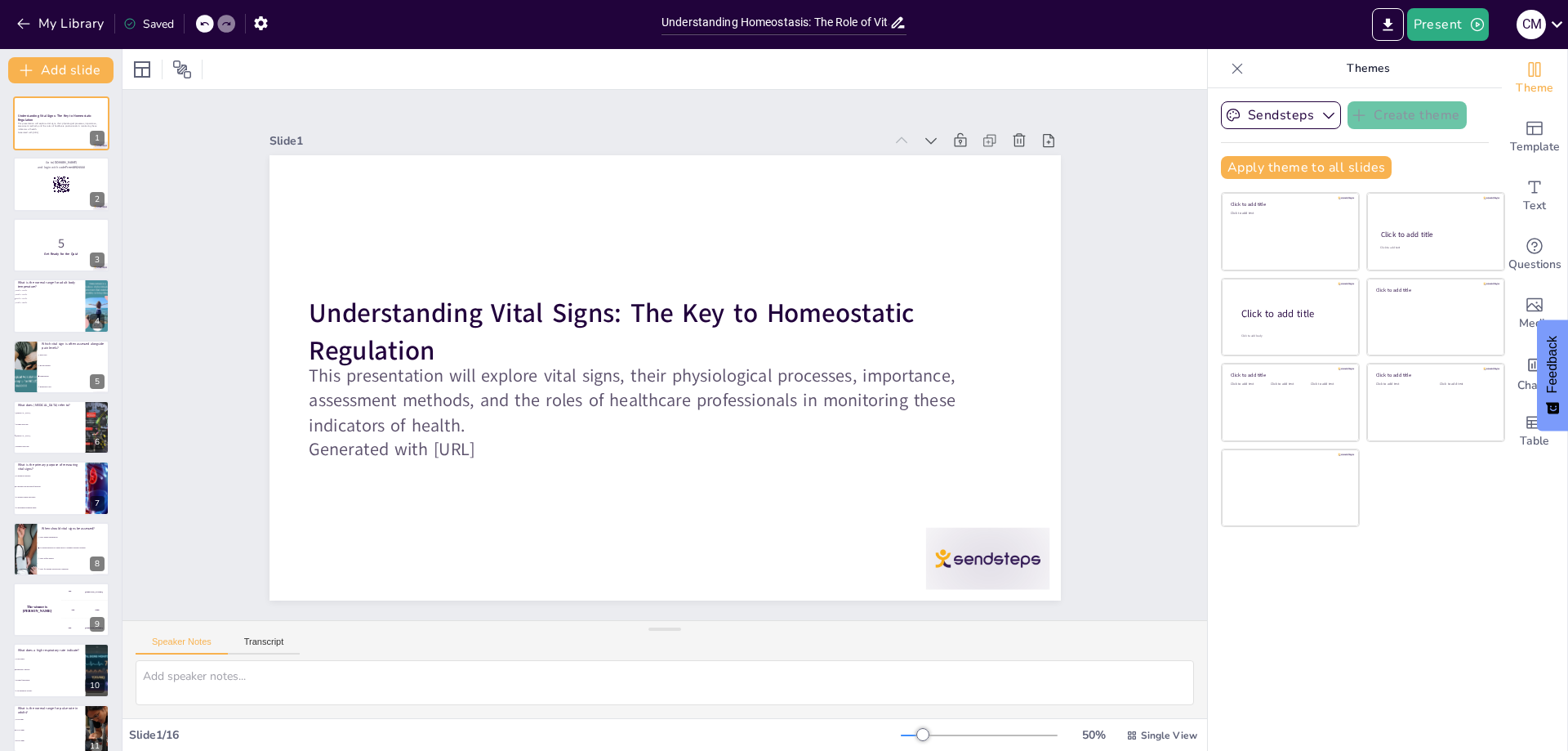
checkbox input "true"
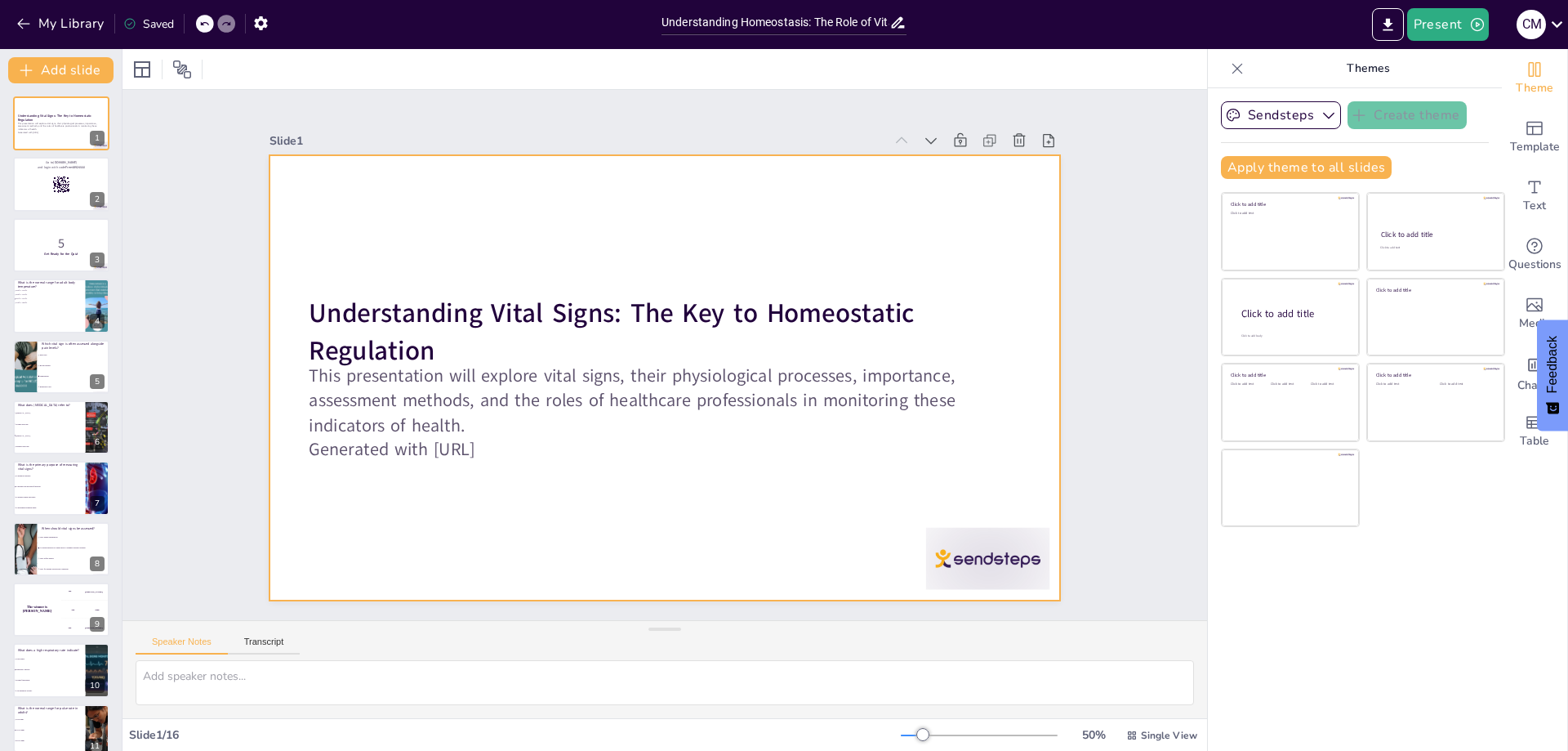
checkbox input "true"
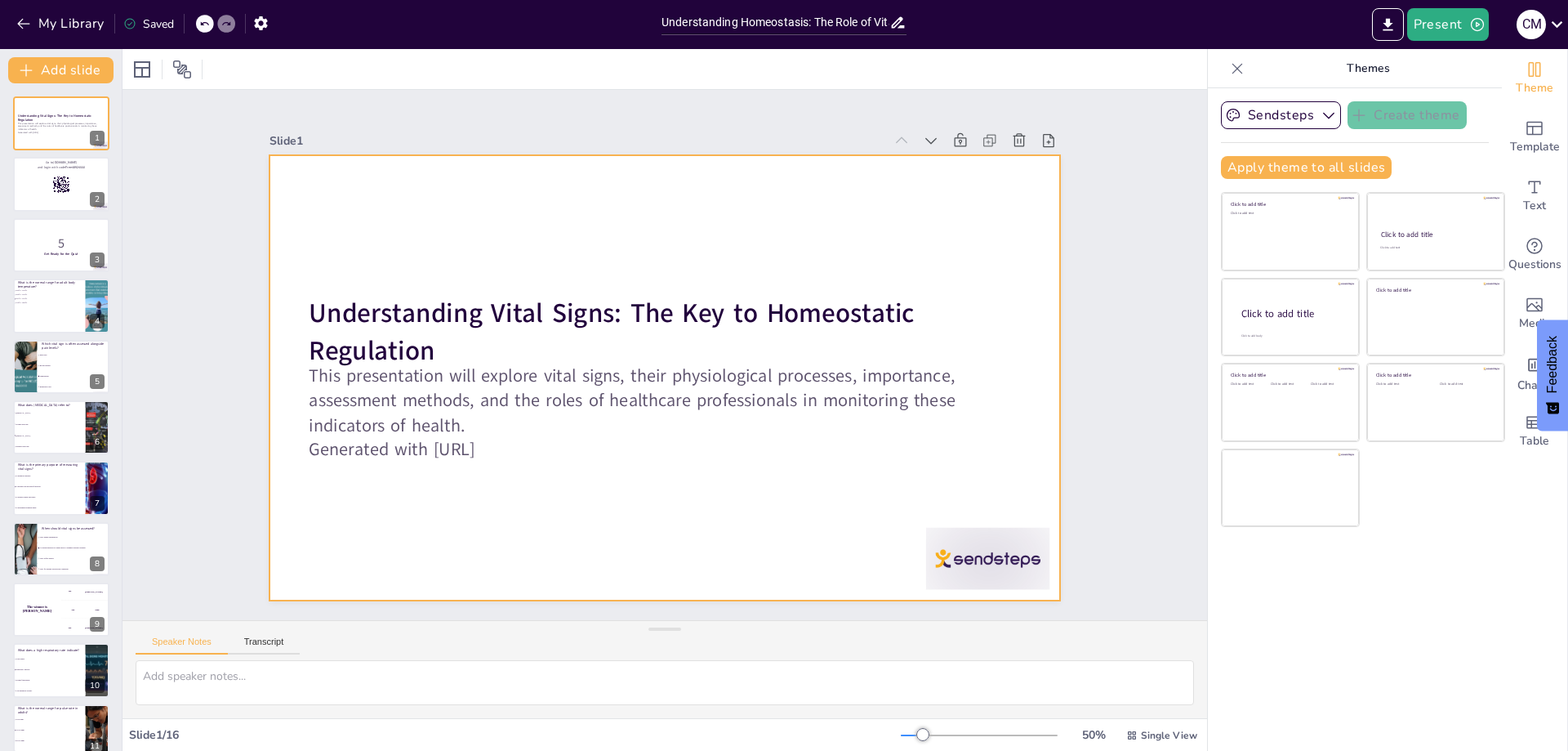
checkbox input "true"
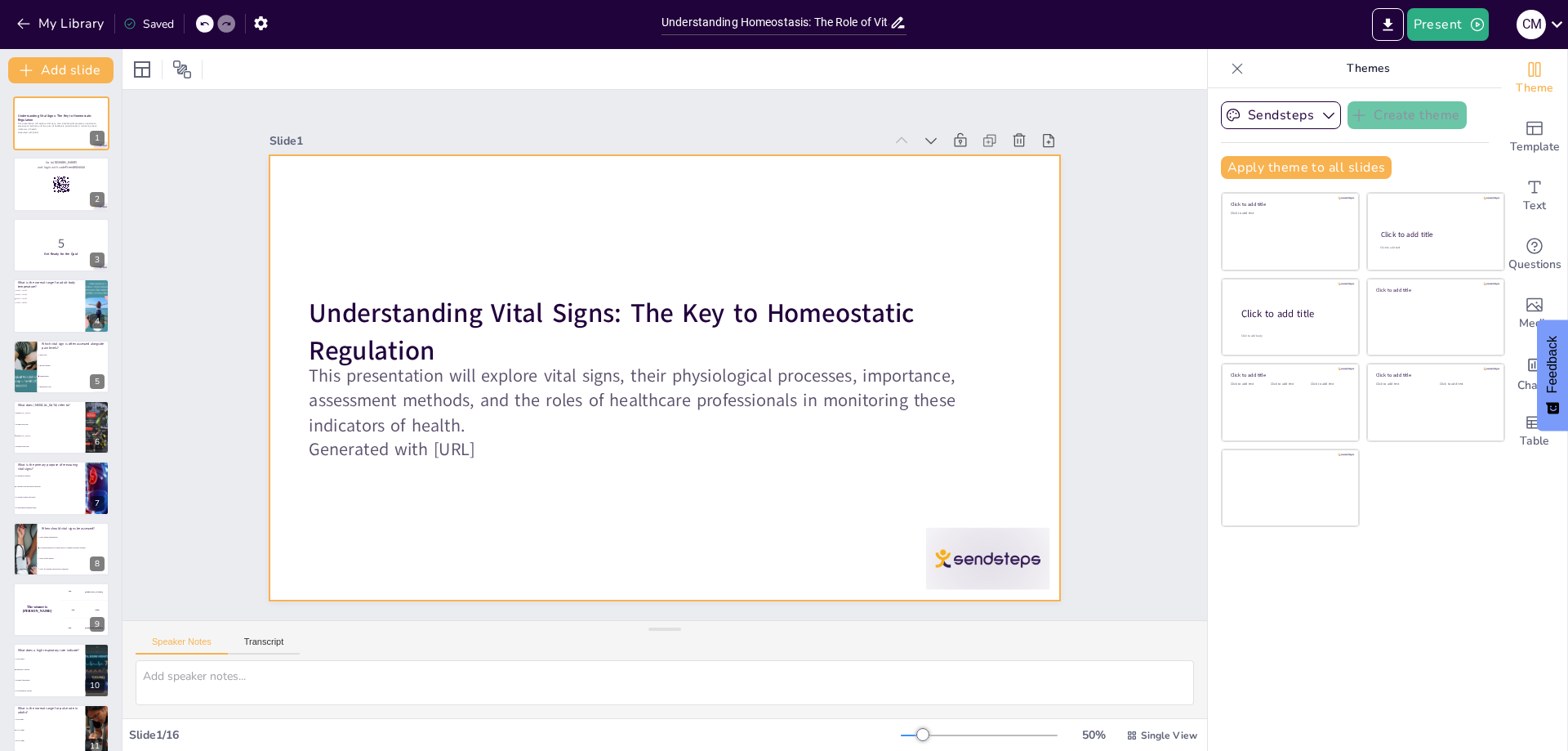
checkbox input "true"
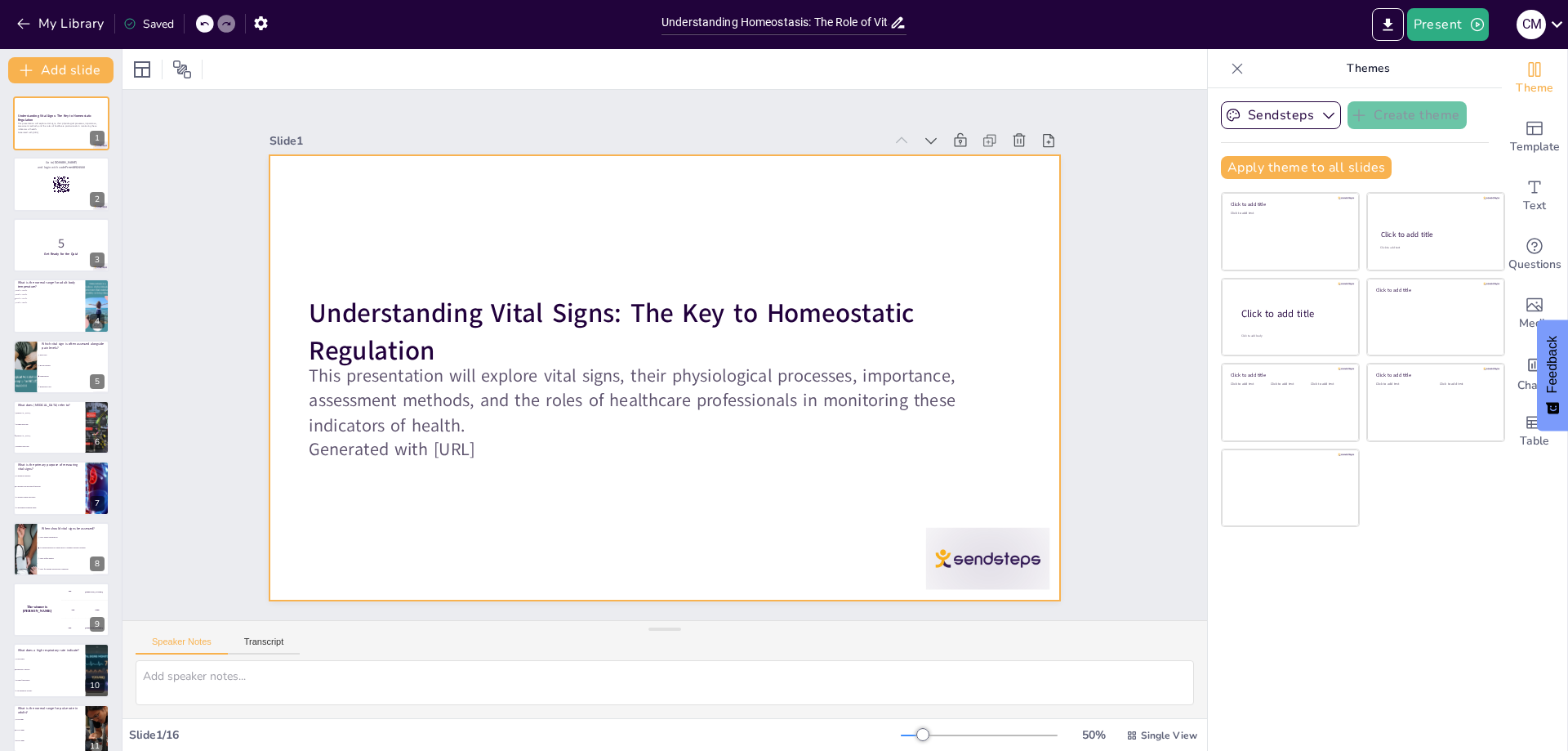
checkbox input "true"
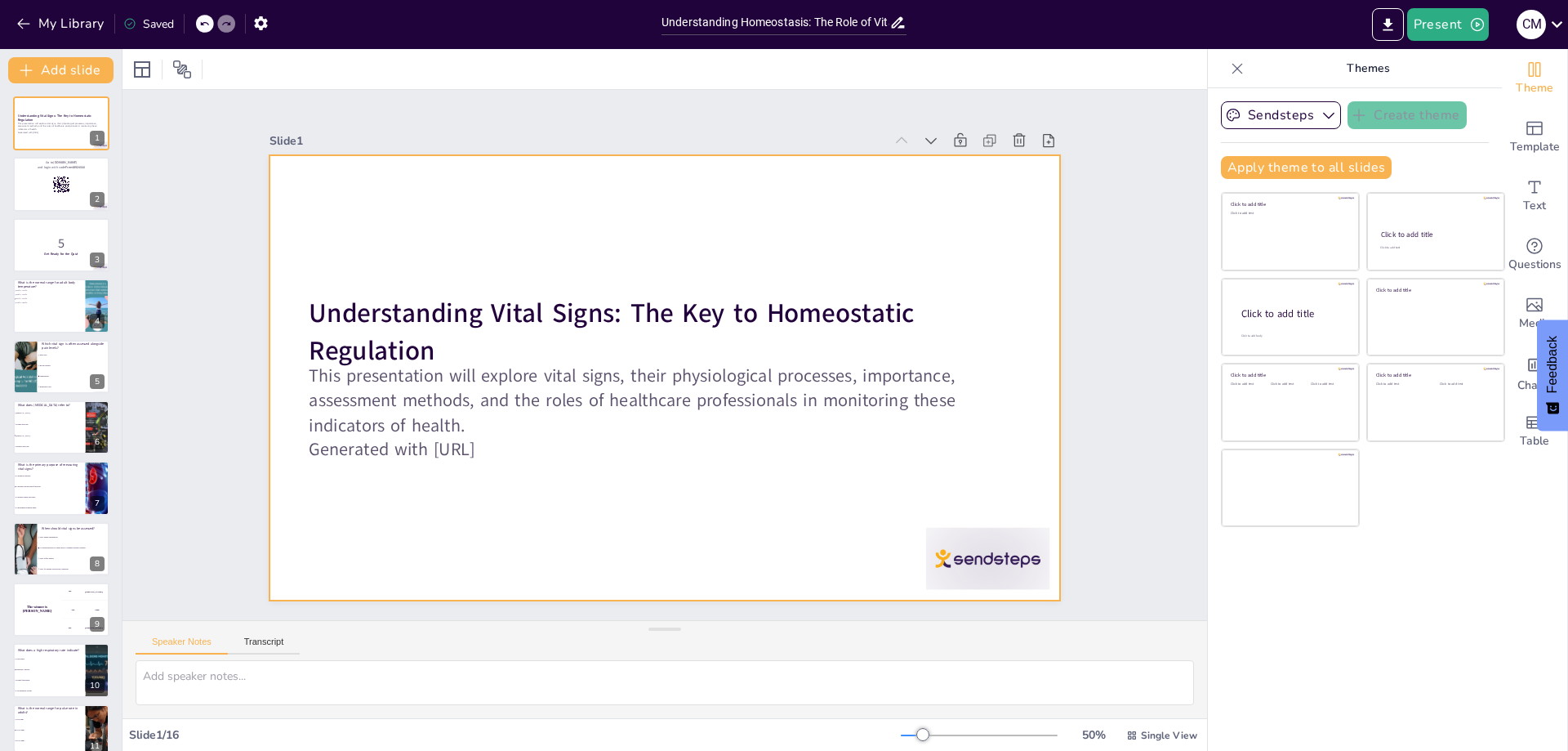
checkbox input "true"
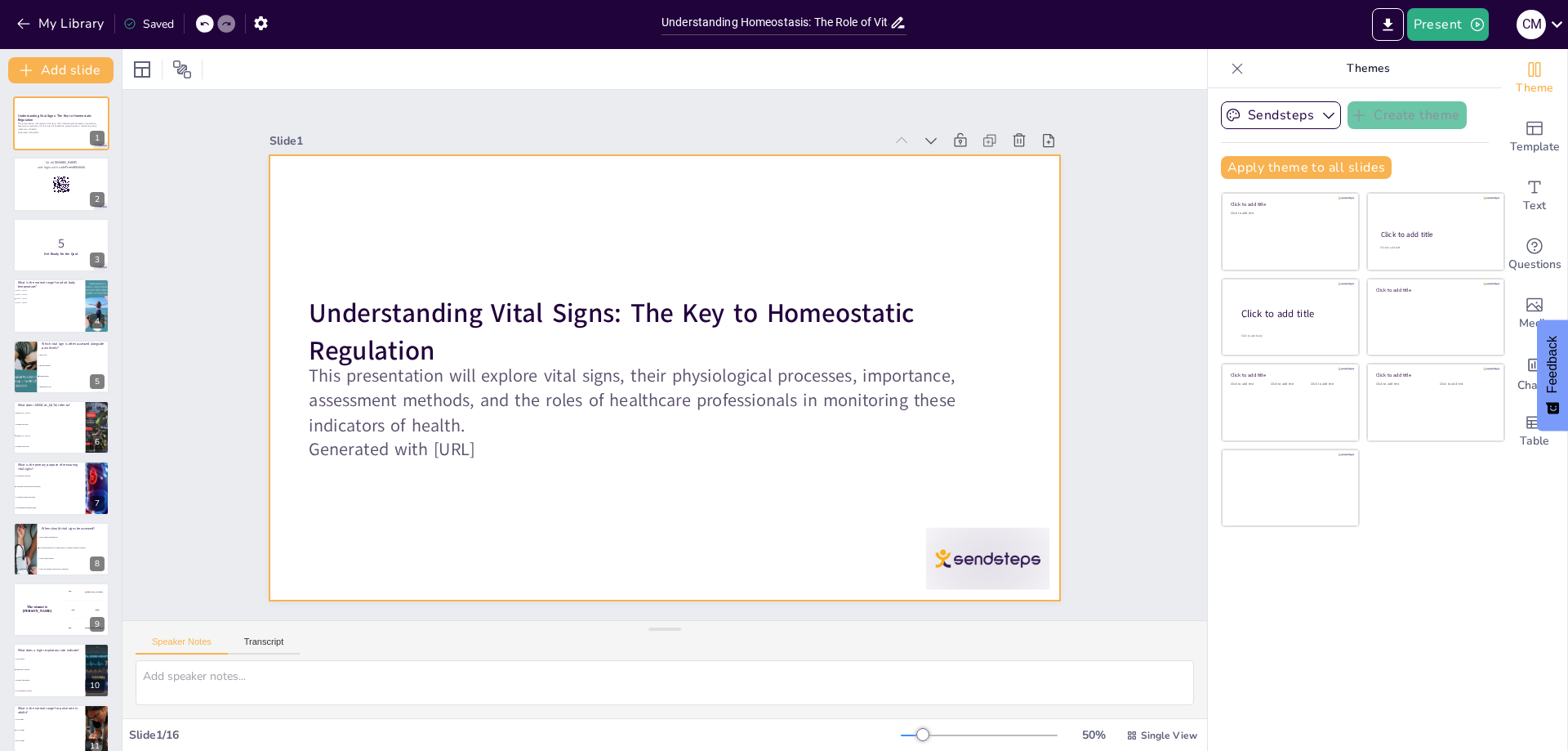
checkbox input "true"
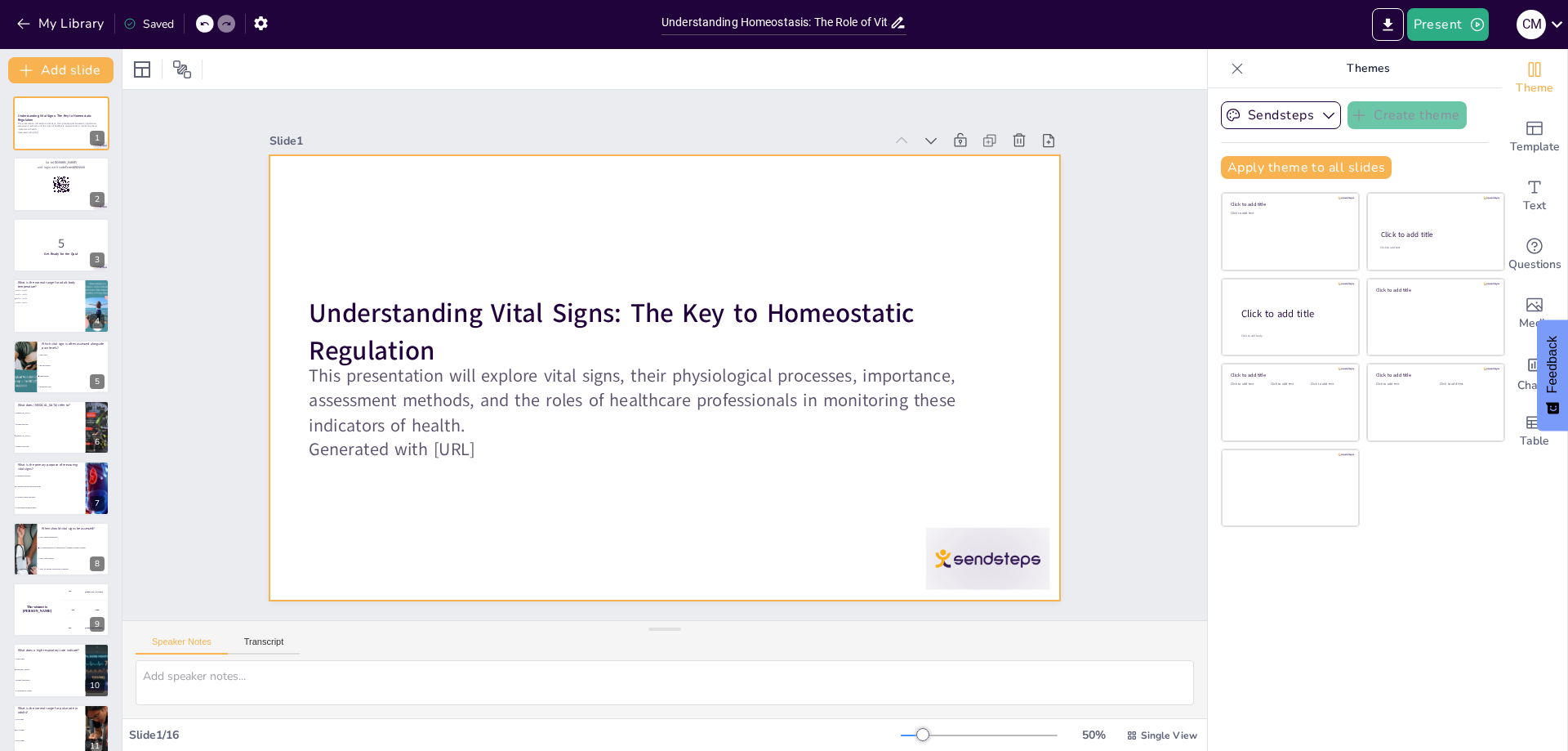
checkbox input "true"
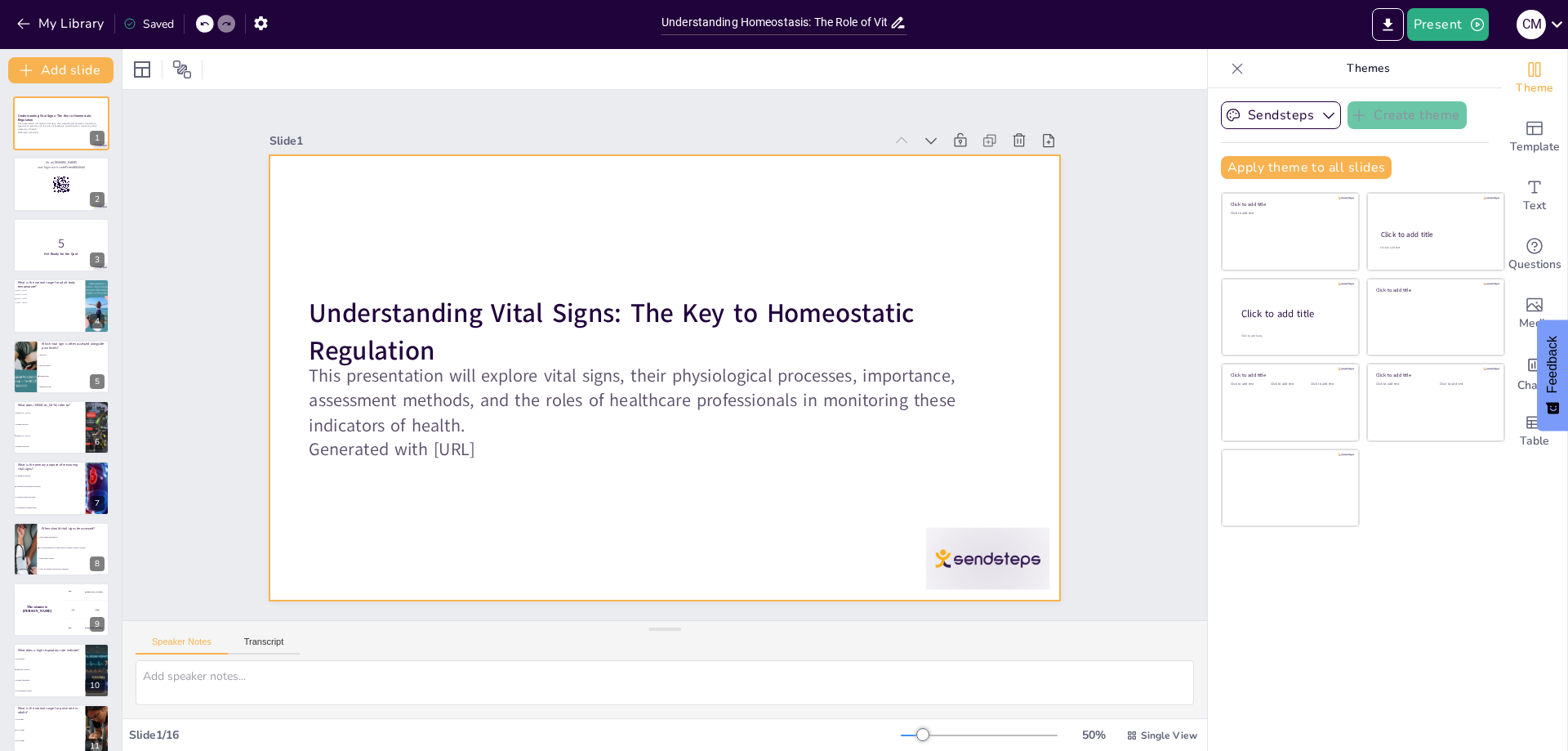
checkbox input "true"
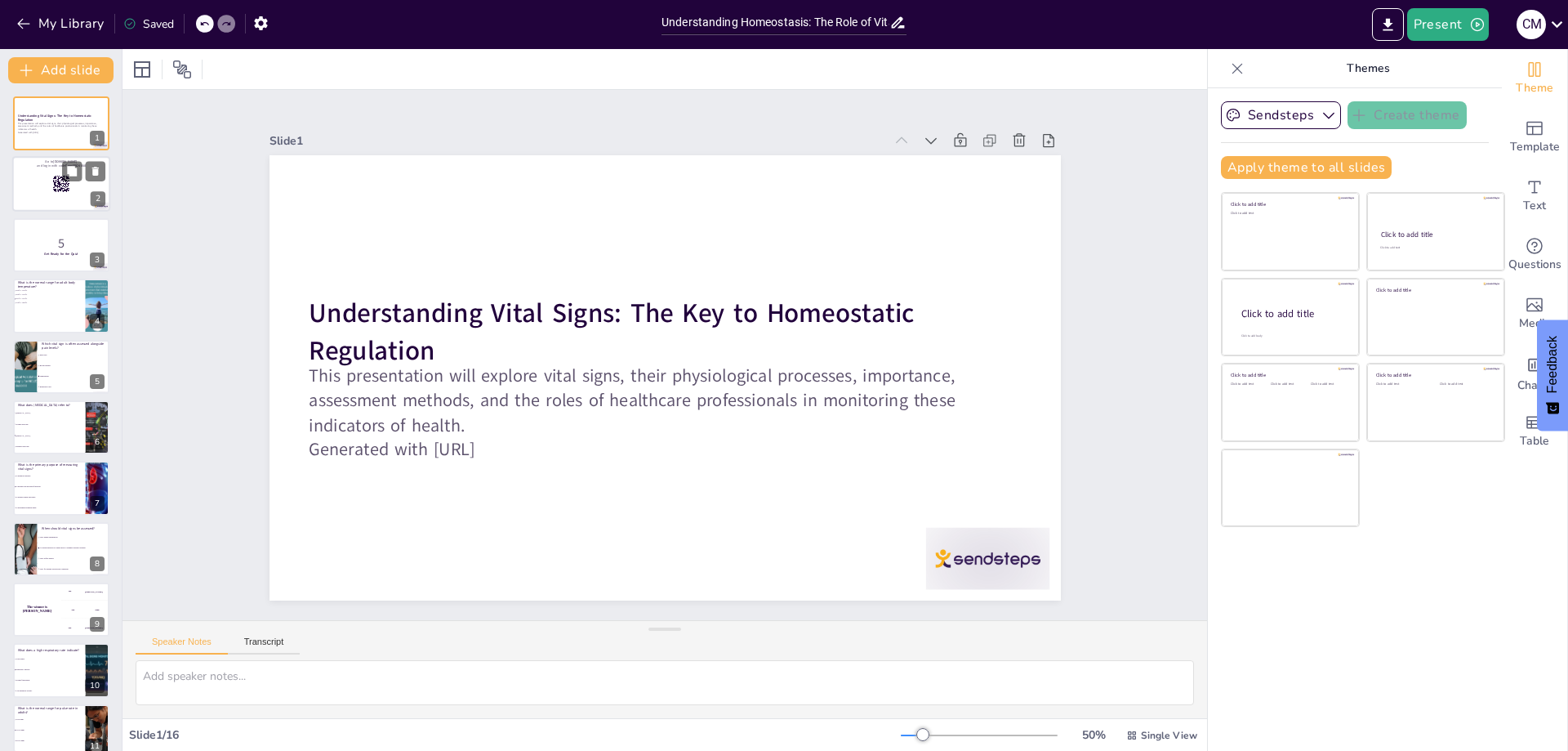
click at [36, 191] on div at bounding box center [61, 185] width 98 height 56
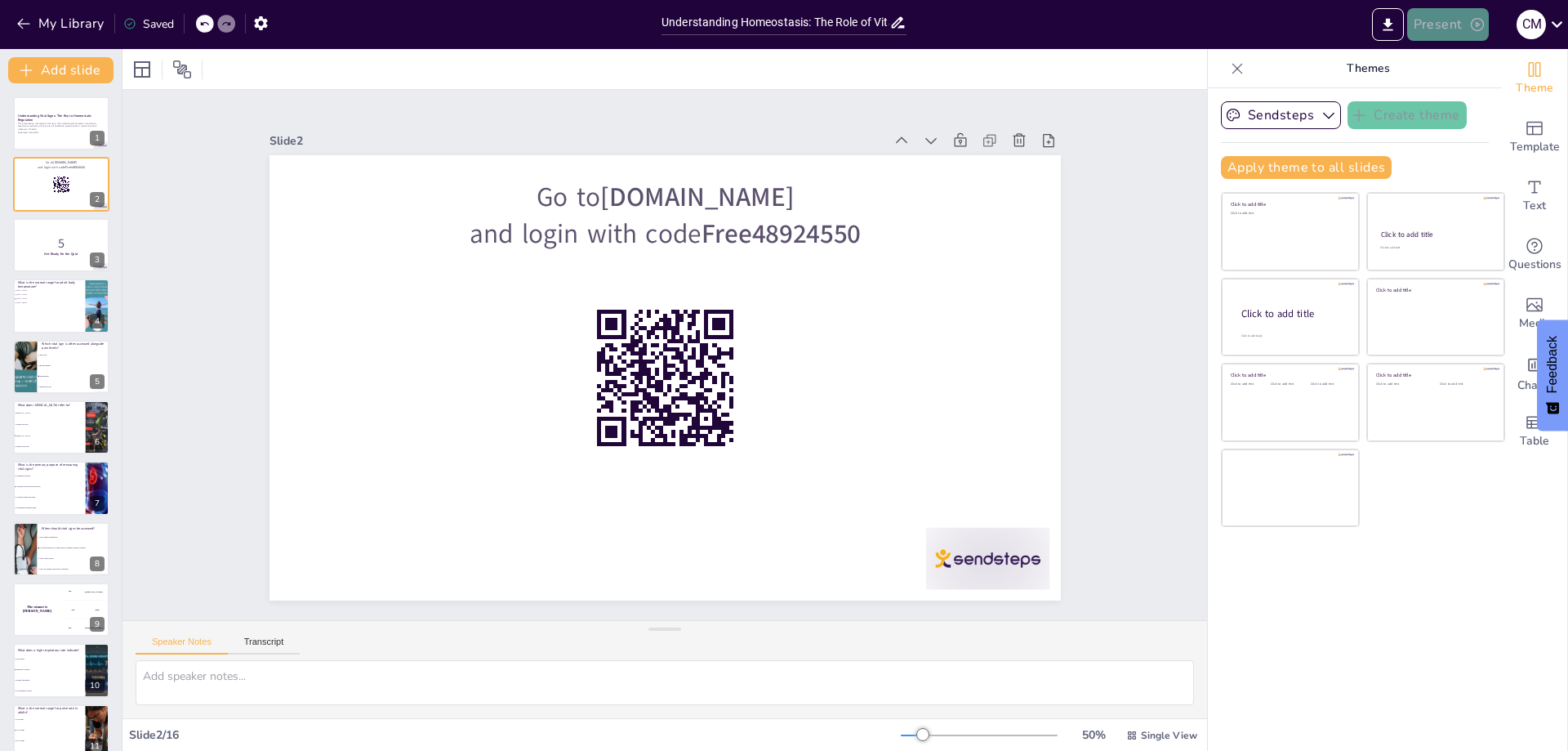
click at [1485, 25] on icon "button" at bounding box center [1477, 24] width 16 height 16
click at [1449, 58] on li "Preview presentation" at bounding box center [1473, 60] width 129 height 26
click at [58, 235] on p "5" at bounding box center [61, 242] width 88 height 18
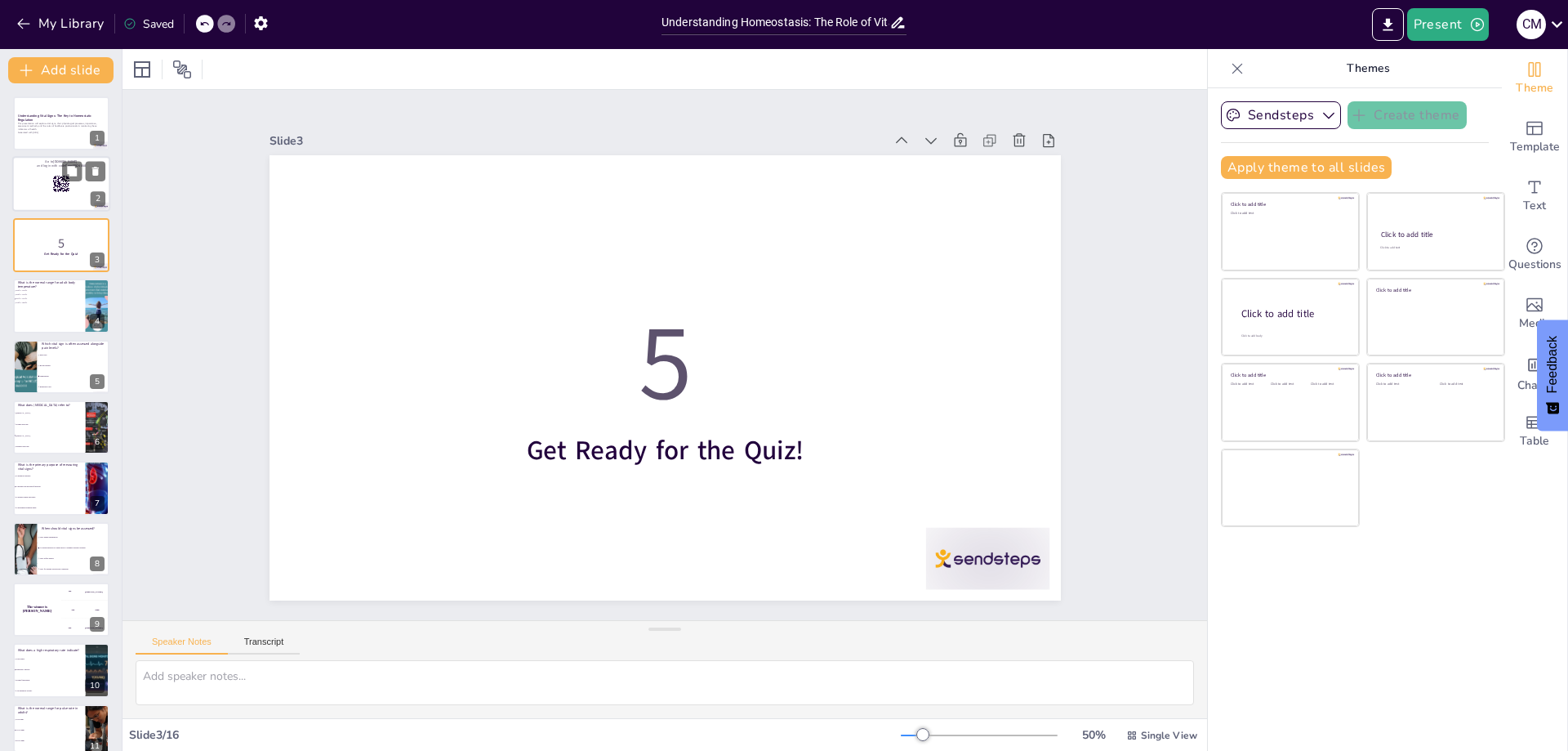
click at [33, 186] on div at bounding box center [61, 185] width 98 height 56
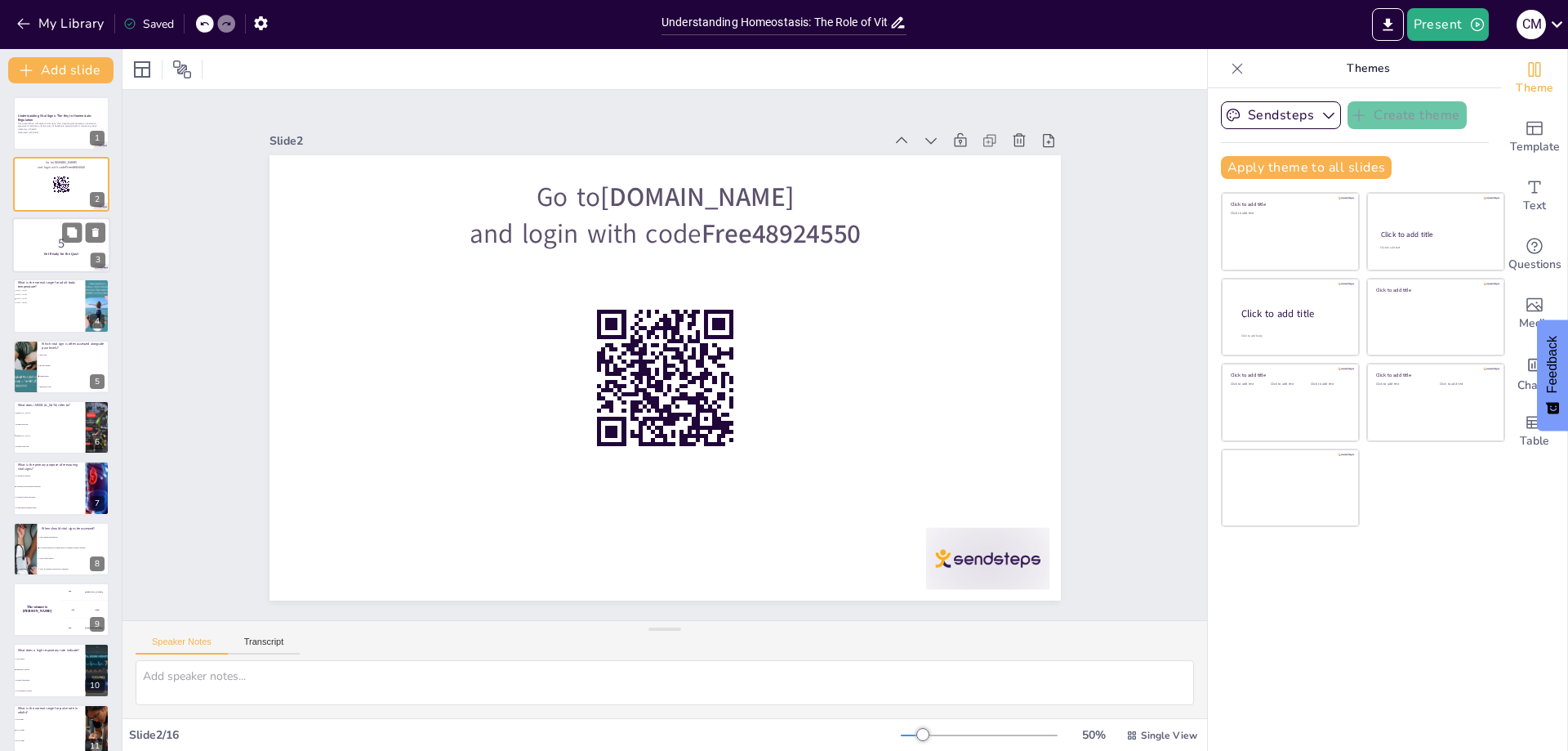
click at [43, 234] on p "5" at bounding box center [61, 242] width 88 height 18
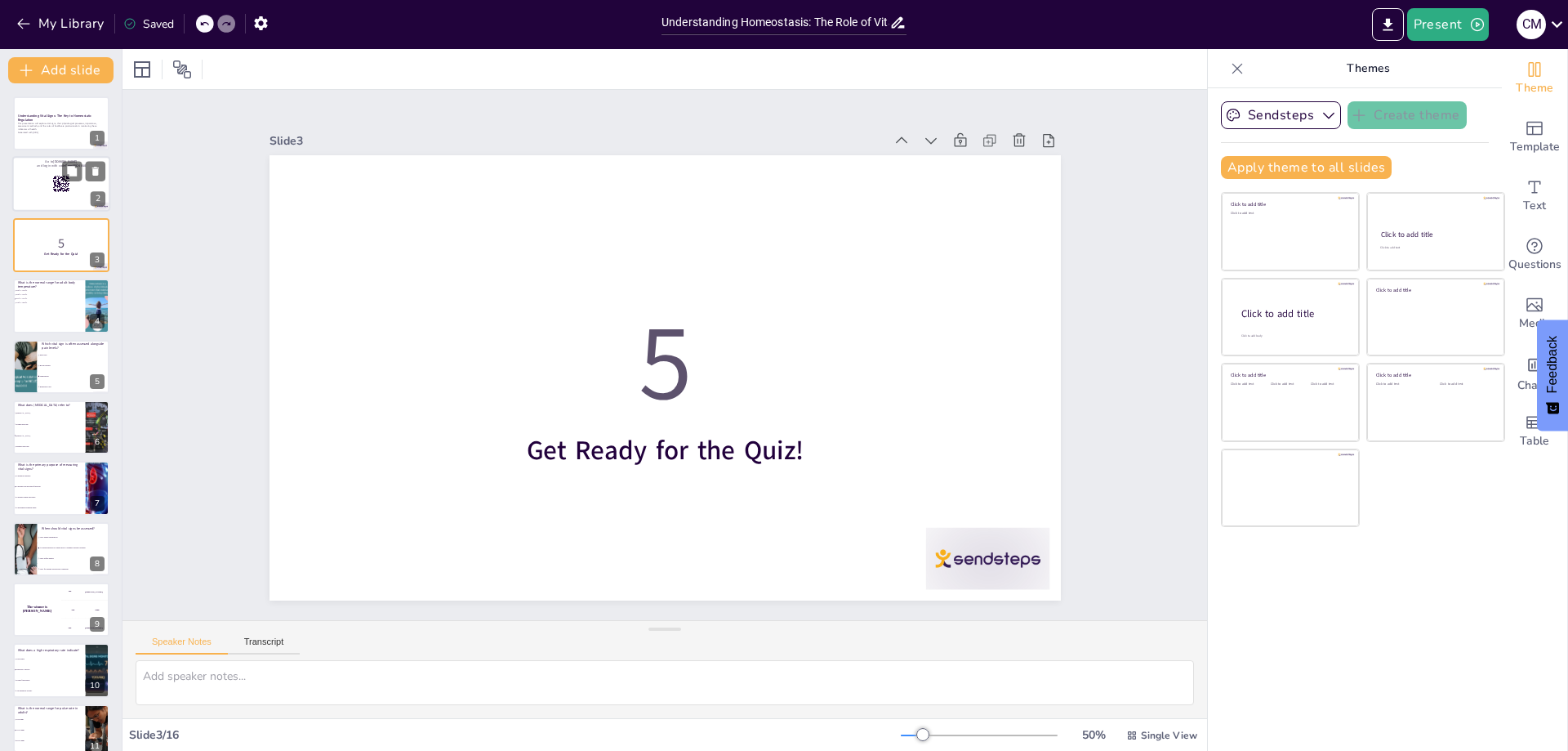
click at [31, 197] on div at bounding box center [61, 185] width 98 height 56
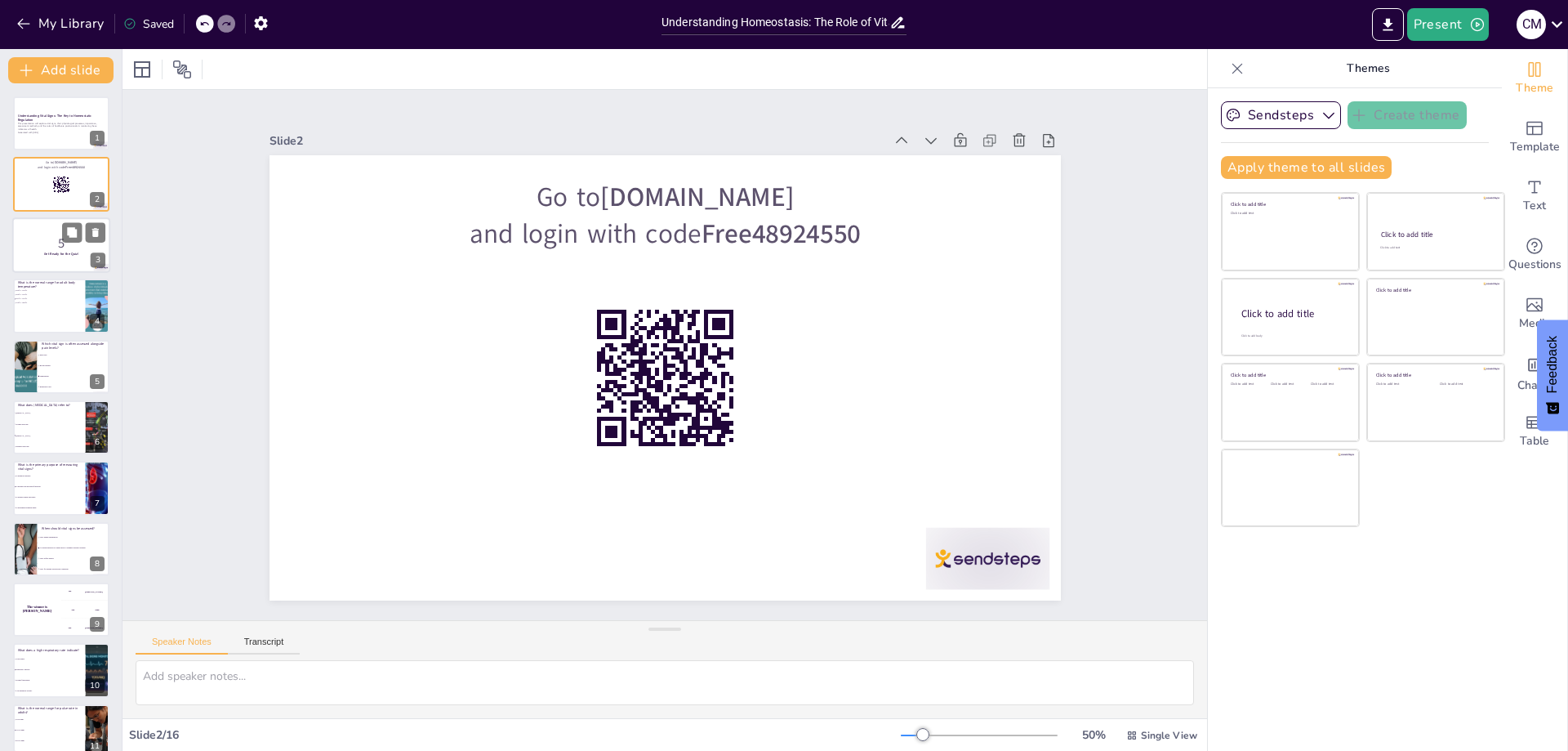
click at [27, 242] on p "5" at bounding box center [61, 242] width 88 height 18
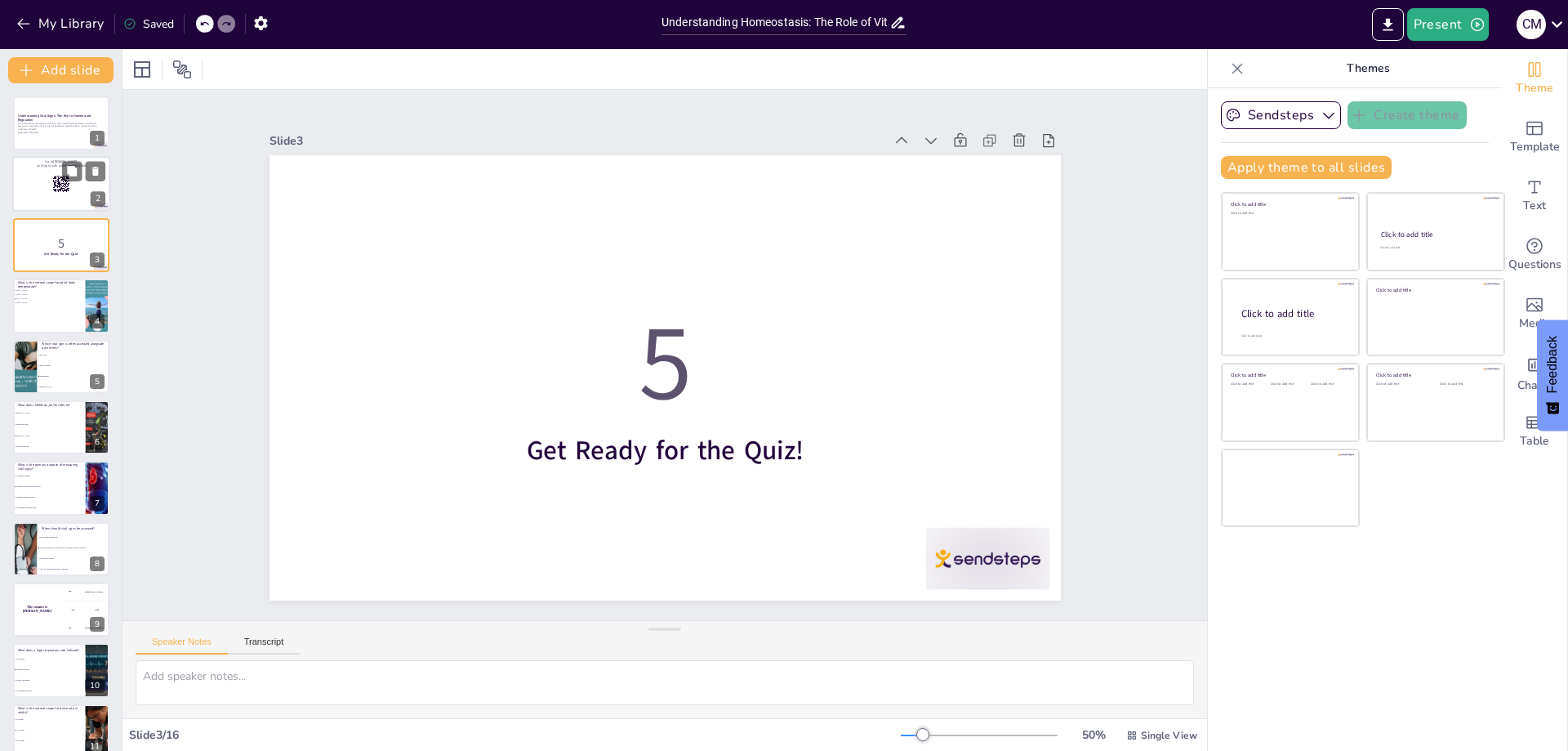
click at [28, 202] on div at bounding box center [61, 185] width 98 height 56
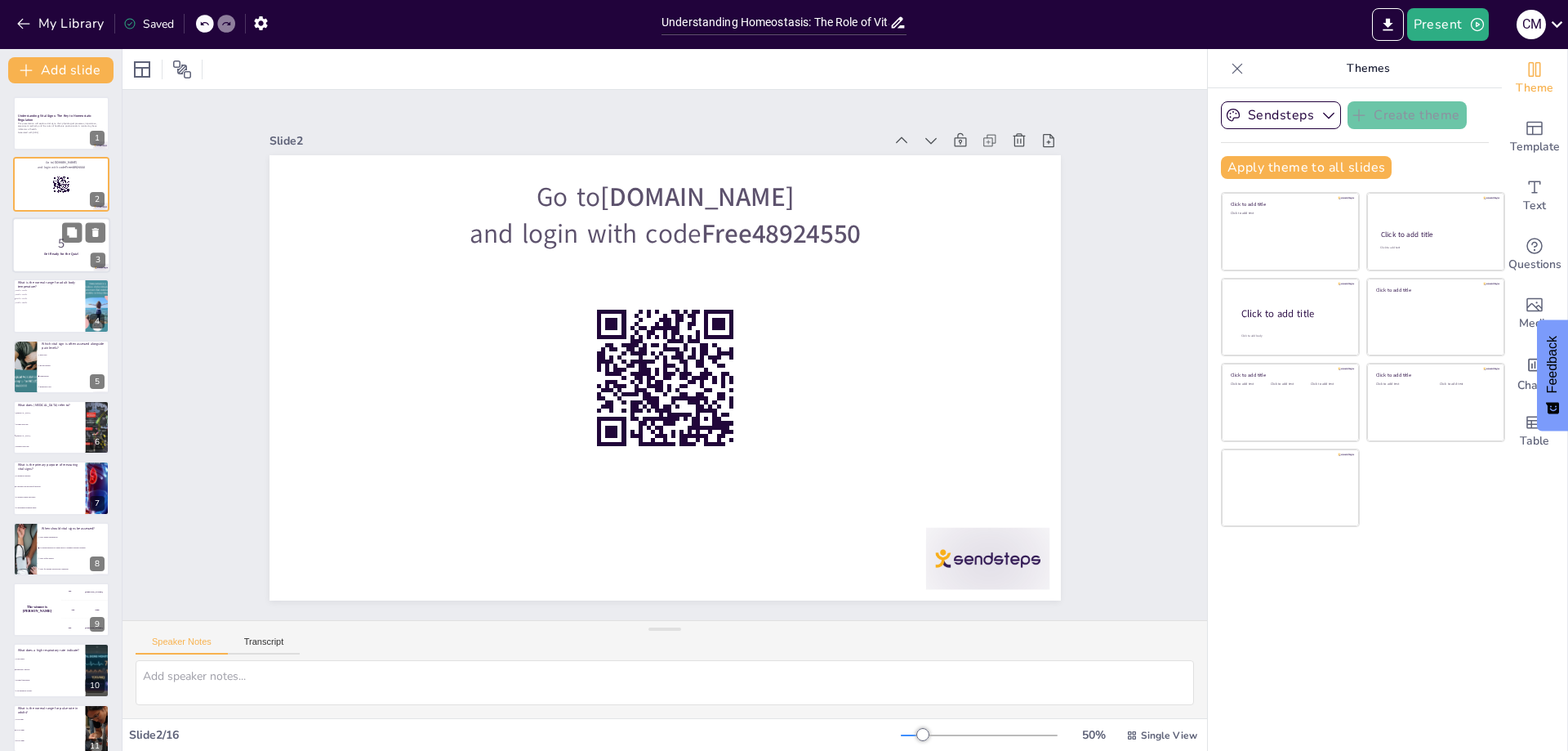
click at [19, 247] on p "5" at bounding box center [61, 242] width 88 height 18
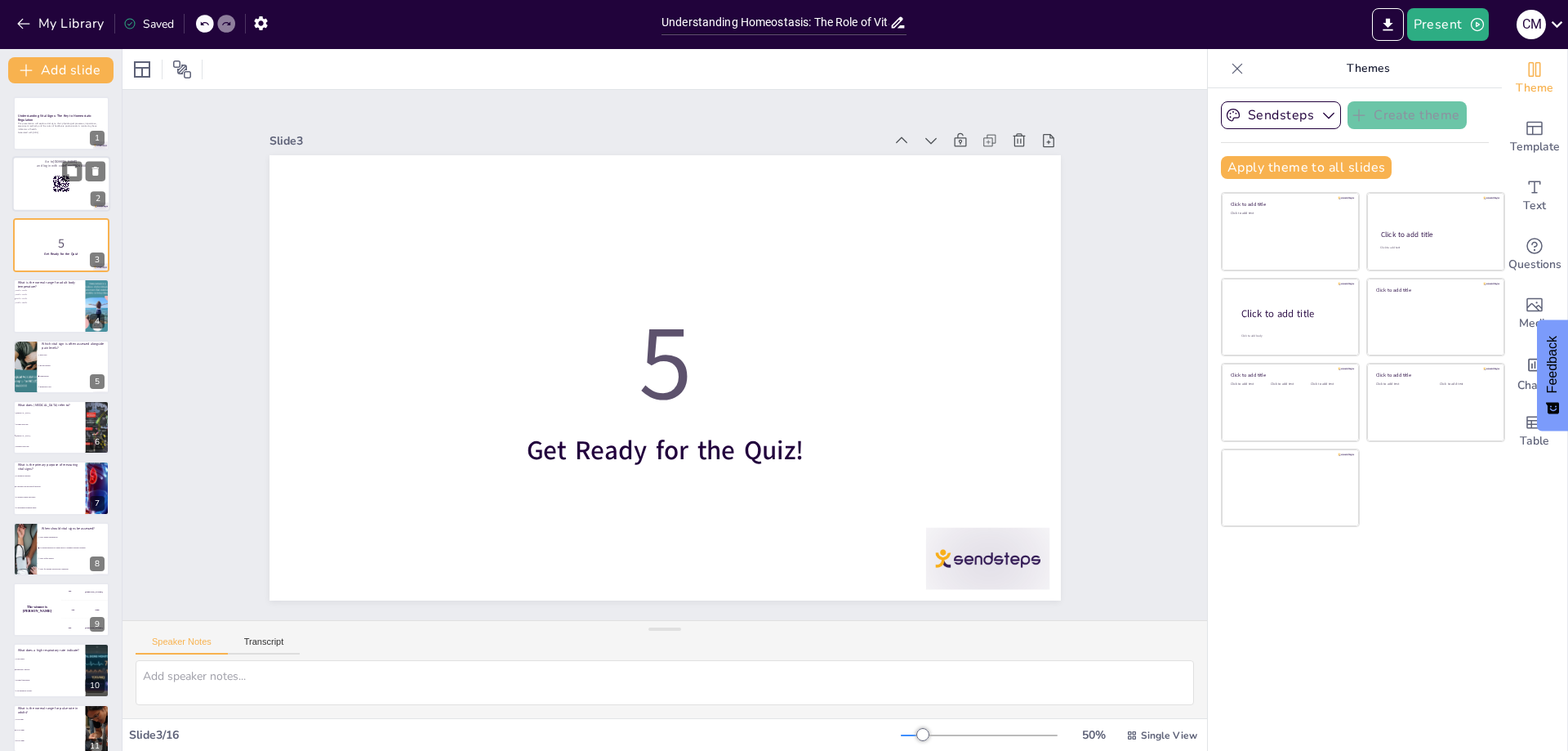
click at [34, 200] on div at bounding box center [61, 185] width 98 height 56
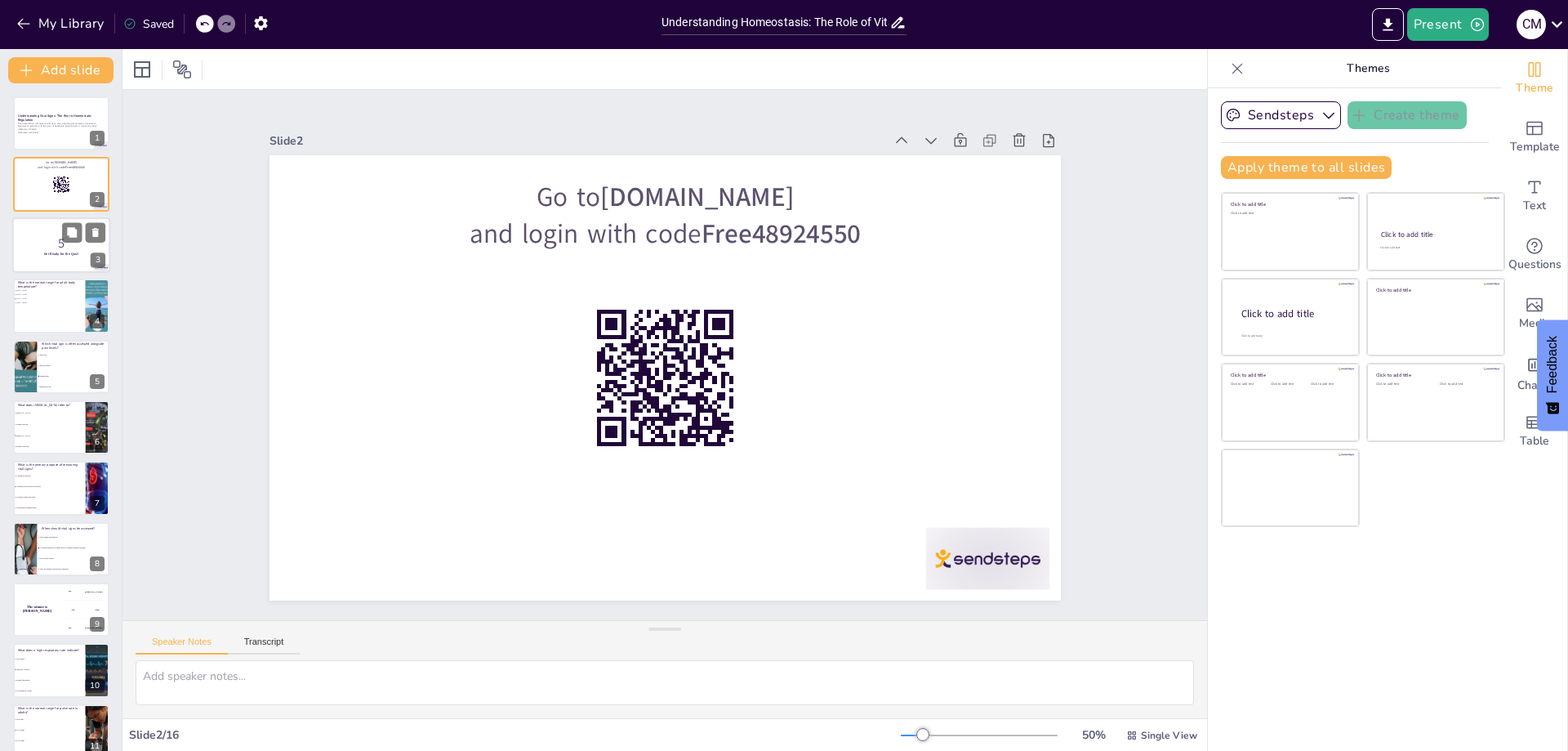
click at [31, 234] on p "5" at bounding box center [61, 242] width 88 height 18
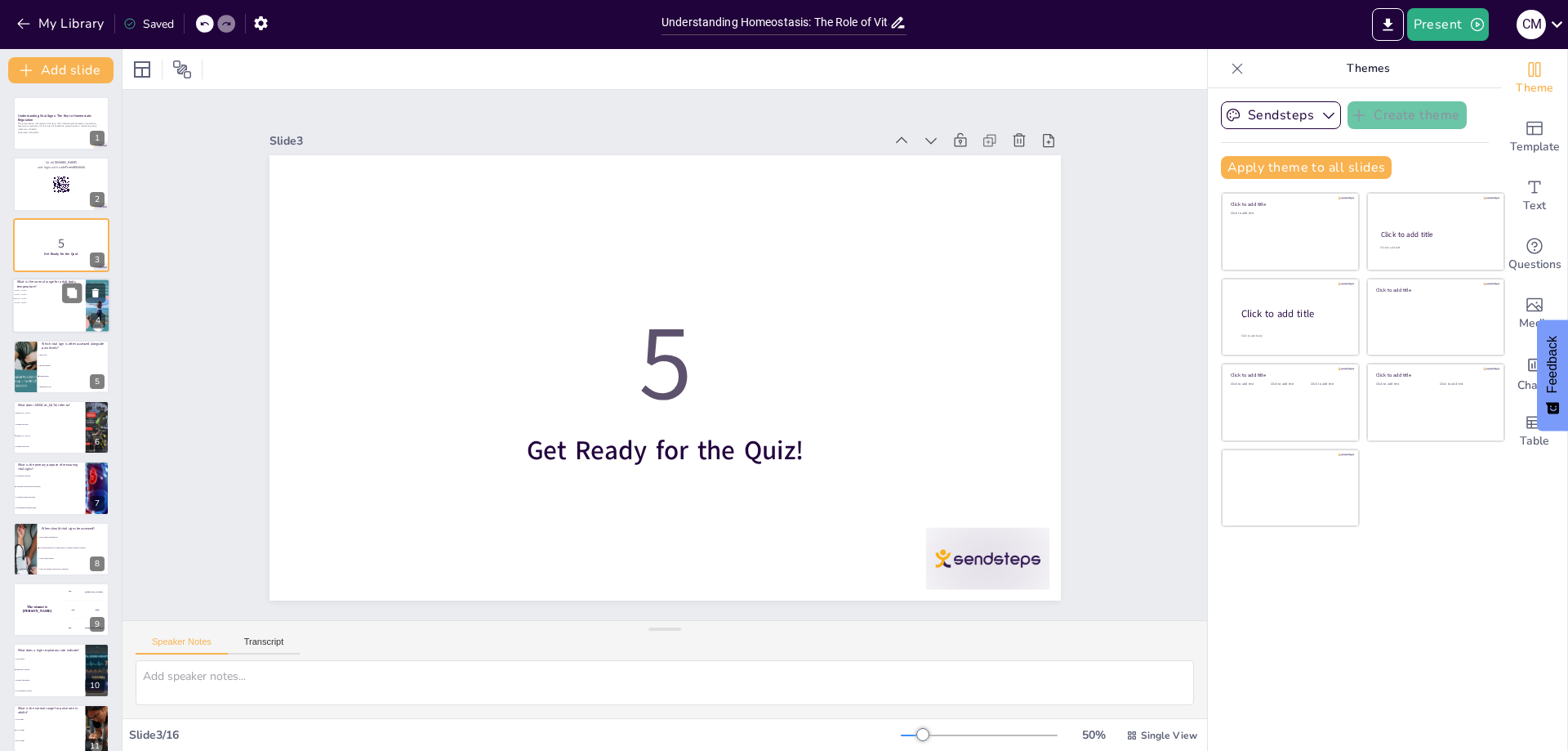
click at [33, 289] on li "35.0°C - 37.5°C" at bounding box center [36, 290] width 49 height 4
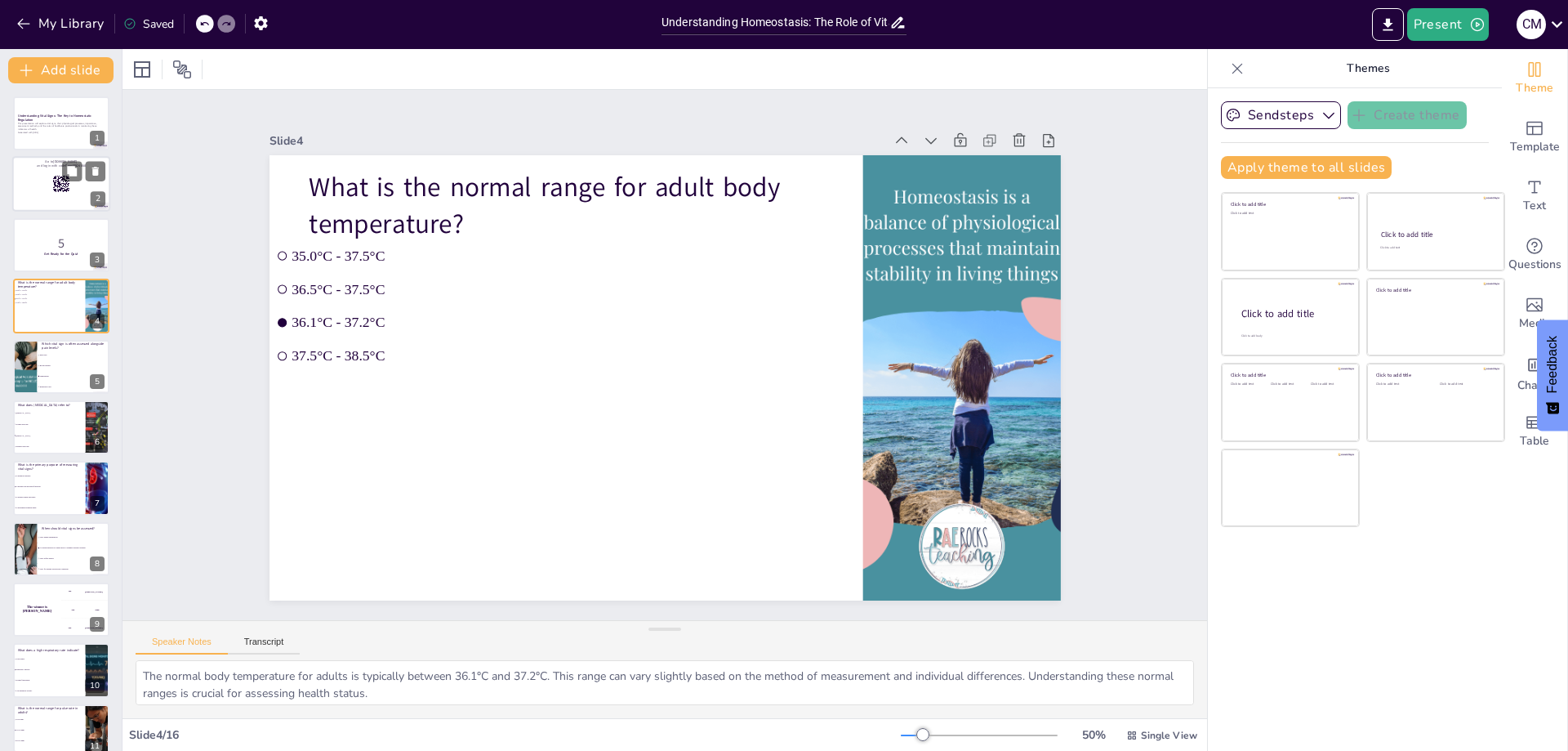
click at [24, 189] on div at bounding box center [61, 185] width 98 height 56
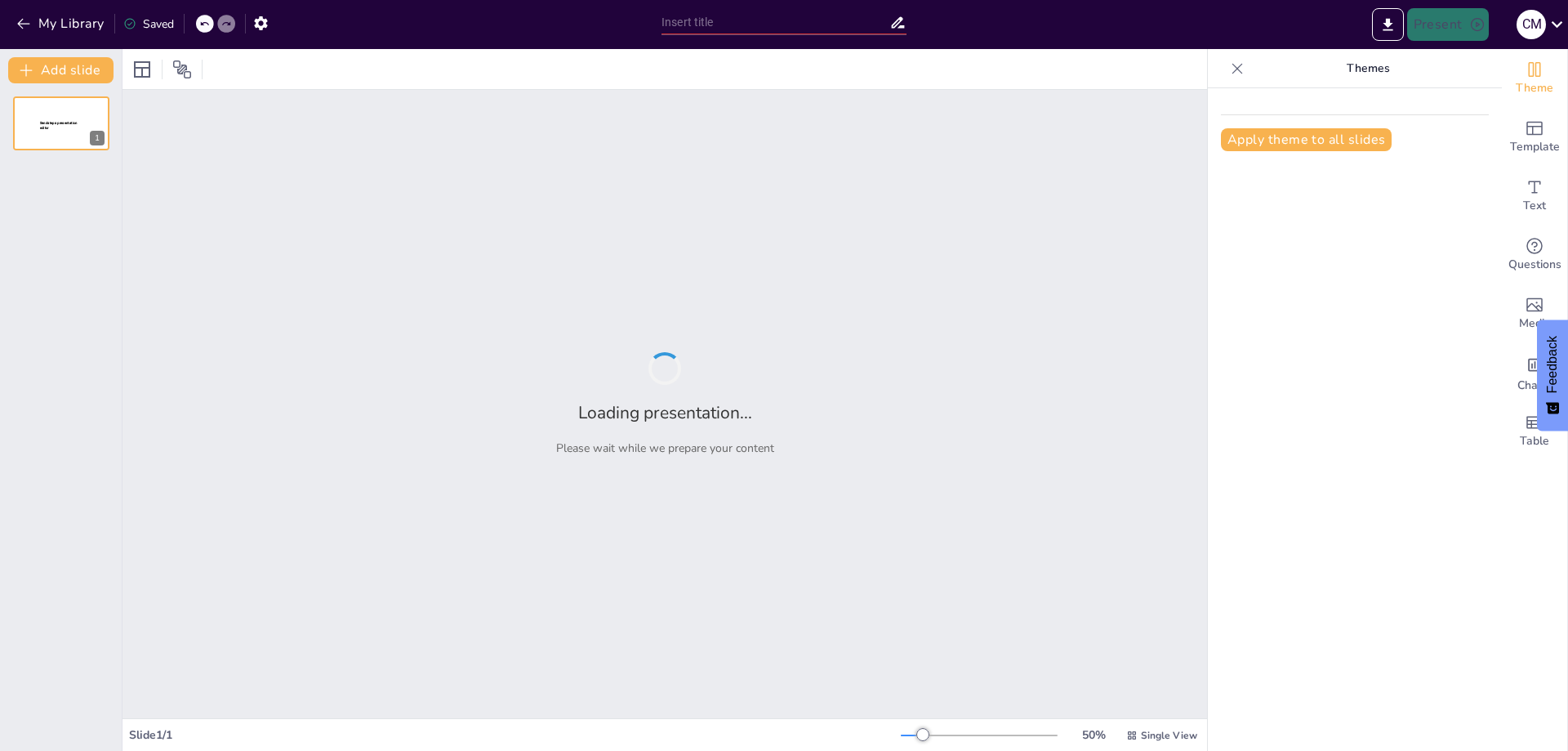
type input "Understanding Homeostasis: The Role of Vital Signs in Physiological Regulation"
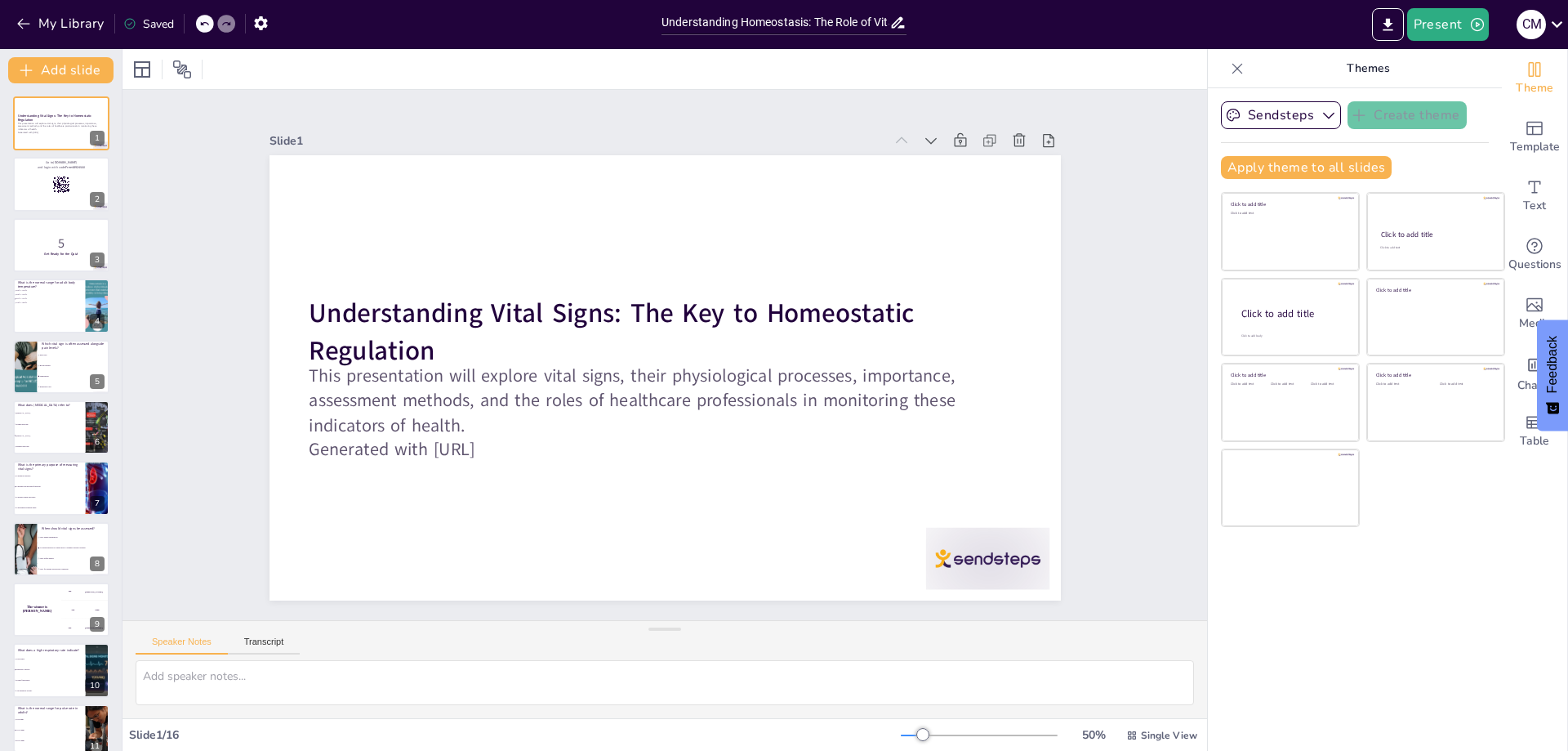
checkbox input "true"
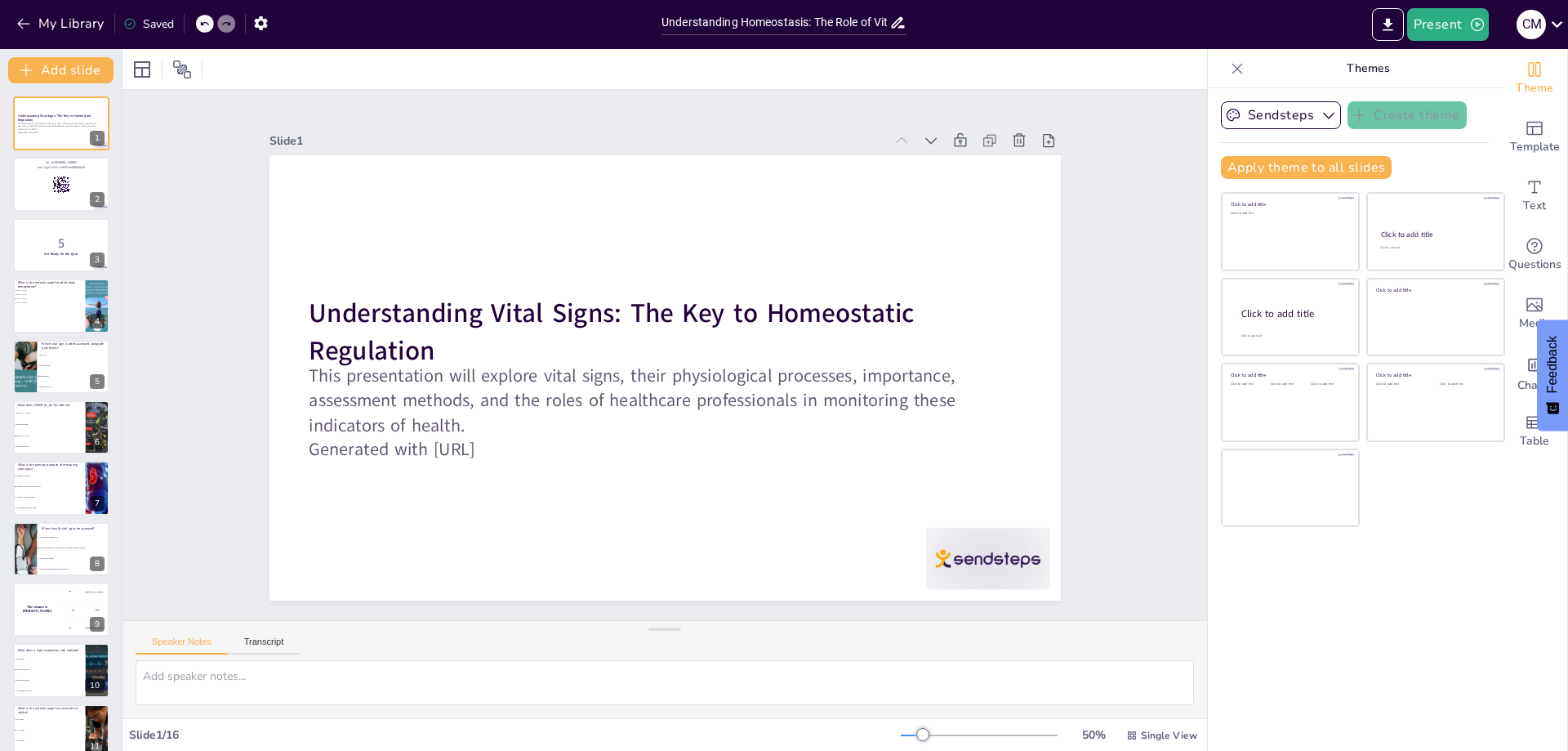
checkbox input "true"
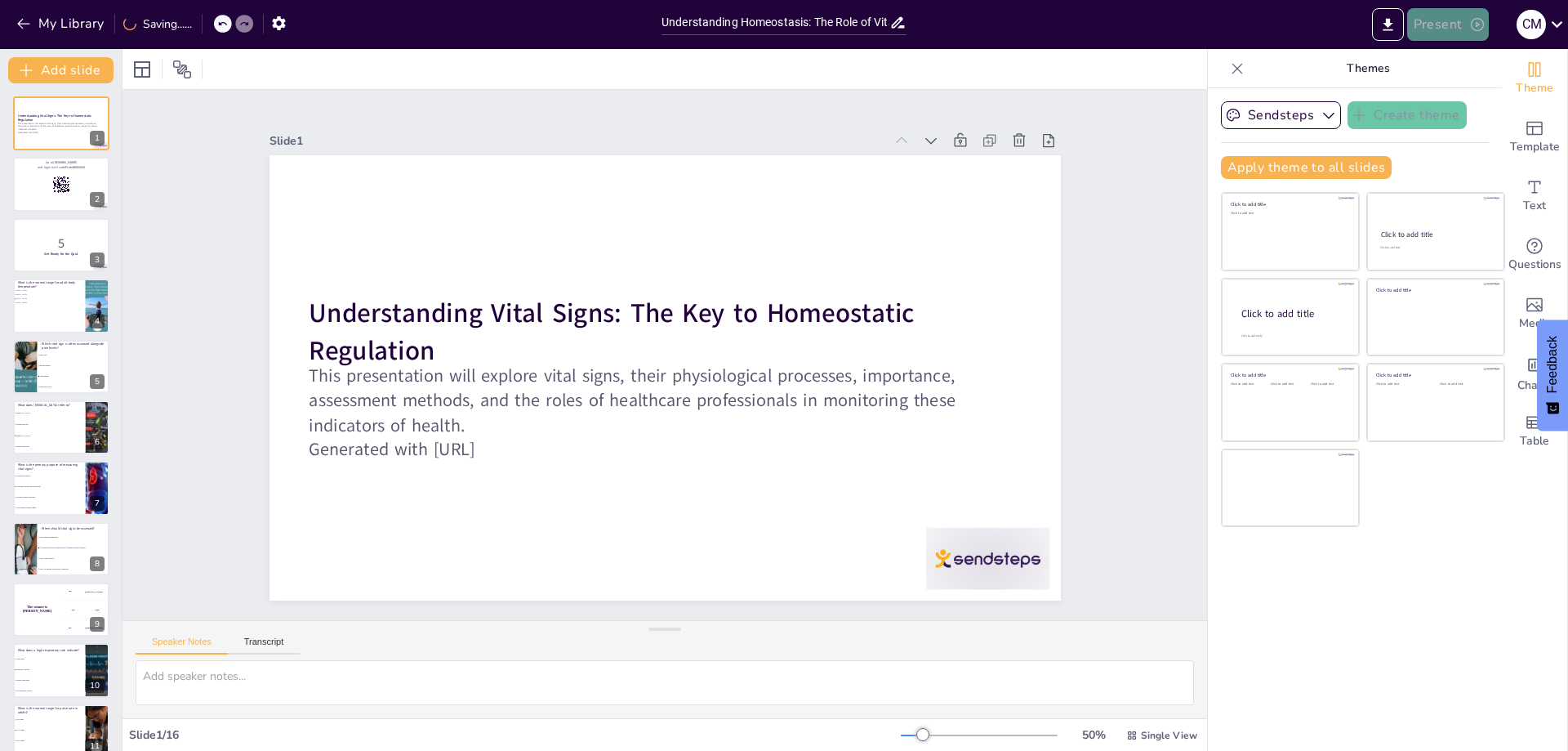
click at [1439, 28] on button "Present" at bounding box center [1448, 25] width 82 height 33
click at [1435, 105] on li "Play presentation" at bounding box center [1473, 100] width 129 height 26
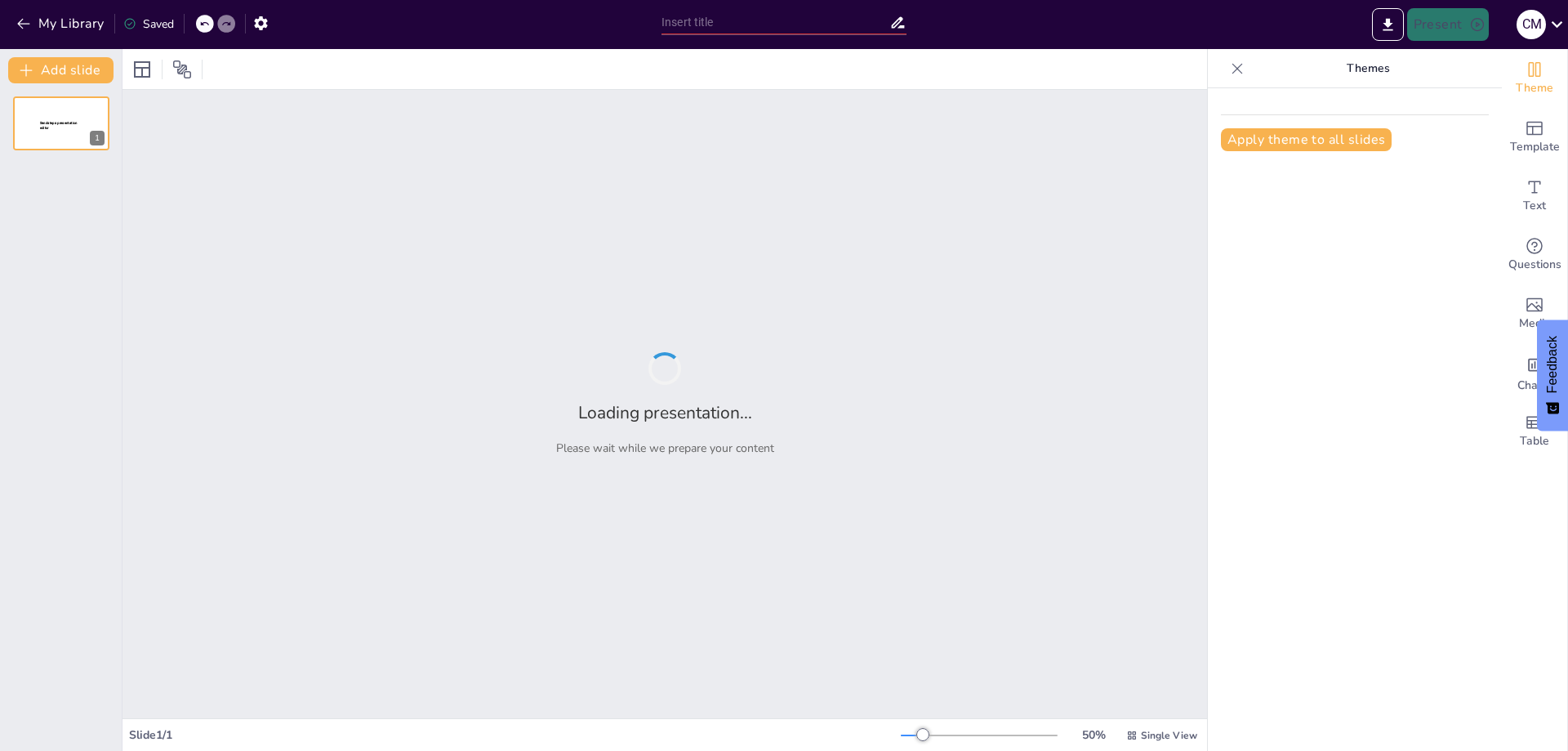
type input "Understanding Homeostasis: The Role of Vital Signs in Physiological Regulation"
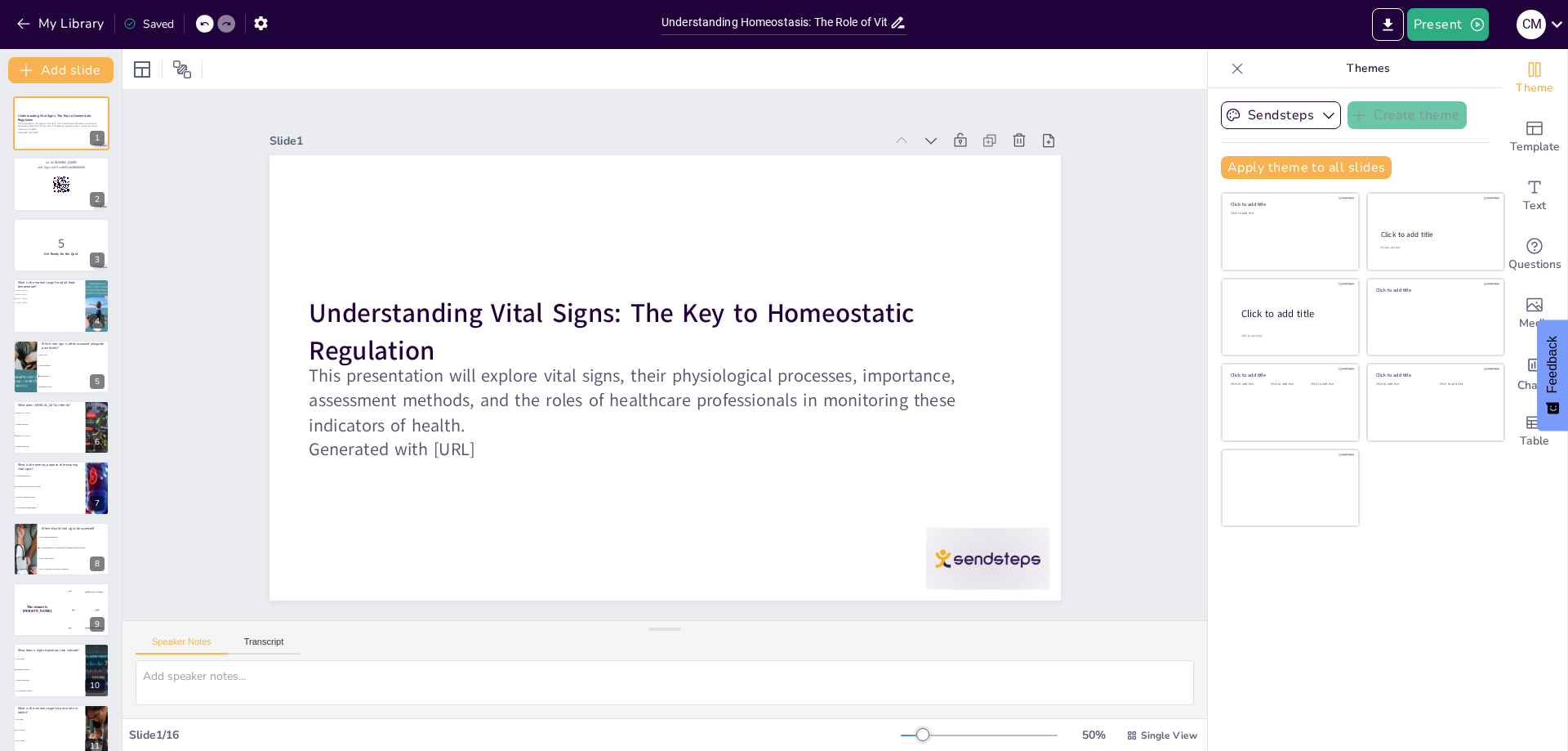
checkbox input "true"
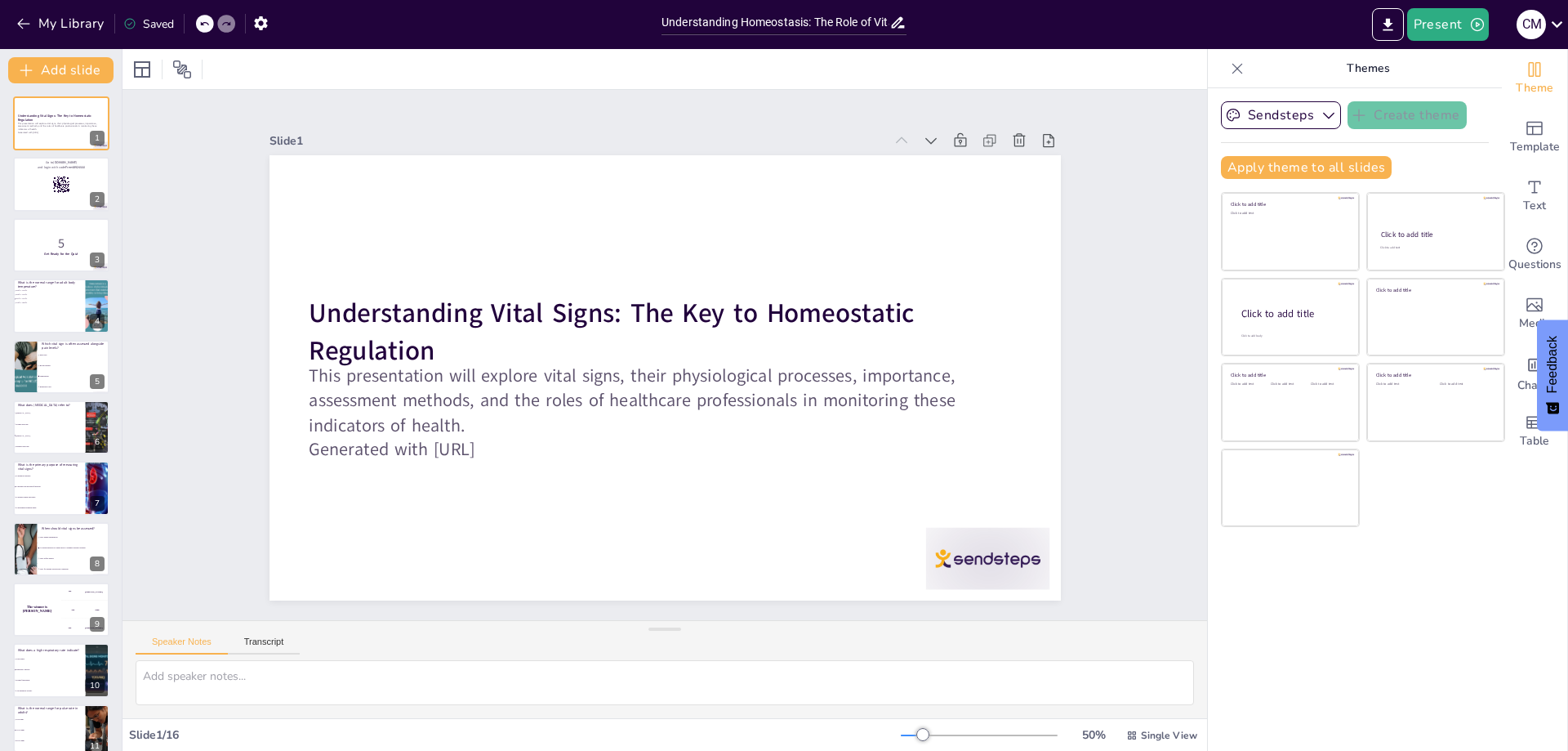
checkbox input "true"
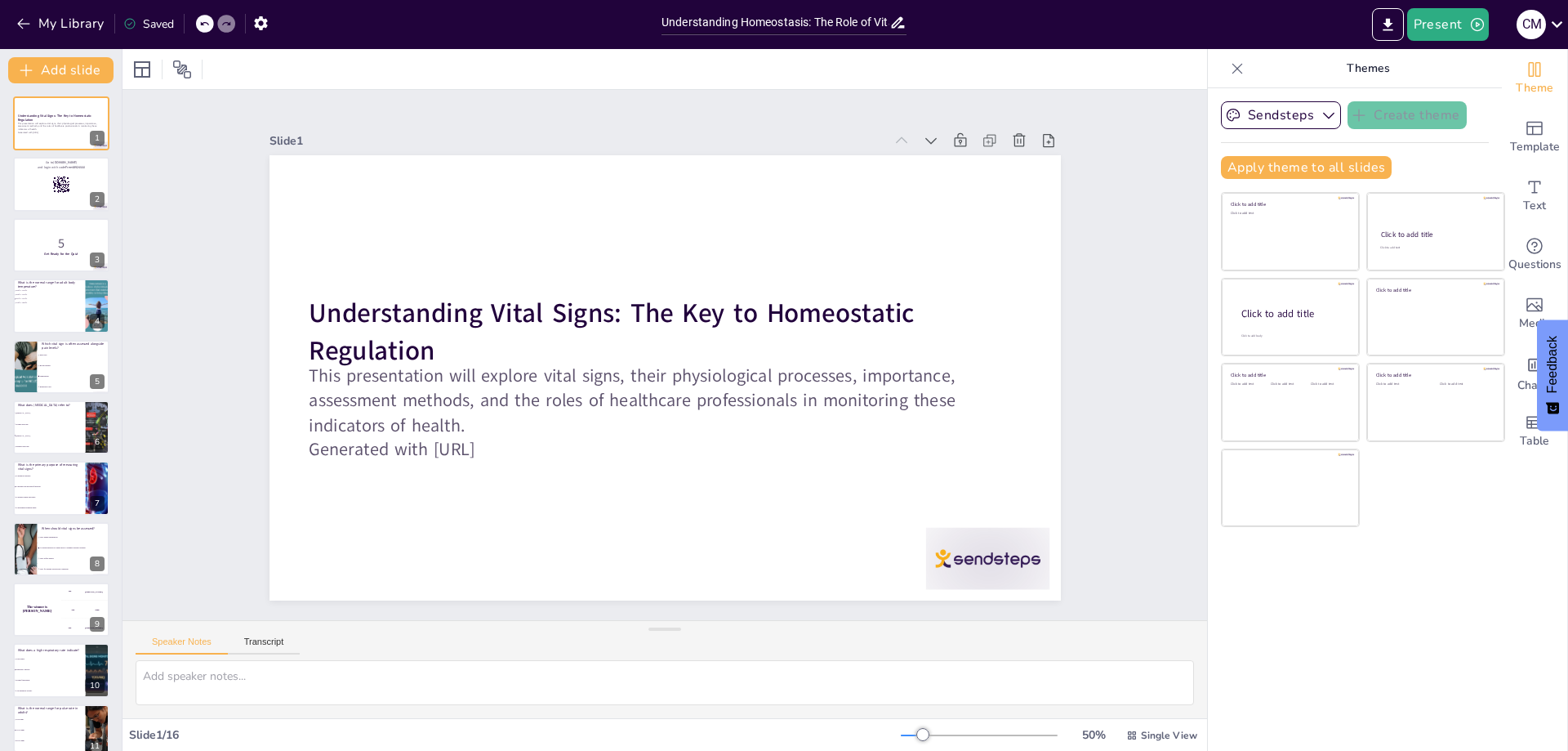
checkbox input "true"
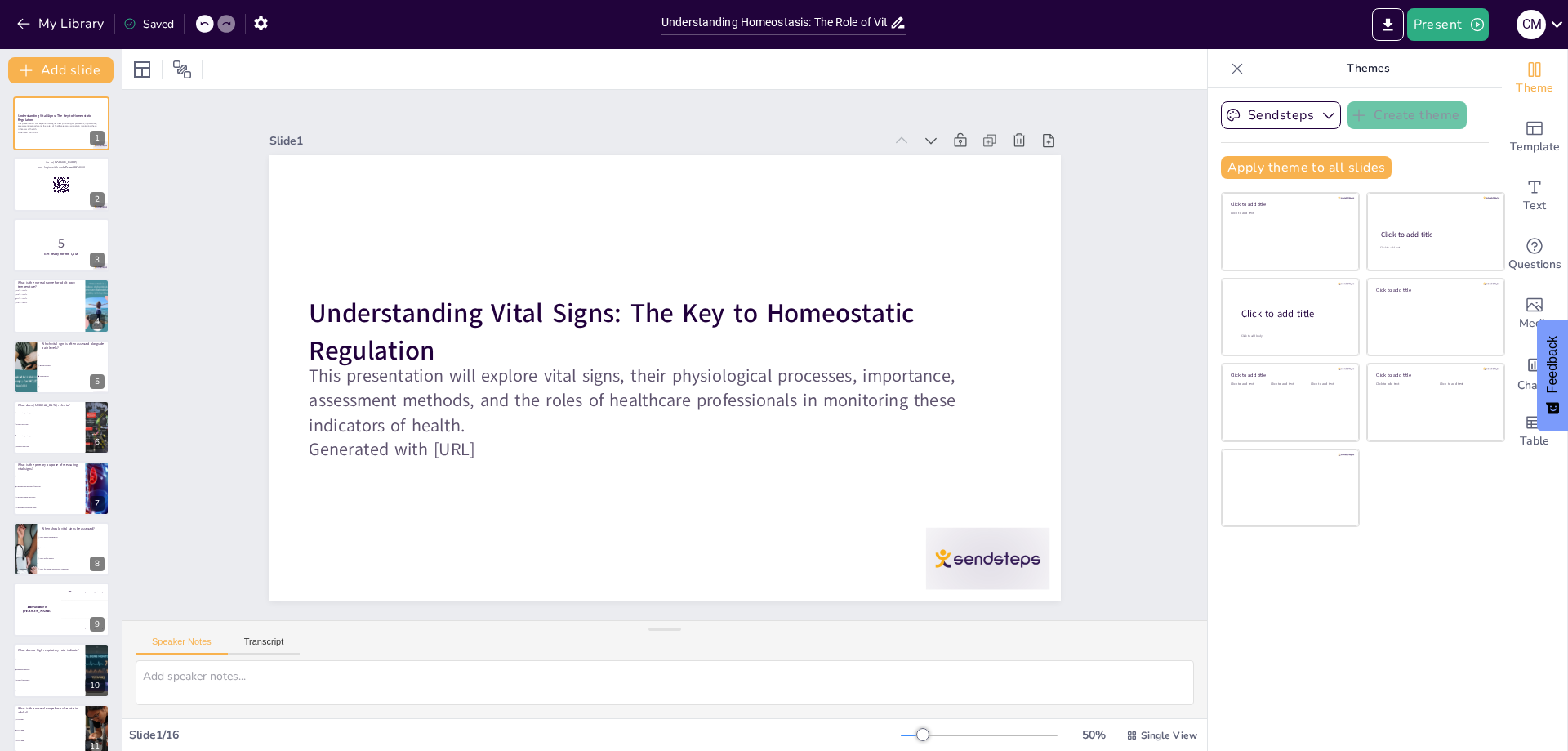
checkbox input "true"
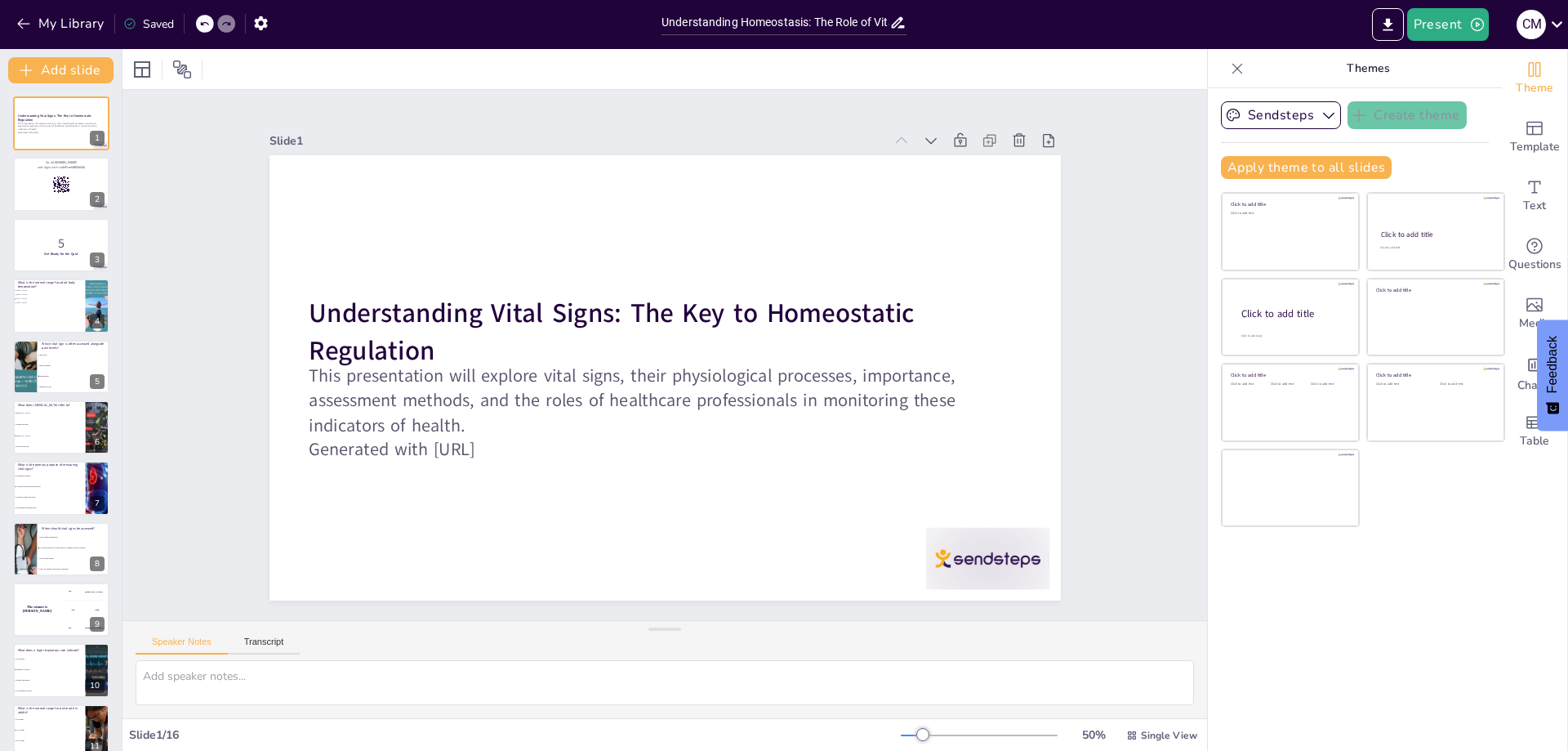
checkbox input "true"
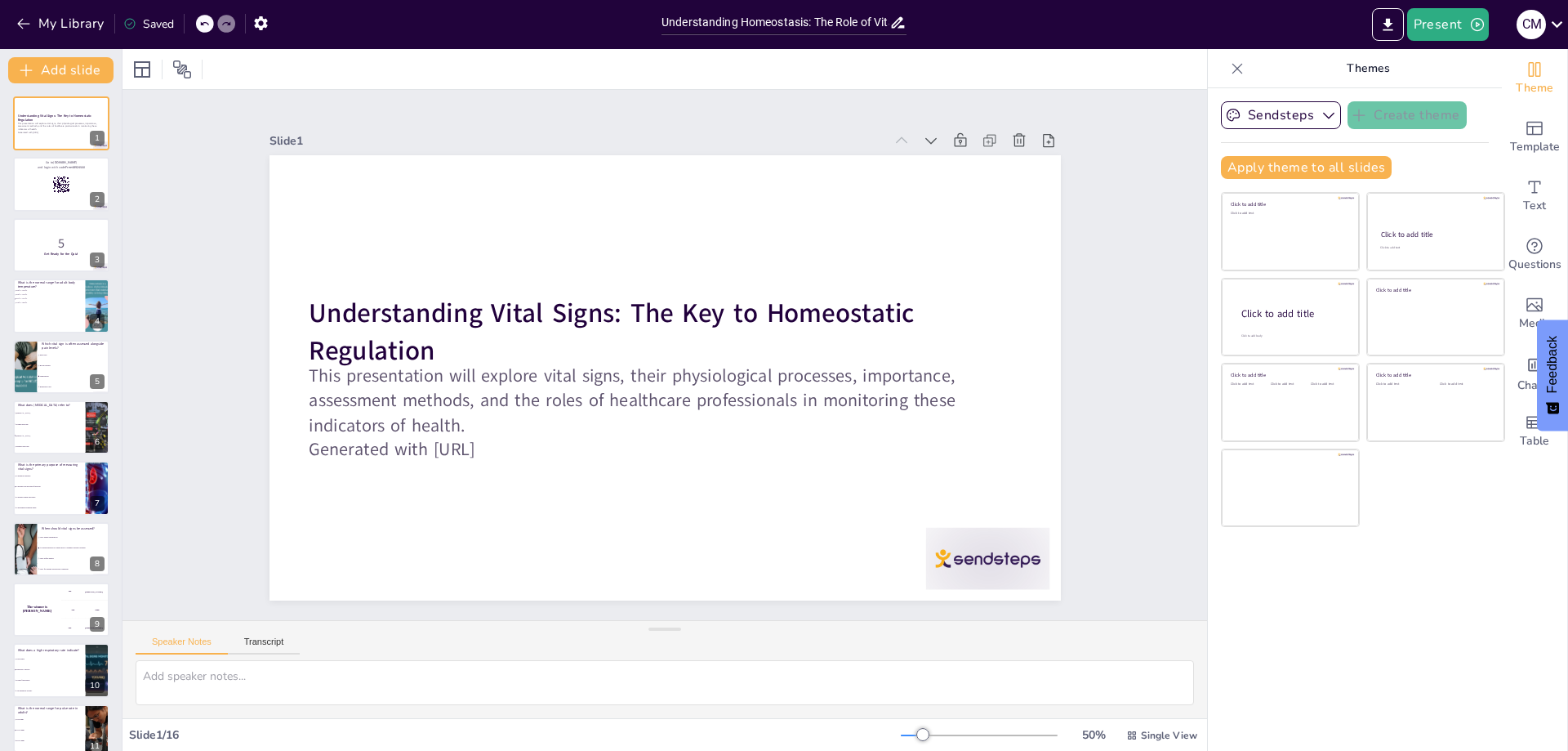
checkbox input "true"
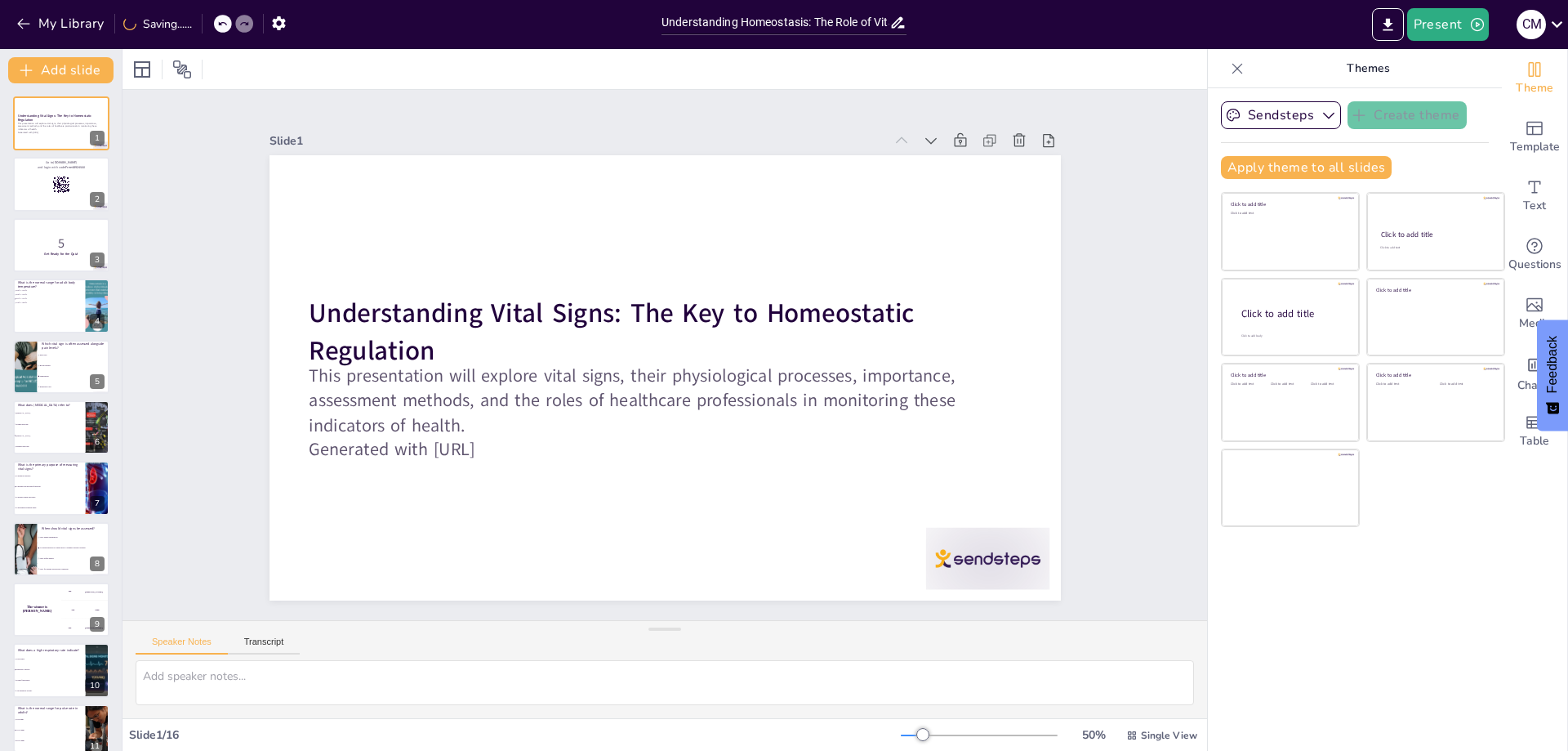
checkbox input "true"
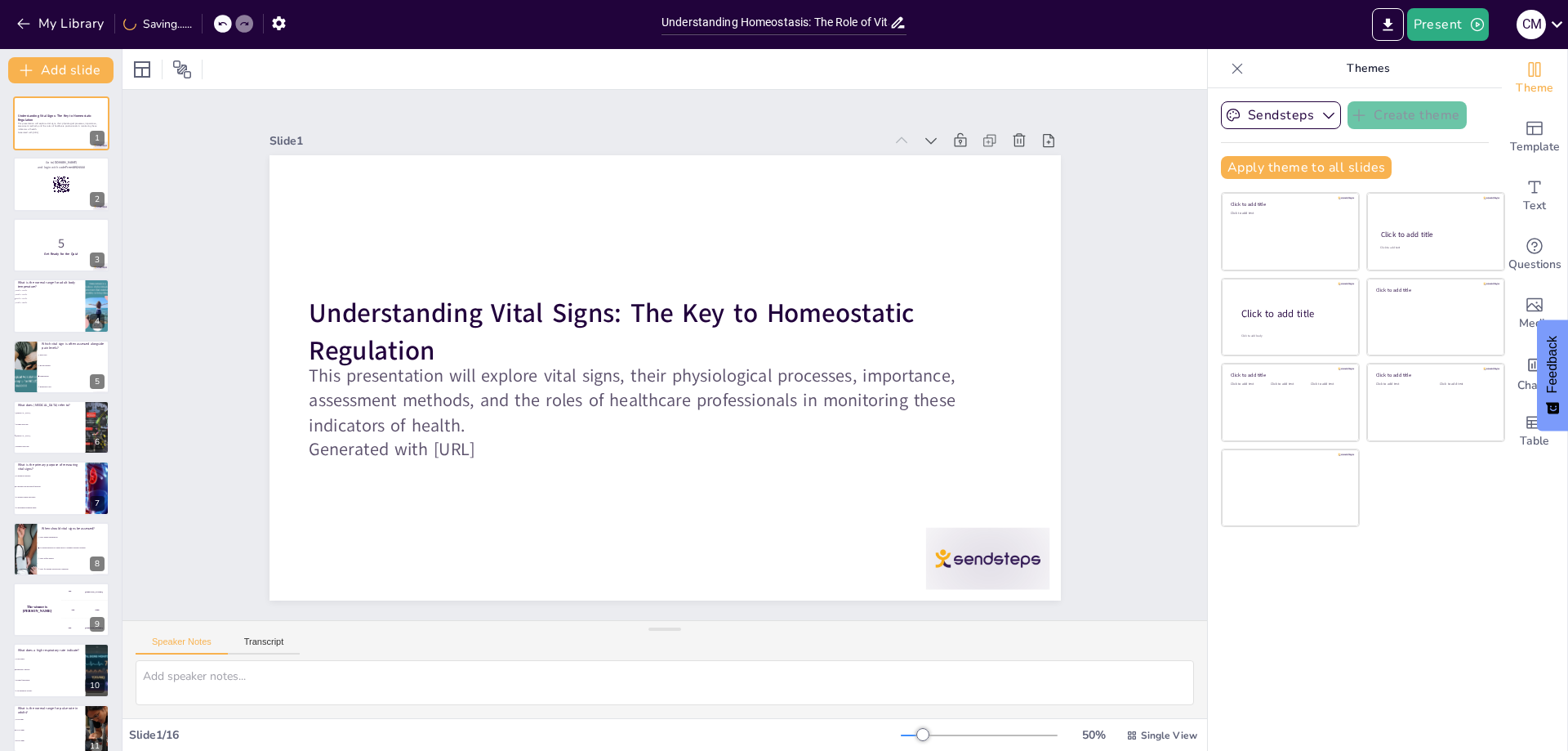
checkbox input "true"
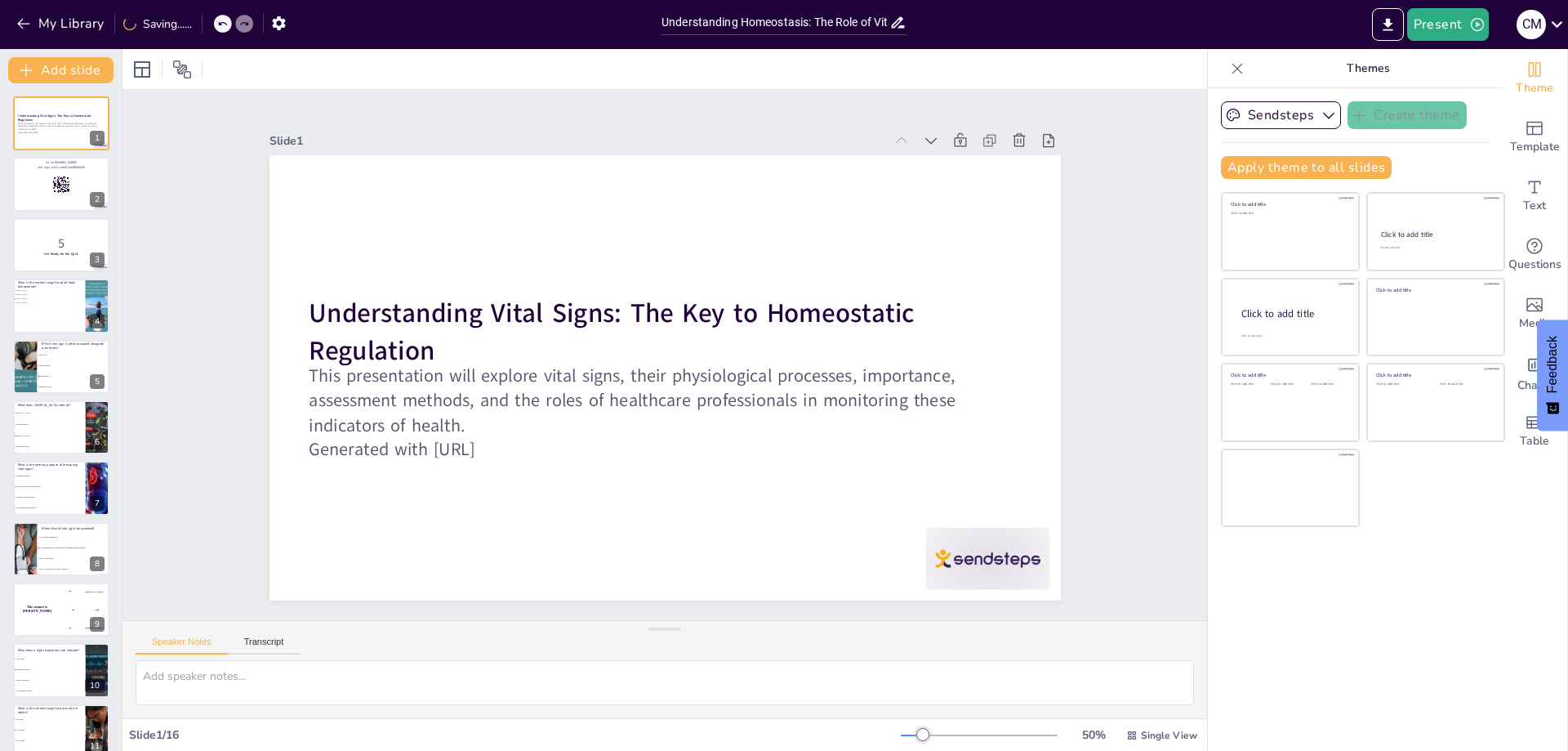
checkbox input "true"
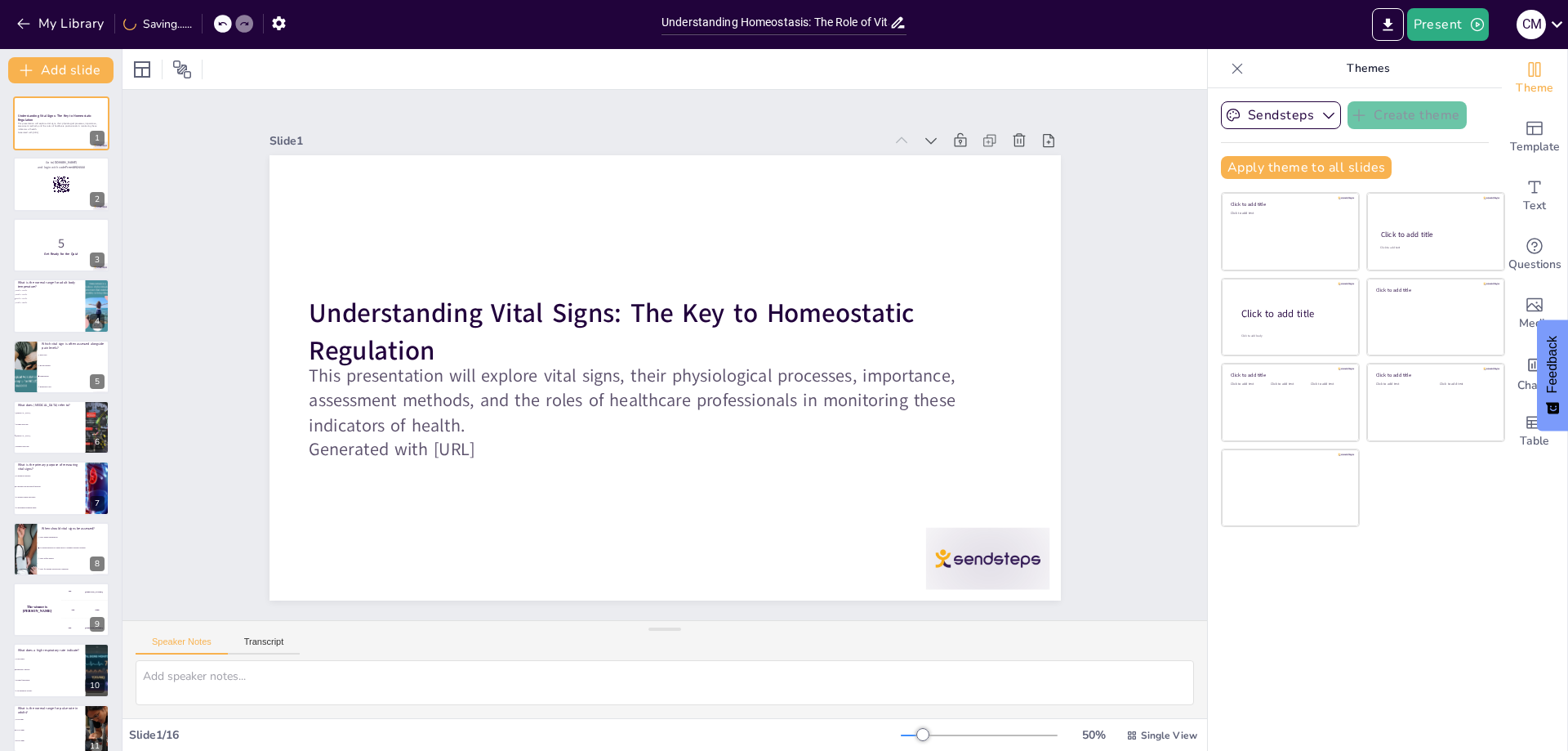
checkbox input "true"
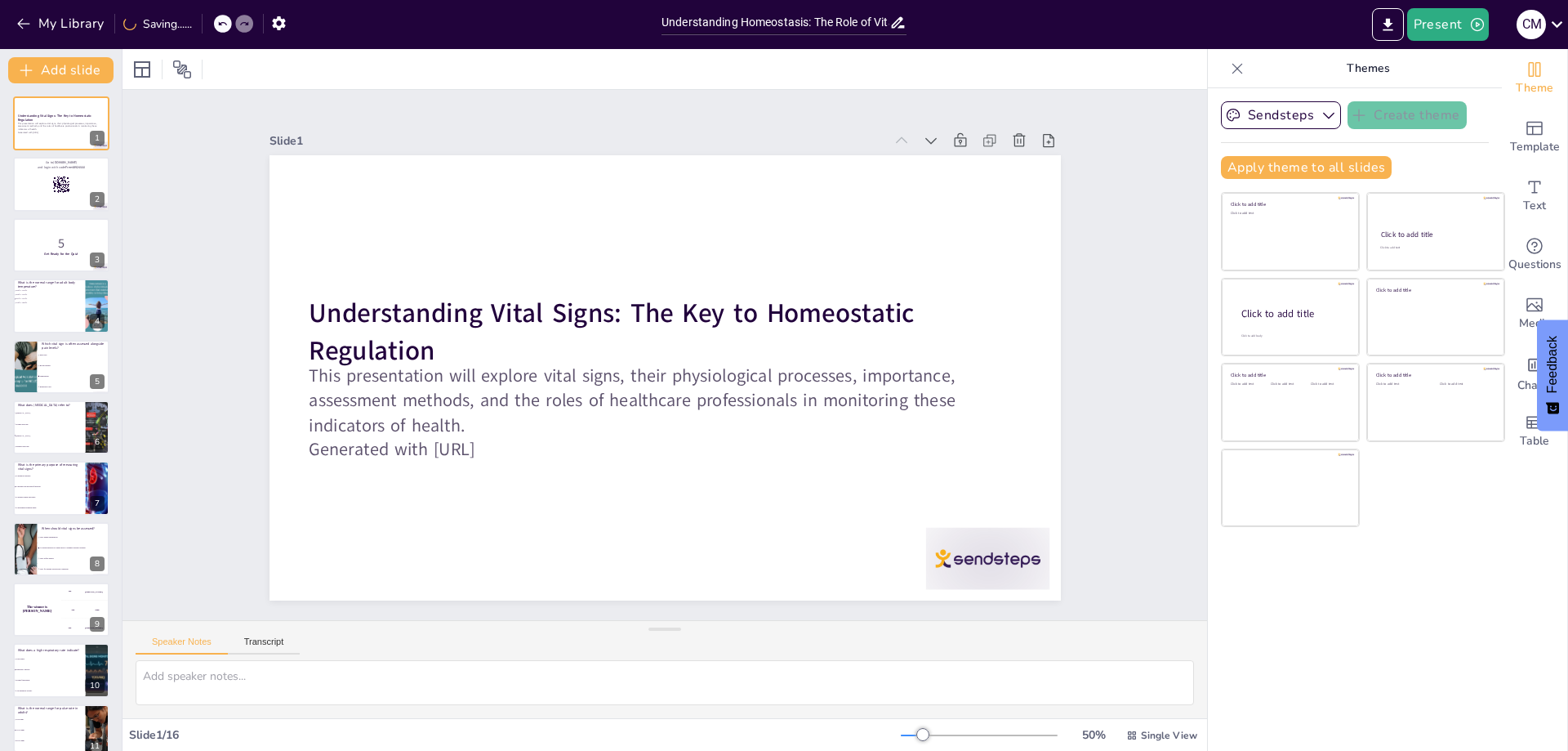
checkbox input "true"
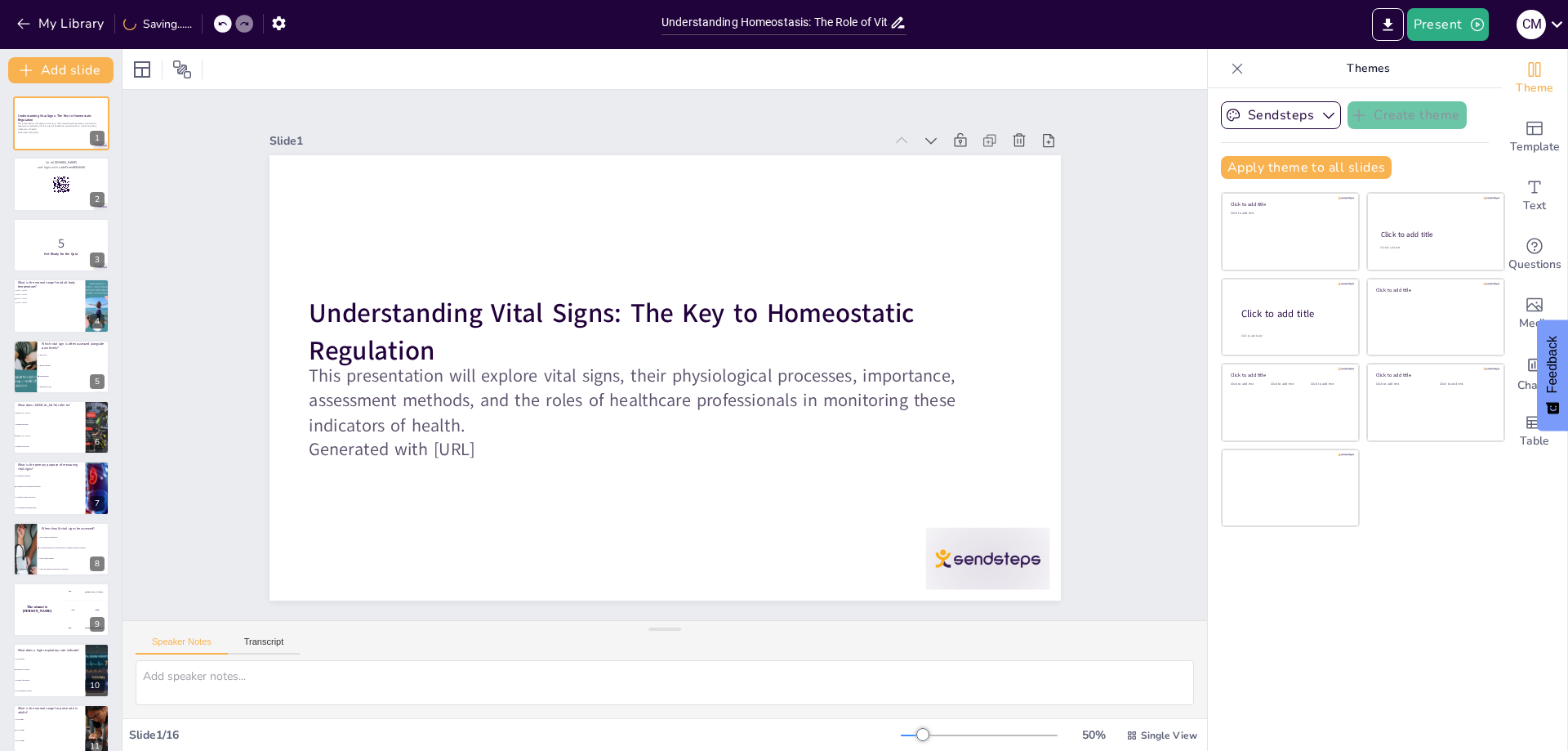
checkbox input "true"
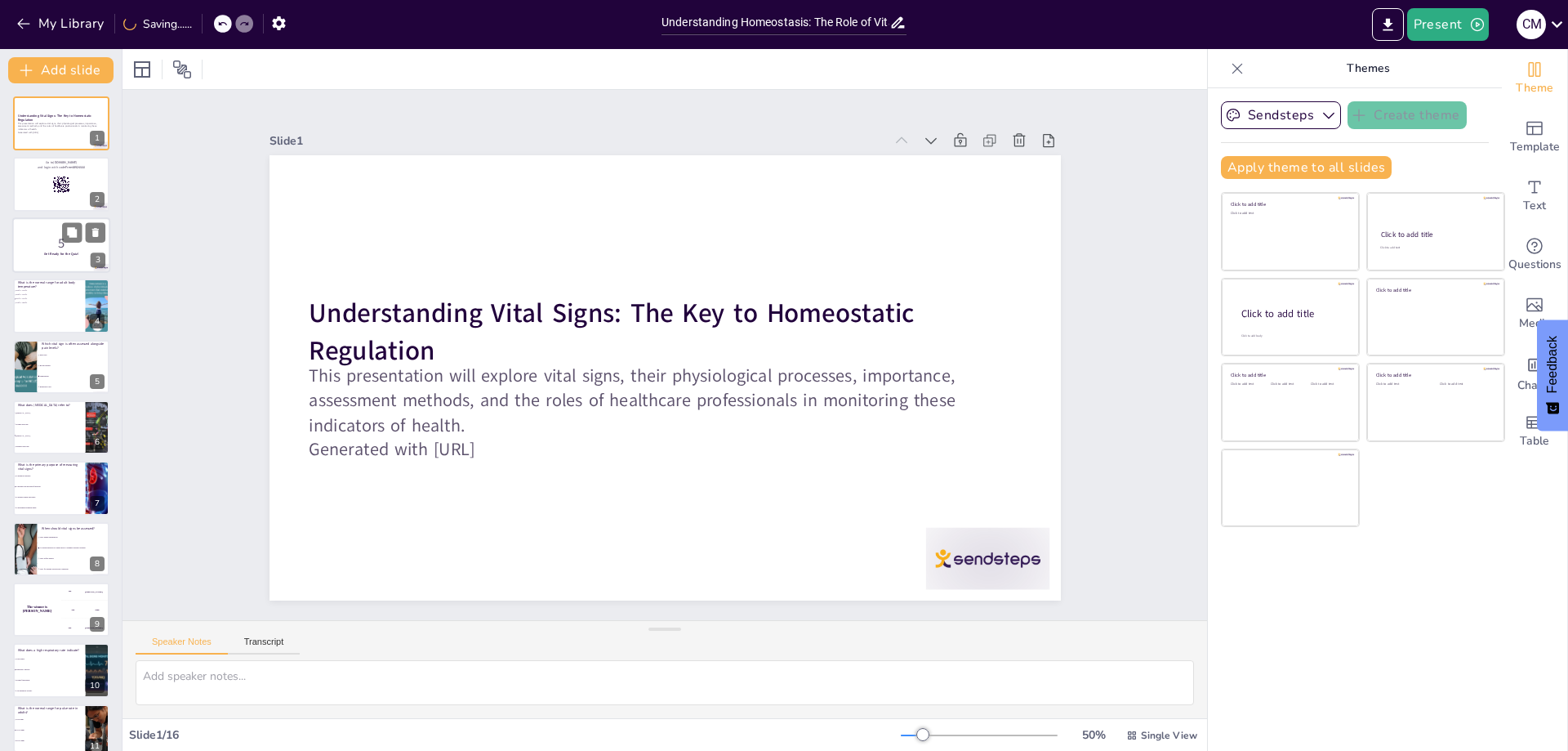
checkbox input "true"
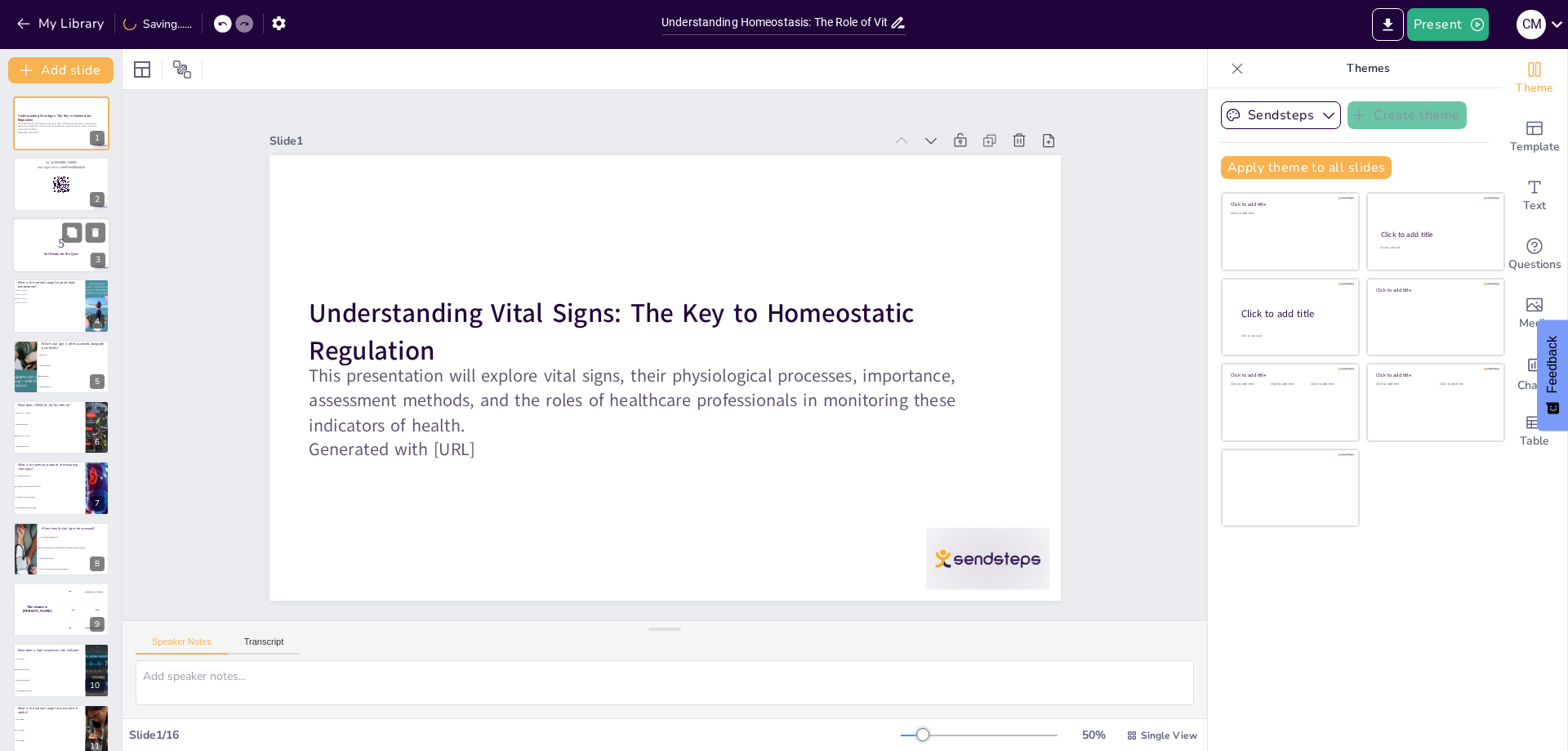
checkbox input "true"
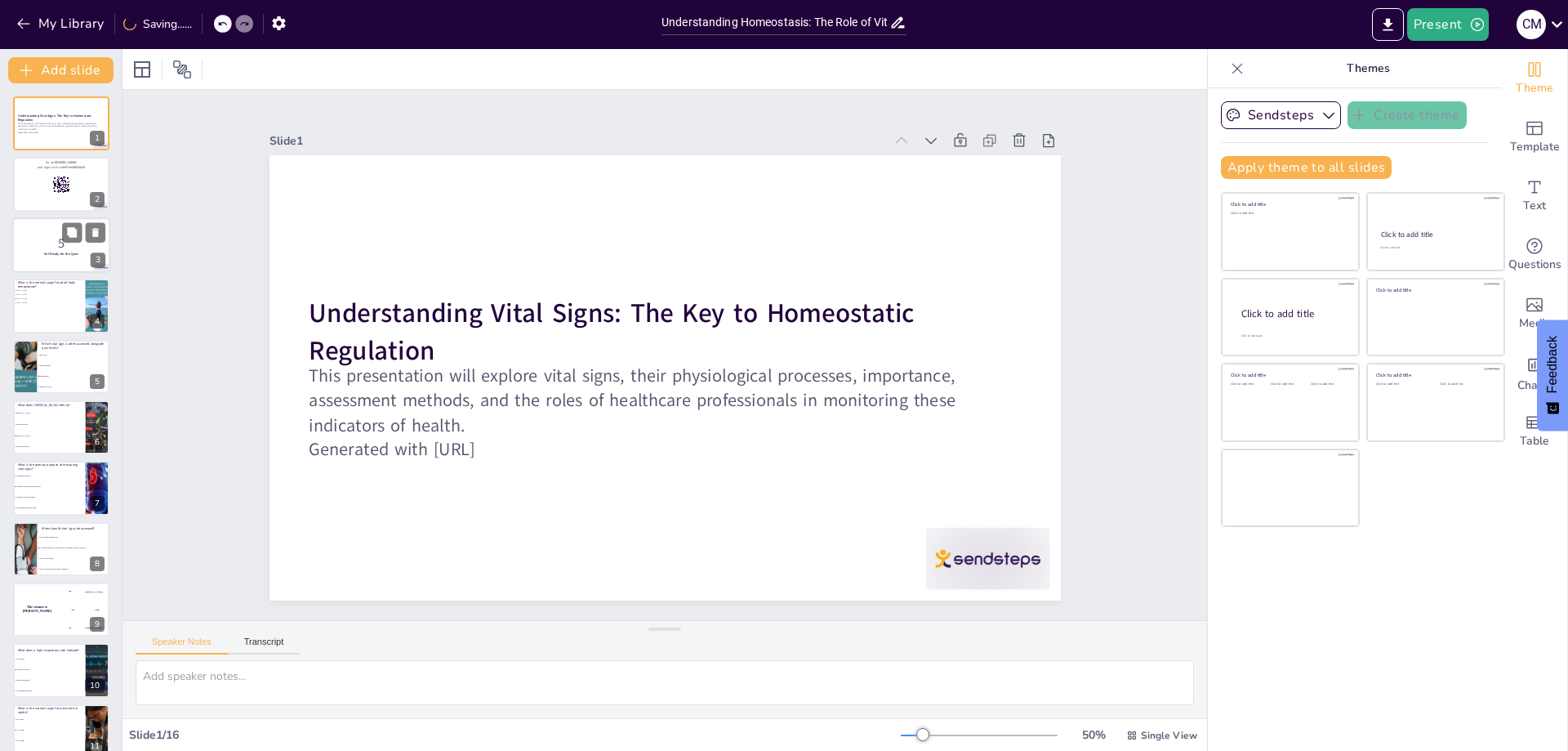
checkbox input "true"
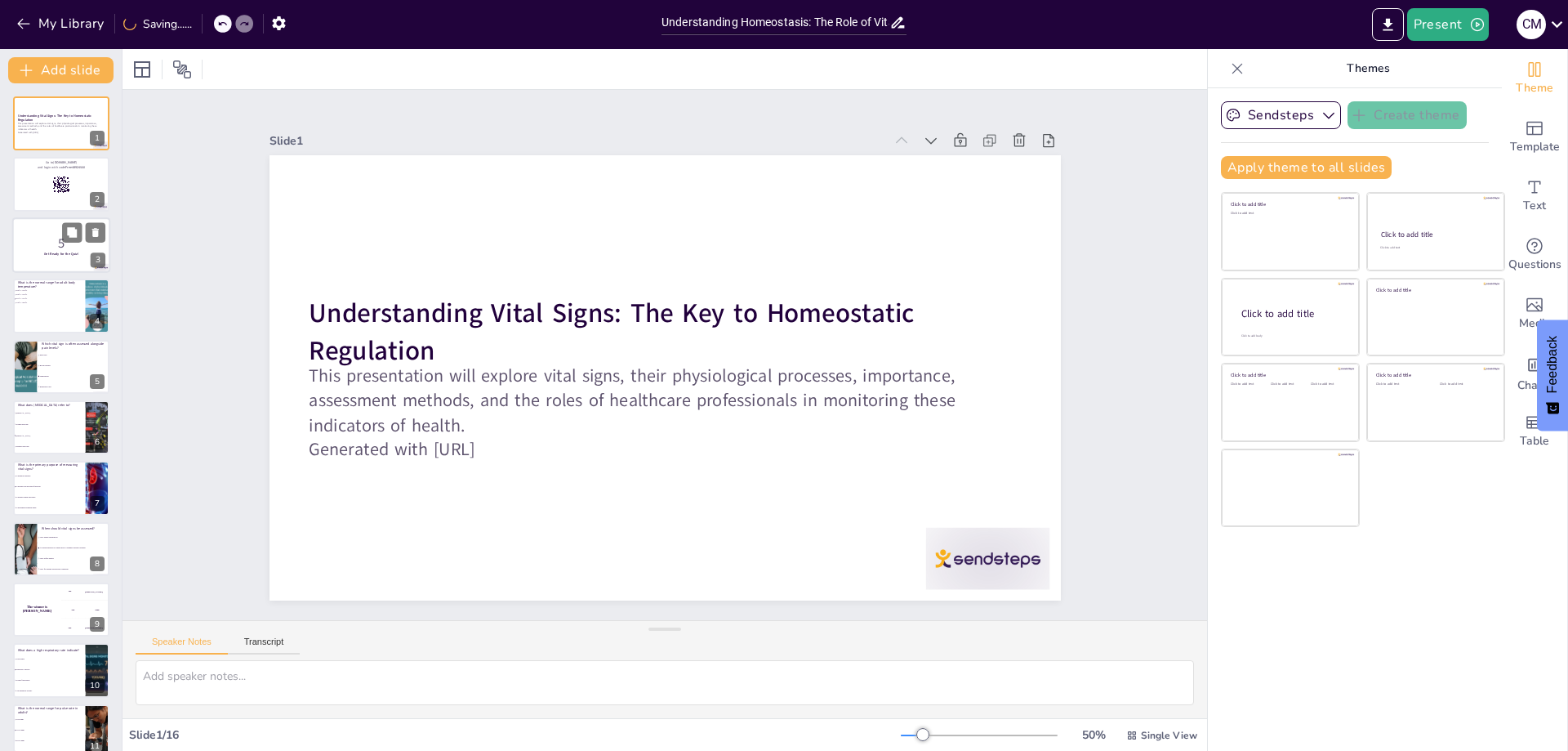
checkbox input "true"
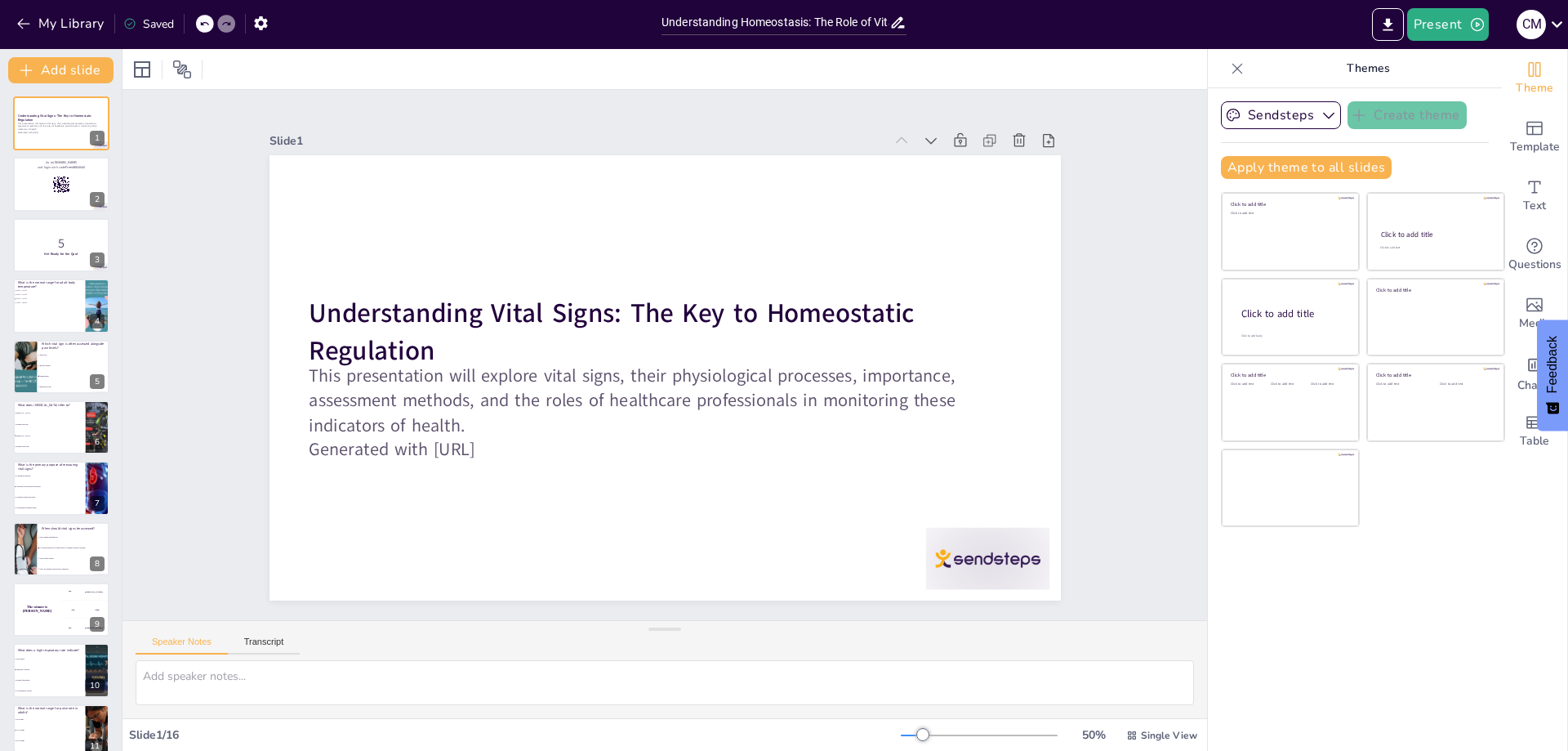
checkbox input "true"
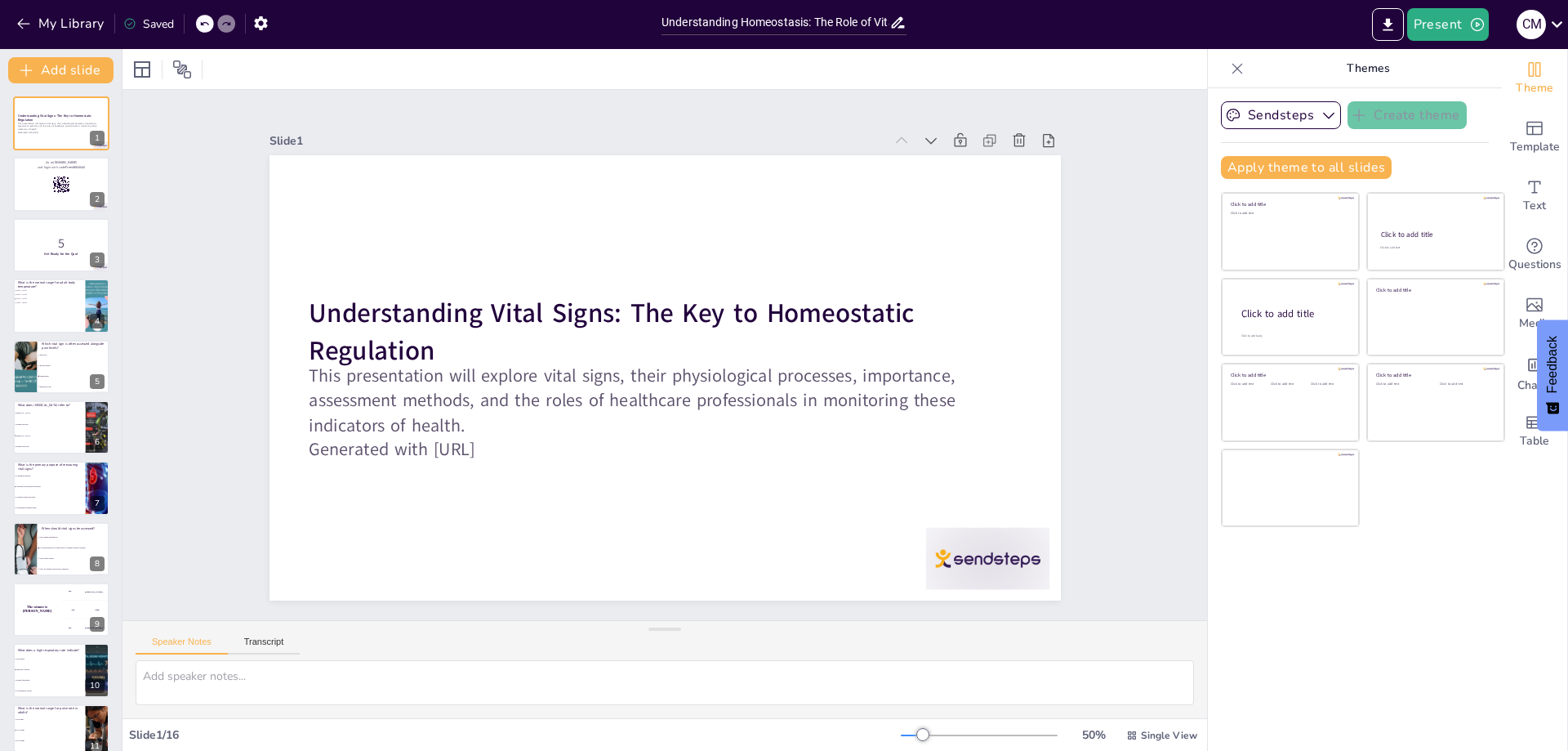
checkbox input "true"
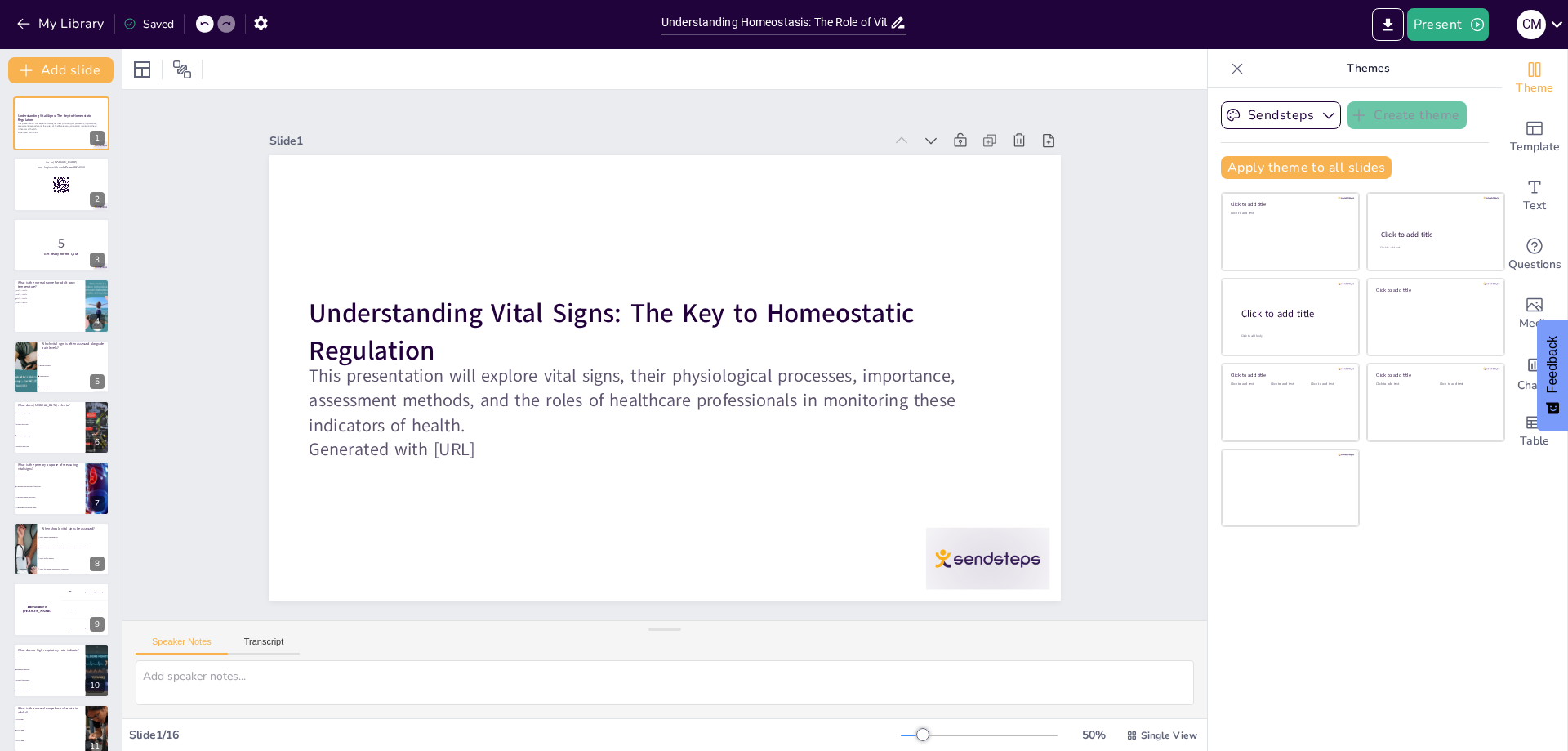
checkbox input "true"
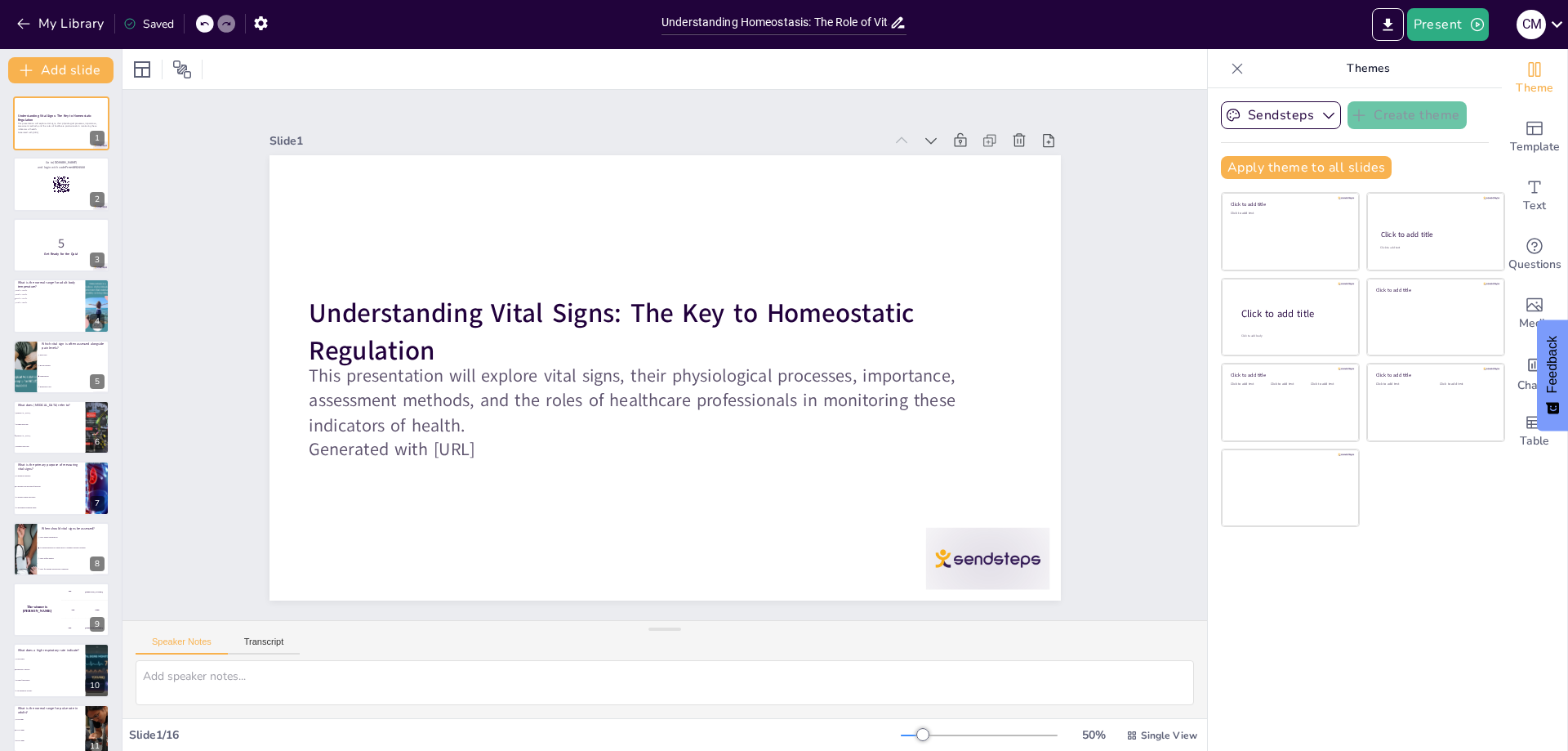
checkbox input "true"
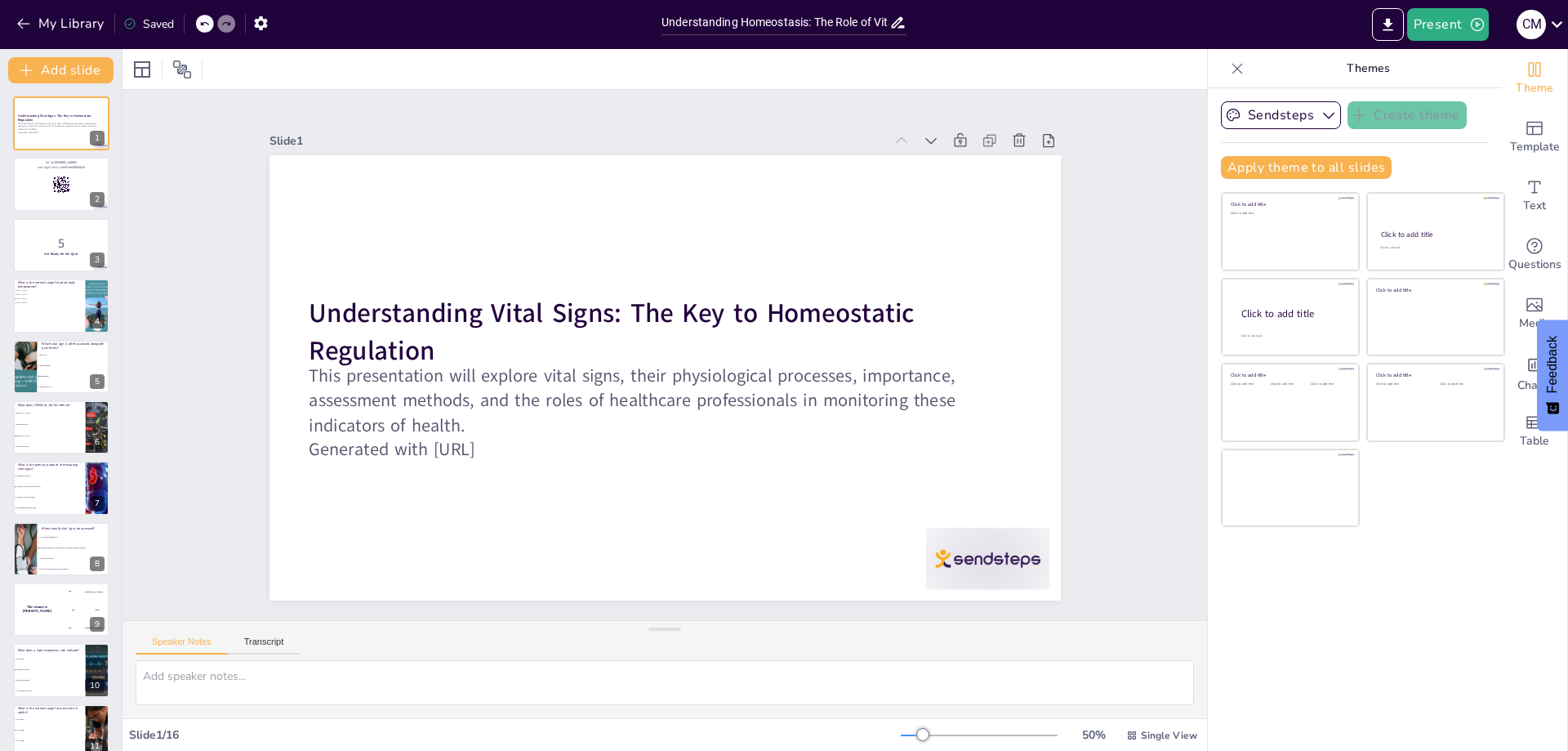
checkbox input "true"
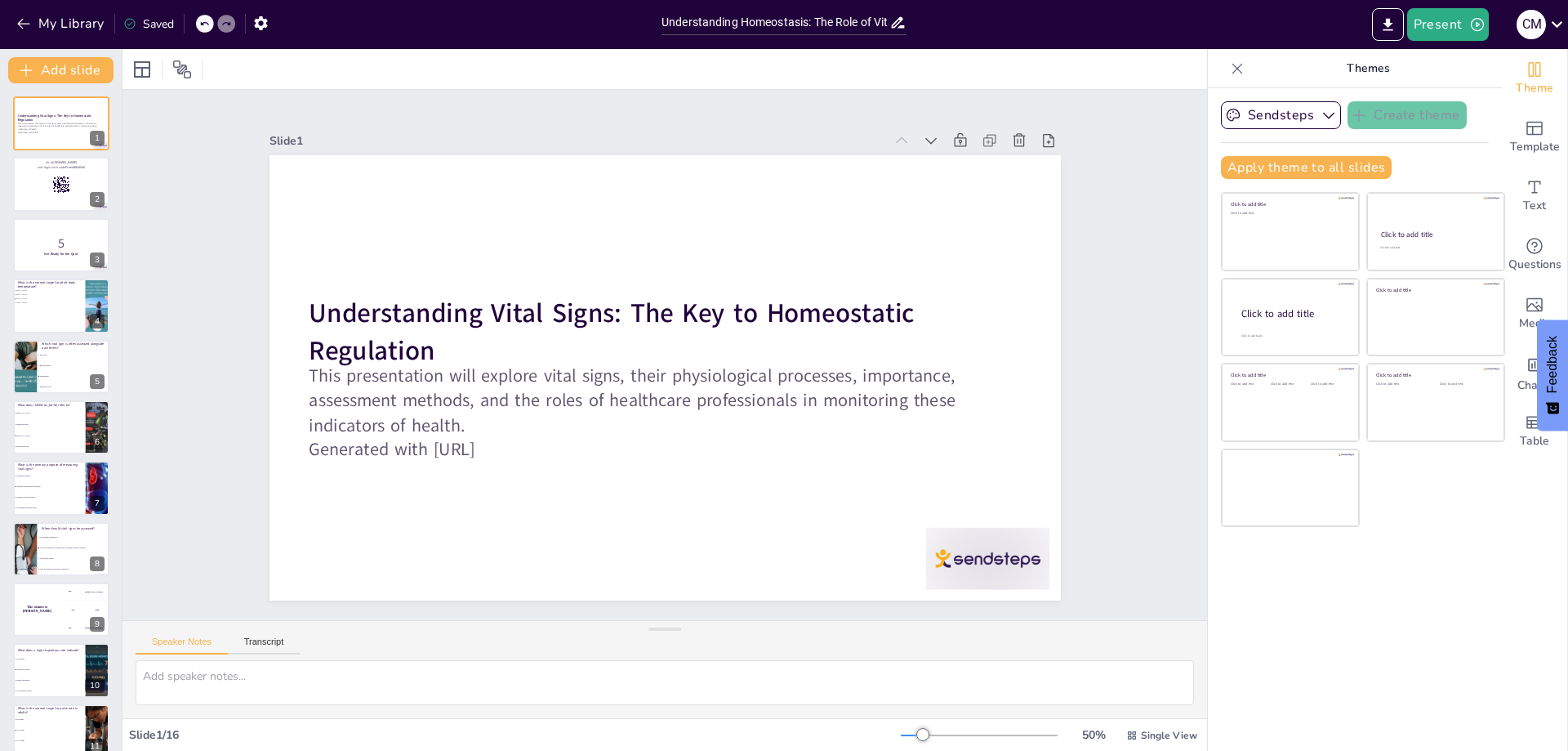
checkbox input "true"
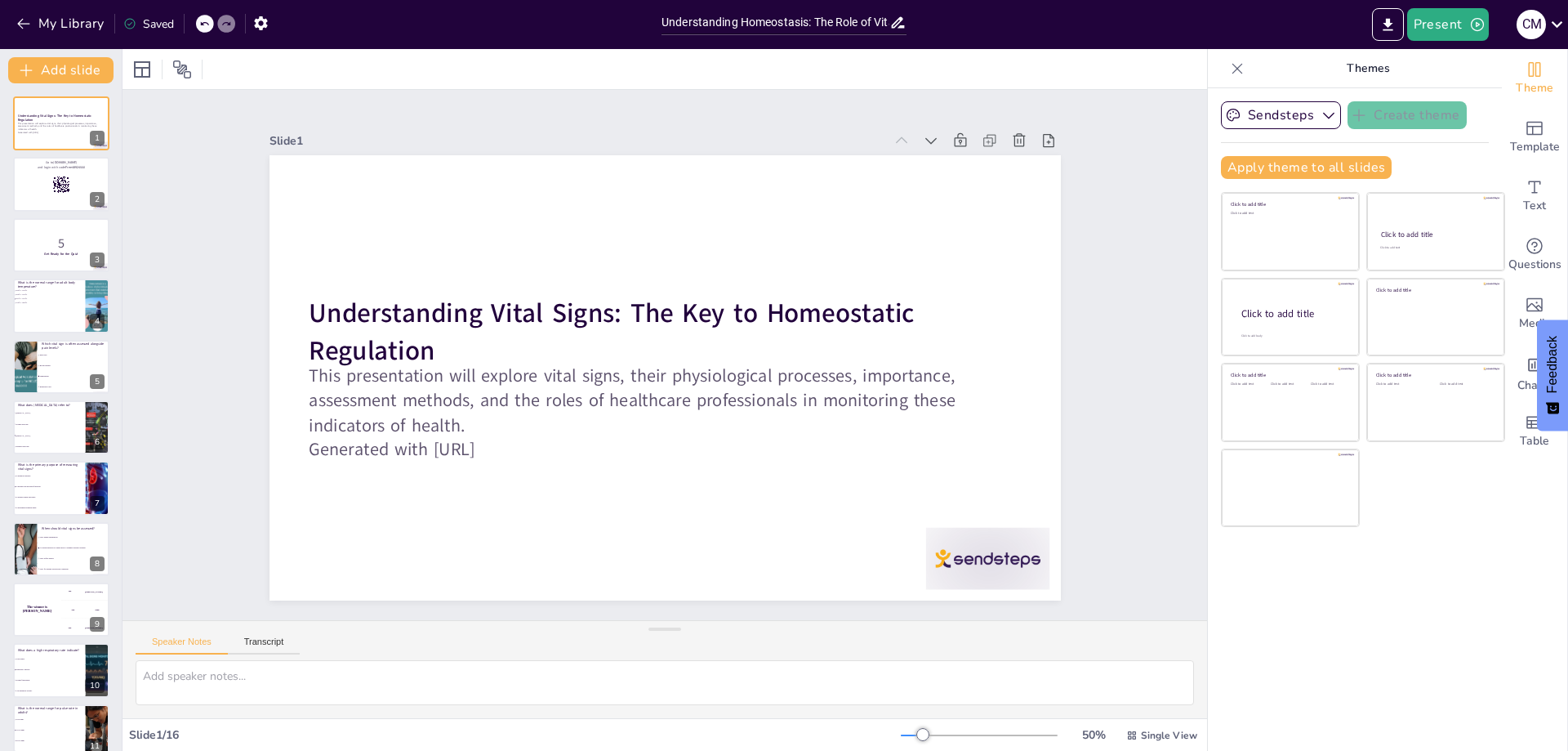
checkbox input "true"
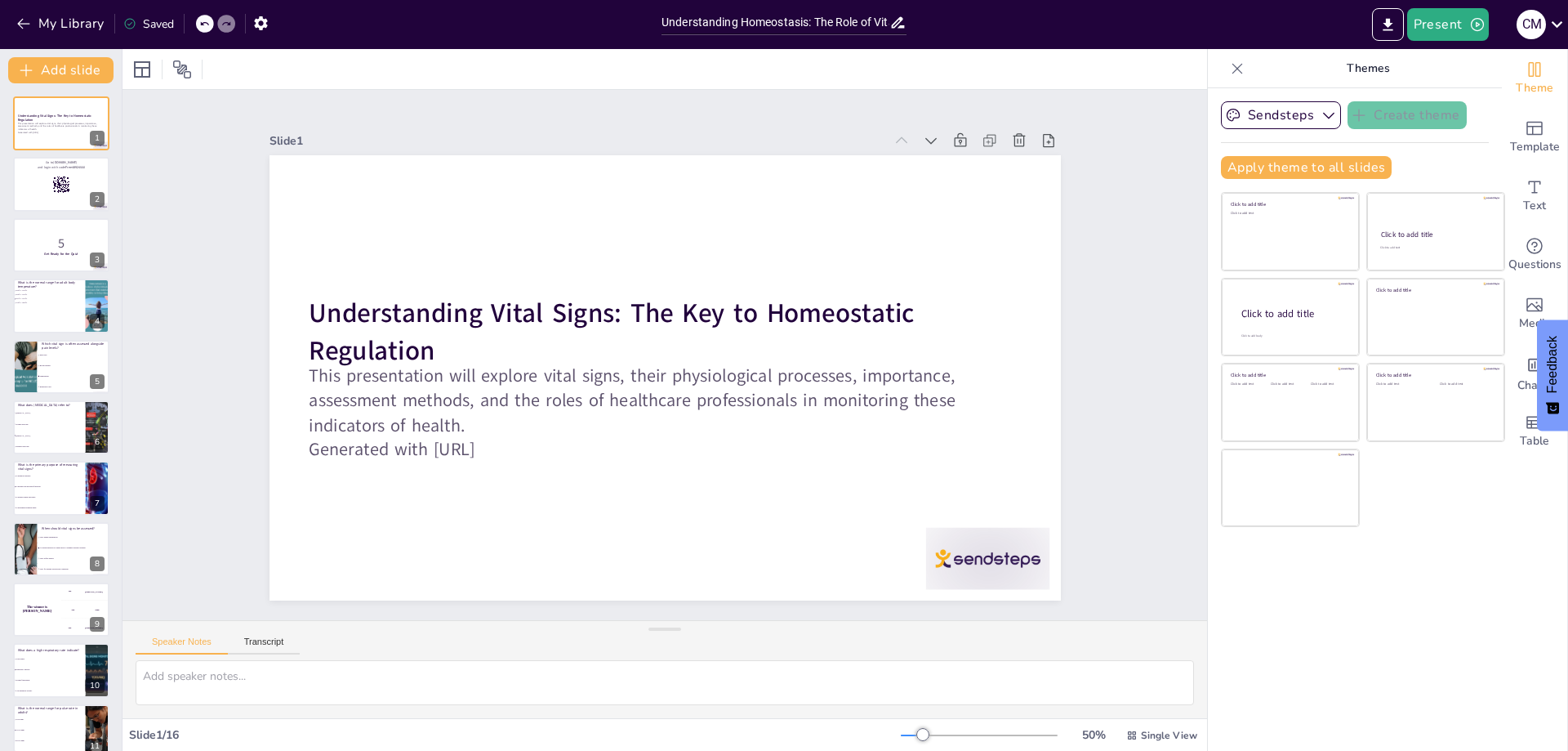
checkbox input "true"
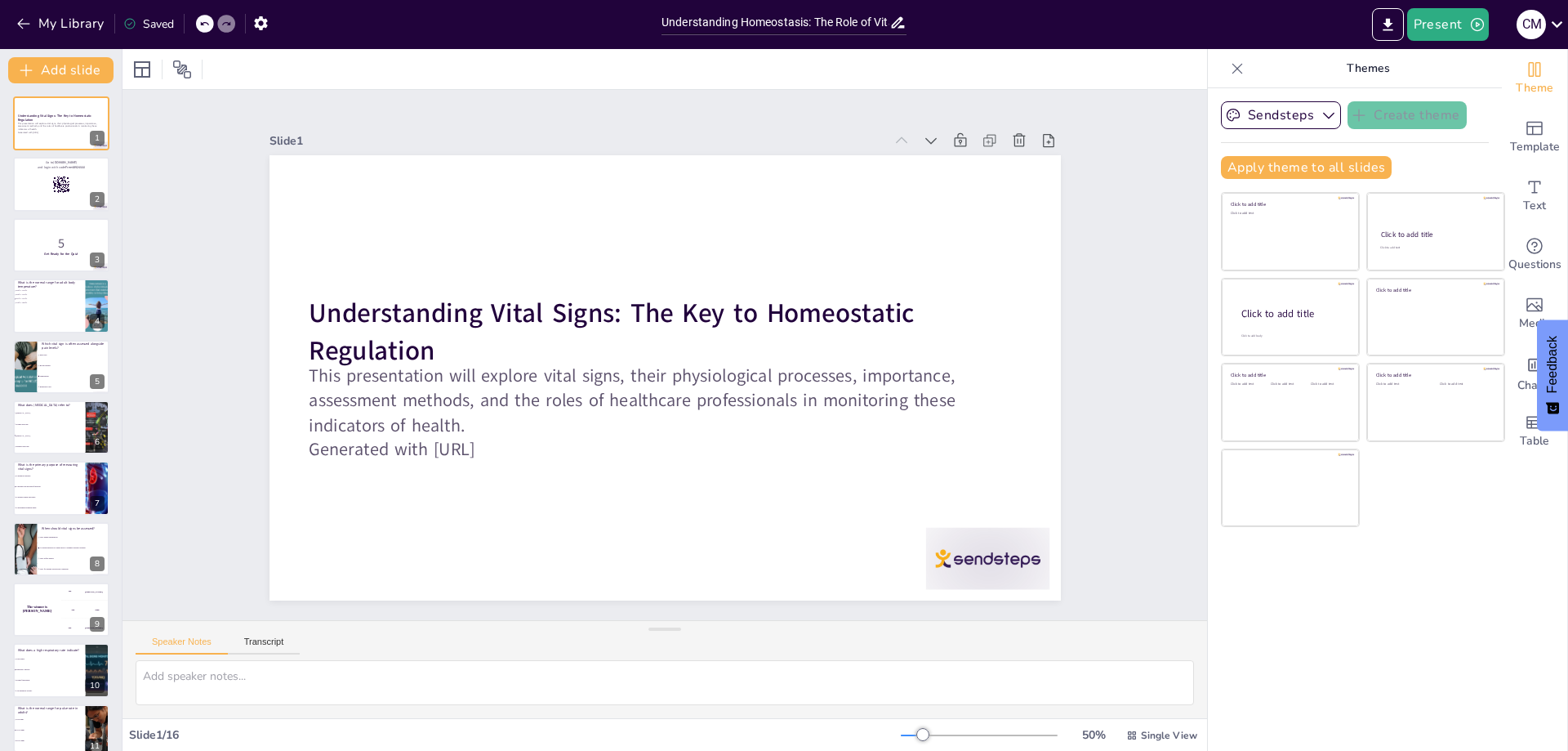
checkbox input "true"
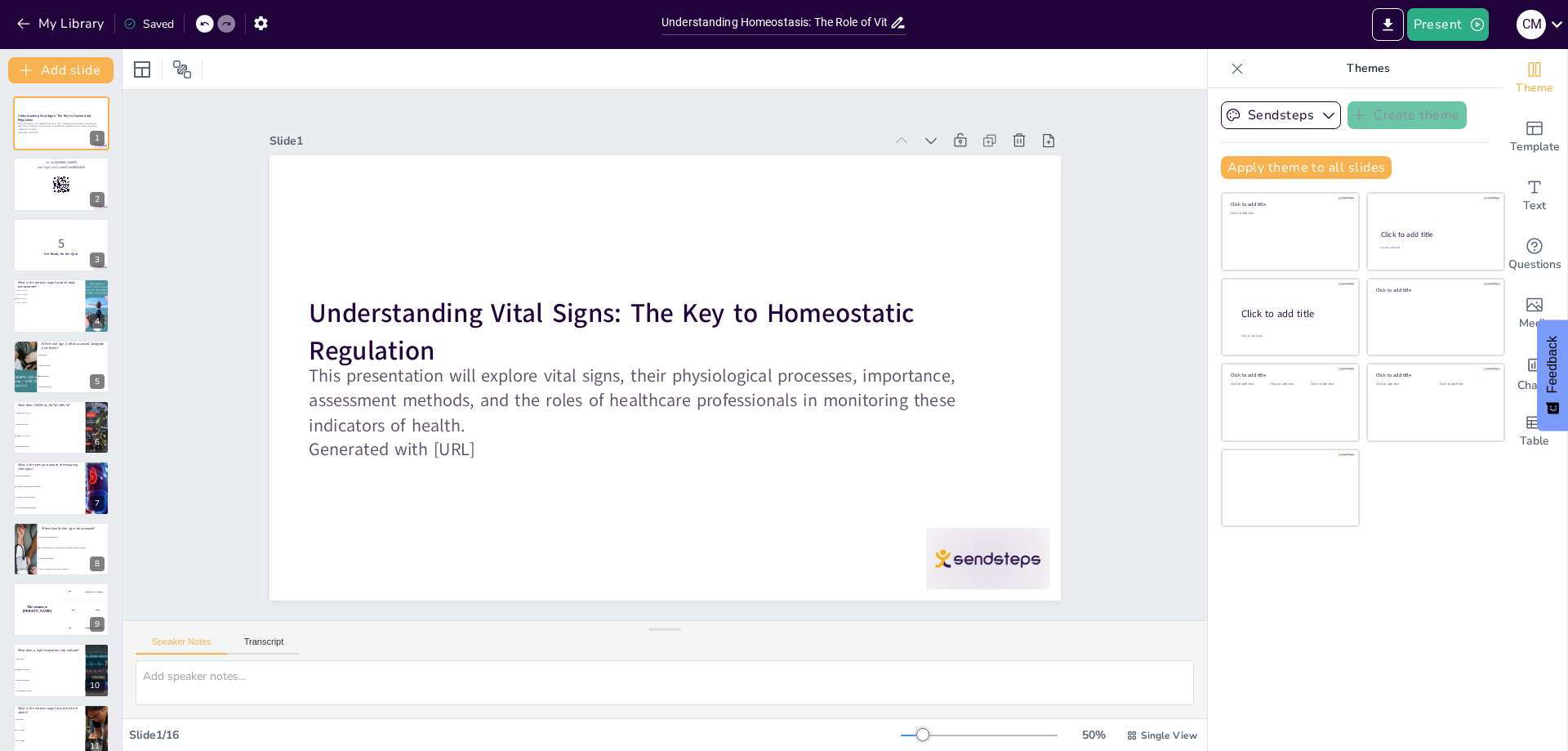
checkbox input "true"
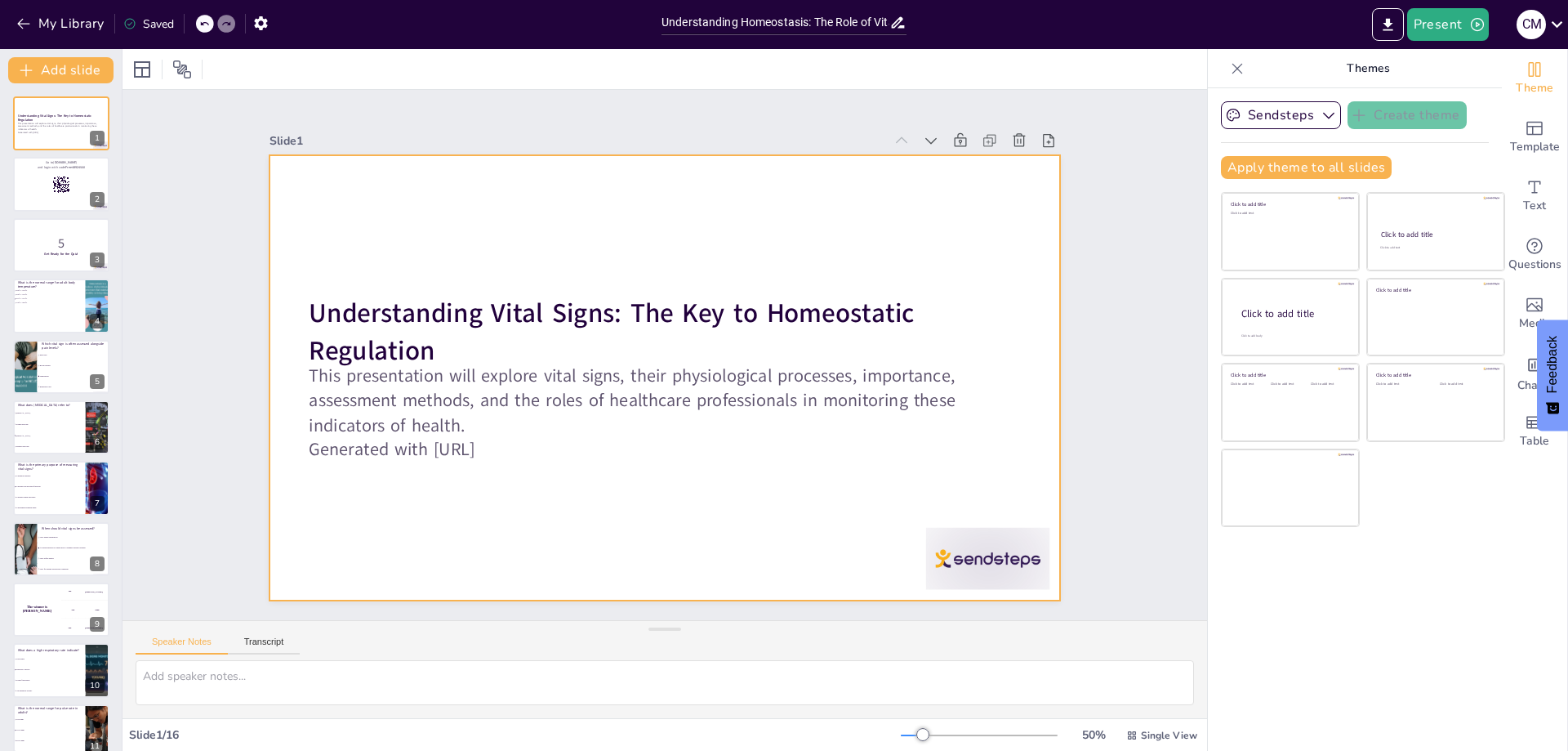
checkbox input "true"
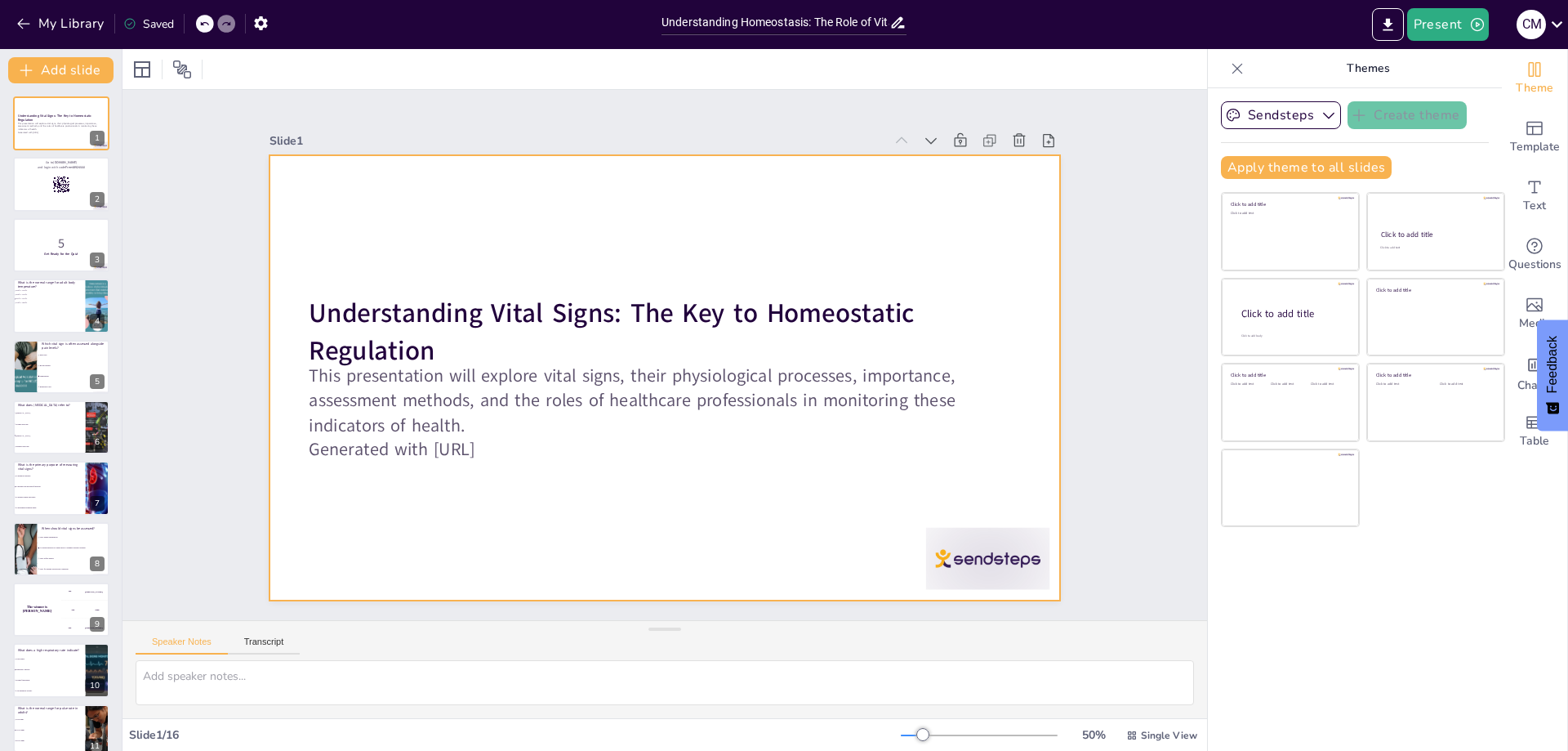
checkbox input "true"
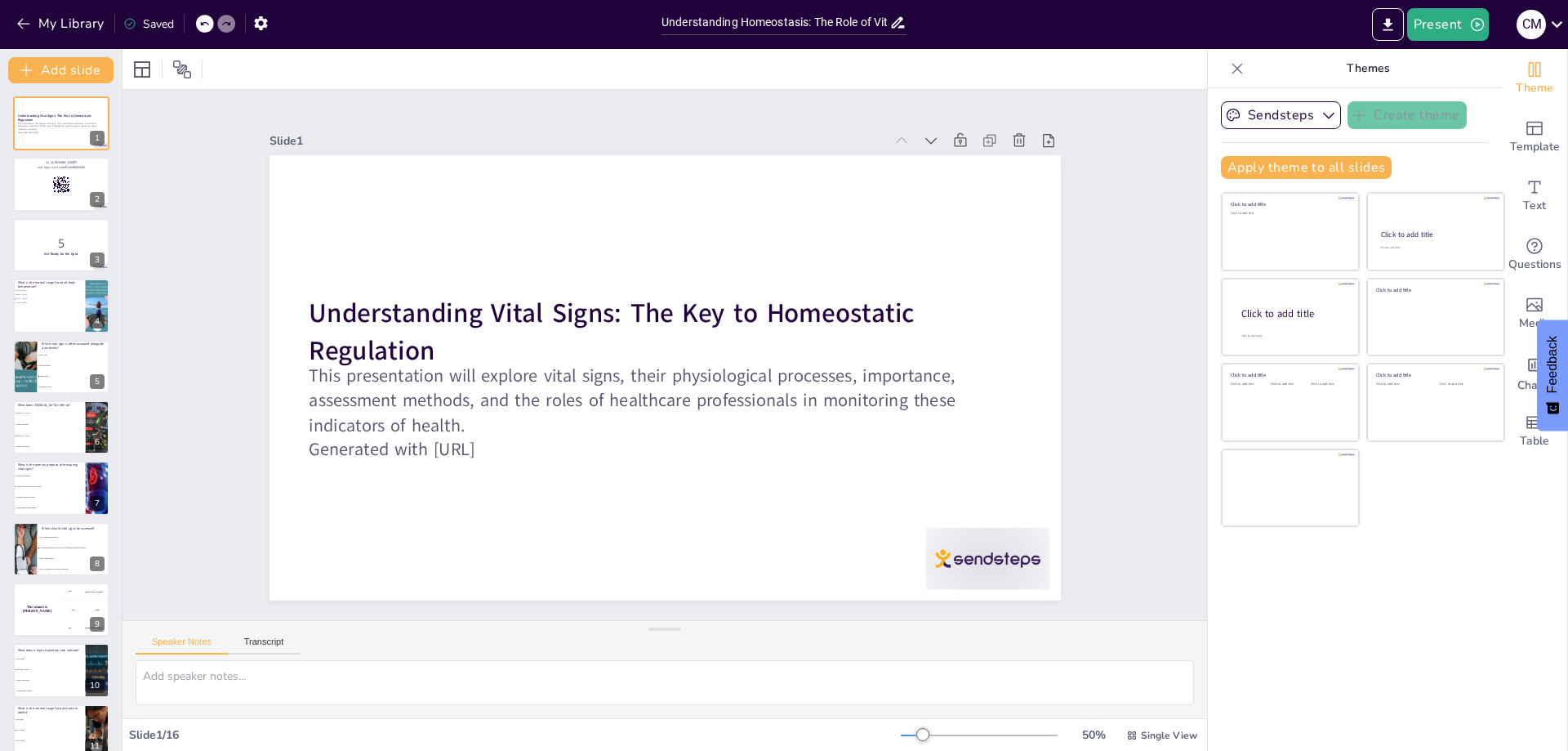
checkbox input "true"
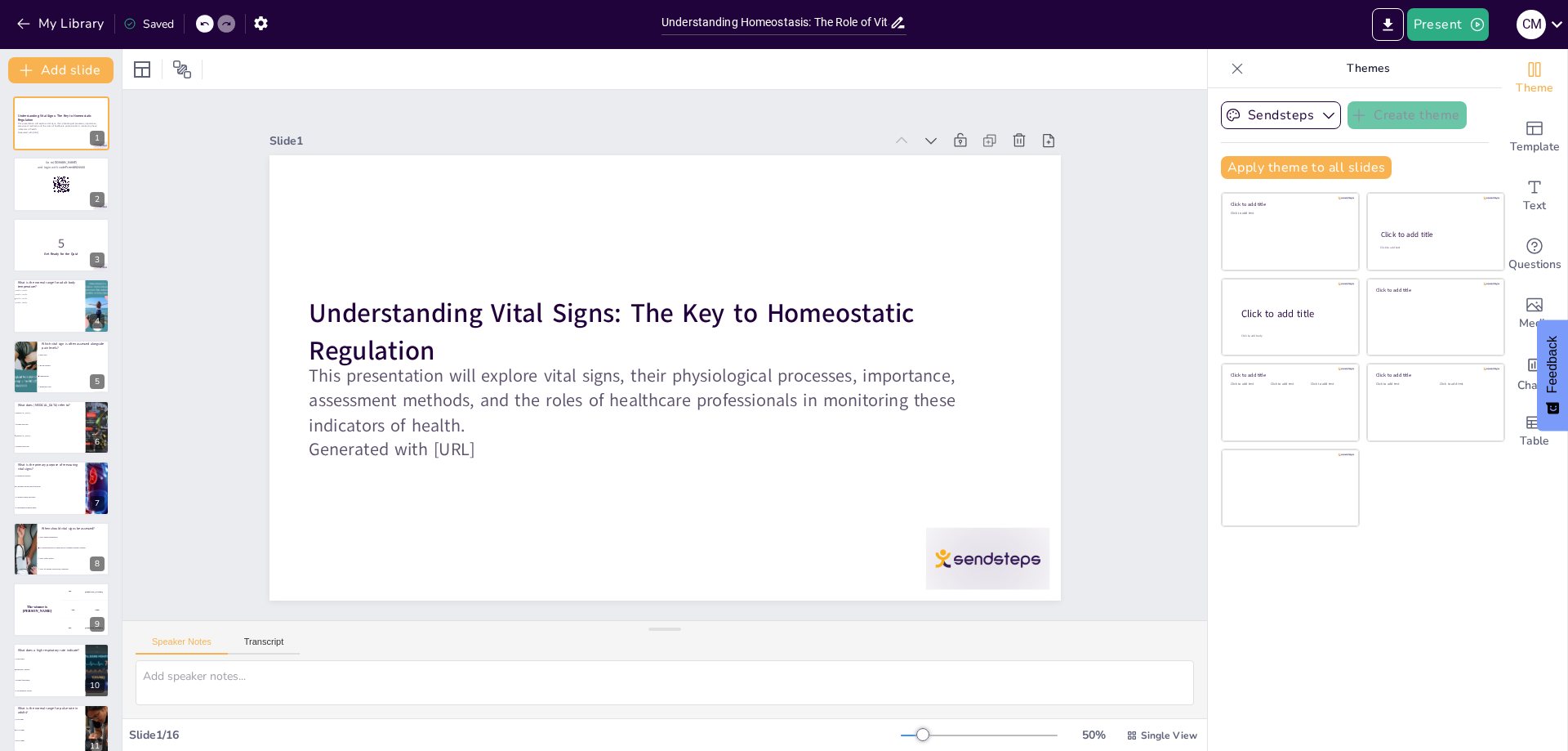
checkbox input "true"
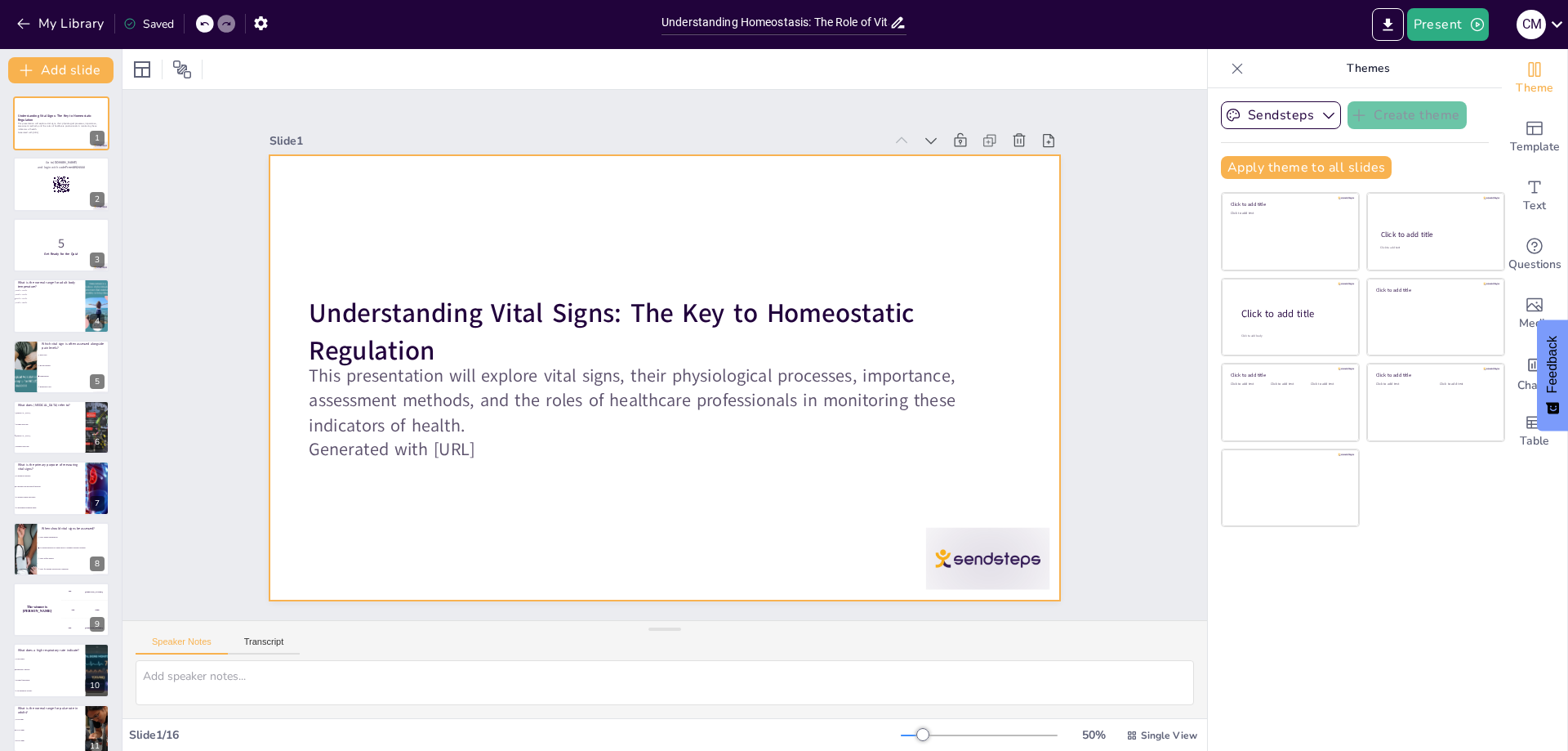
checkbox input "true"
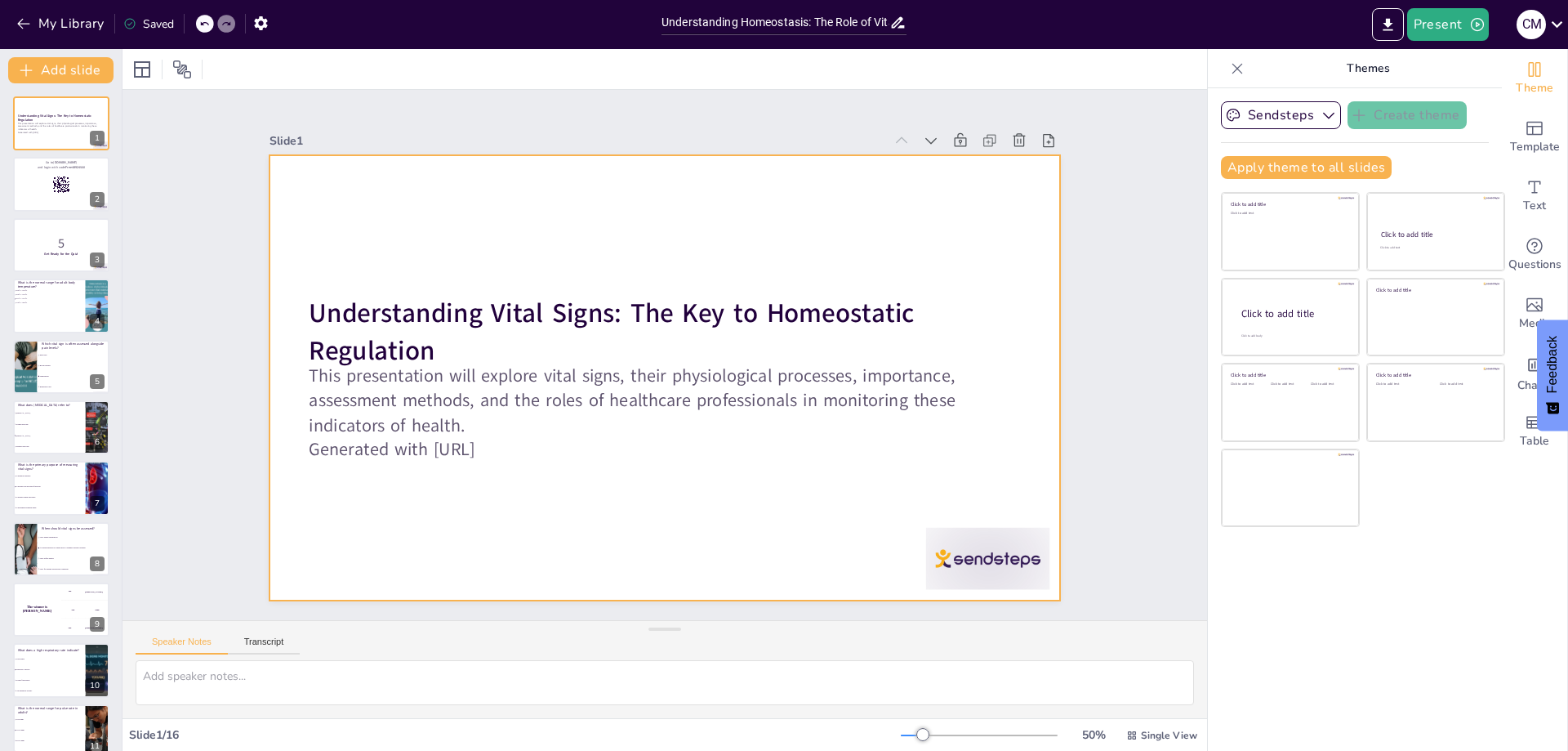
checkbox input "true"
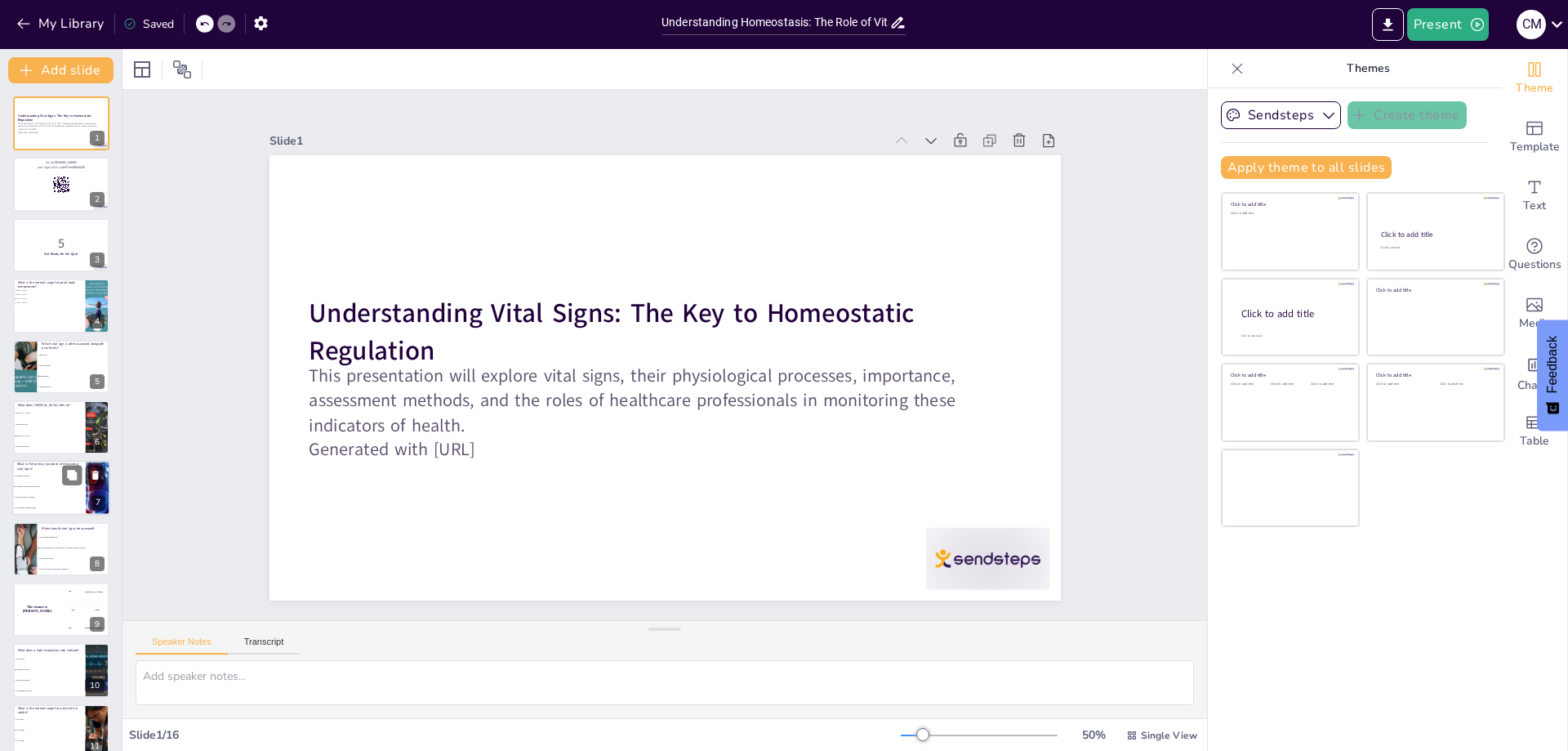
checkbox input "true"
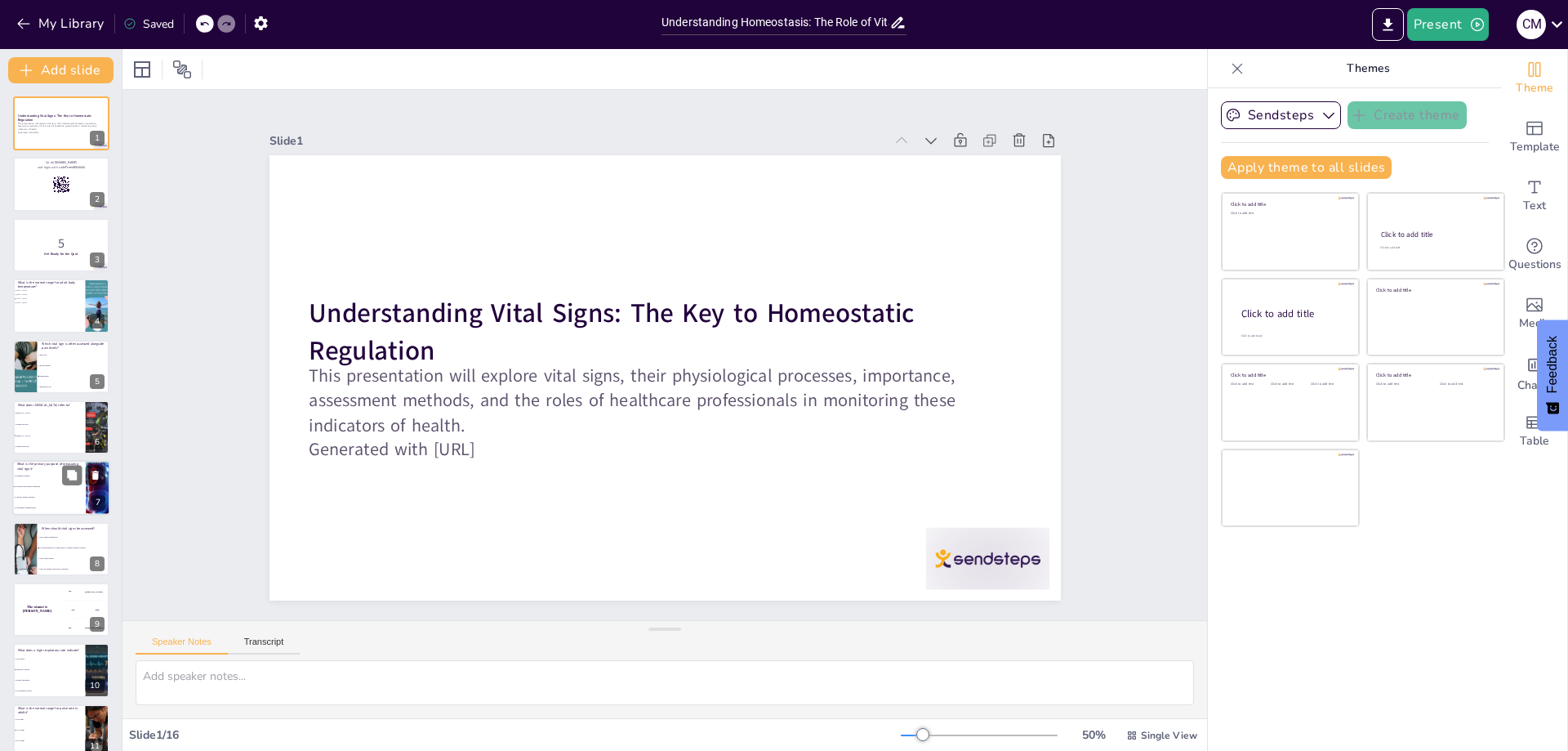
checkbox input "true"
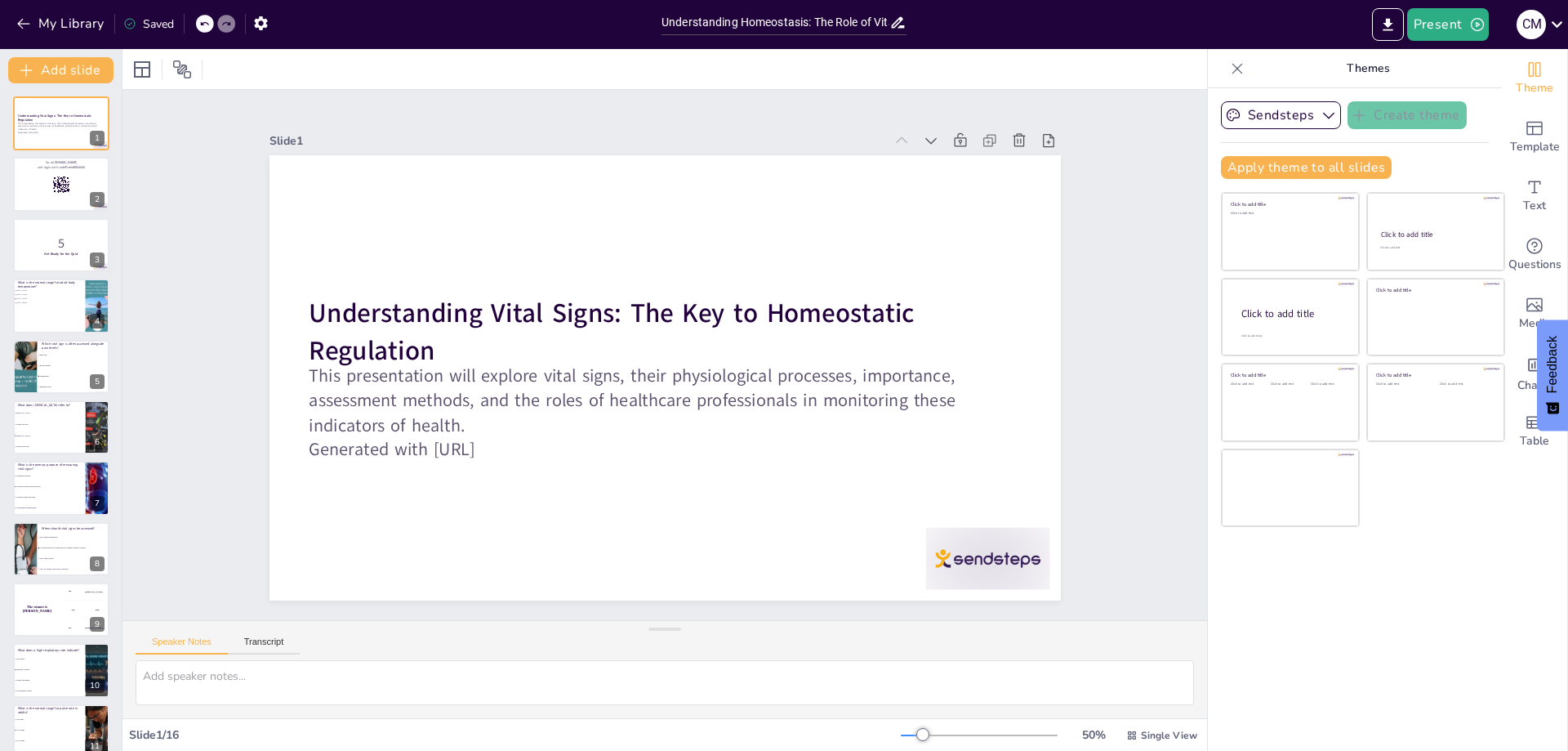
checkbox input "true"
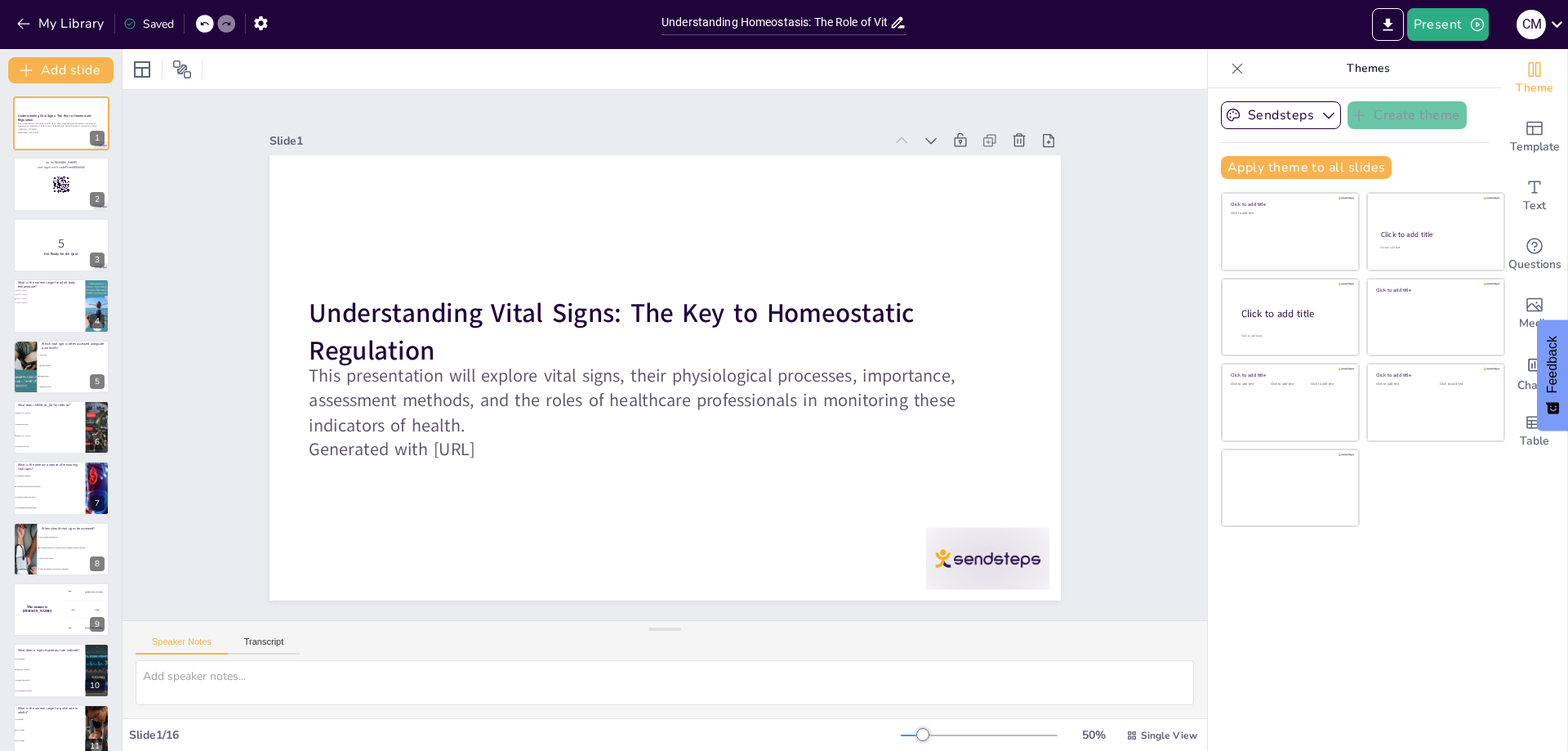
checkbox input "true"
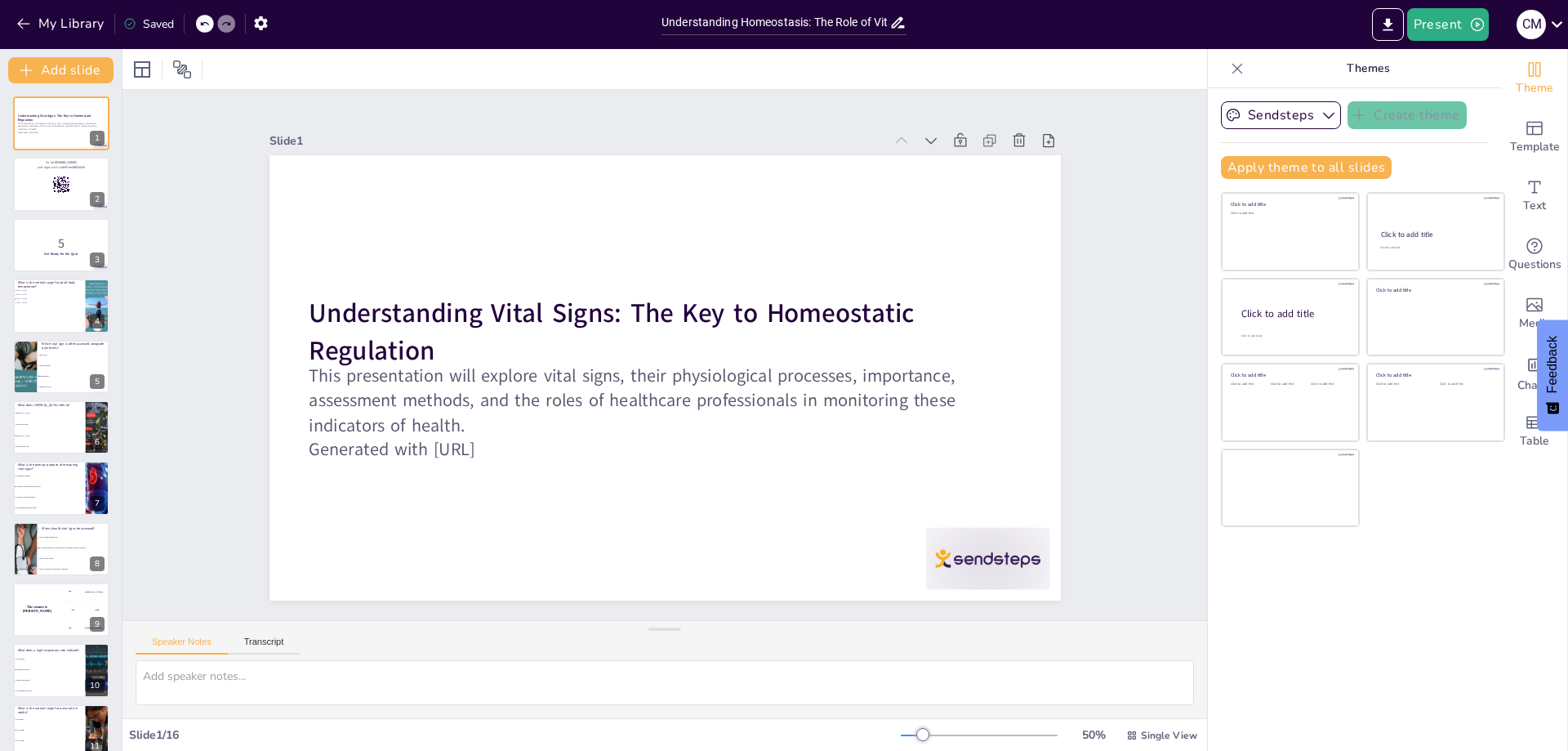
checkbox input "true"
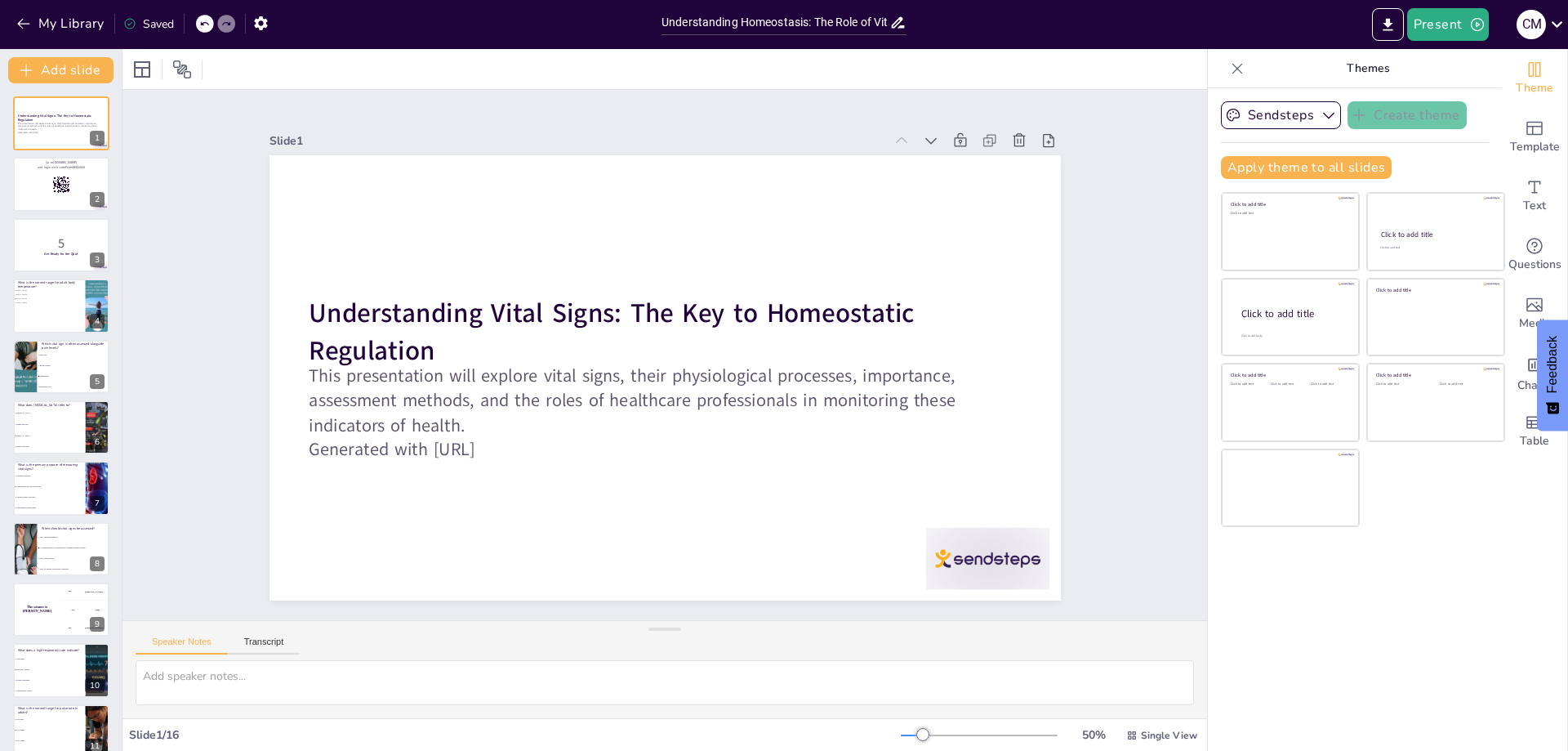
checkbox input "true"
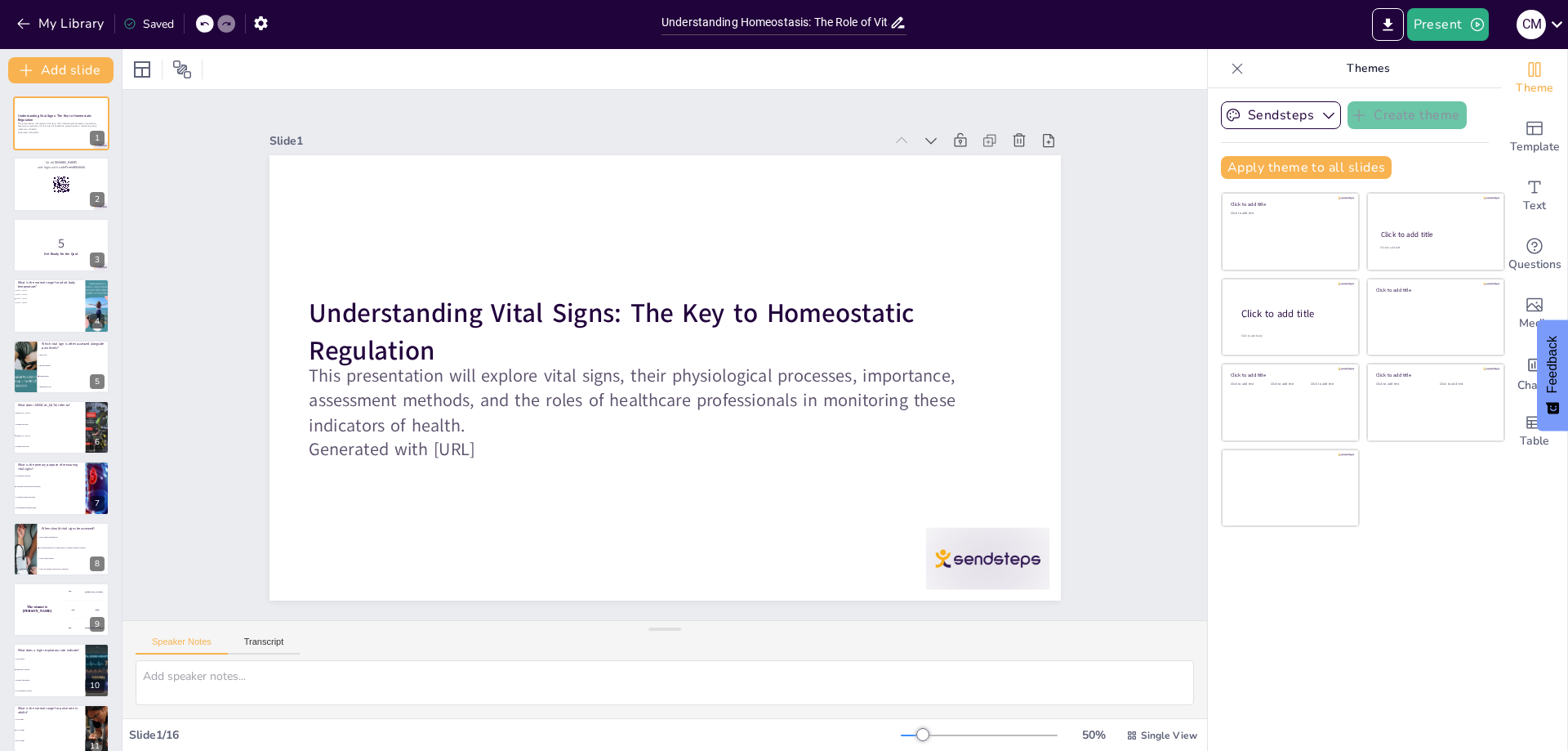
checkbox input "true"
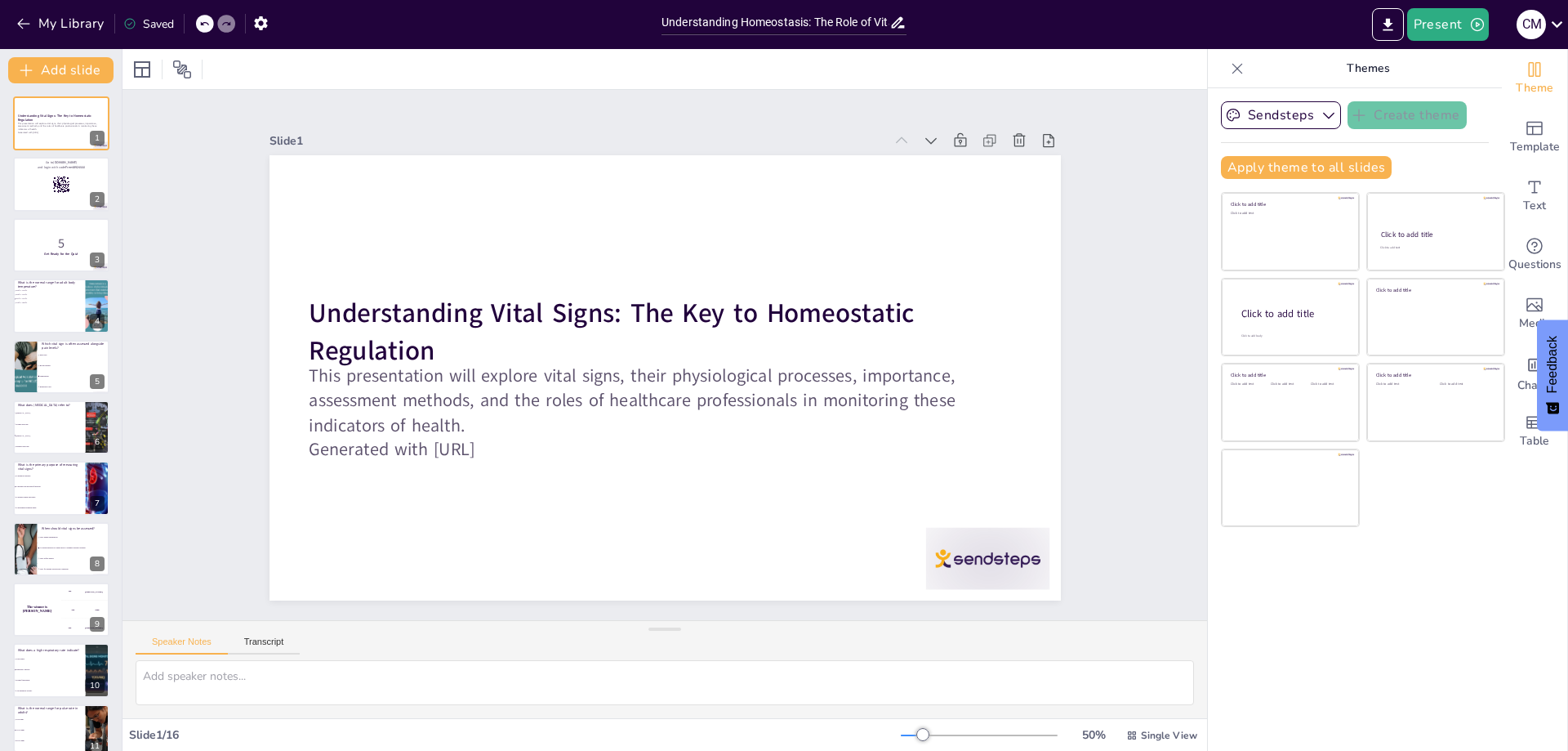
checkbox input "true"
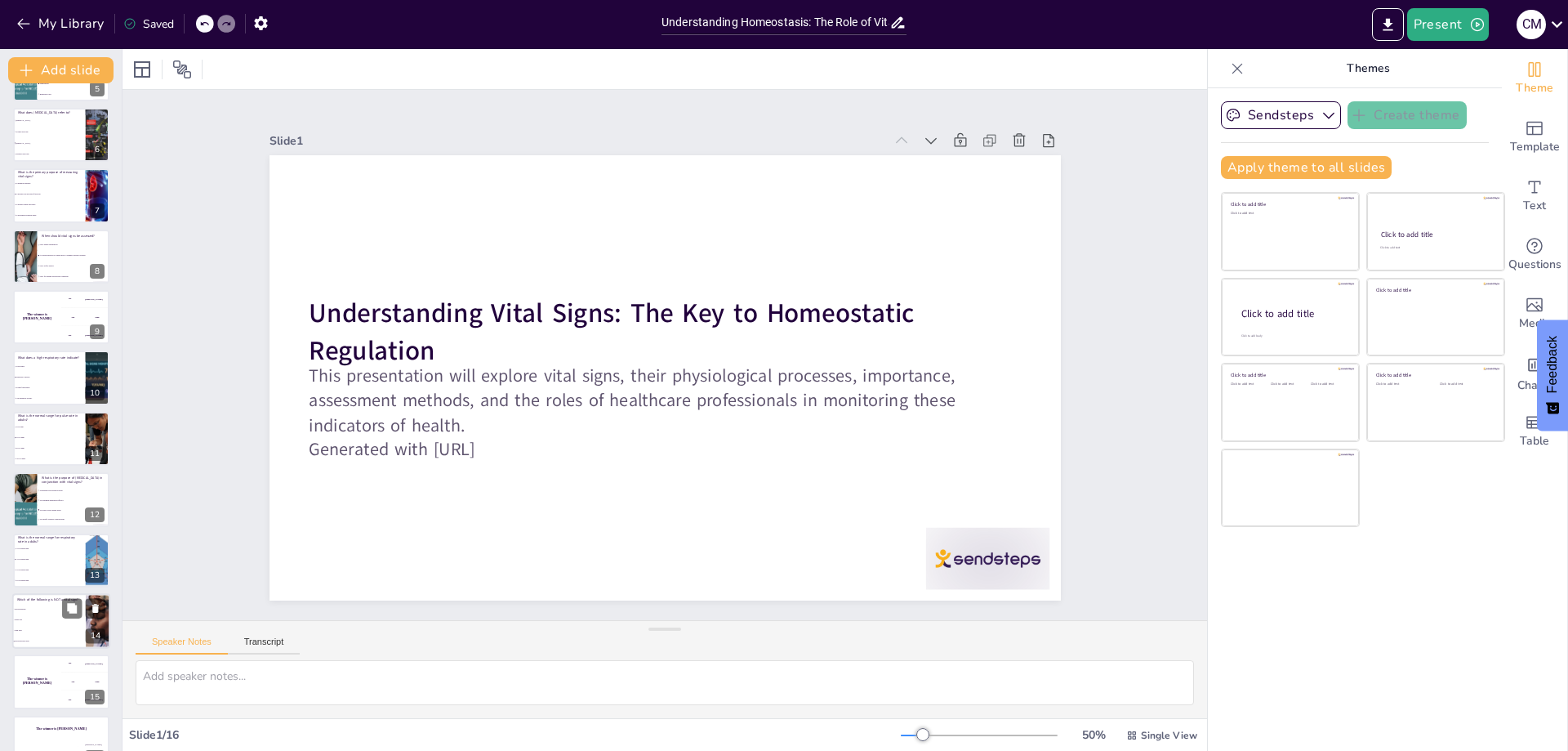
scroll to position [324, 0]
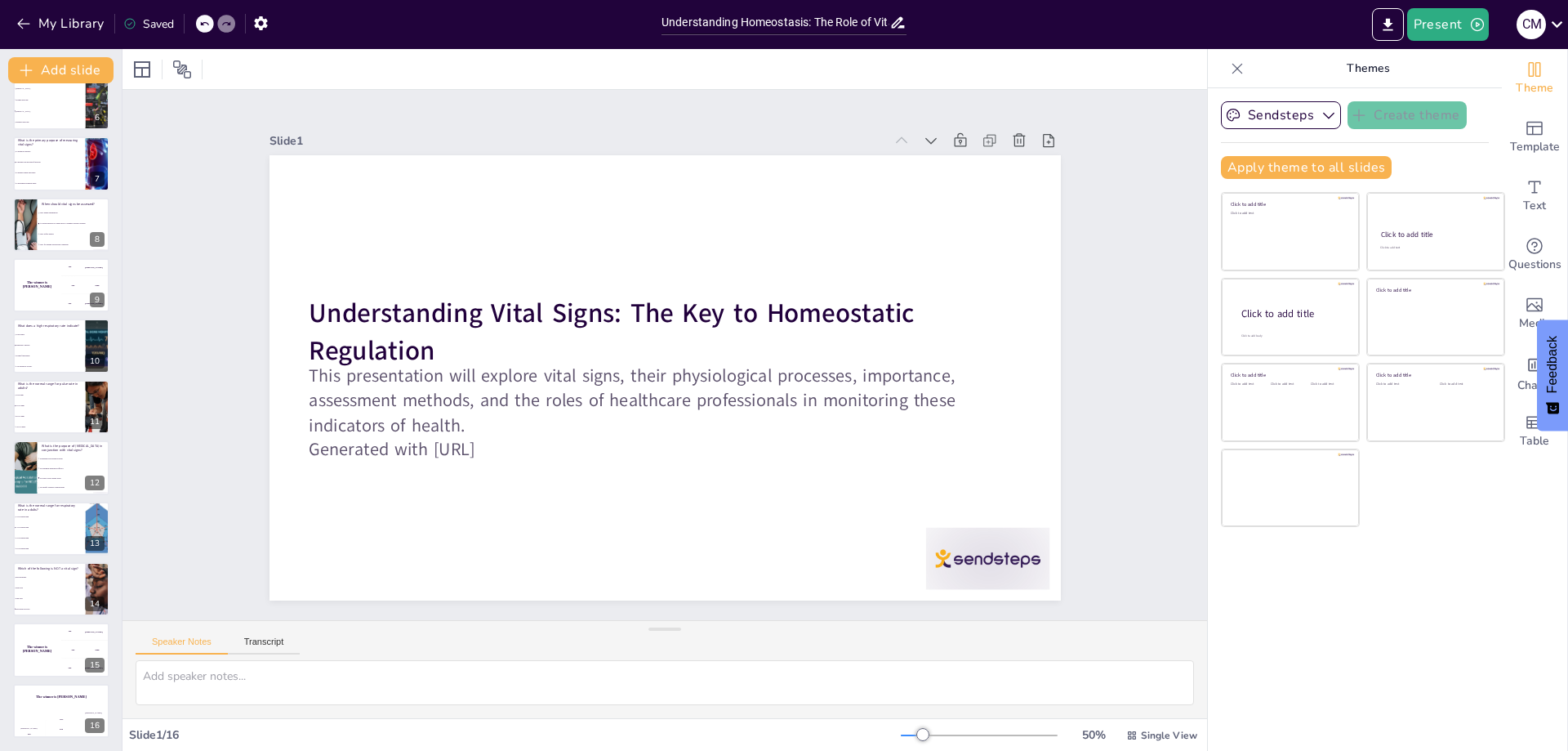
drag, startPoint x: 1372, startPoint y: 68, endPoint x: 1284, endPoint y: 48, distance: 90.2
click at [1371, 68] on p "Themes" at bounding box center [1368, 69] width 235 height 39
click at [1529, 131] on icon "Add ready made slides" at bounding box center [1534, 128] width 19 height 19
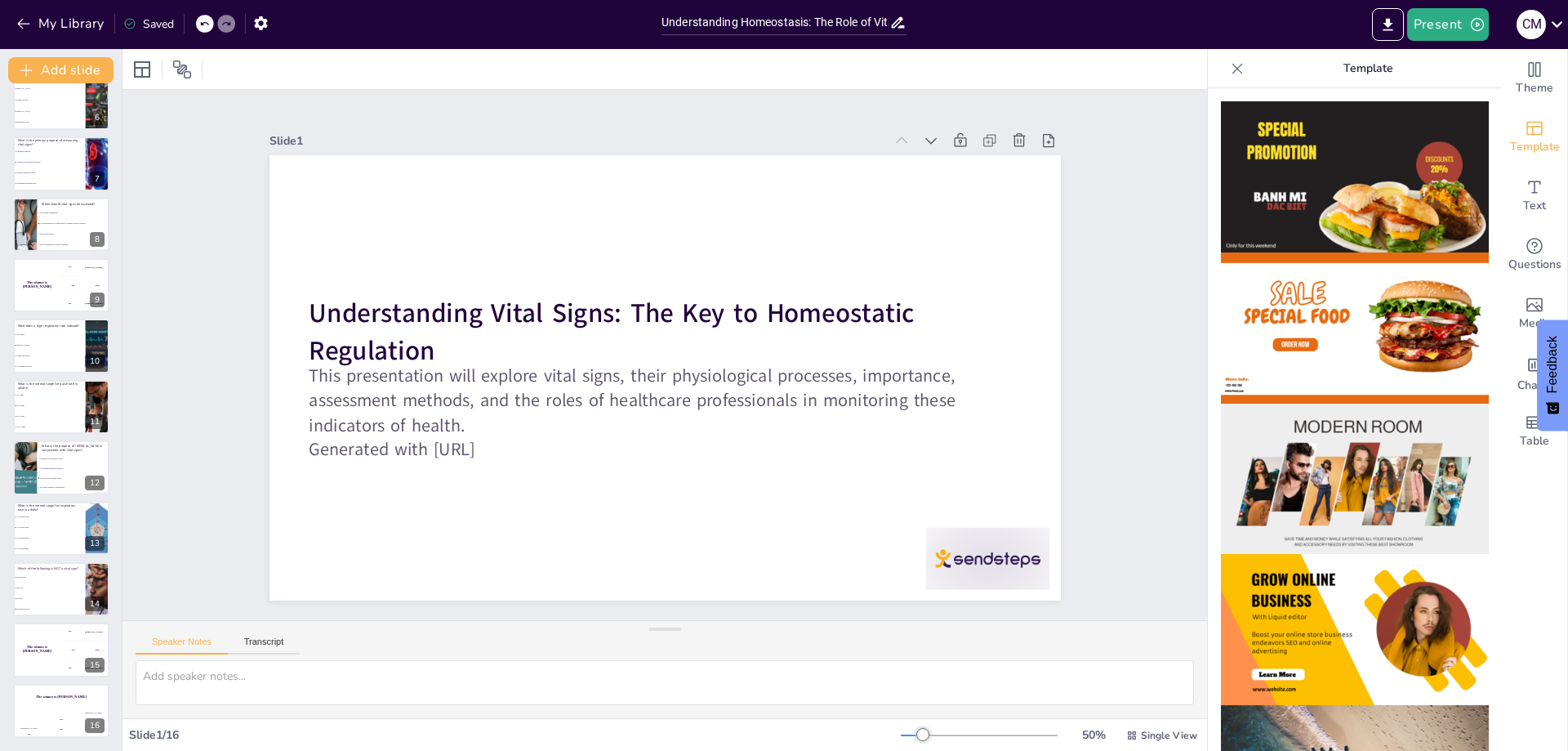
click at [1277, 318] on img at bounding box center [1355, 328] width 268 height 152
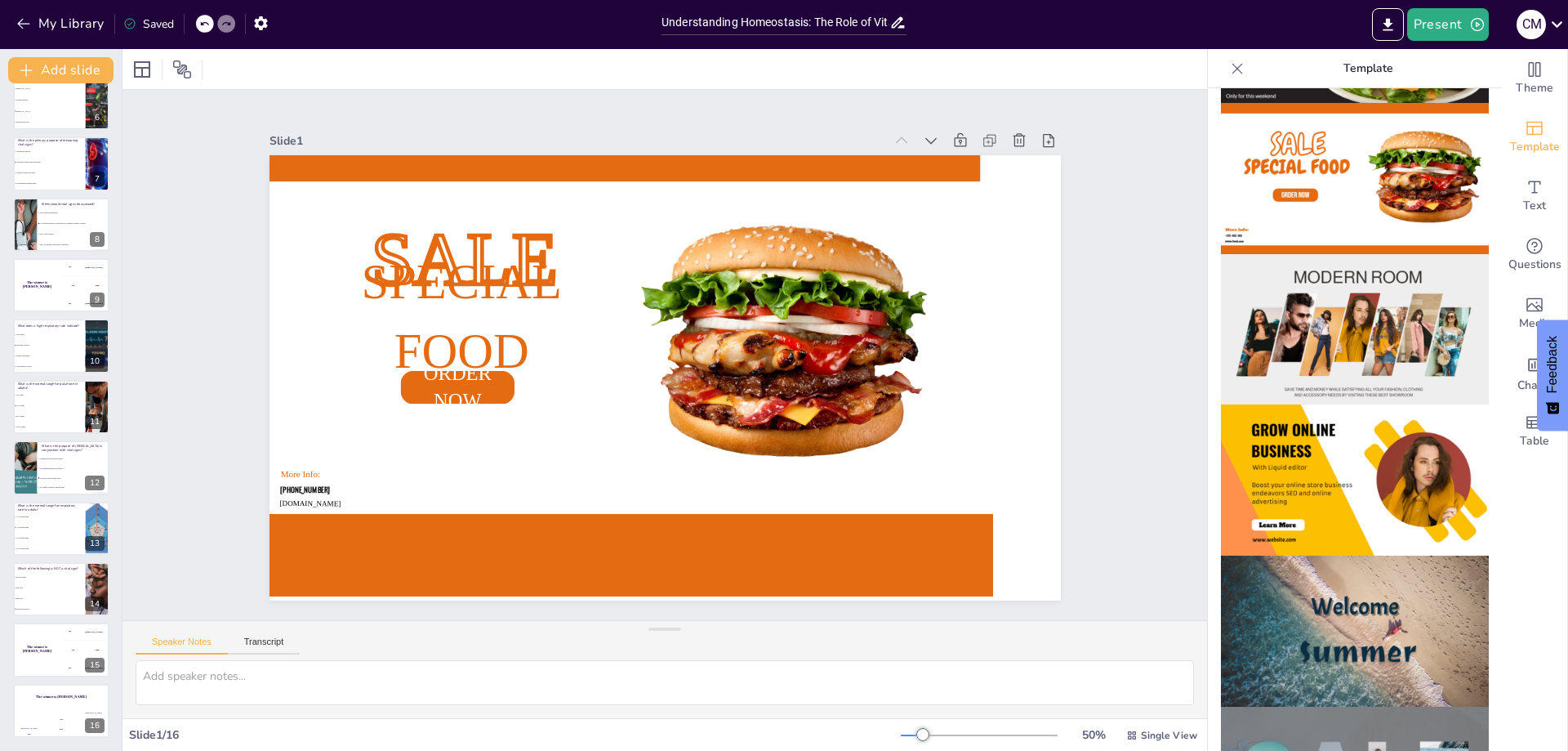
scroll to position [246, 0]
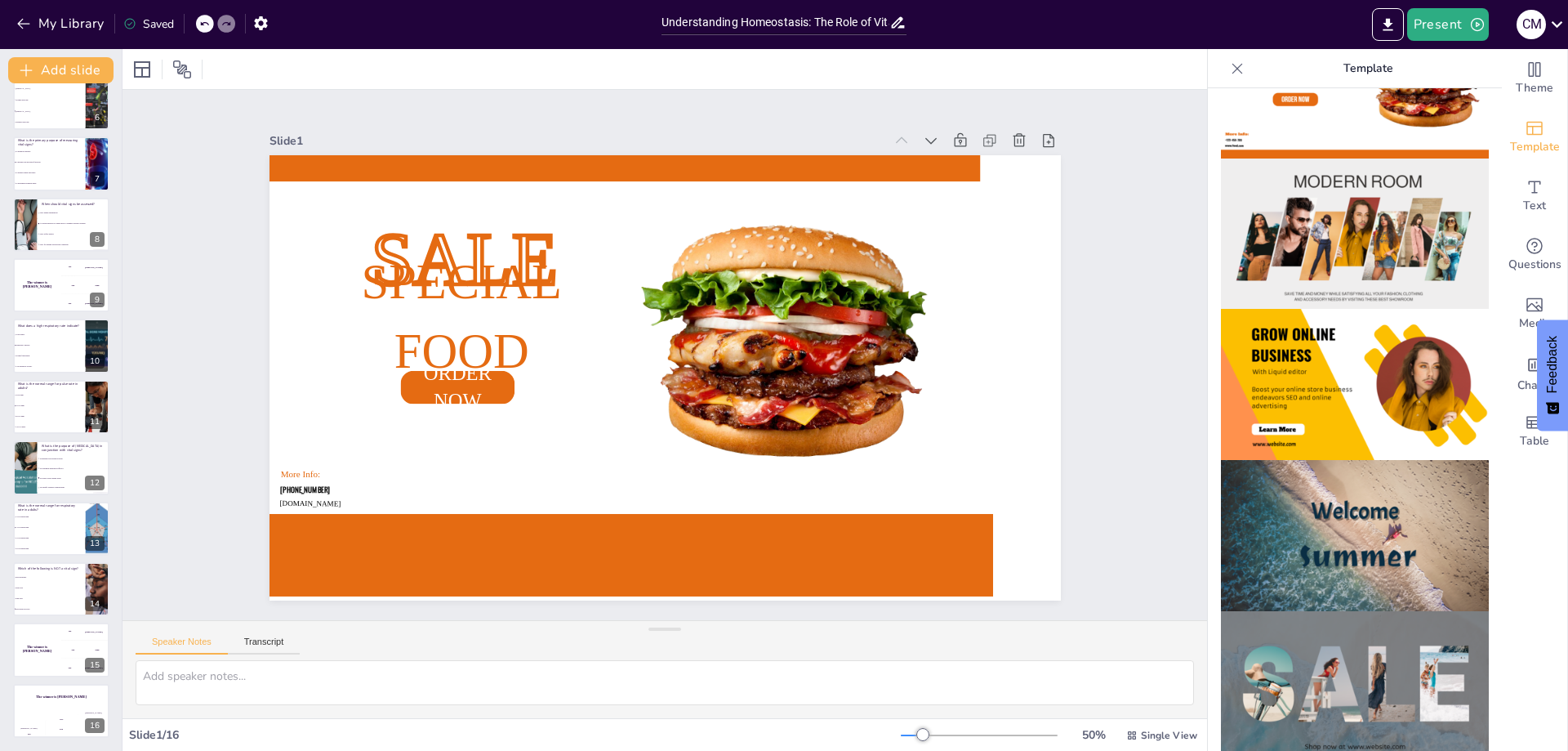
click at [1279, 521] on img at bounding box center [1355, 535] width 268 height 152
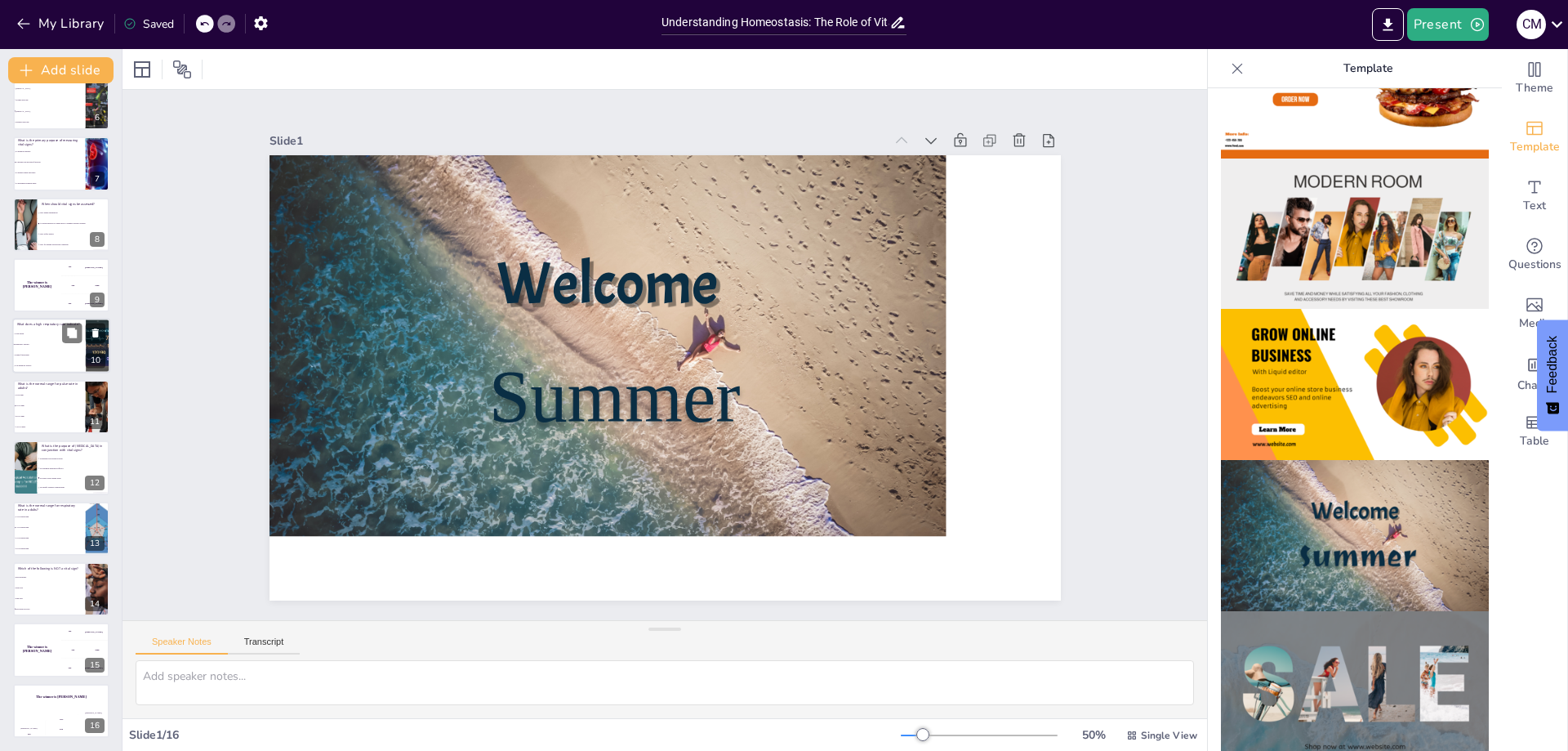
click at [54, 367] on li "Low metabolic activity" at bounding box center [48, 367] width 74 height 11
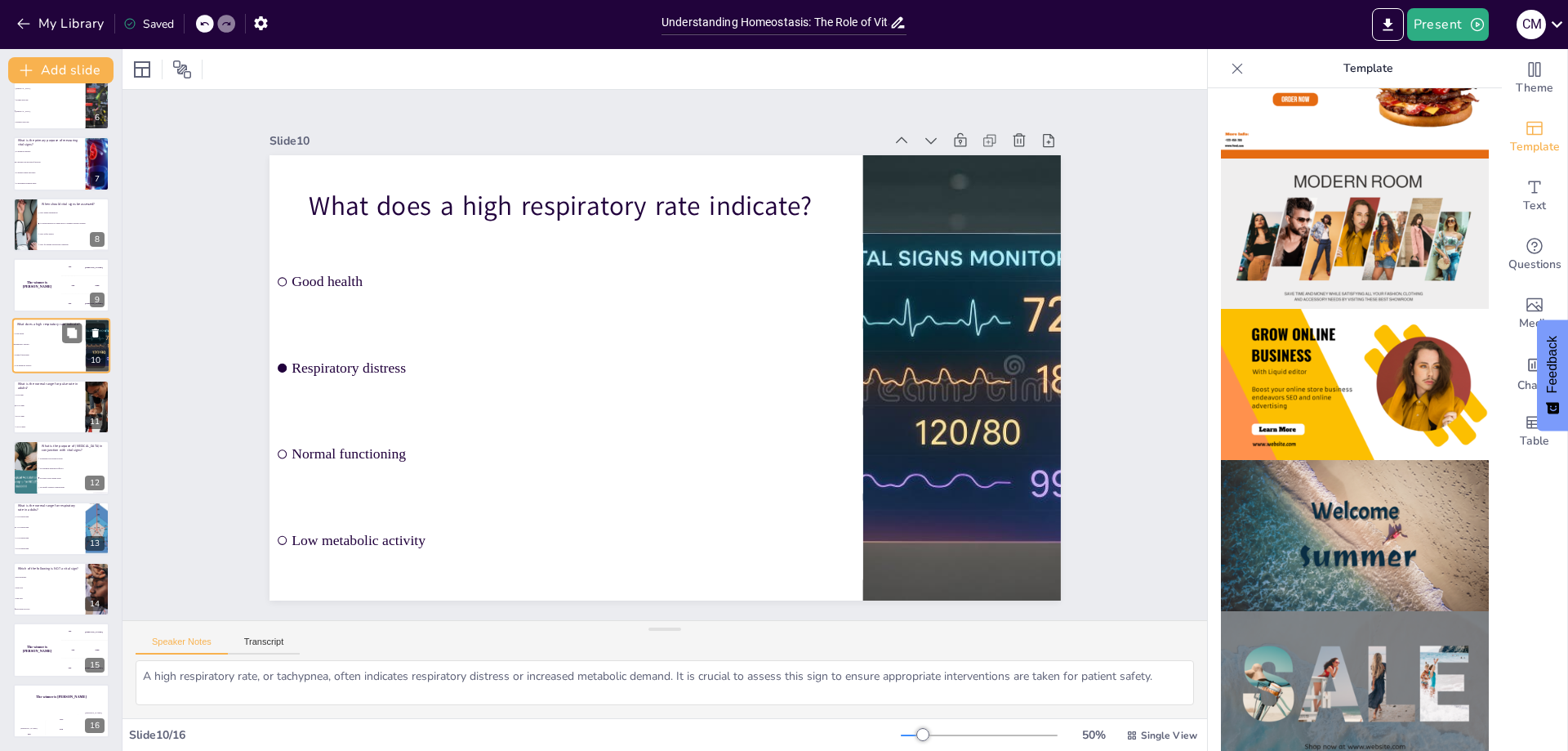
scroll to position [253, 0]
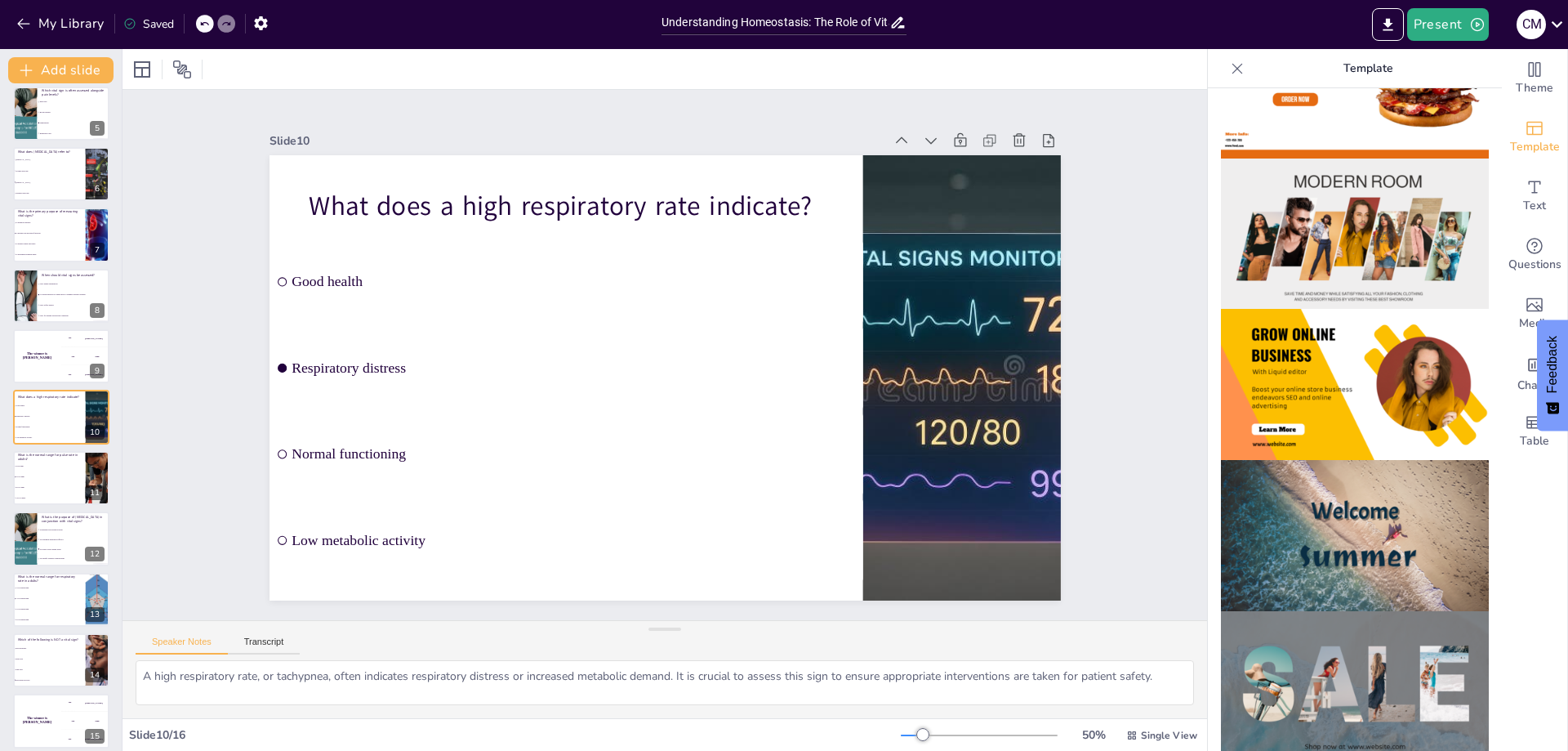
click at [1251, 562] on img at bounding box center [1355, 535] width 268 height 152
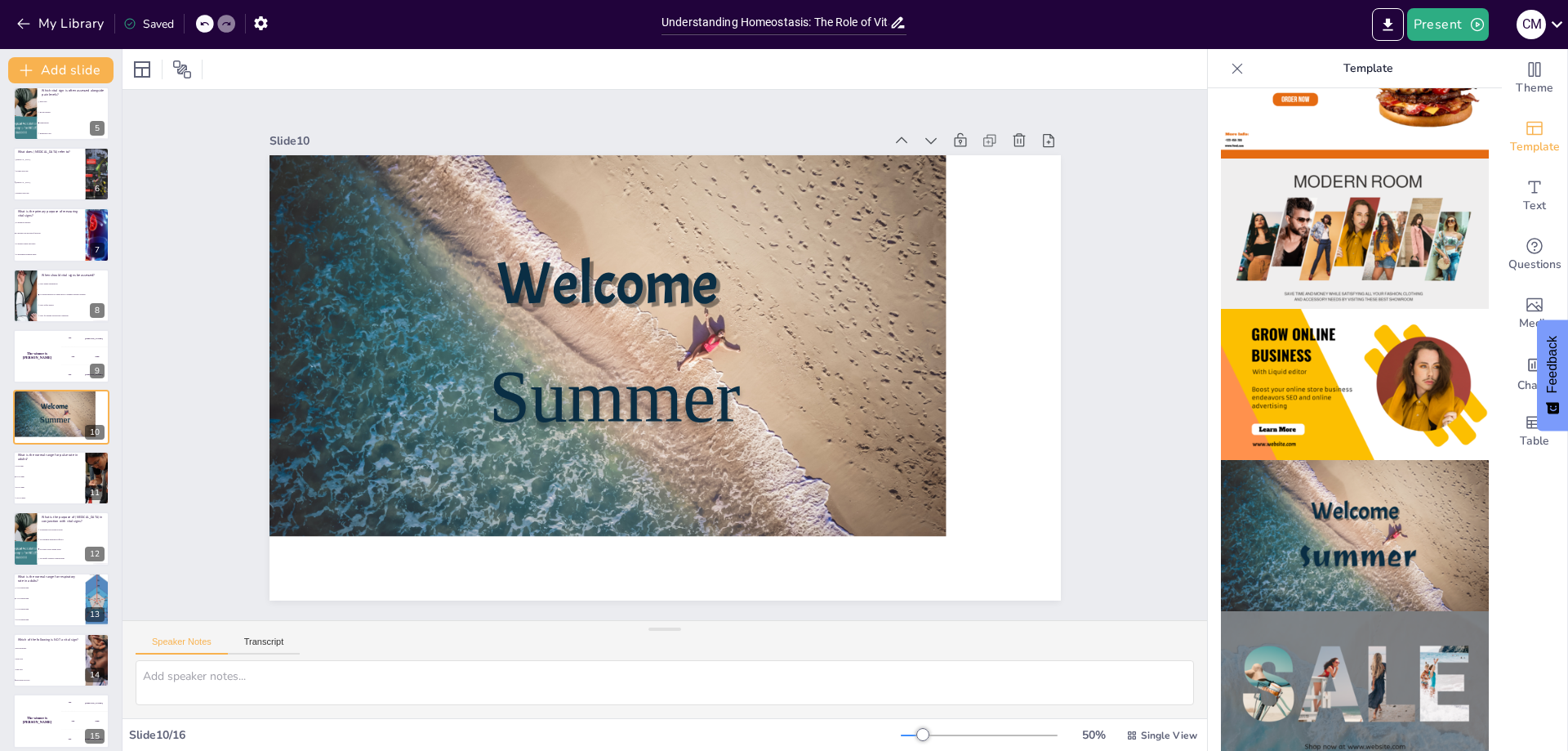
click at [1274, 611] on img at bounding box center [1355, 687] width 268 height 152
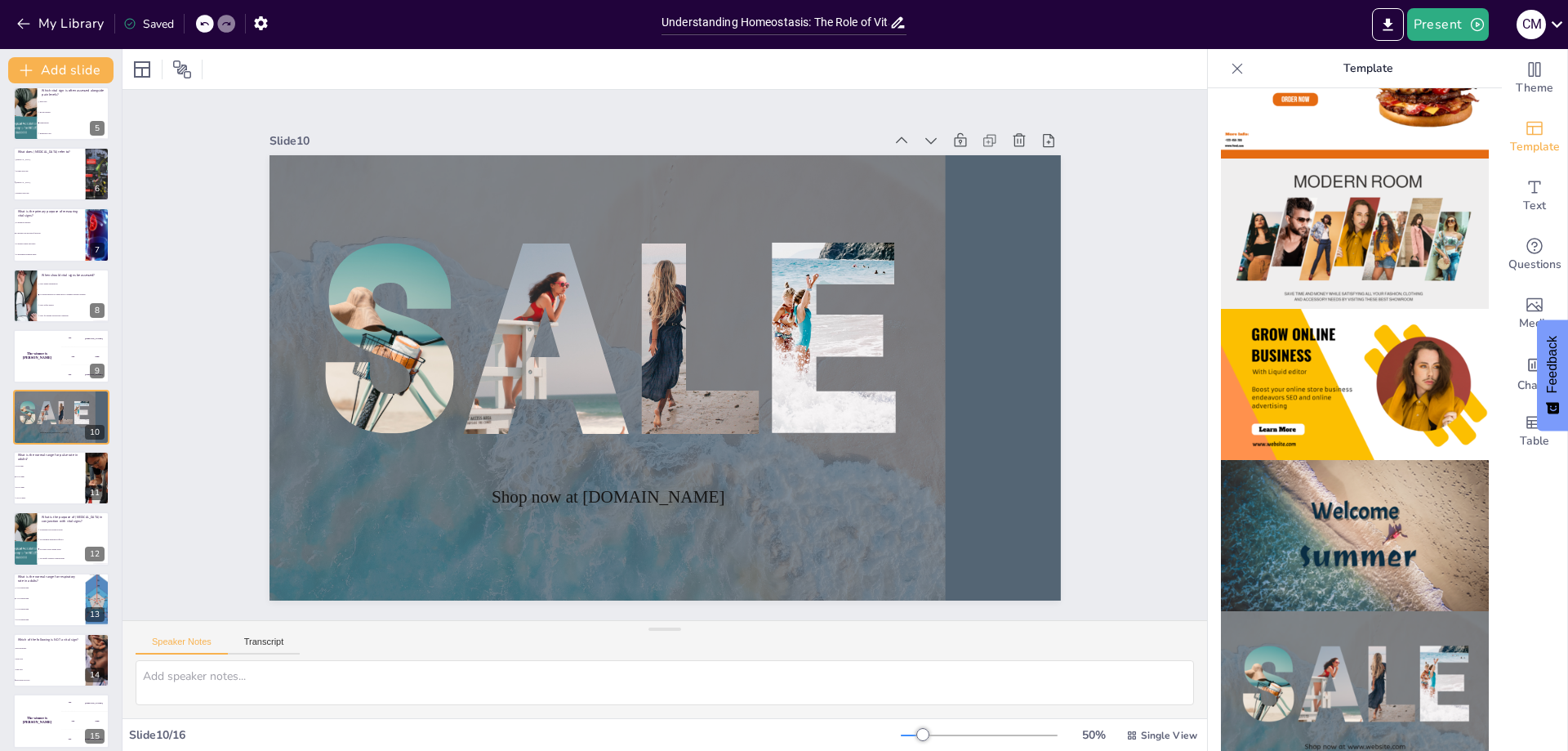
scroll to position [490, 0]
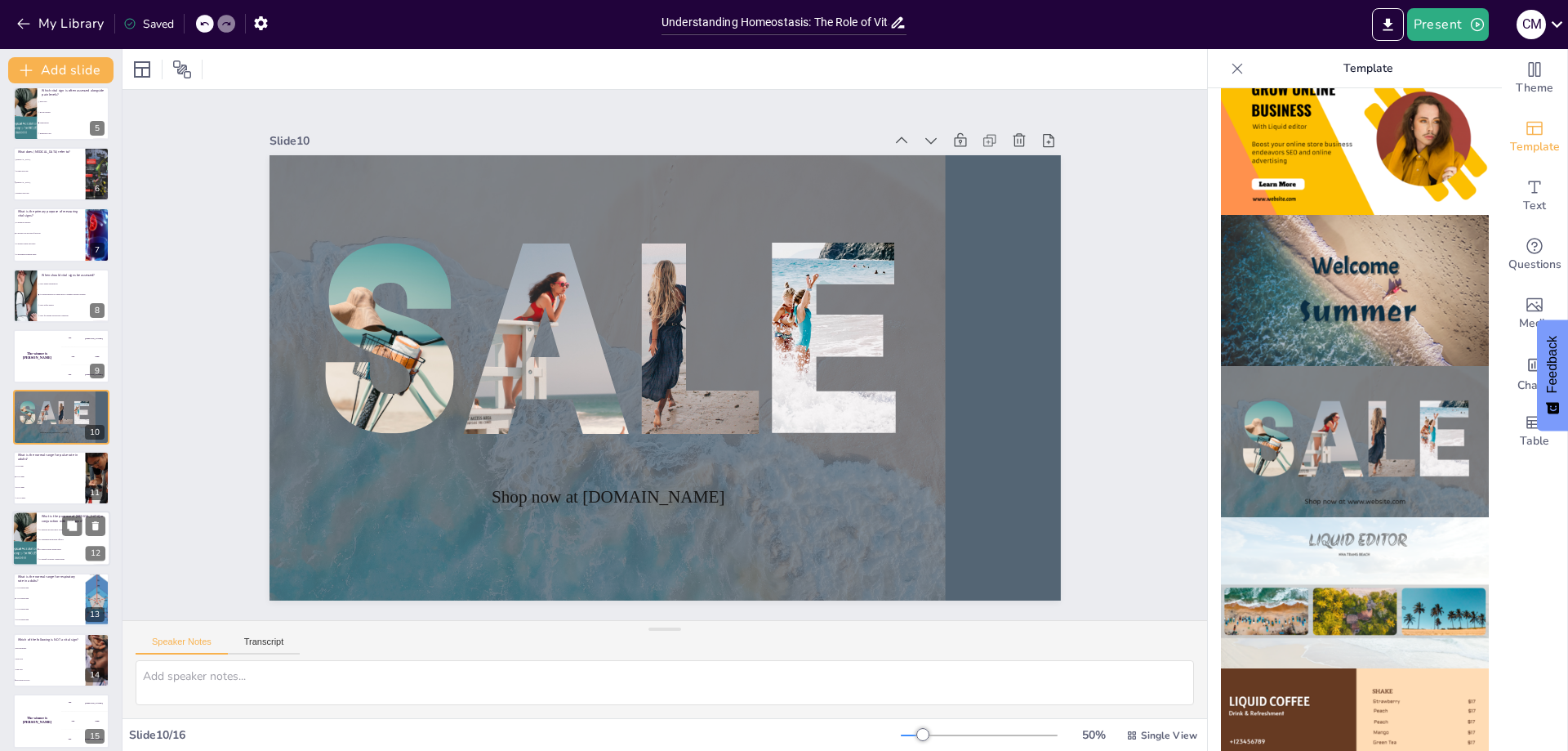
click at [47, 547] on li "To assess overall health status" at bounding box center [73, 550] width 74 height 10
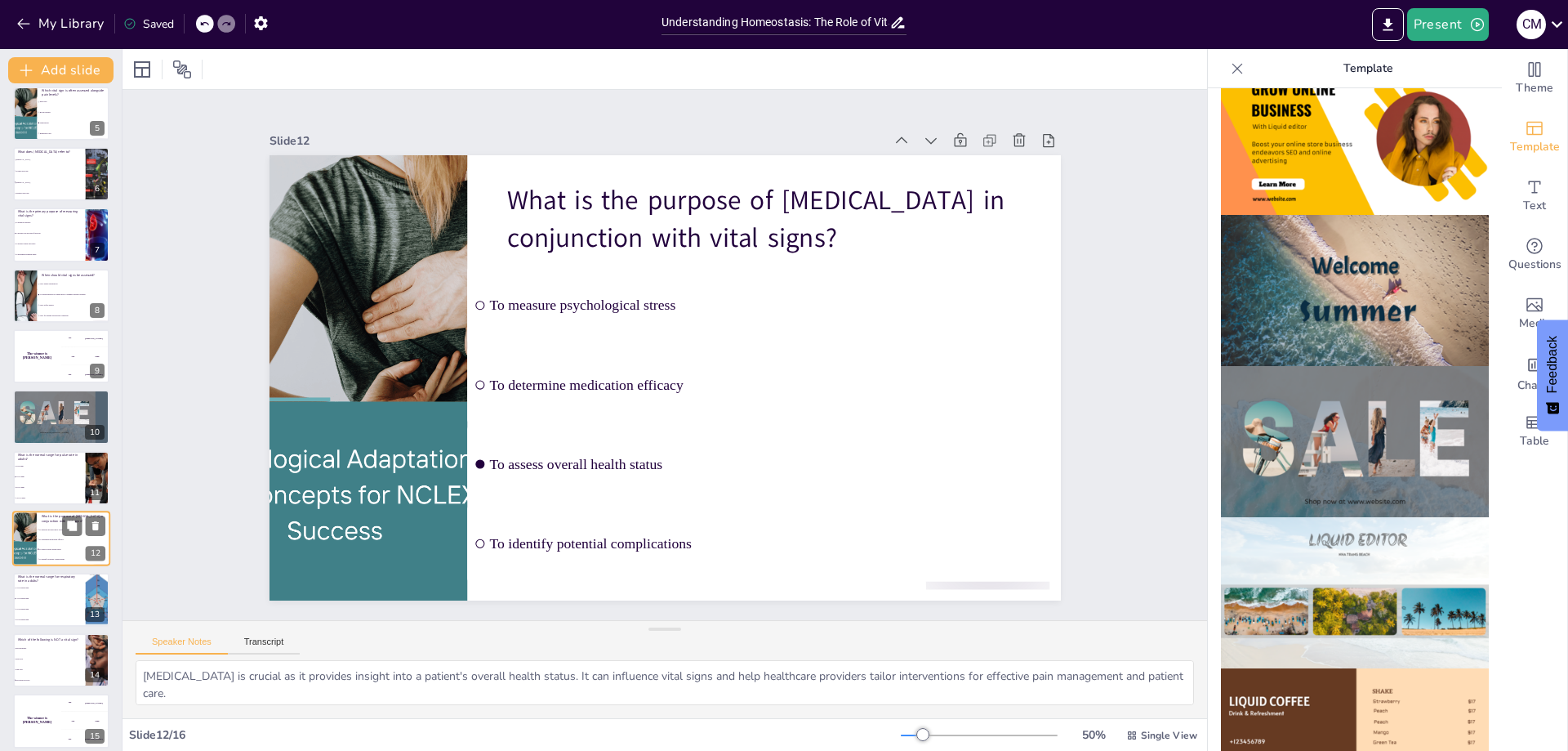
scroll to position [324, 0]
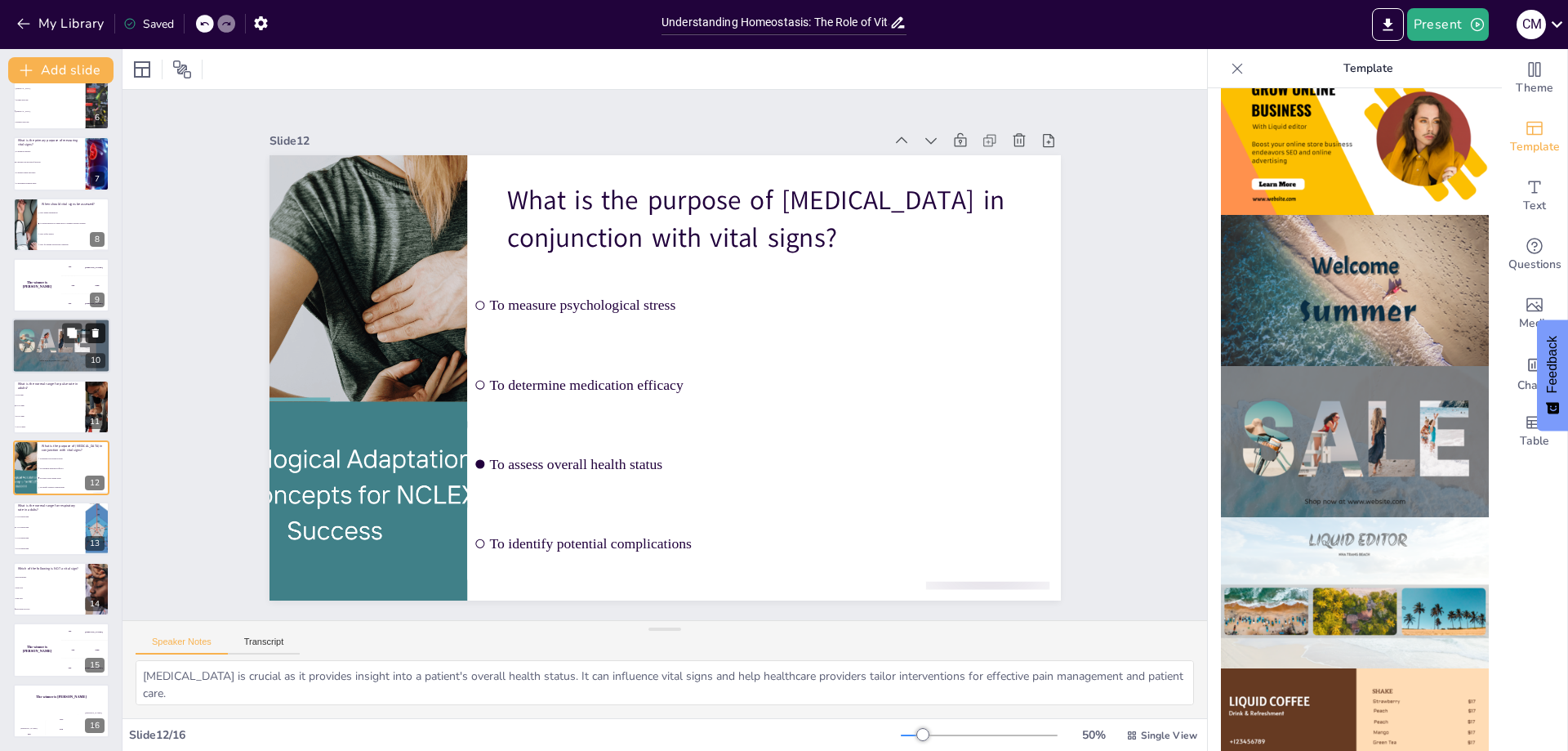
click at [94, 335] on icon at bounding box center [96, 334] width 7 height 9
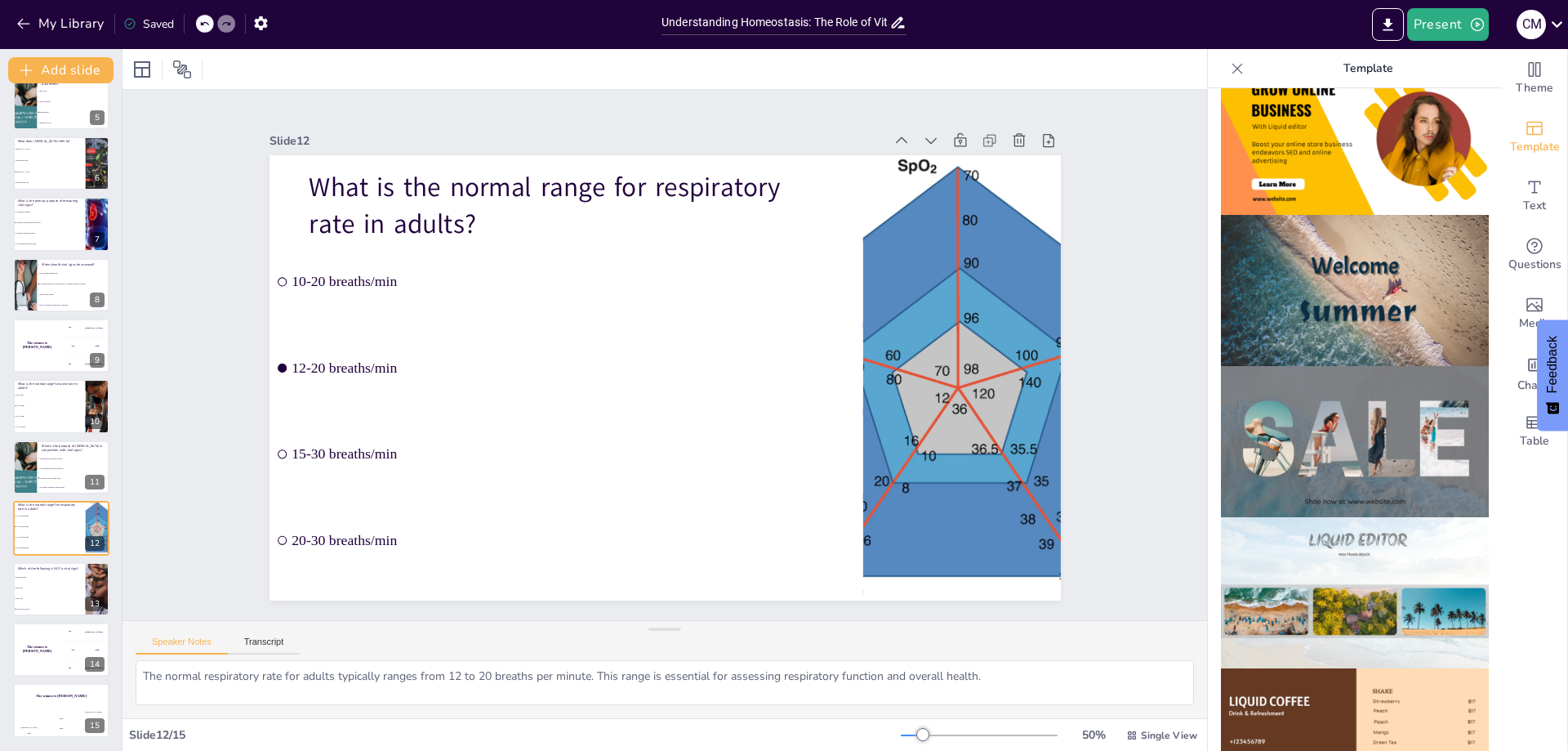
drag, startPoint x: 1487, startPoint y: 424, endPoint x: 1485, endPoint y: 478, distance: 54.0
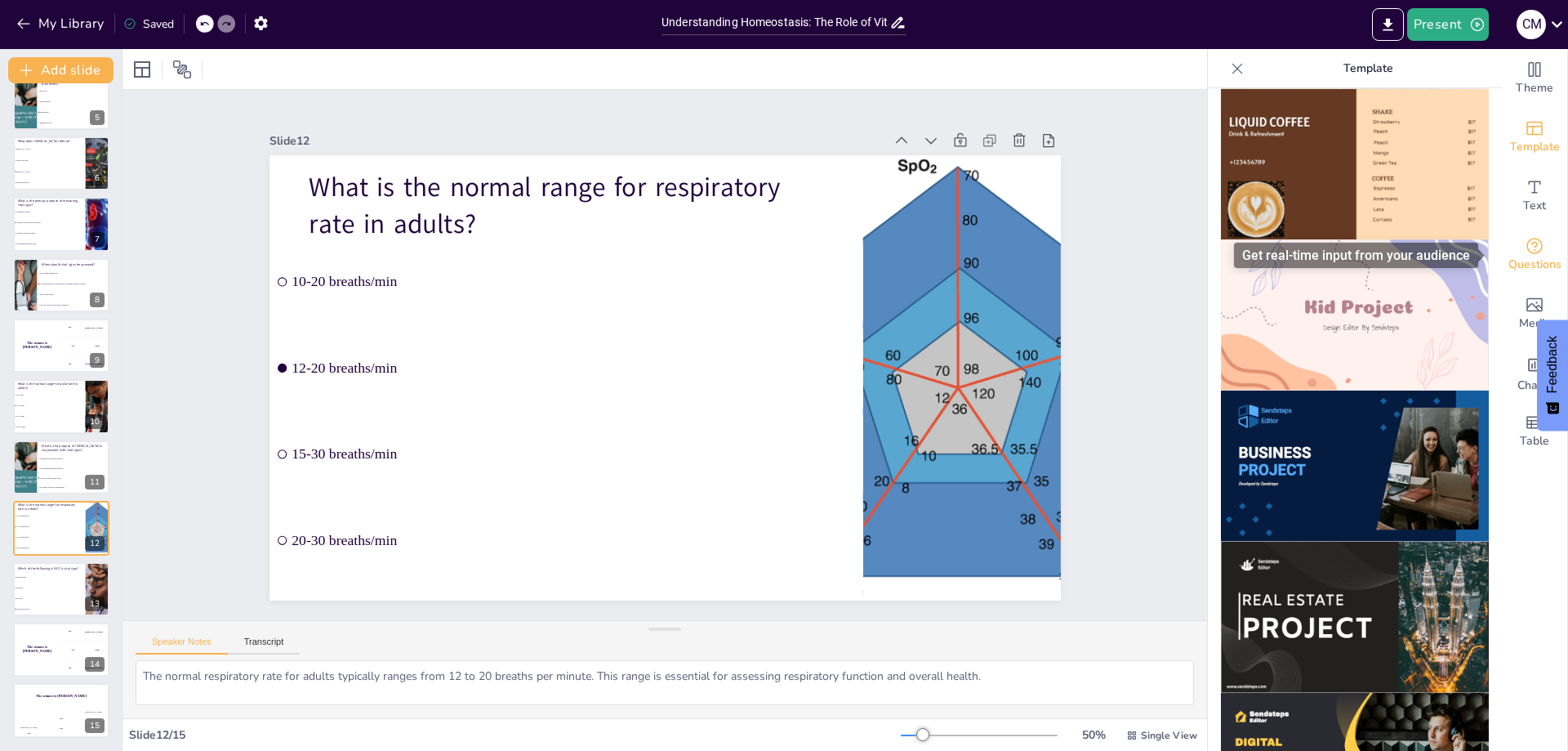
drag, startPoint x: 1485, startPoint y: 437, endPoint x: 1499, endPoint y: 261, distance: 176.6
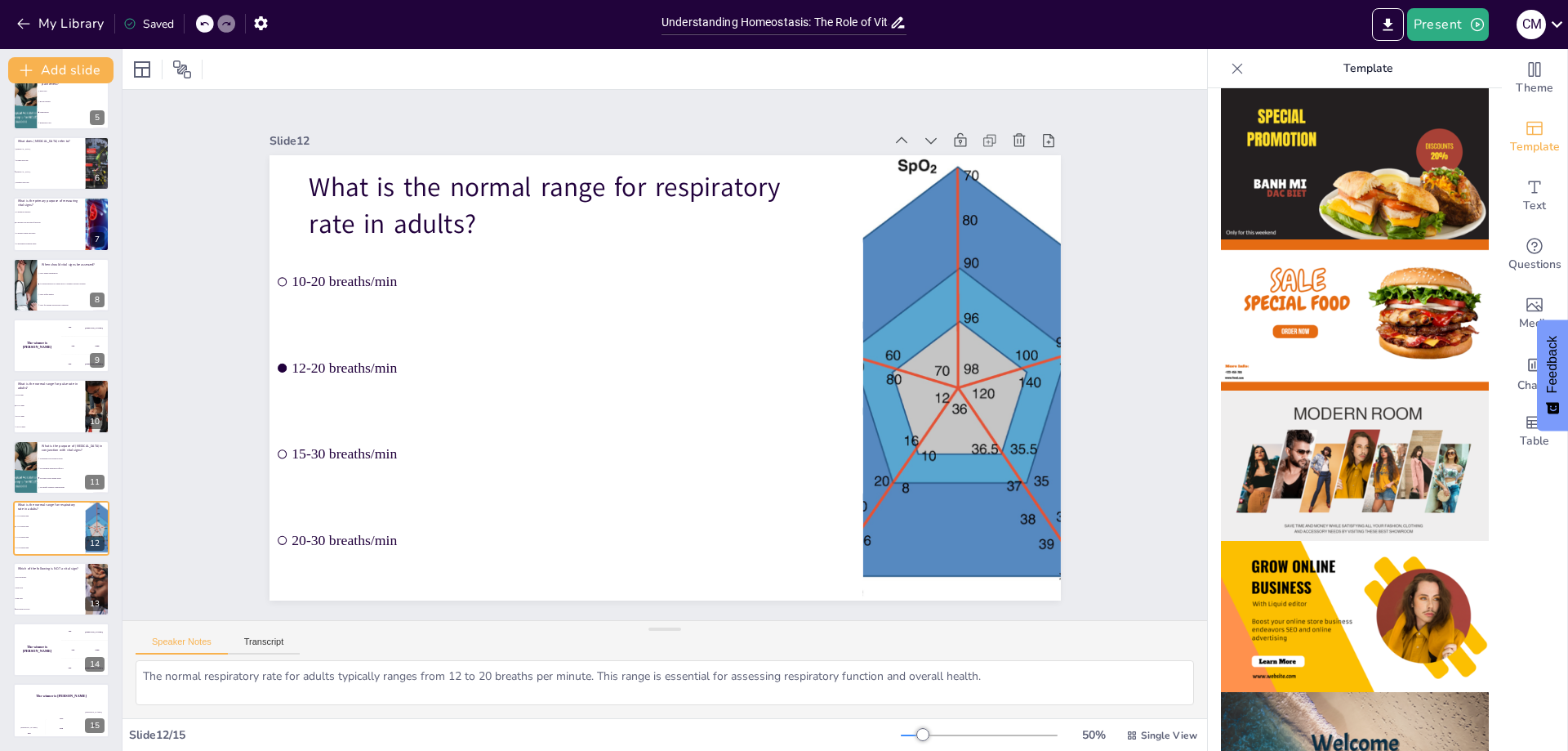
scroll to position [0, 0]
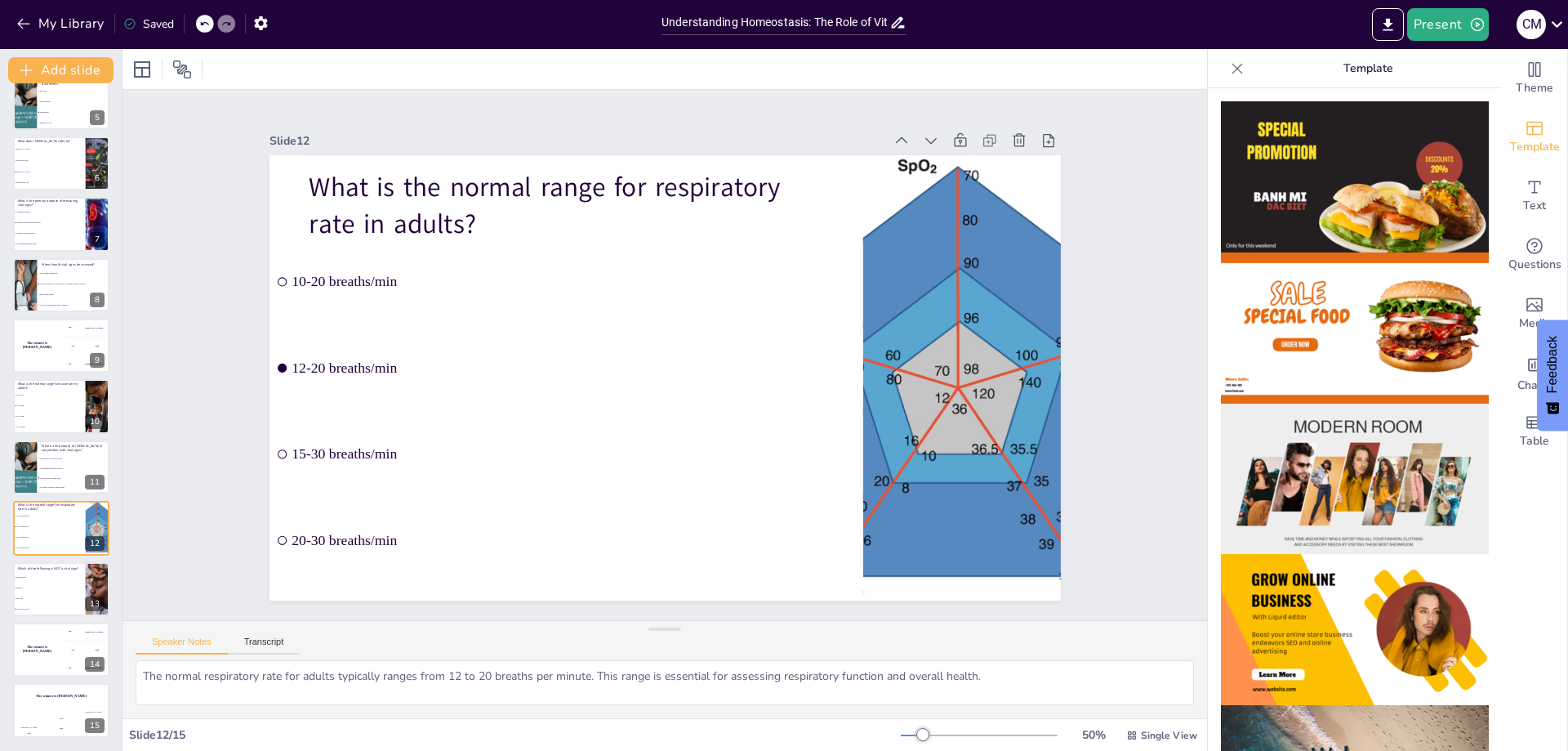
click at [1232, 69] on icon at bounding box center [1237, 68] width 11 height 11
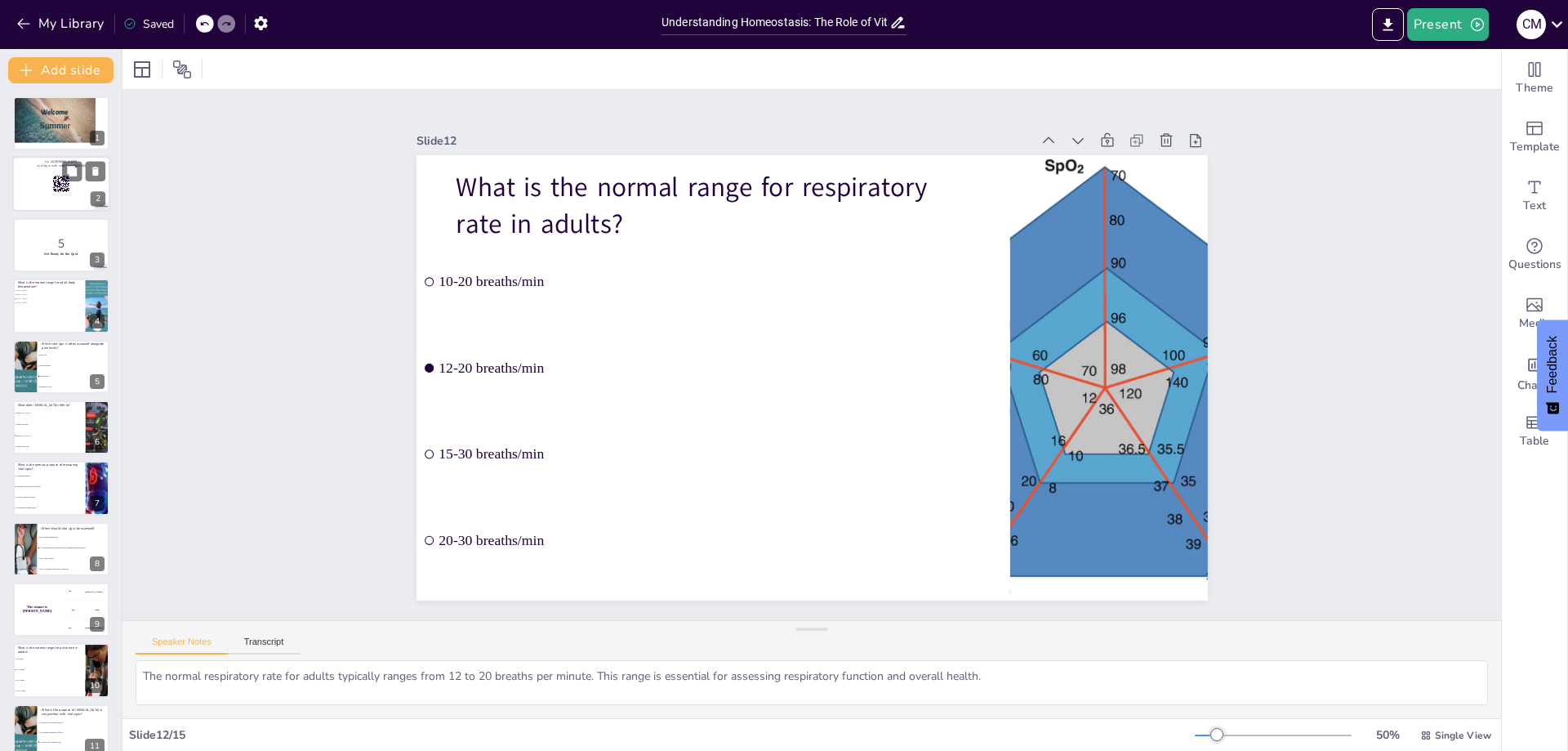
click at [46, 191] on div at bounding box center [61, 185] width 98 height 56
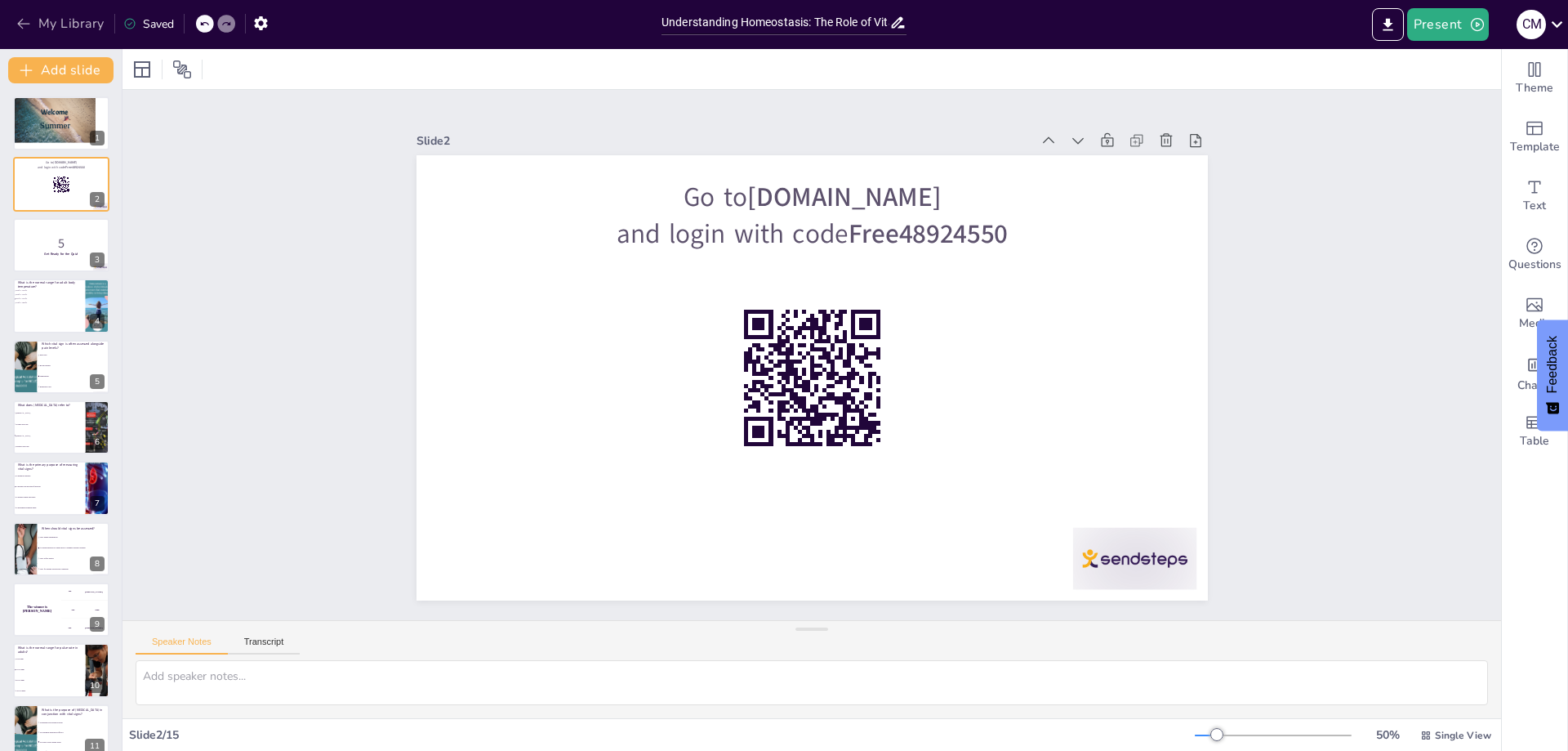
click at [58, 18] on button "My Library" at bounding box center [61, 24] width 99 height 26
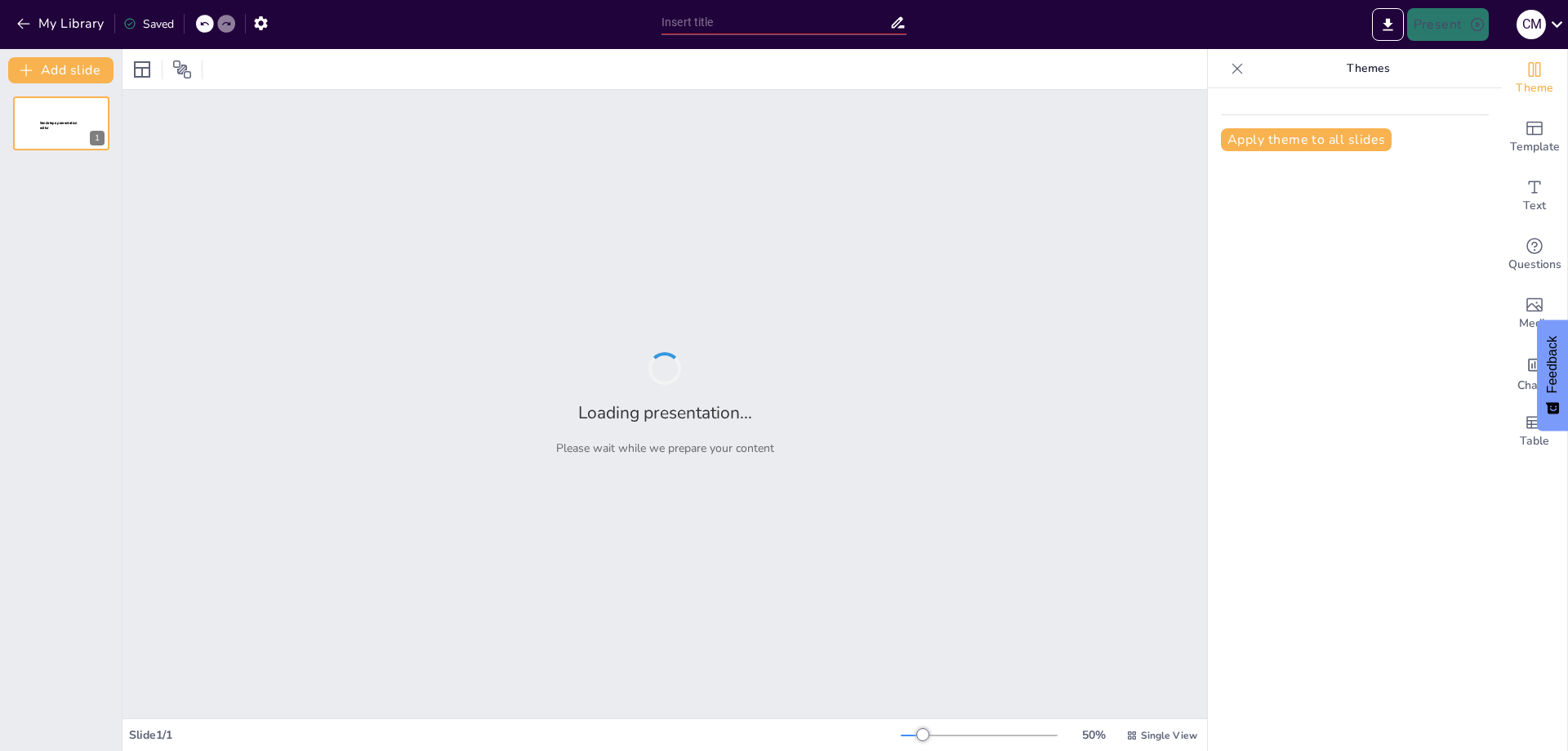
type input "New Sendsteps"
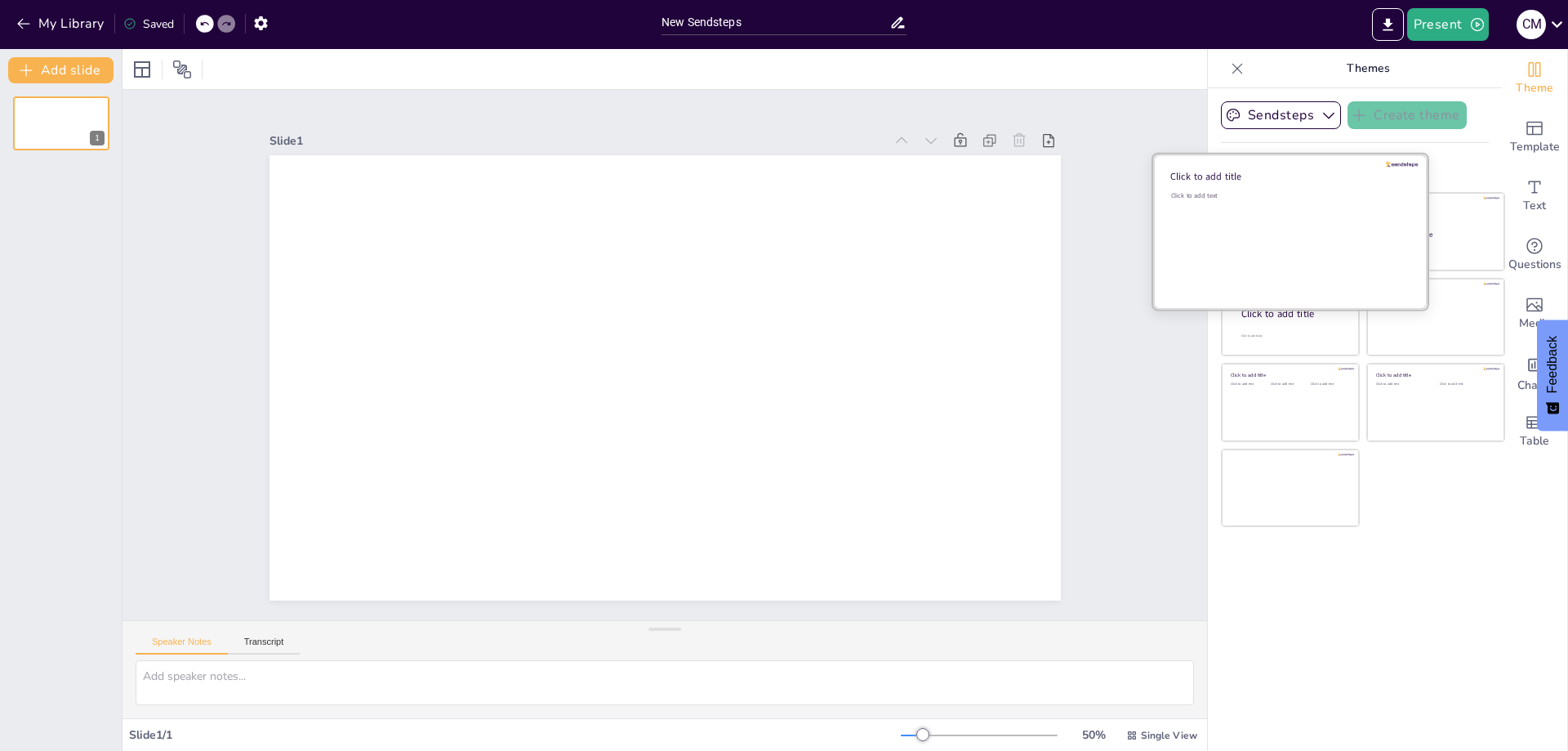
click at [1242, 222] on div "Click to add text" at bounding box center [1288, 242] width 234 height 102
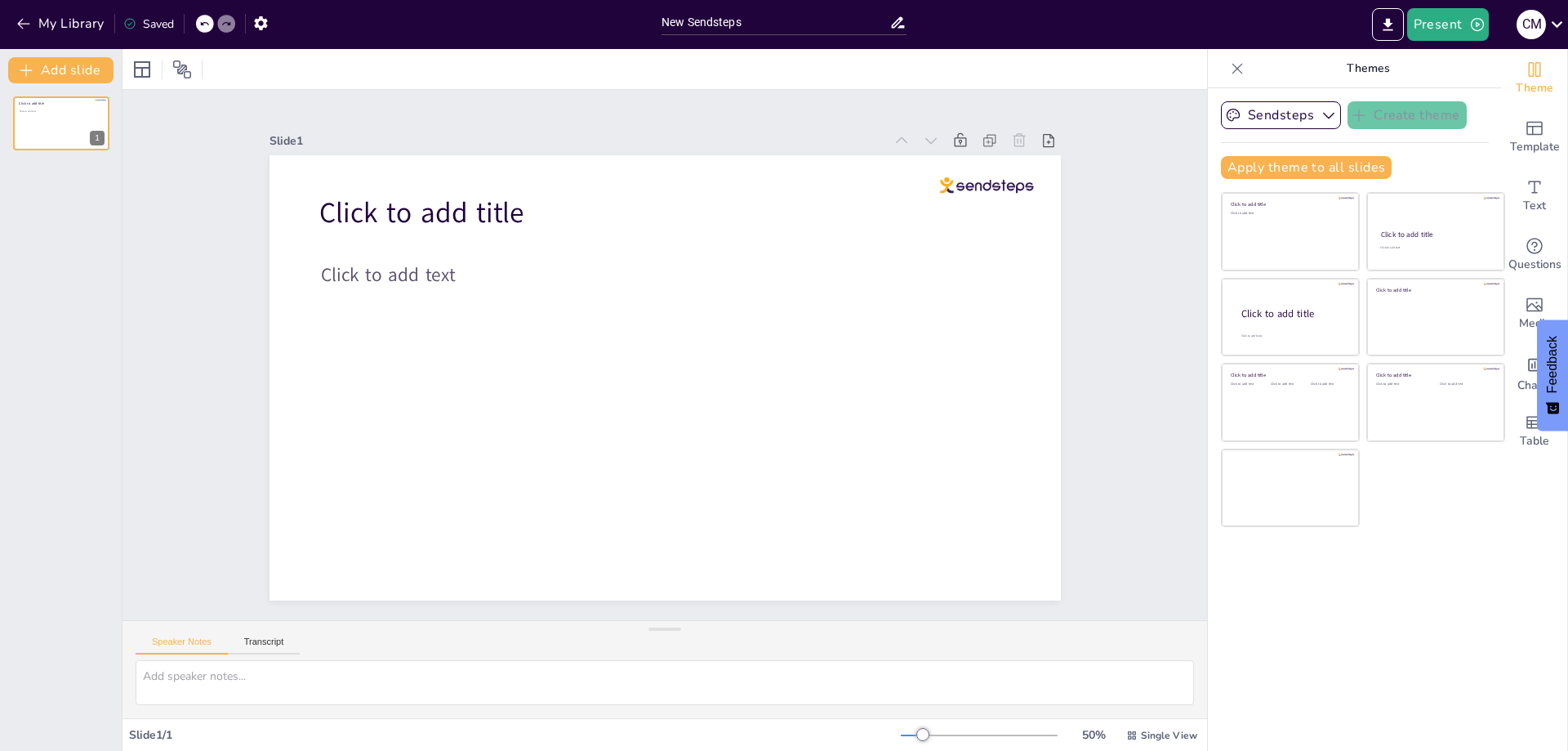
click at [1413, 599] on div "Sendsteps Create theme Apply theme to all slides Click to add title Click to ad…" at bounding box center [1355, 419] width 294 height 663
click at [25, 25] on icon "button" at bounding box center [23, 23] width 16 height 16
